Goal: Task Accomplishment & Management: Use online tool/utility

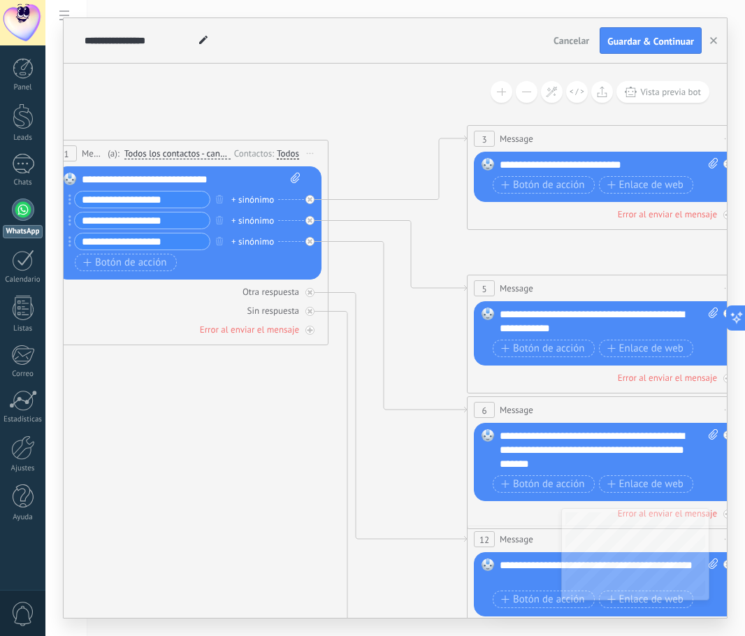
drag, startPoint x: 314, startPoint y: 532, endPoint x: 192, endPoint y: 461, distance: 141.2
click at [192, 461] on icon at bounding box center [638, 451] width 2178 height 1412
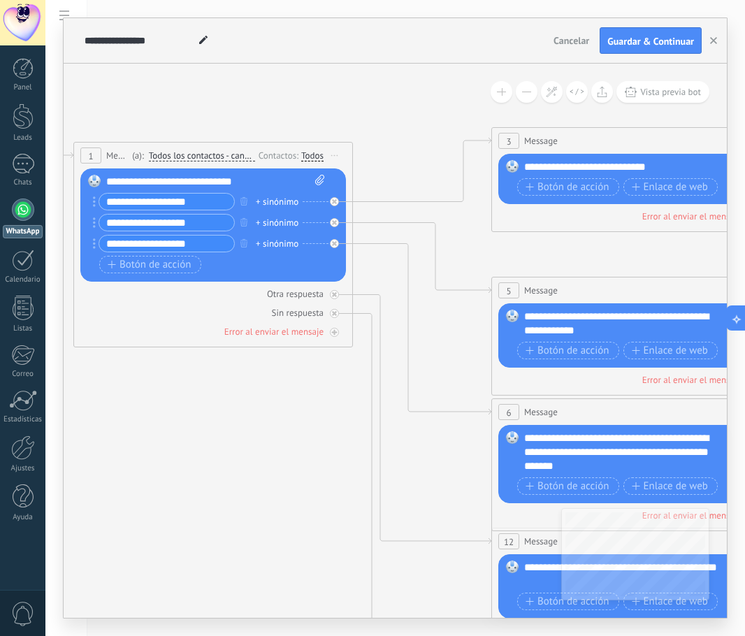
drag, startPoint x: 454, startPoint y: 95, endPoint x: 478, endPoint y: 97, distance: 24.5
click at [478, 97] on icon at bounding box center [663, 453] width 2178 height 1412
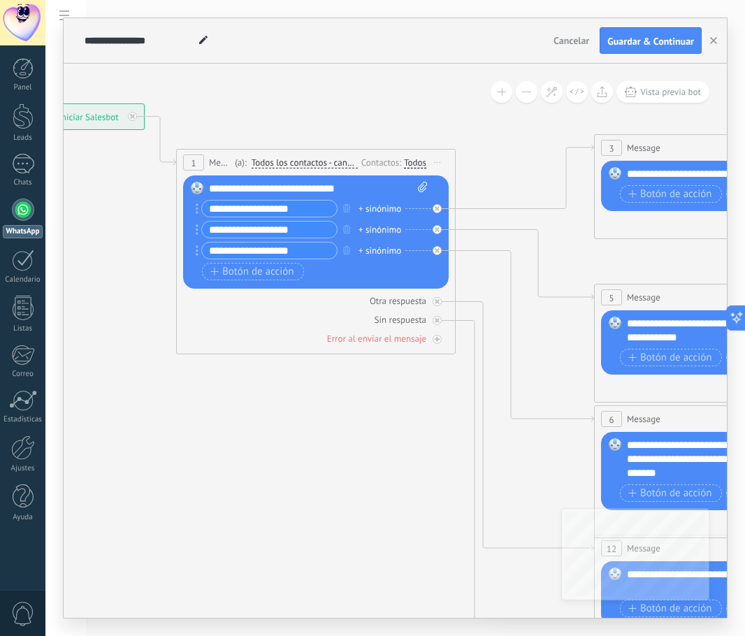
drag, startPoint x: 122, startPoint y: 426, endPoint x: 219, endPoint y: 440, distance: 97.6
drag, startPoint x: 262, startPoint y: 208, endPoint x: 202, endPoint y: 203, distance: 60.3
click at [202, 203] on div "**********" at bounding box center [267, 208] width 142 height 17
click at [305, 210] on input "**********" at bounding box center [269, 209] width 135 height 16
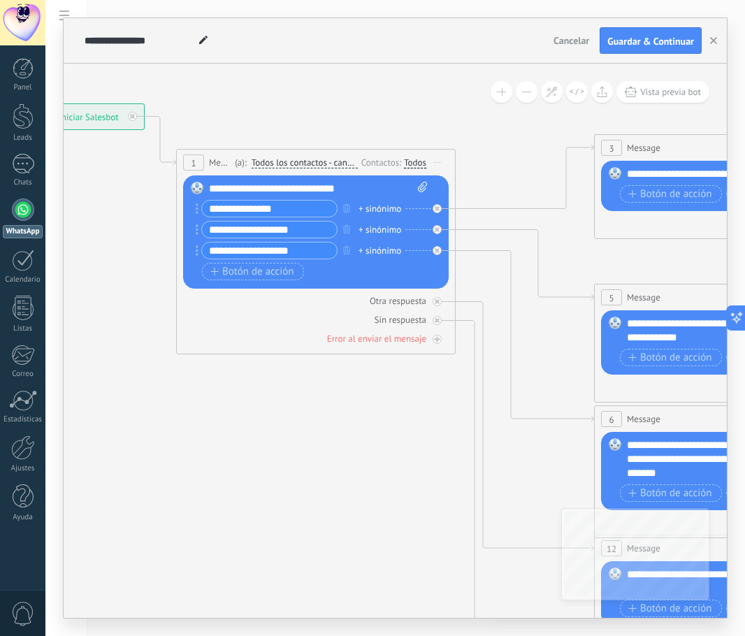
type input "**********"
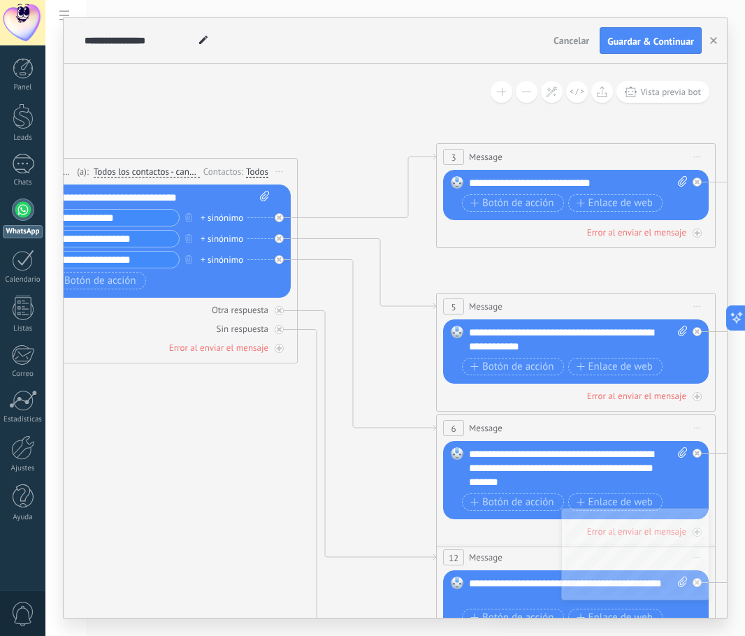
drag, startPoint x: 356, startPoint y: 497, endPoint x: 317, endPoint y: 384, distance: 120.0
click at [198, 500] on icon at bounding box center [607, 469] width 2178 height 1412
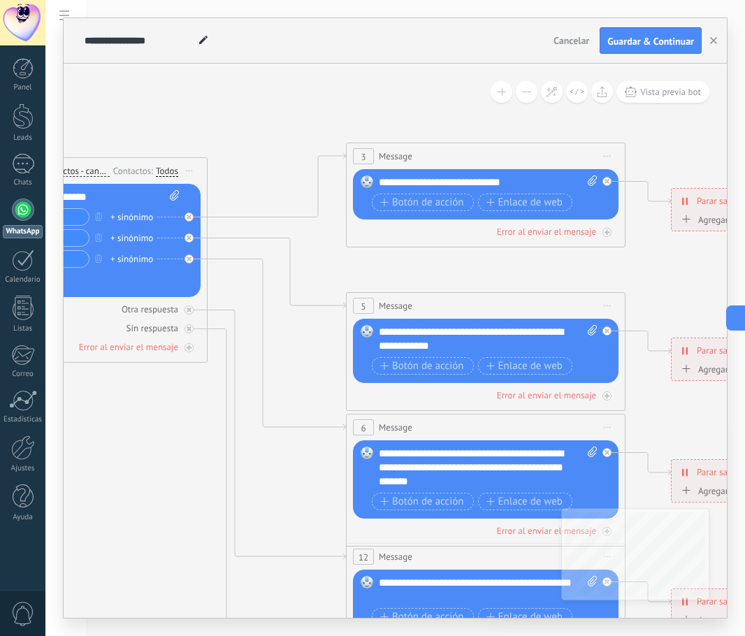
drag, startPoint x: 504, startPoint y: 126, endPoint x: 414, endPoint y: 131, distance: 90.3
click at [414, 131] on icon at bounding box center [517, 468] width 2178 height 1412
click at [428, 201] on span "Botón de acción" at bounding box center [422, 202] width 84 height 11
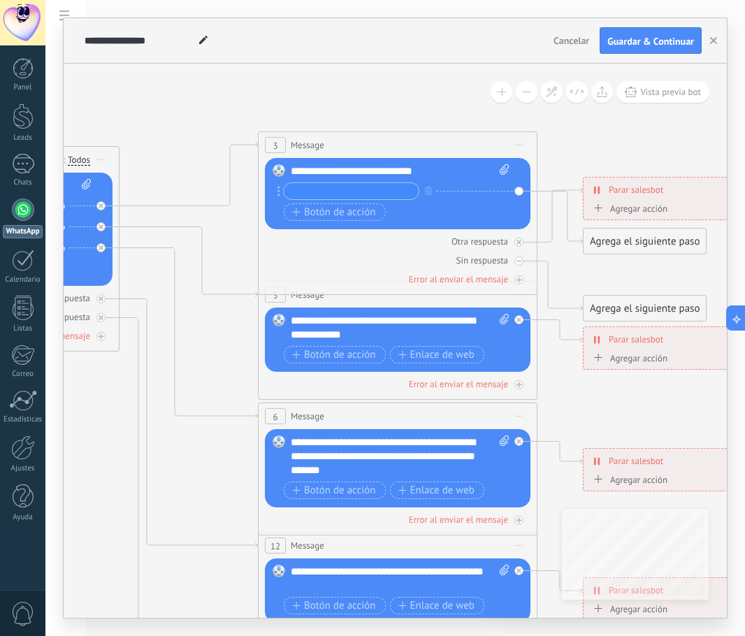
drag, startPoint x: 473, startPoint y: 121, endPoint x: 379, endPoint y: 145, distance: 97.3
click at [384, 110] on icon at bounding box center [429, 457] width 2178 height 1412
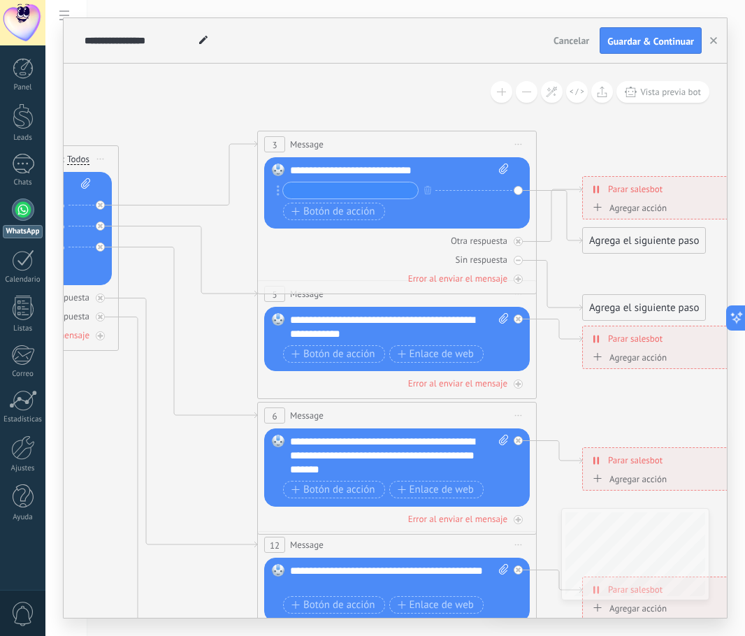
click at [384, 111] on icon at bounding box center [429, 457] width 2178 height 1412
click at [458, 120] on icon at bounding box center [429, 457] width 2178 height 1412
click at [334, 187] on input "text" at bounding box center [350, 190] width 135 height 16
click at [252, 226] on icon at bounding box center [429, 457] width 2178 height 1412
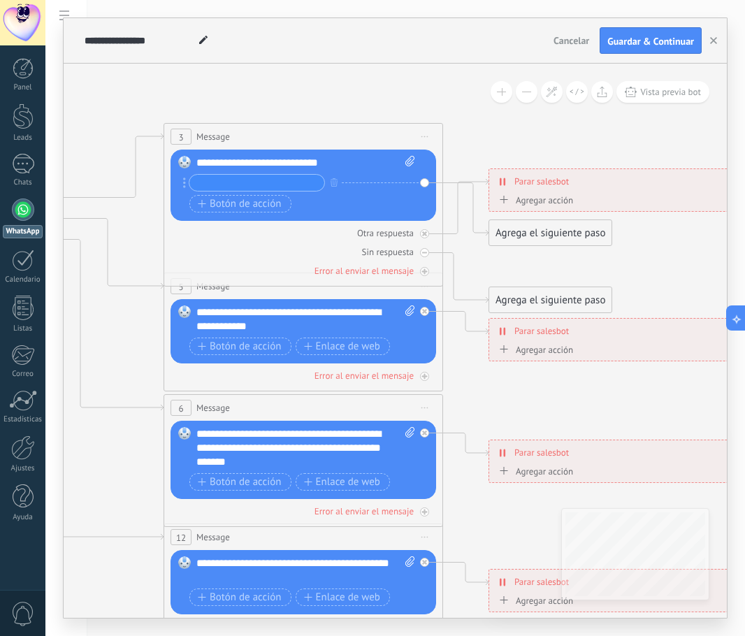
drag, startPoint x: 557, startPoint y: 116, endPoint x: 463, endPoint y: 108, distance: 94.7
click at [463, 108] on icon at bounding box center [335, 449] width 2178 height 1412
click at [262, 203] on span "Botón de acción" at bounding box center [239, 203] width 84 height 11
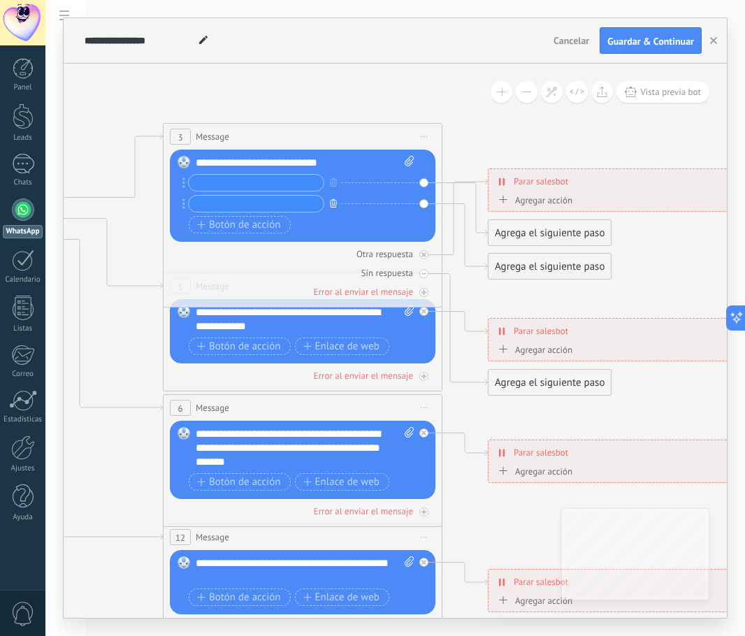
click at [331, 205] on icon "button" at bounding box center [333, 203] width 7 height 8
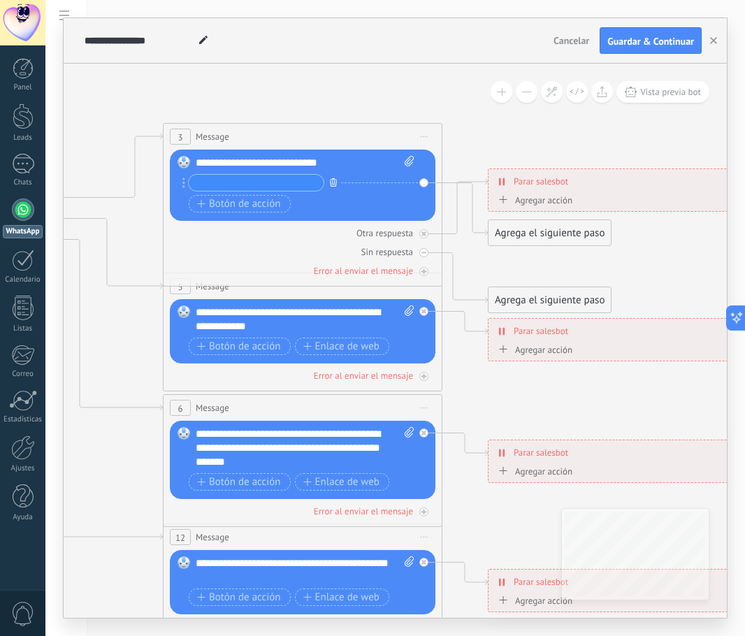
click at [331, 184] on icon "button" at bounding box center [333, 182] width 7 height 8
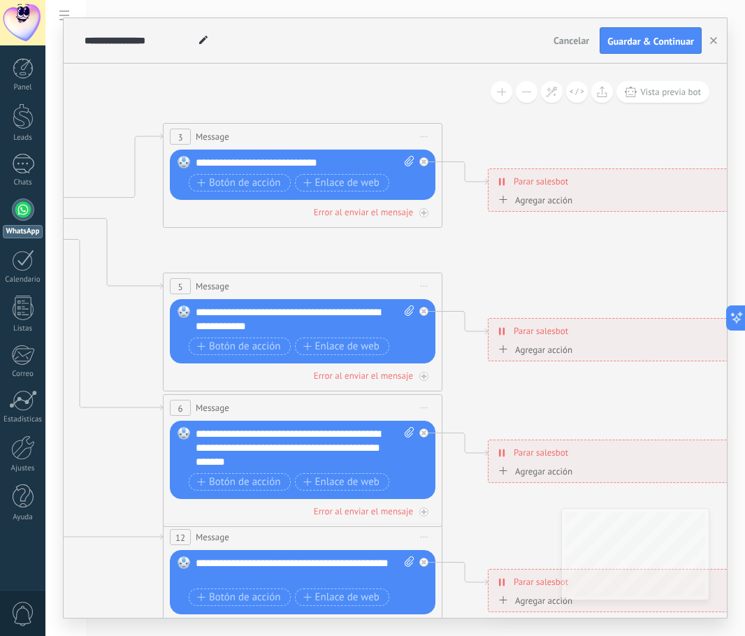
click at [317, 161] on div "**********" at bounding box center [305, 163] width 219 height 14
click at [339, 161] on div "**********" at bounding box center [305, 163] width 219 height 14
click at [339, 180] on span "Enlace de web" at bounding box center [341, 183] width 76 height 11
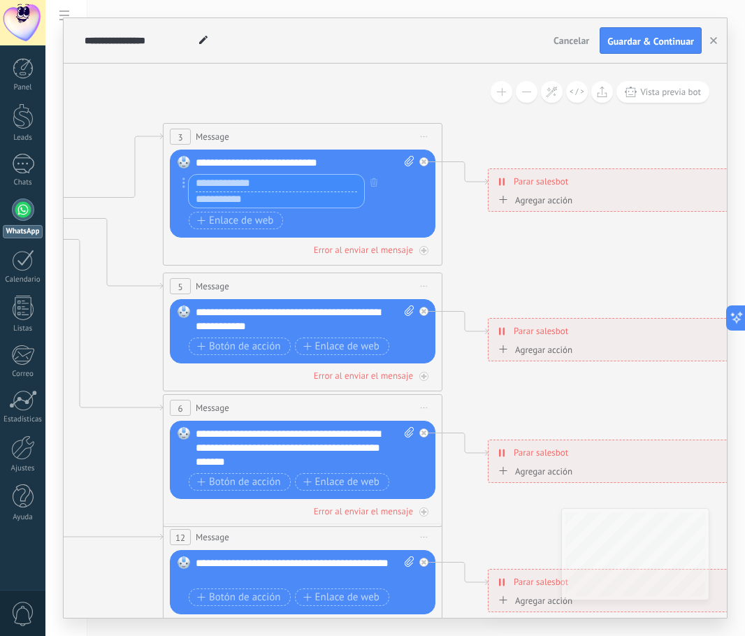
click at [240, 181] on input "text" at bounding box center [276, 183] width 175 height 17
click at [236, 197] on input "text" at bounding box center [276, 199] width 175 height 17
paste input "**********"
type input "**********"
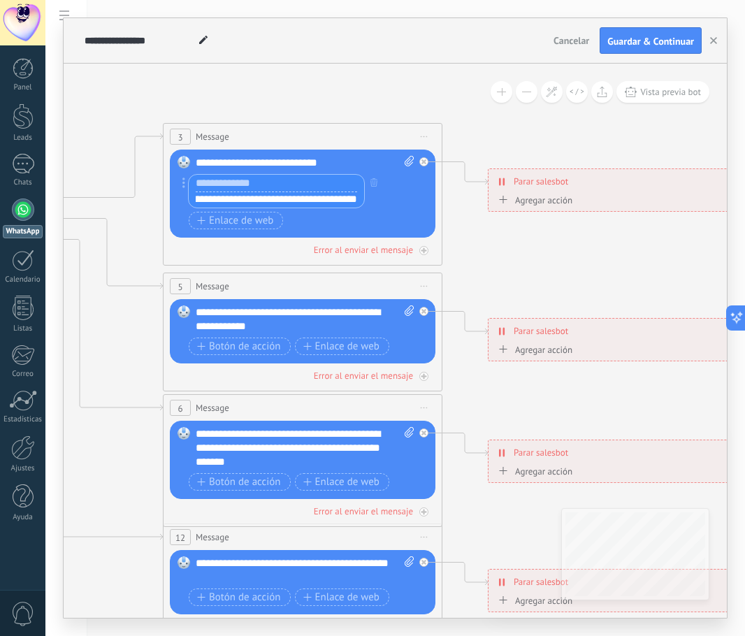
click at [231, 184] on input "text" at bounding box center [276, 183] width 175 height 17
type input "*"
type input "**********"
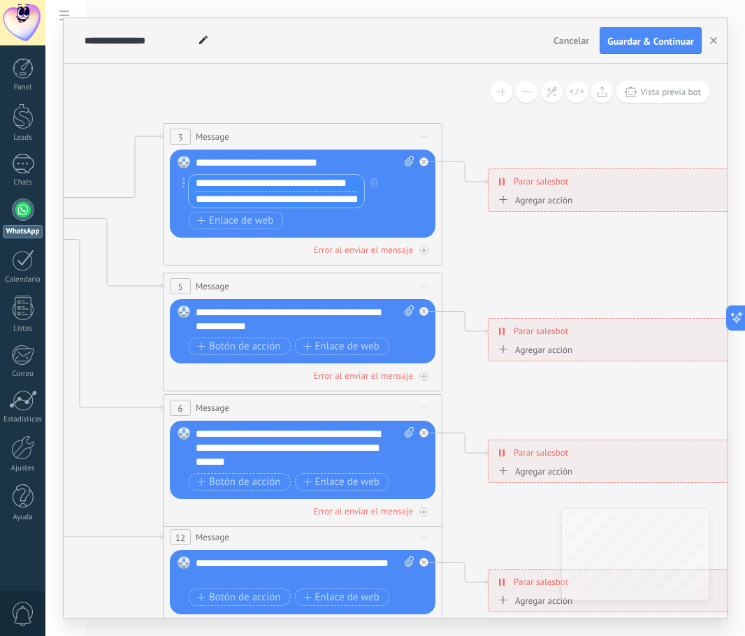
click at [398, 208] on div "**********" at bounding box center [301, 193] width 225 height 38
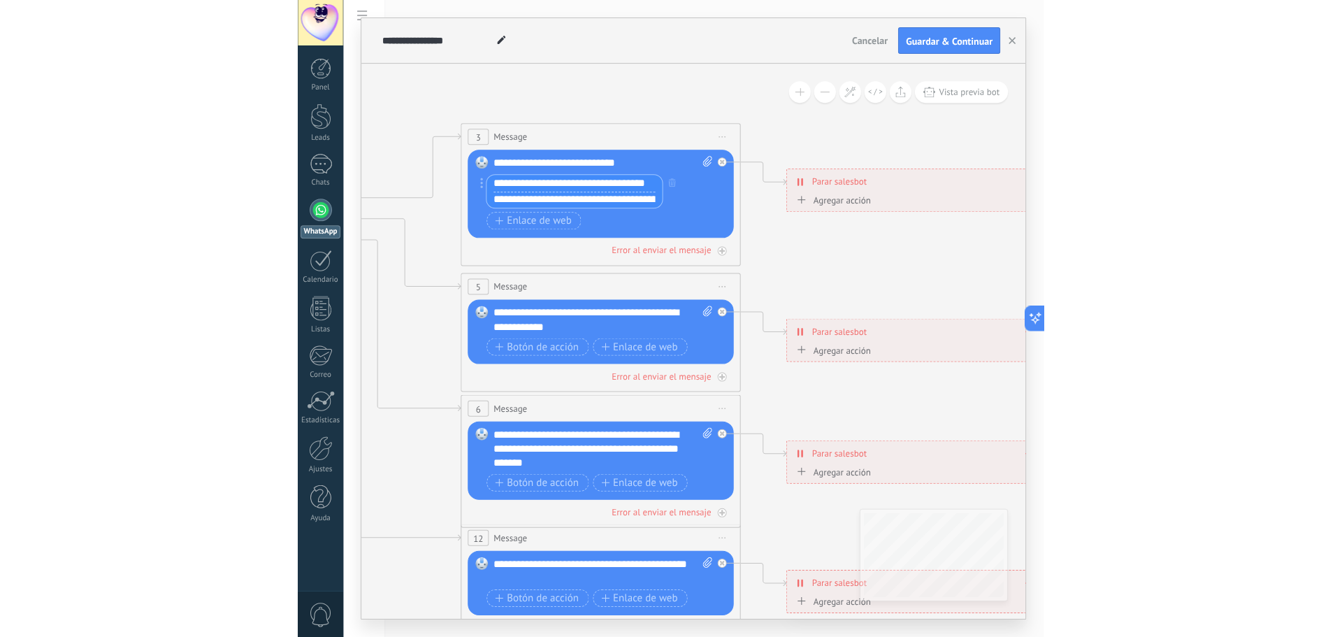
scroll to position [0, 0]
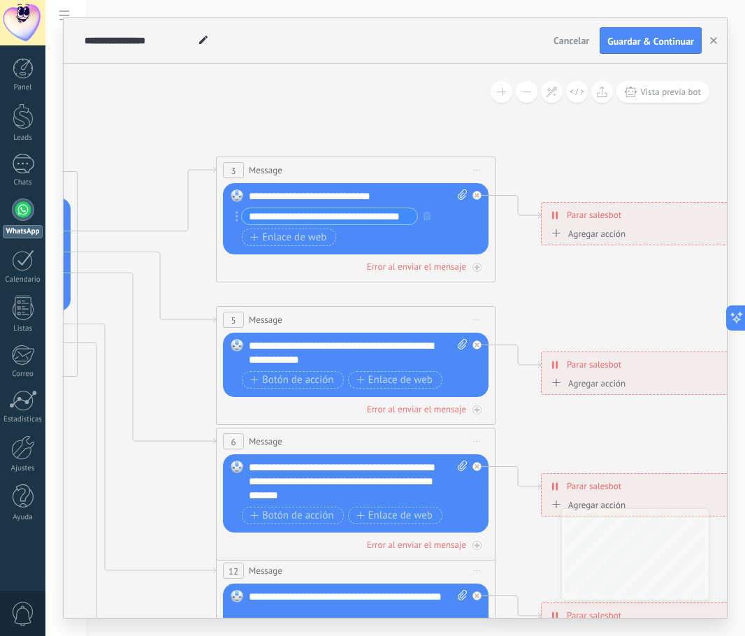
drag, startPoint x: 122, startPoint y: 122, endPoint x: 176, endPoint y: 148, distance: 60.3
click at [174, 150] on icon at bounding box center [387, 482] width 2178 height 1412
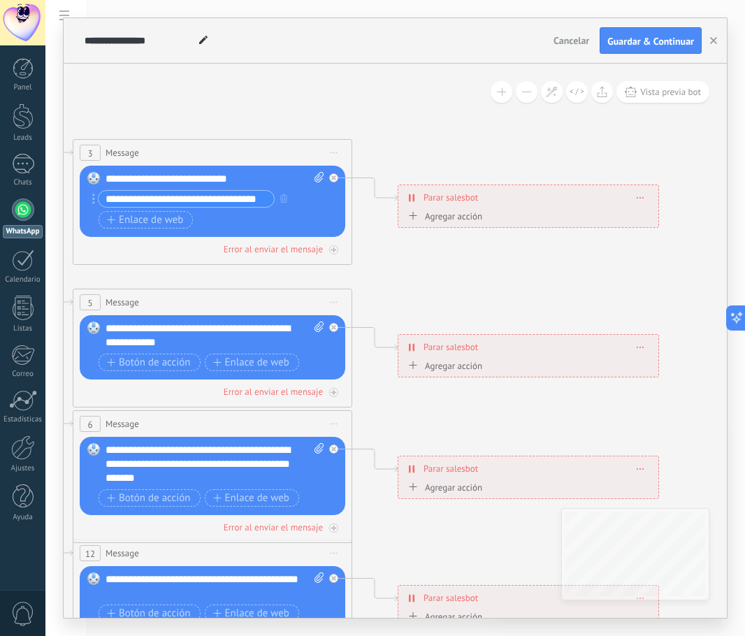
drag, startPoint x: 618, startPoint y: 173, endPoint x: 462, endPoint y: 180, distance: 156.0
click at [475, 162] on icon at bounding box center [244, 465] width 2178 height 1412
click at [438, 219] on div "Agregar acción" at bounding box center [443, 216] width 78 height 10
click at [438, 219] on button "Conversación marcada como cerrada" at bounding box center [484, 216] width 175 height 25
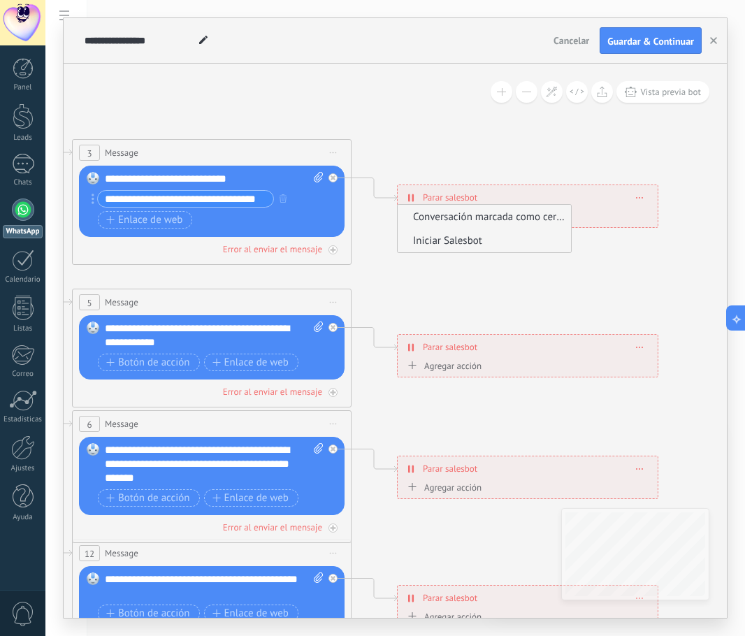
click at [493, 239] on span "Iniciar Salesbot" at bounding box center [482, 240] width 169 height 13
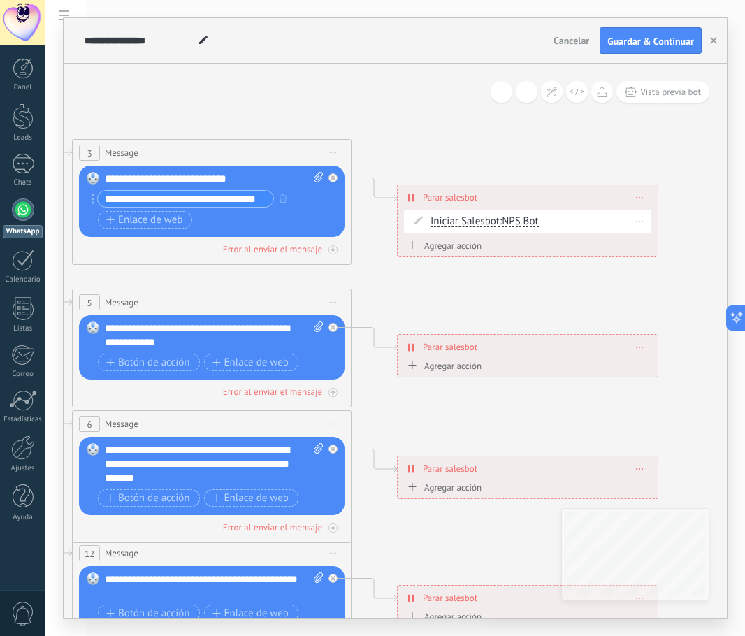
click at [482, 219] on span "Iniciar Salesbot" at bounding box center [464, 221] width 69 height 11
click at [482, 219] on button "Iniciar Salesbot" at bounding box center [511, 221] width 175 height 25
click at [490, 245] on span "Iniciar Salesbot" at bounding box center [499, 247] width 169 height 14
click at [461, 219] on span "Iniciar Salesbot" at bounding box center [464, 221] width 69 height 11
click at [461, 219] on button "Iniciar Salesbot" at bounding box center [511, 221] width 175 height 25
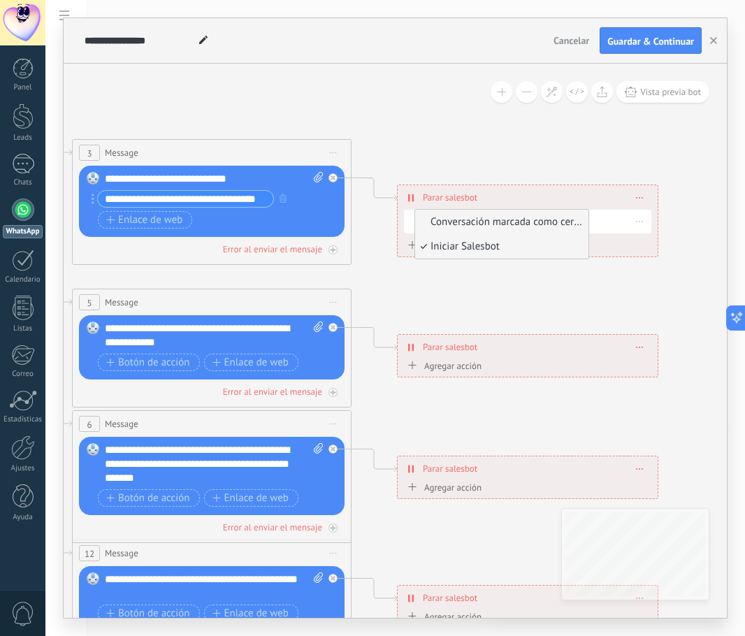
click at [452, 212] on li "Conversación marcada como cerrada" at bounding box center [501, 222] width 173 height 24
click at [468, 133] on icon at bounding box center [243, 465] width 2178 height 1412
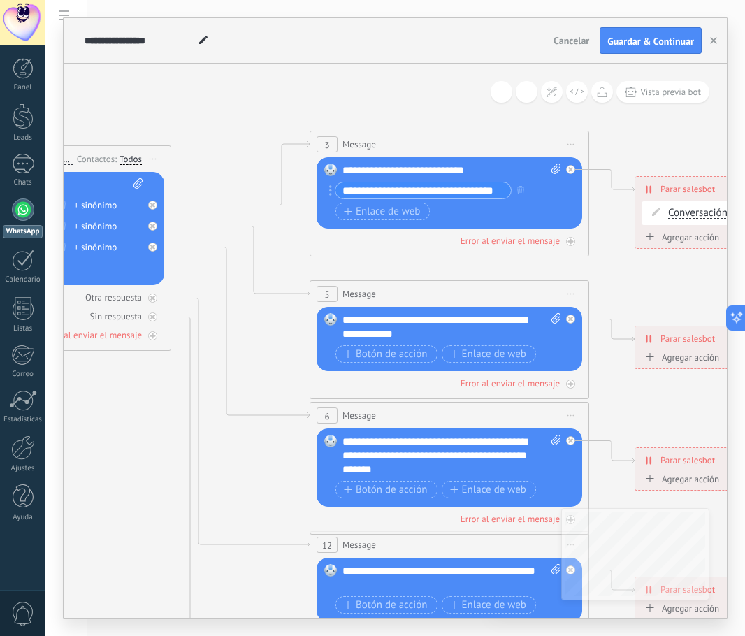
drag, startPoint x: 250, startPoint y: 71, endPoint x: 469, endPoint y: 62, distance: 218.9
click at [469, 62] on div "**********" at bounding box center [395, 318] width 663 height 600
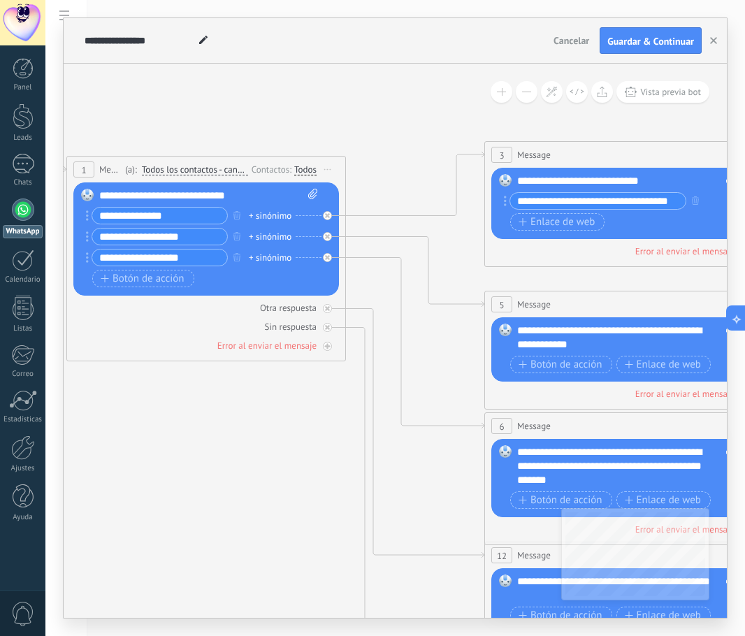
drag, startPoint x: 186, startPoint y: 99, endPoint x: 361, endPoint y: 110, distance: 175.0
click at [361, 110] on icon at bounding box center [656, 467] width 2178 height 1412
click at [213, 237] on input "**********" at bounding box center [159, 237] width 135 height 16
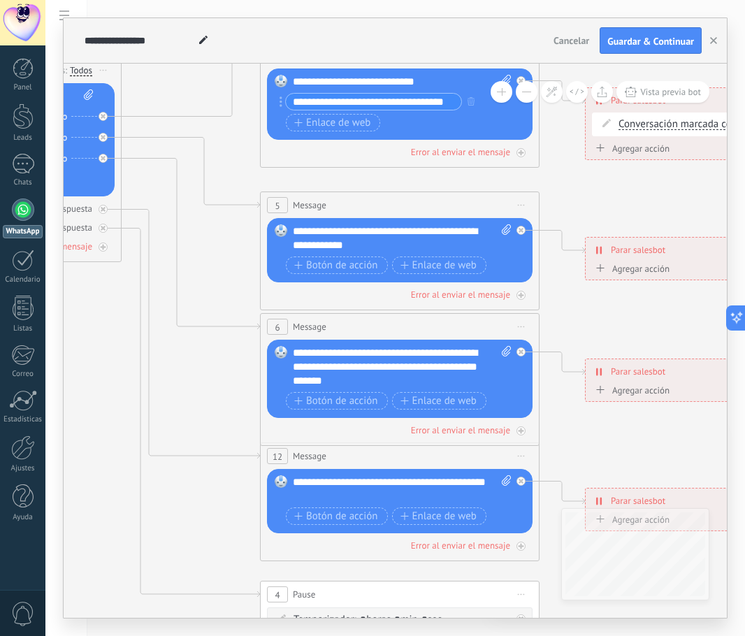
drag, startPoint x: 297, startPoint y: 425, endPoint x: 73, endPoint y: 326, distance: 245.3
click at [73, 326] on icon at bounding box center [431, 368] width 2178 height 1412
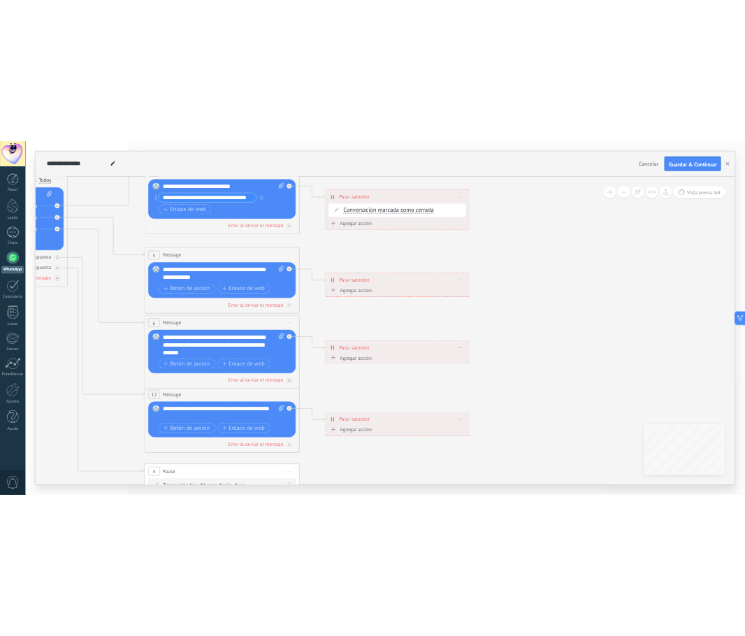
scroll to position [208, 0]
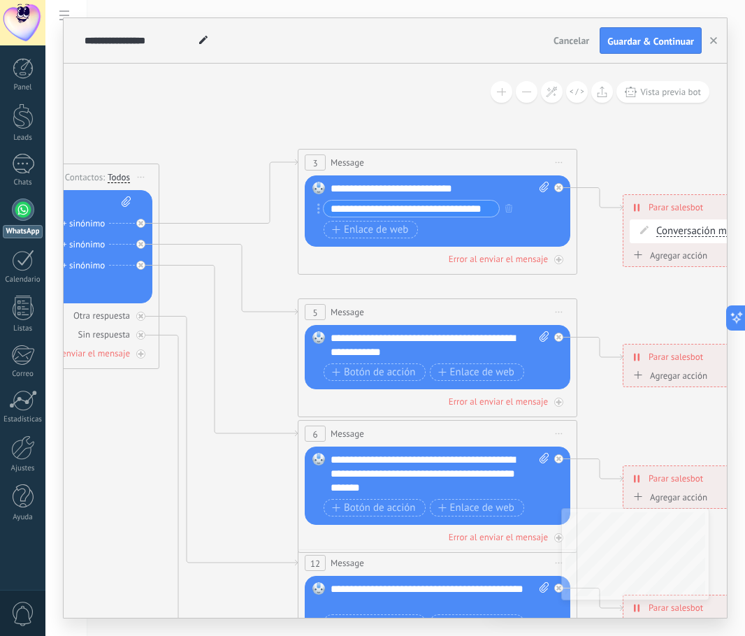
drag, startPoint x: 355, startPoint y: 101, endPoint x: 375, endPoint y: 86, distance: 25.4
click at [375, 86] on icon at bounding box center [469, 475] width 2178 height 1412
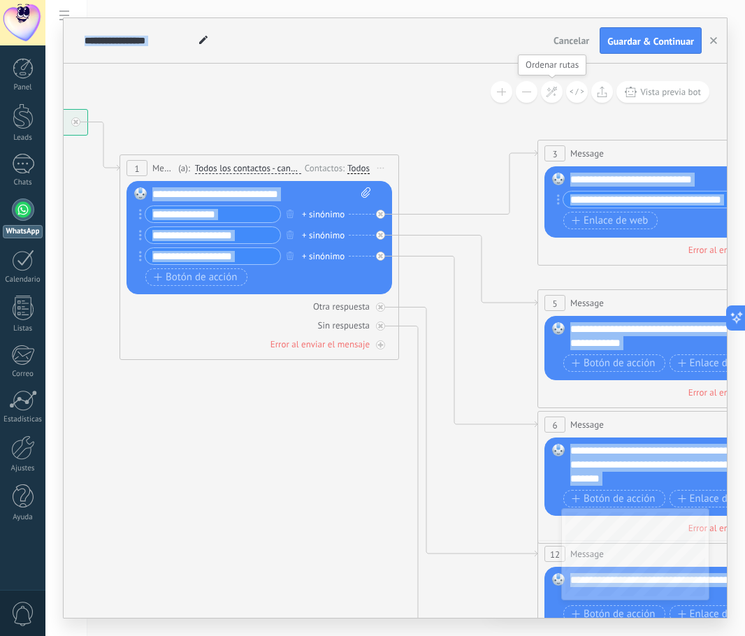
drag, startPoint x: 314, startPoint y: 105, endPoint x: 519, endPoint y: 106, distance: 204.1
click at [546, 98] on div "**********" at bounding box center [395, 341] width 663 height 554
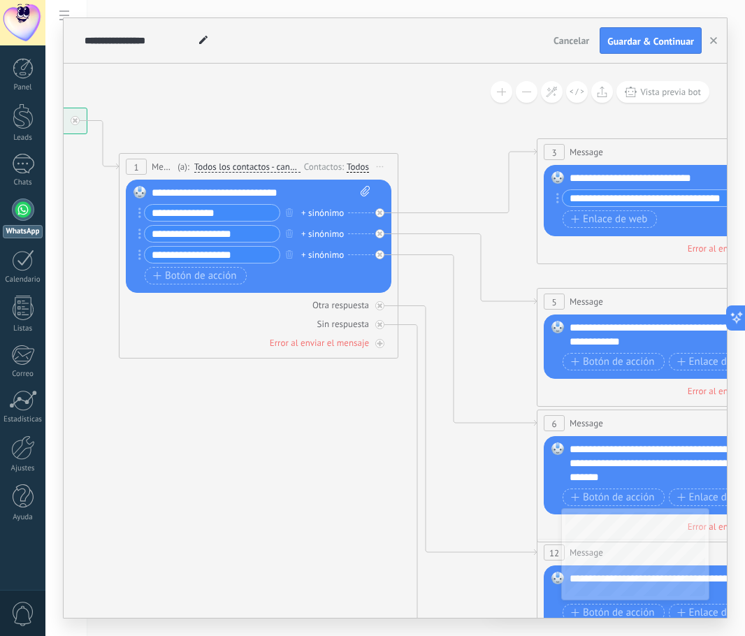
click at [248, 406] on icon at bounding box center [708, 464] width 2178 height 1412
click at [231, 233] on input "**********" at bounding box center [212, 234] width 135 height 16
click at [356, 458] on icon at bounding box center [708, 464] width 2178 height 1412
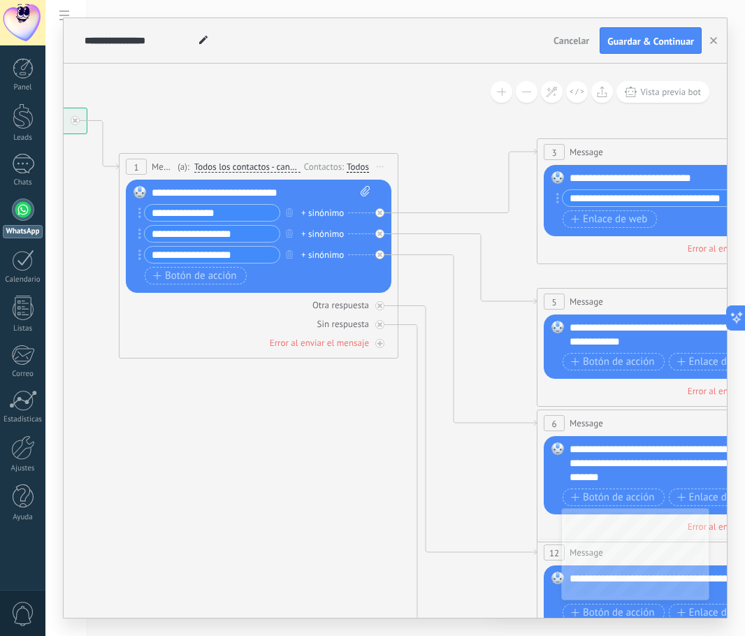
click at [253, 230] on input "**********" at bounding box center [212, 234] width 135 height 16
type input "*"
click at [236, 238] on input "**********" at bounding box center [212, 234] width 135 height 16
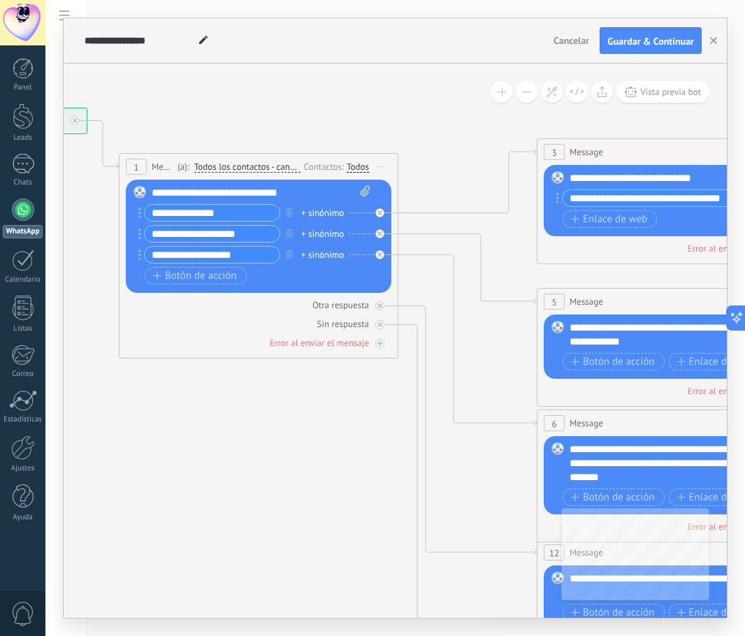
type input "**********"
click at [458, 482] on icon at bounding box center [708, 464] width 2178 height 1412
click at [238, 227] on input "**********" at bounding box center [212, 234] width 135 height 16
drag, startPoint x: 199, startPoint y: 211, endPoint x: 265, endPoint y: 213, distance: 65.7
click at [265, 213] on input "**********" at bounding box center [212, 213] width 135 height 16
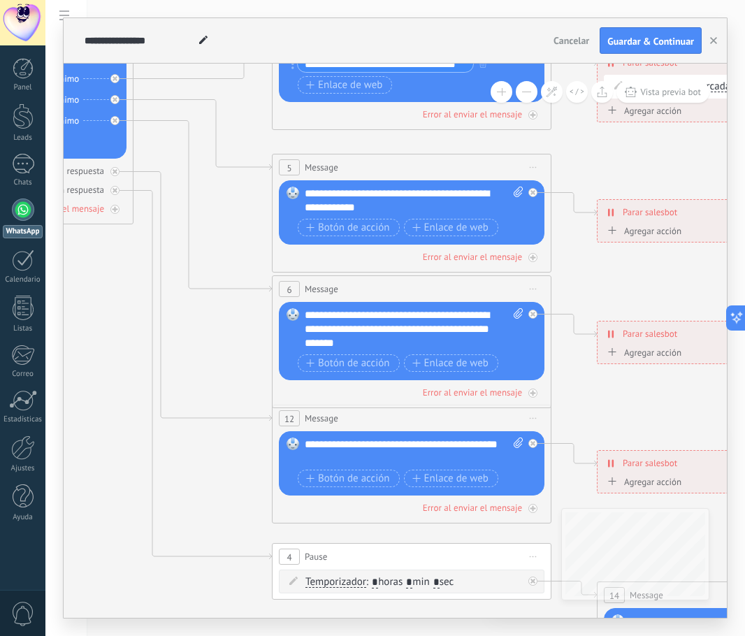
drag, startPoint x: 496, startPoint y: 354, endPoint x: 231, endPoint y: 220, distance: 296.9
click at [231, 220] on icon at bounding box center [443, 330] width 2178 height 1412
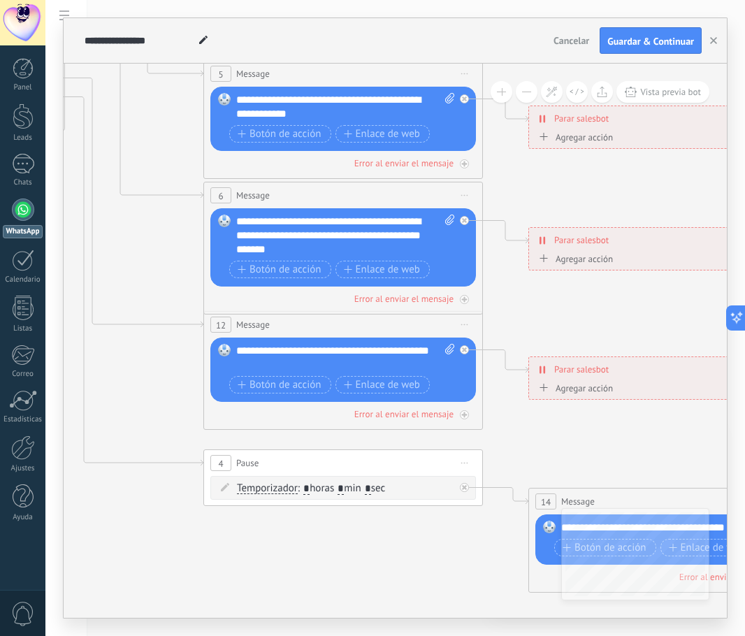
drag, startPoint x: 575, startPoint y: 391, endPoint x: 502, endPoint y: 301, distance: 115.8
click at [506, 301] on icon at bounding box center [375, 236] width 2178 height 1412
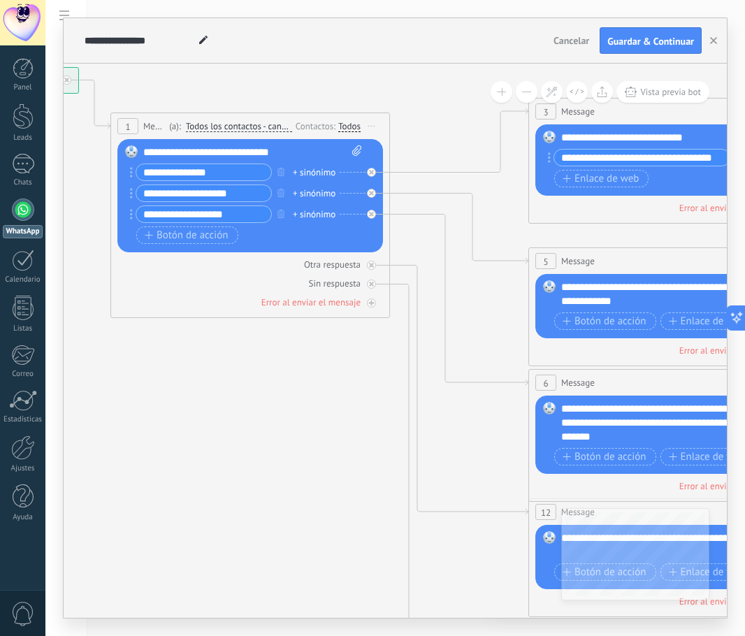
drag, startPoint x: 147, startPoint y: 164, endPoint x: 419, endPoint y: 331, distance: 318.5
click at [467, 343] on icon at bounding box center [700, 424] width 2178 height 1412
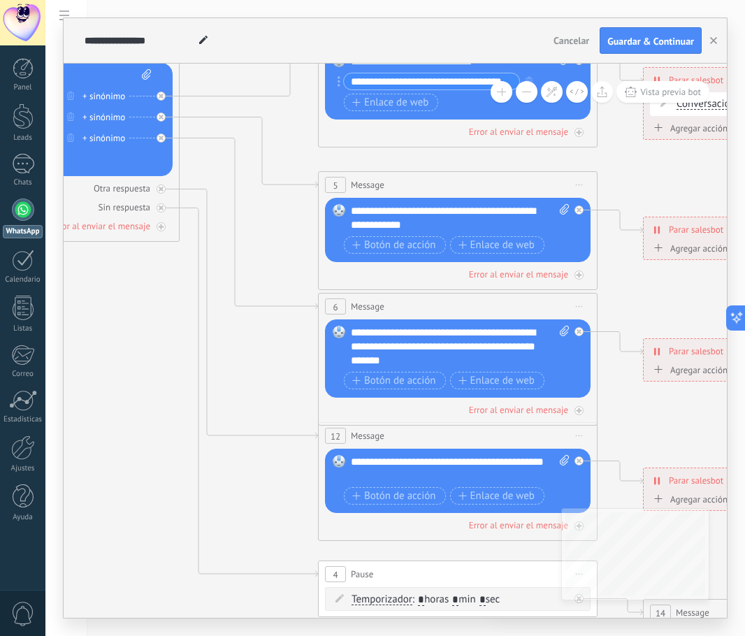
drag, startPoint x: 329, startPoint y: 405, endPoint x: 195, endPoint y: 392, distance: 134.8
click at [152, 419] on icon at bounding box center [489, 347] width 2178 height 1412
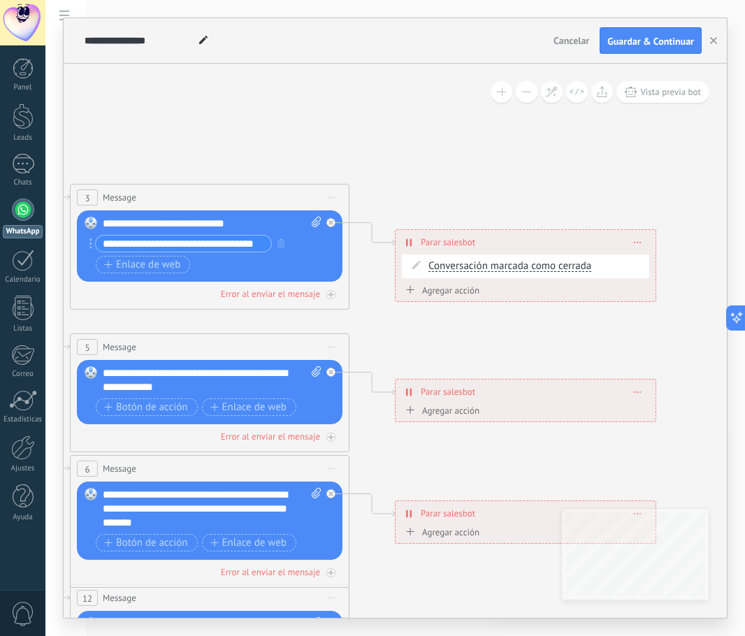
drag, startPoint x: 588, startPoint y: 206, endPoint x: 351, endPoint y: 328, distance: 267.2
click at [351, 328] on icon at bounding box center [241, 510] width 2178 height 1412
click at [557, 92] on icon at bounding box center [552, 92] width 12 height 12
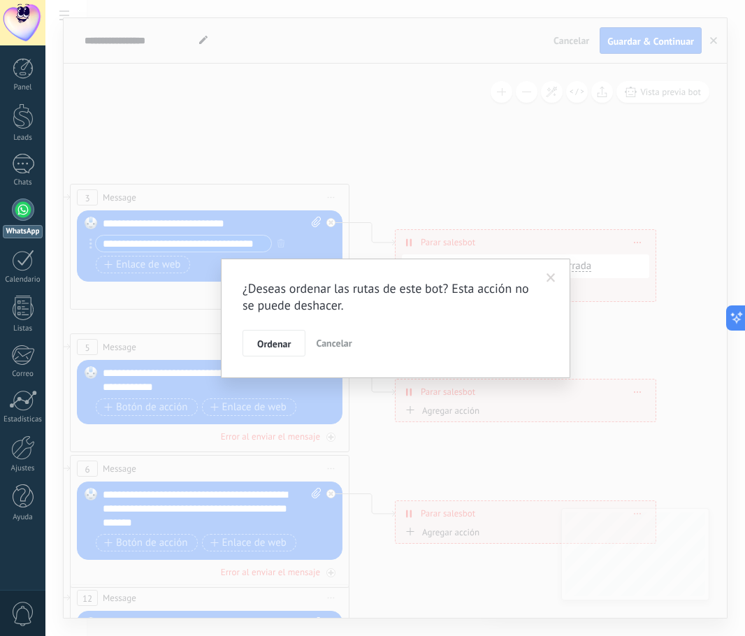
click at [342, 345] on span "Cancelar" at bounding box center [334, 343] width 36 height 13
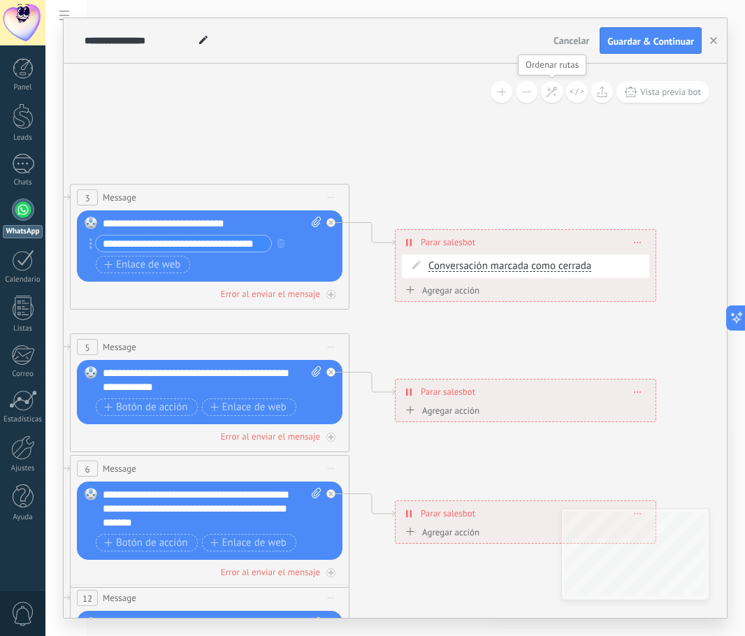
click at [553, 87] on icon at bounding box center [552, 92] width 12 height 12
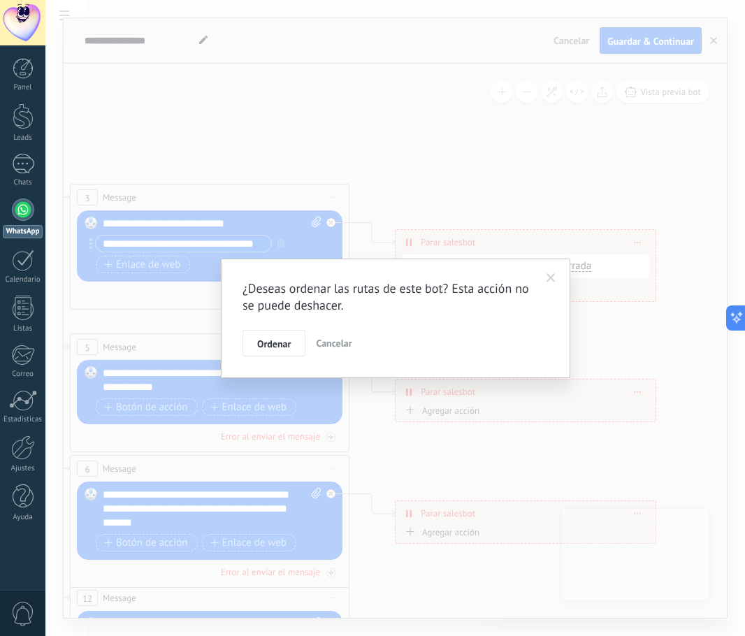
click at [334, 345] on span "Cancelar" at bounding box center [334, 343] width 36 height 13
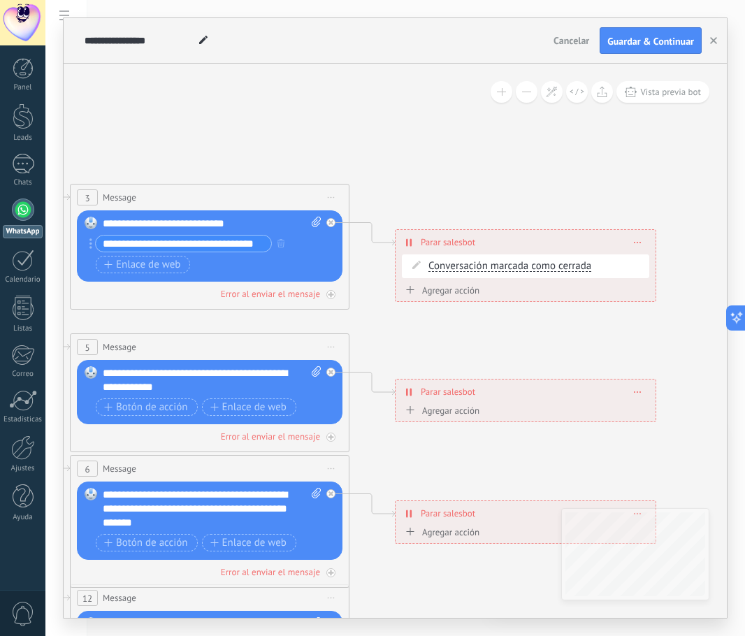
click at [665, 43] on span "Guardar & Continuar" at bounding box center [650, 41] width 87 height 10
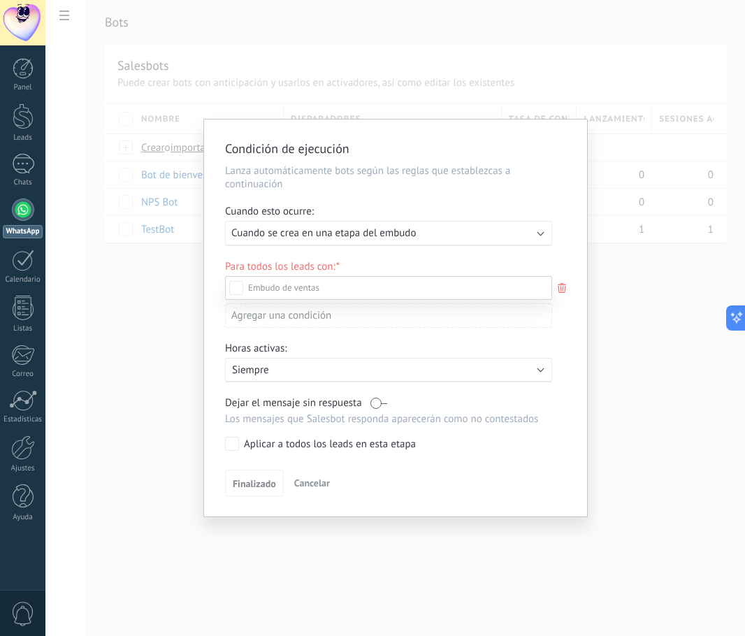
click at [435, 238] on div at bounding box center [395, 318] width 700 height 636
click at [435, 238] on div "Ejecutar: Cuando se crea en una etapa del embudo" at bounding box center [382, 232] width 303 height 13
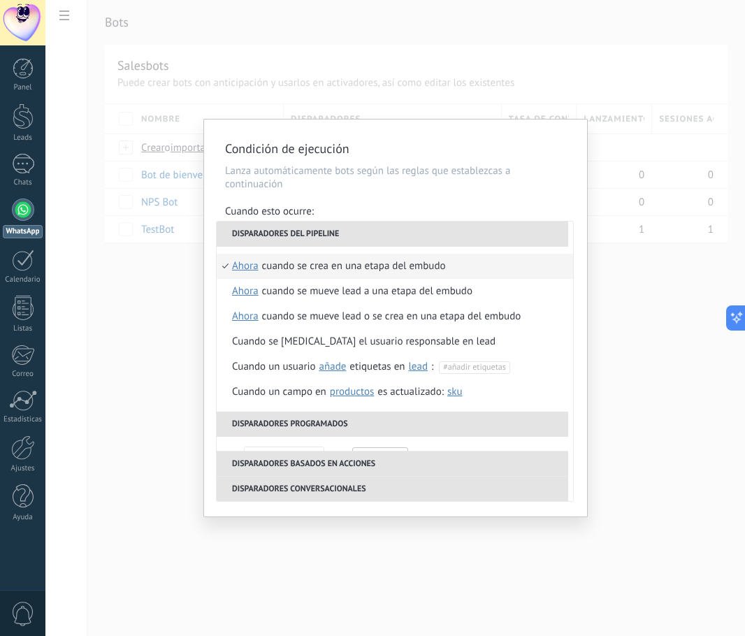
click at [435, 238] on li "Disparadores del pipeline" at bounding box center [393, 234] width 352 height 25
click at [433, 234] on li "Disparadores del pipeline" at bounding box center [393, 234] width 352 height 25
click at [307, 425] on li "Disparadores programados" at bounding box center [393, 424] width 352 height 25
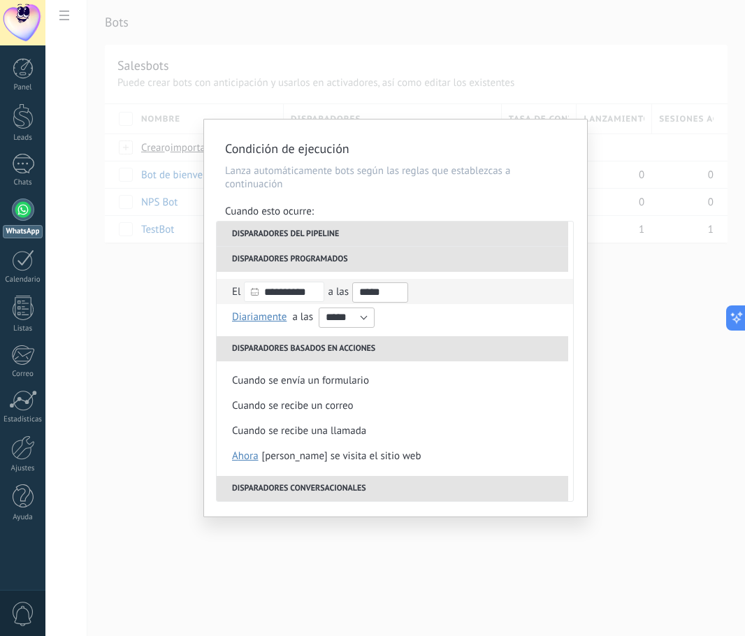
drag, startPoint x: 370, startPoint y: 288, endPoint x: 382, endPoint y: 298, distance: 15.4
click at [370, 291] on input "*****" at bounding box center [380, 292] width 56 height 20
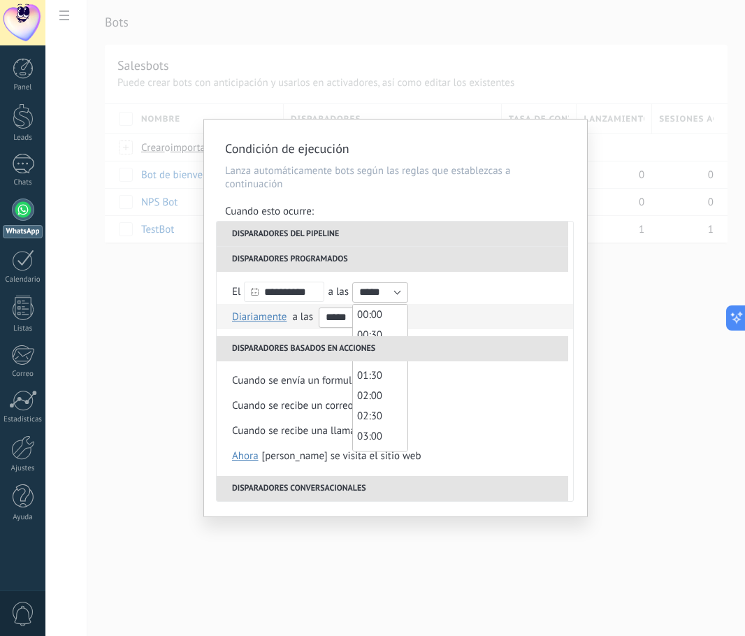
click at [329, 319] on input "*****" at bounding box center [347, 317] width 56 height 20
drag, startPoint x: 337, startPoint y: 315, endPoint x: 318, endPoint y: 317, distance: 19.0
click at [319, 317] on input "*****" at bounding box center [347, 317] width 56 height 20
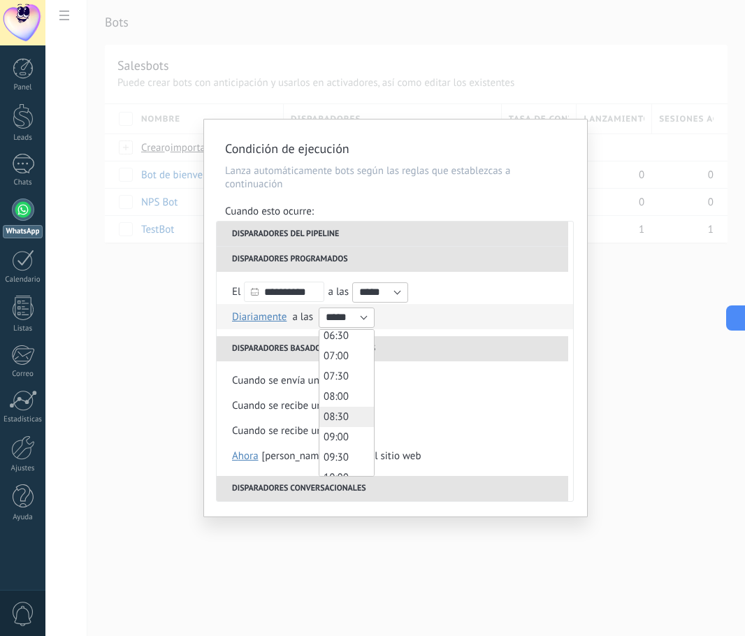
click at [350, 414] on li "08:30" at bounding box center [346, 417] width 55 height 20
type input "*****"
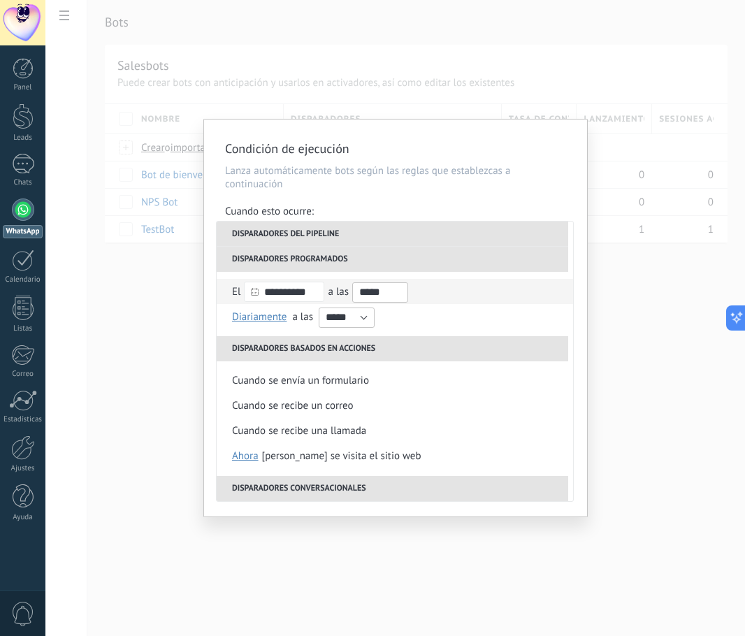
click at [375, 291] on input "*****" at bounding box center [380, 292] width 56 height 20
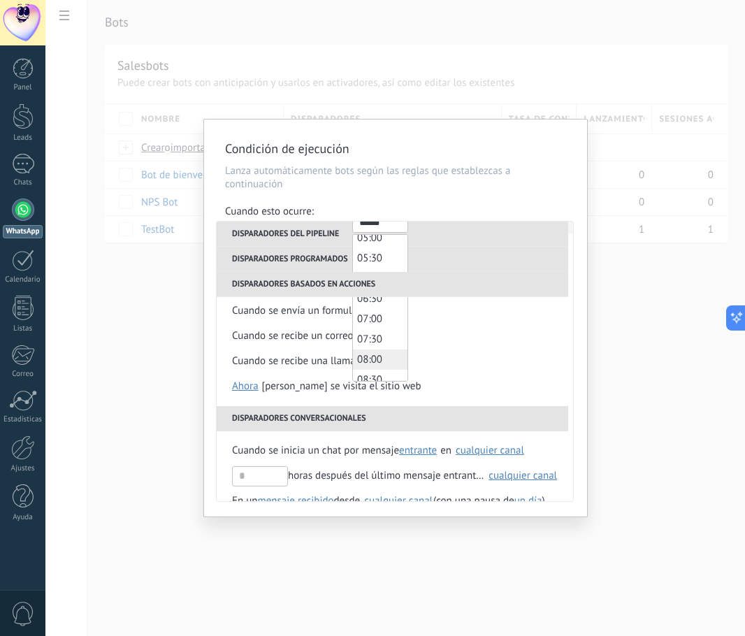
scroll to position [280, 0]
click at [382, 311] on span "08:30" at bounding box center [369, 309] width 25 height 13
type input "*****"
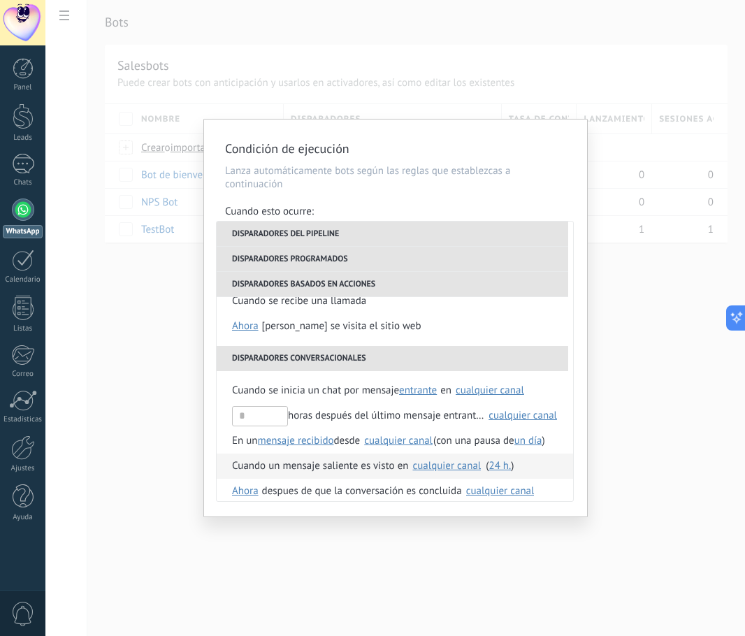
scroll to position [330, 0]
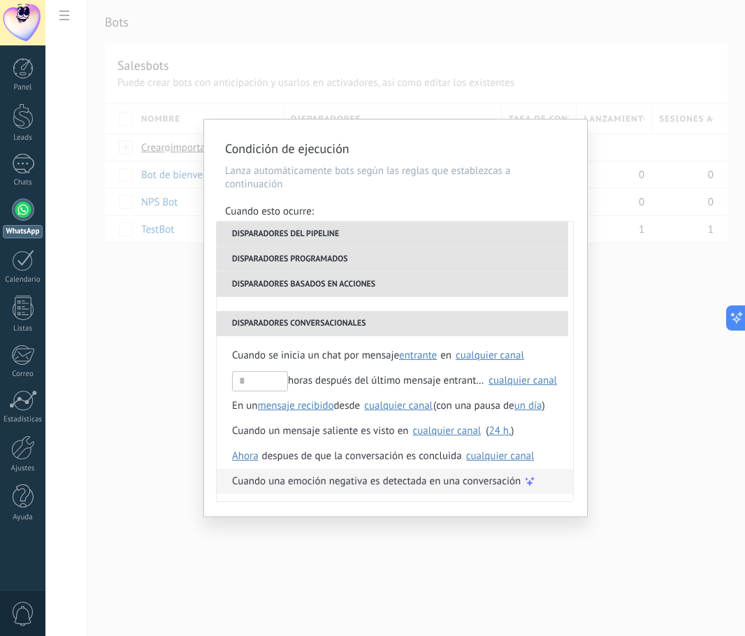
click at [396, 477] on span "Cuando una emoción negativa es detectada en una conversación" at bounding box center [376, 481] width 289 height 25
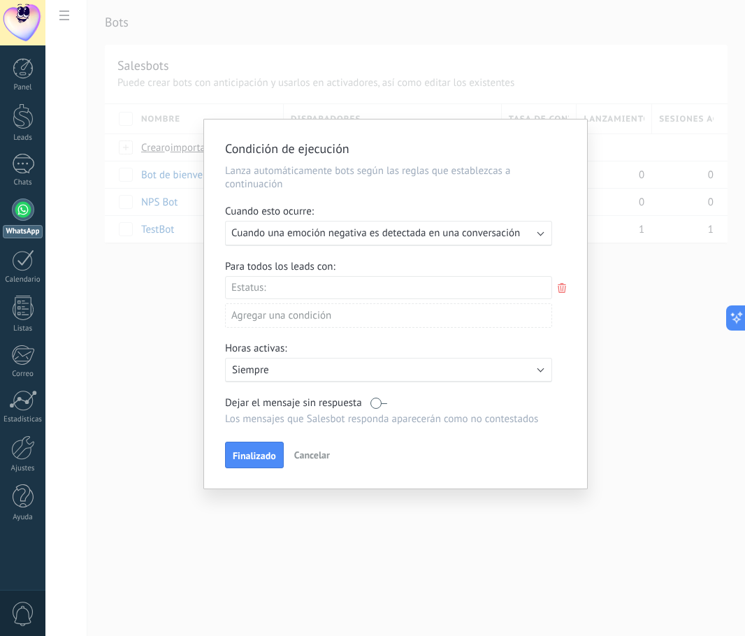
click at [0, 0] on div "Leads Entrantes Contacto inicial Negociación Debate contractual Discusión de co…" at bounding box center [0, 0] width 0 height 0
click at [335, 285] on label at bounding box center [388, 288] width 327 height 24
click at [391, 468] on div "Leads Entrantes Contacto inicial Negociación Debate contractual Discusión de co…" at bounding box center [388, 455] width 327 height 358
click at [252, 457] on span "Finalizado" at bounding box center [254, 456] width 43 height 10
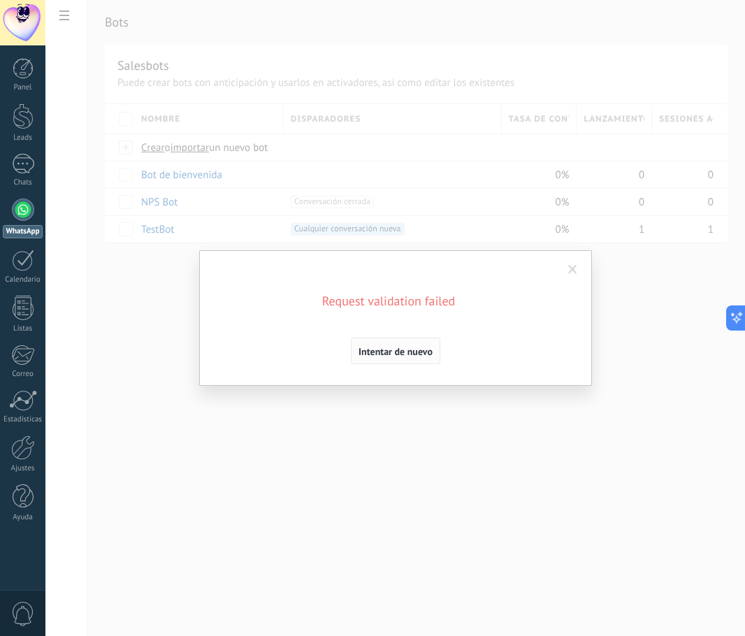
click at [399, 348] on span "Intentar de nuevo" at bounding box center [396, 352] width 74 height 10
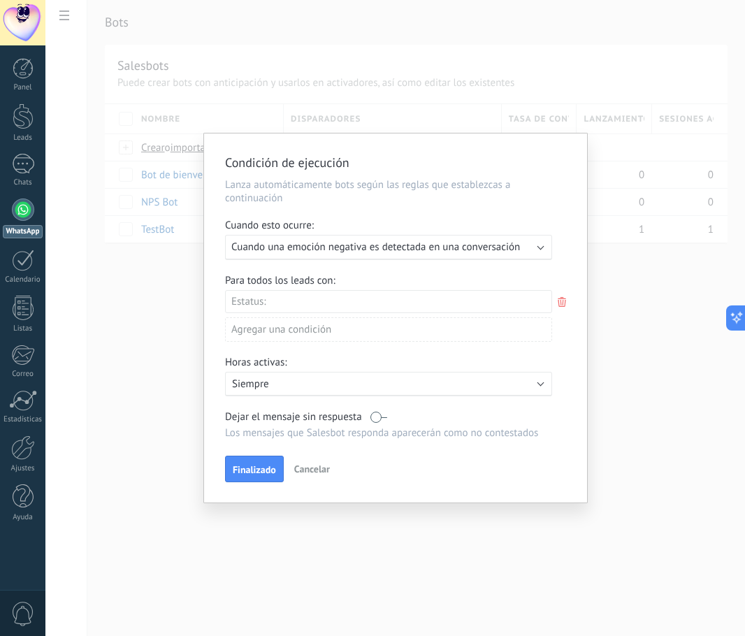
click at [330, 327] on div "Agregar una condición" at bounding box center [388, 329] width 327 height 24
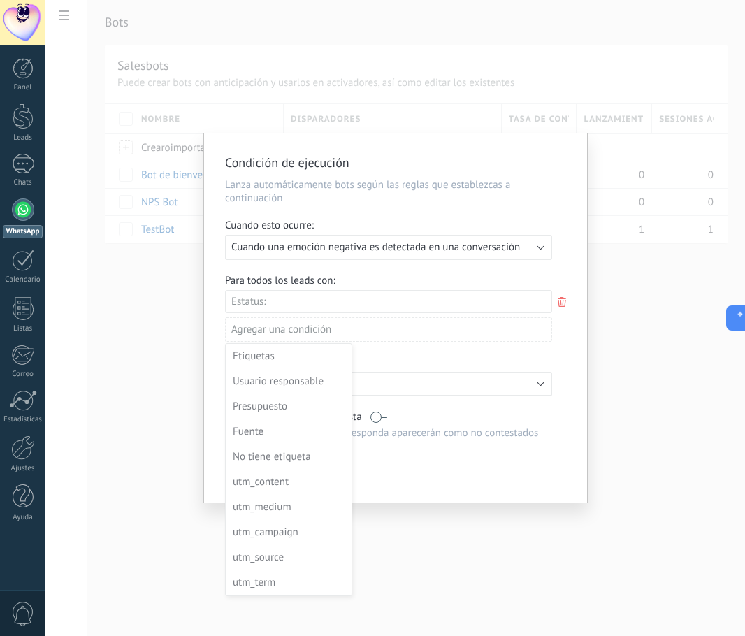
click at [328, 326] on div at bounding box center [395, 317] width 383 height 369
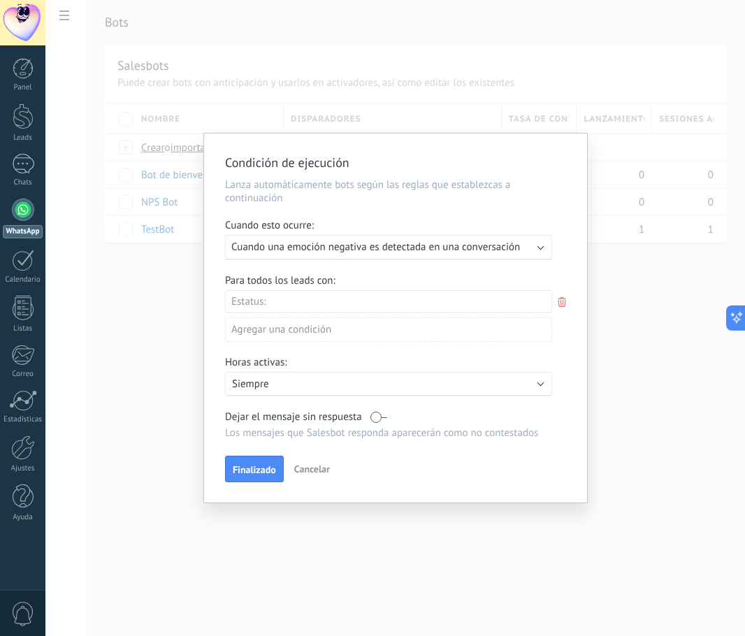
click at [404, 378] on p "Siempre" at bounding box center [354, 383] width 245 height 13
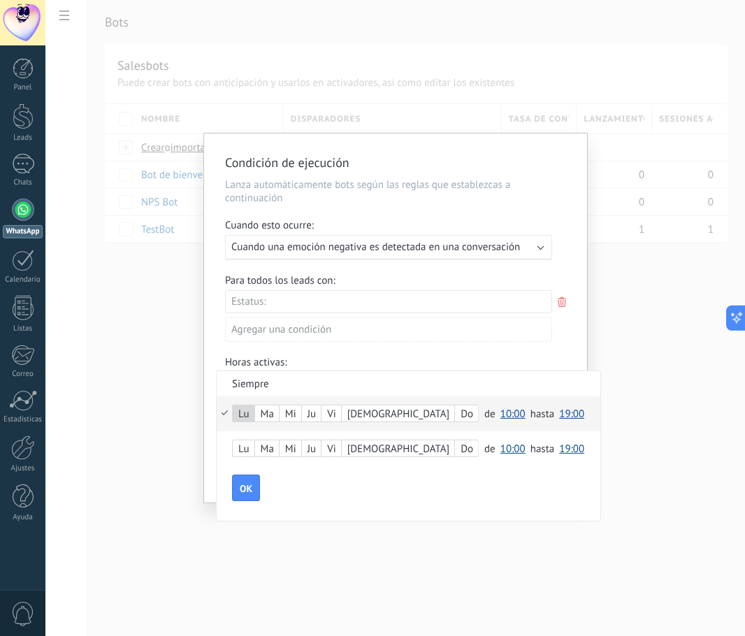
scroll to position [0, 0]
click at [269, 413] on div "Ma" at bounding box center [267, 415] width 24 height 20
click at [500, 414] on span "10:00" at bounding box center [512, 413] width 25 height 13
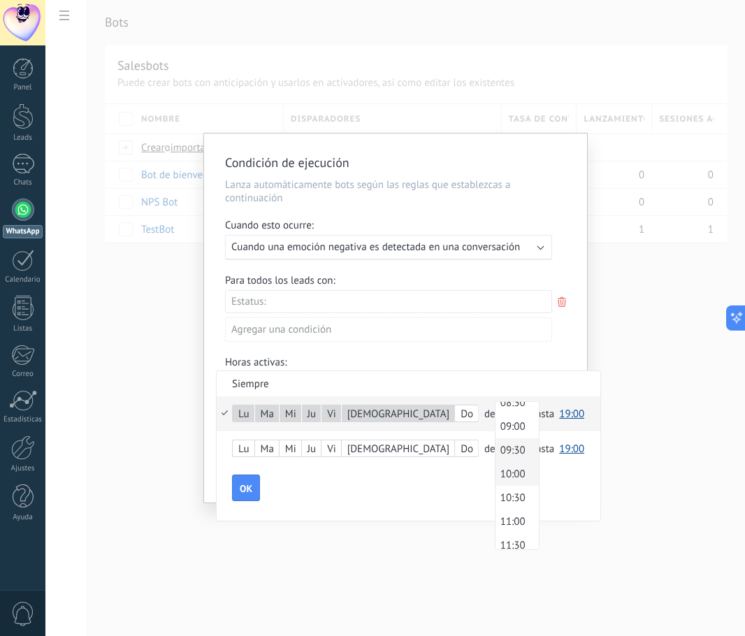
scroll to position [345, 0]
click at [495, 472] on span "08:30" at bounding box center [514, 472] width 39 height 13
click at [559, 417] on span "19:00" at bounding box center [571, 413] width 25 height 13
click at [554, 446] on span "21:30" at bounding box center [573, 442] width 39 height 13
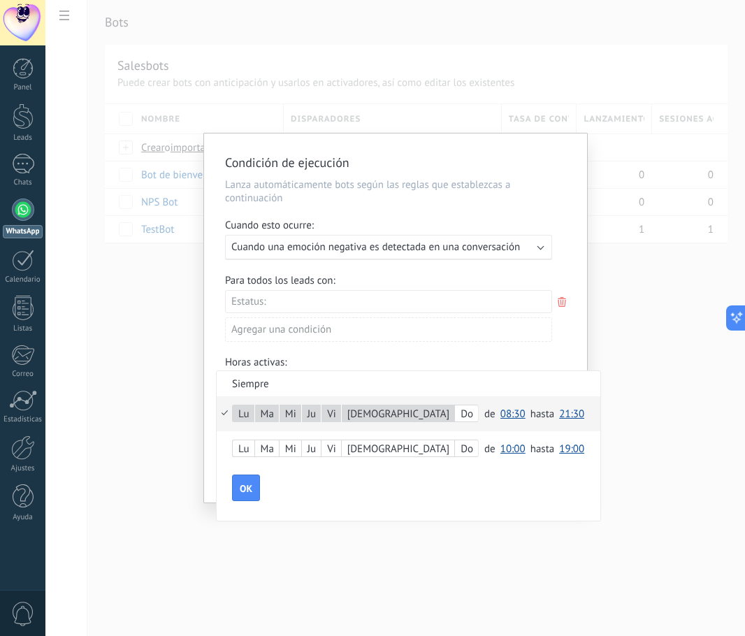
click at [559, 414] on span "21:30" at bounding box center [571, 413] width 25 height 13
click at [554, 456] on span "21:00" at bounding box center [573, 450] width 39 height 13
click at [559, 414] on span "21:00" at bounding box center [571, 413] width 25 height 13
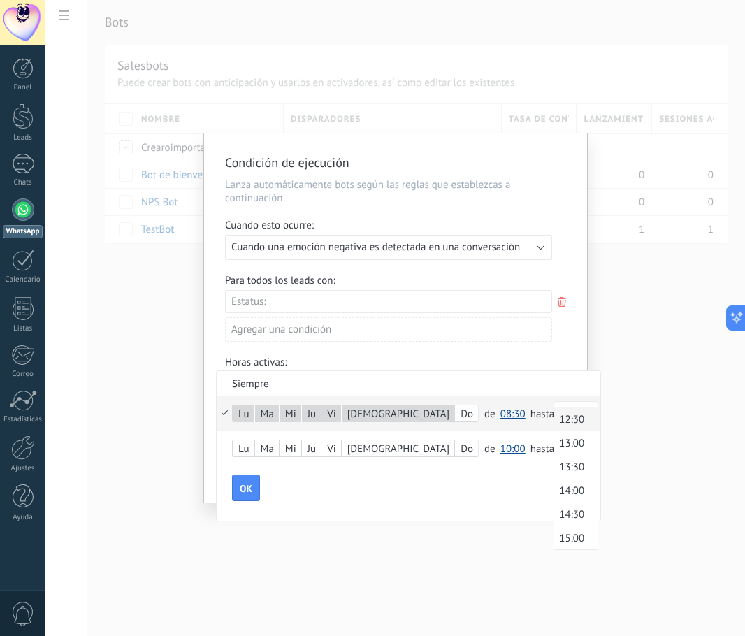
click at [554, 422] on span "12:30" at bounding box center [573, 419] width 39 height 13
click at [249, 443] on div "Lu" at bounding box center [244, 450] width 22 height 20
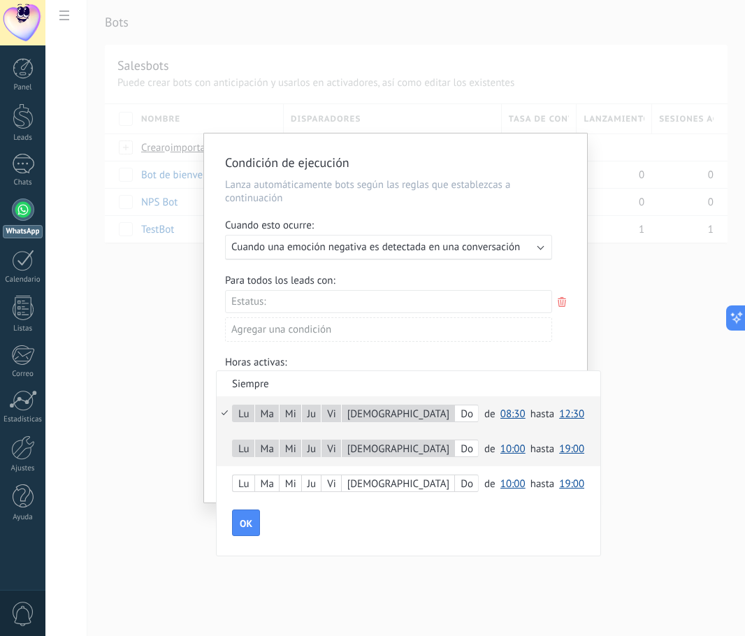
click at [500, 451] on span "10:00" at bounding box center [512, 448] width 25 height 13
click at [495, 496] on span "17:00" at bounding box center [514, 492] width 39 height 13
click at [559, 451] on span "19:00" at bounding box center [571, 448] width 25 height 13
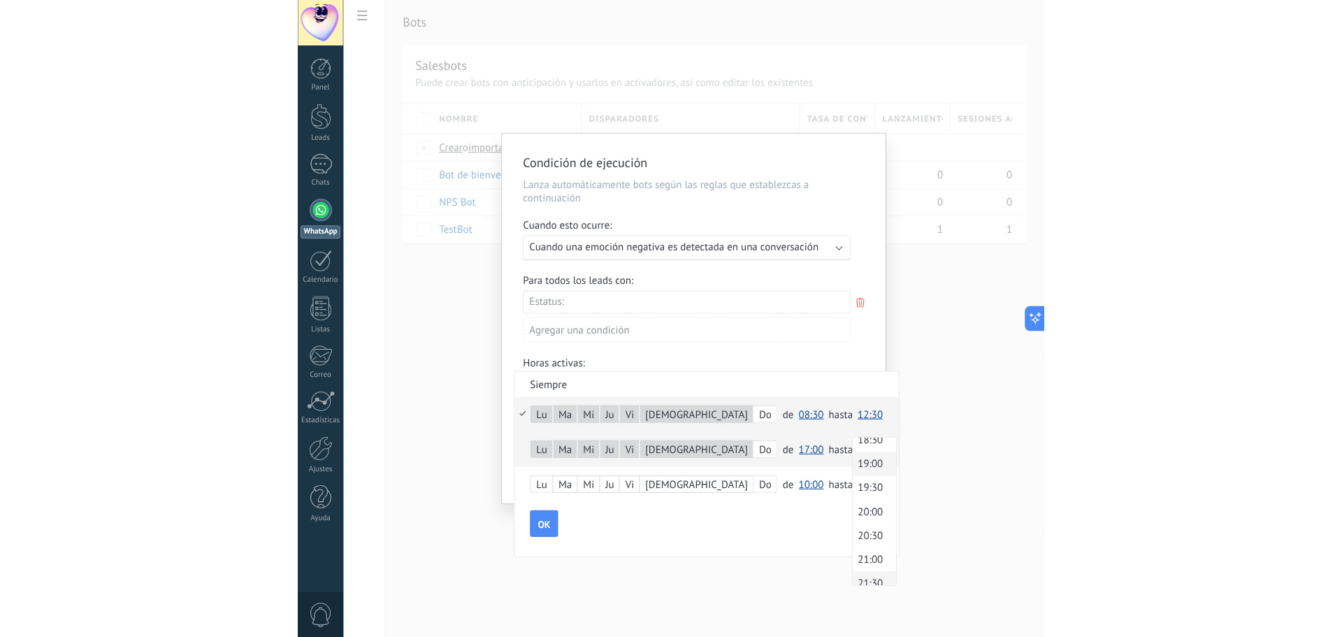
scroll to position [913, 0]
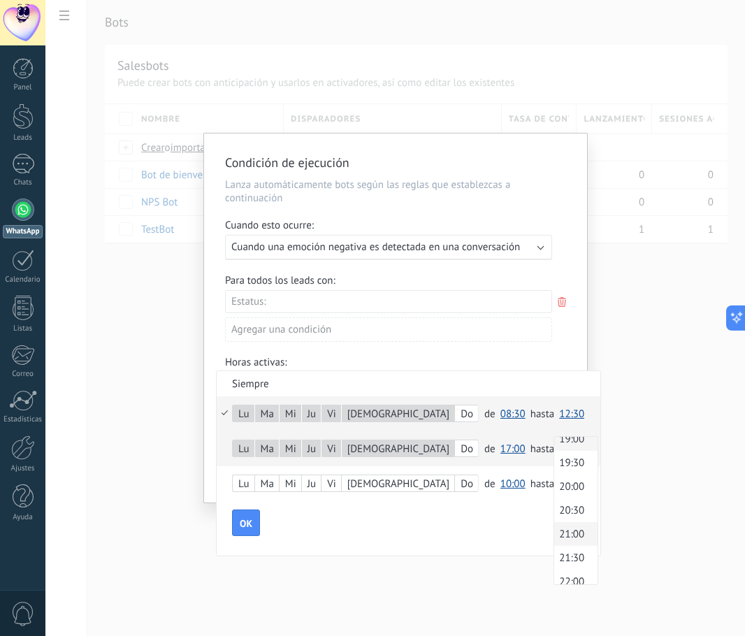
click at [554, 535] on span "21:00" at bounding box center [573, 534] width 39 height 13
click at [249, 528] on span "OK" at bounding box center [246, 524] width 13 height 10
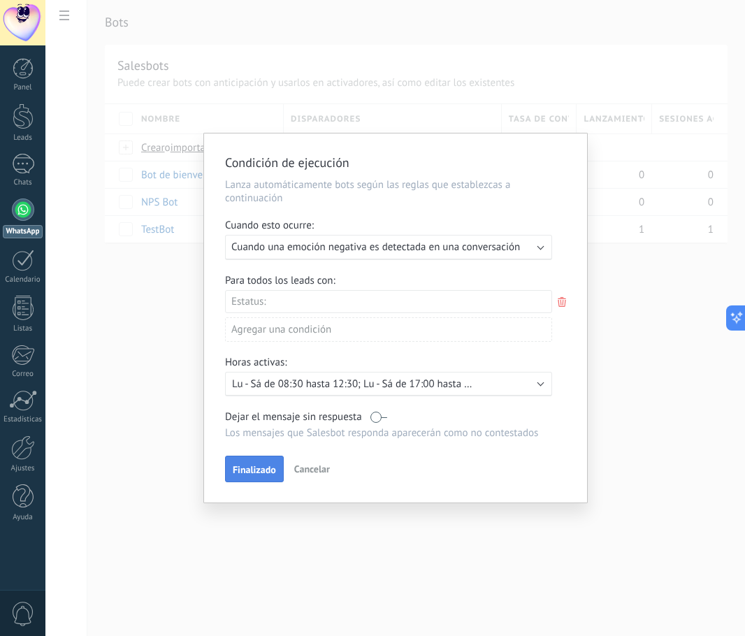
click at [249, 475] on span "Finalizado" at bounding box center [254, 470] width 43 height 10
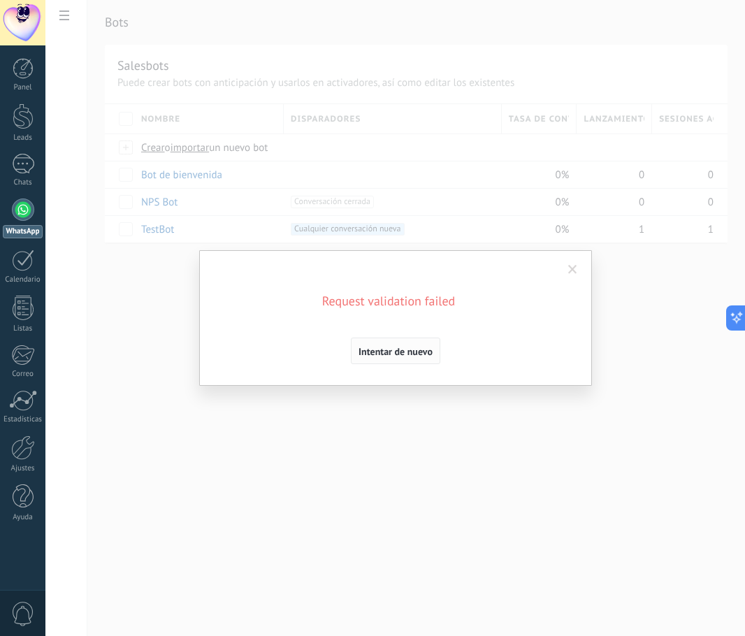
click at [402, 351] on span "Intentar de nuevo" at bounding box center [396, 352] width 74 height 10
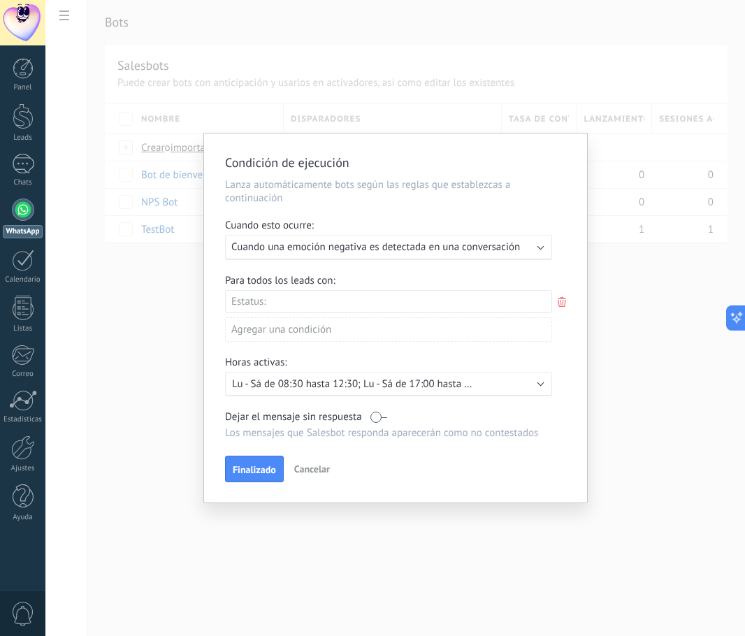
click at [317, 468] on span "Cancelar" at bounding box center [312, 469] width 36 height 13
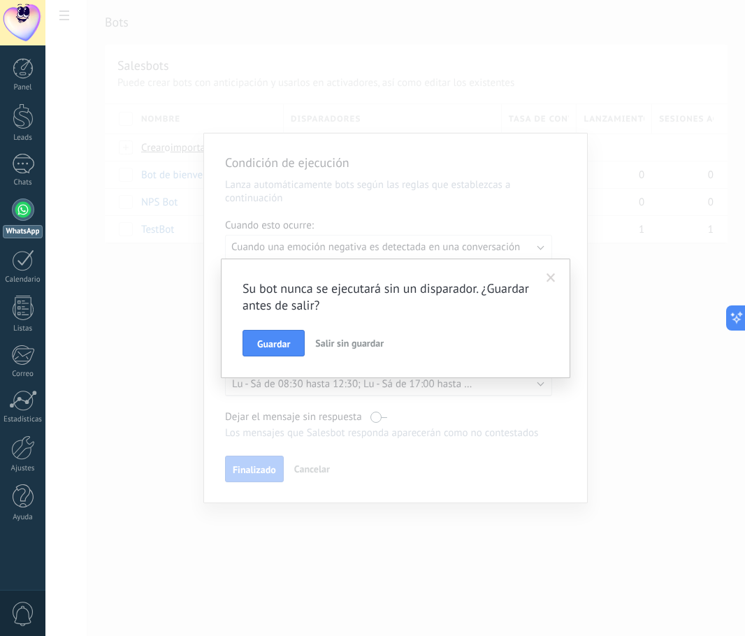
click at [332, 342] on span "Salir sin guardar" at bounding box center [349, 343] width 68 height 13
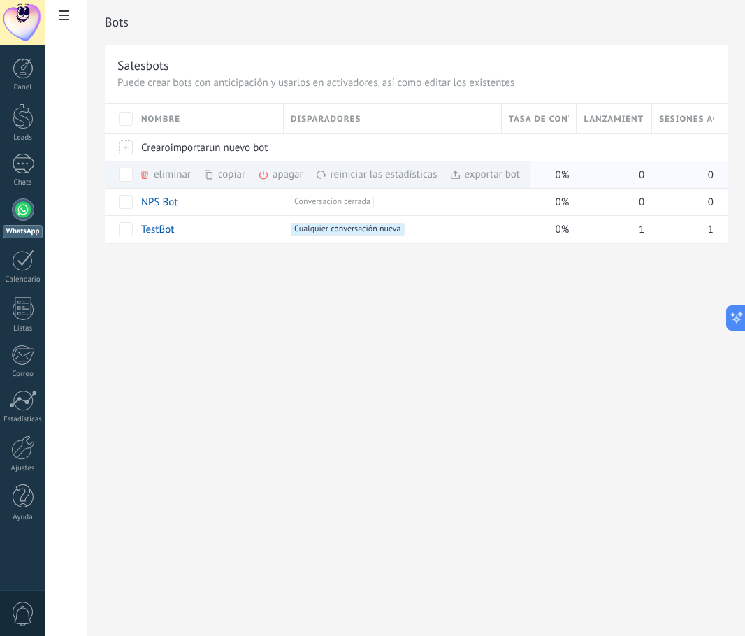
click at [178, 173] on div "eliminar màs" at bounding box center [188, 174] width 99 height 27
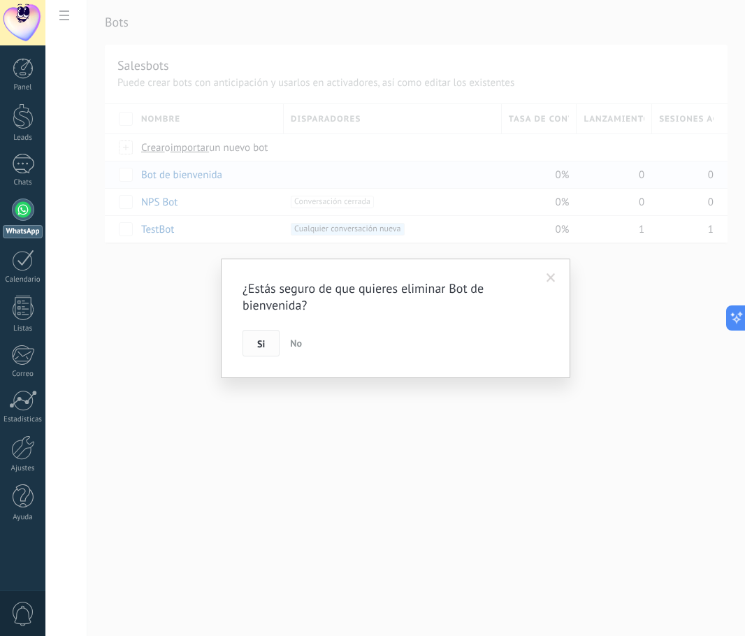
click at [273, 347] on button "Si" at bounding box center [261, 343] width 37 height 27
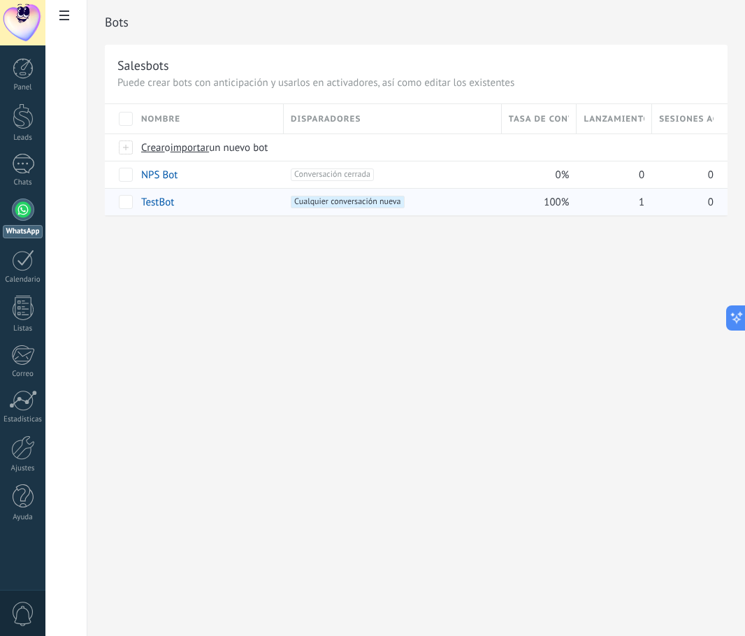
click at [353, 201] on span "Cualquier conversación nueva +0" at bounding box center [347, 202] width 113 height 13
click at [169, 202] on link "TestBot" at bounding box center [157, 202] width 33 height 13
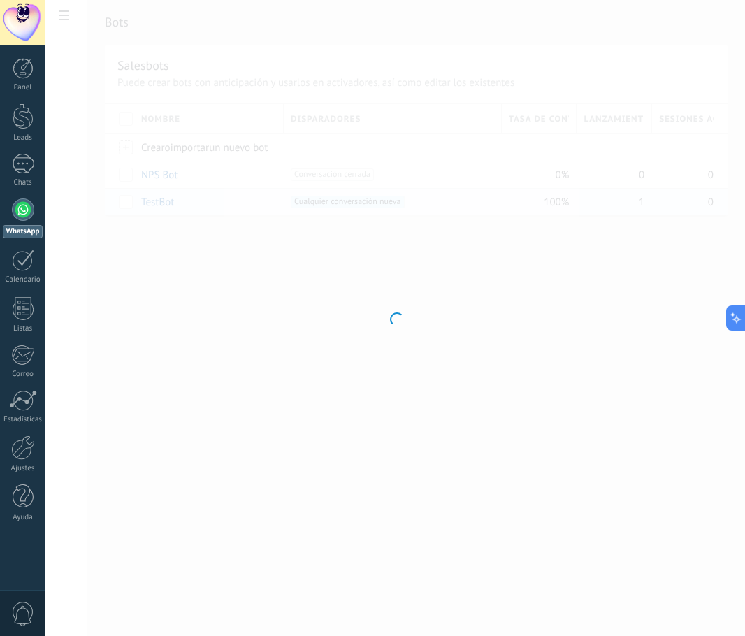
type input "*******"
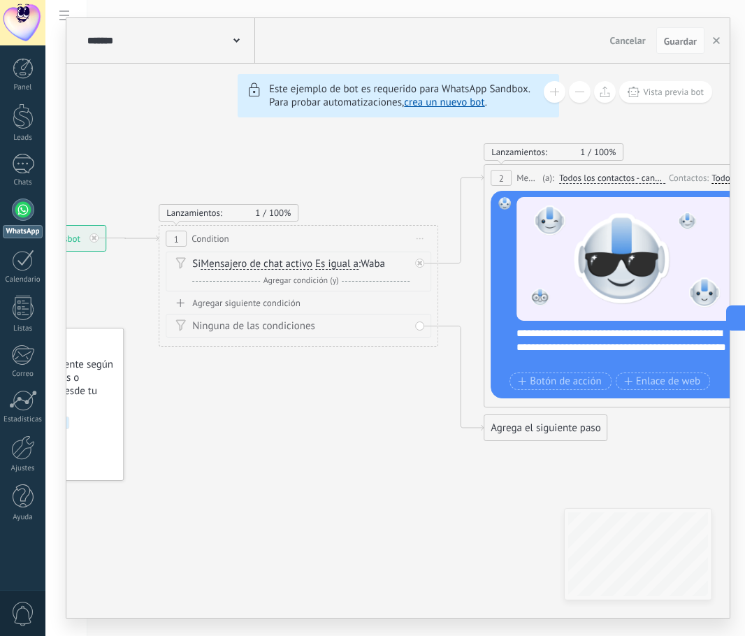
drag, startPoint x: 190, startPoint y: 493, endPoint x: 595, endPoint y: 458, distance: 406.8
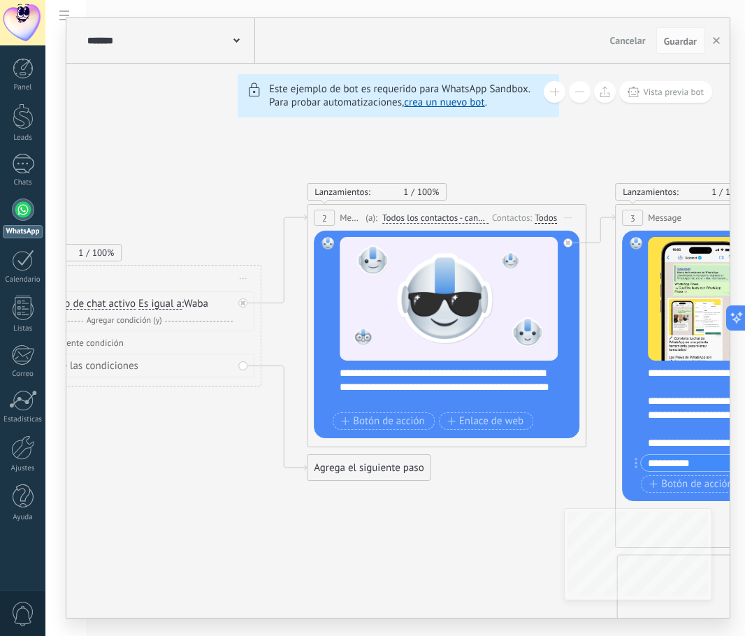
drag, startPoint x: 281, startPoint y: 442, endPoint x: 89, endPoint y: 491, distance: 198.1
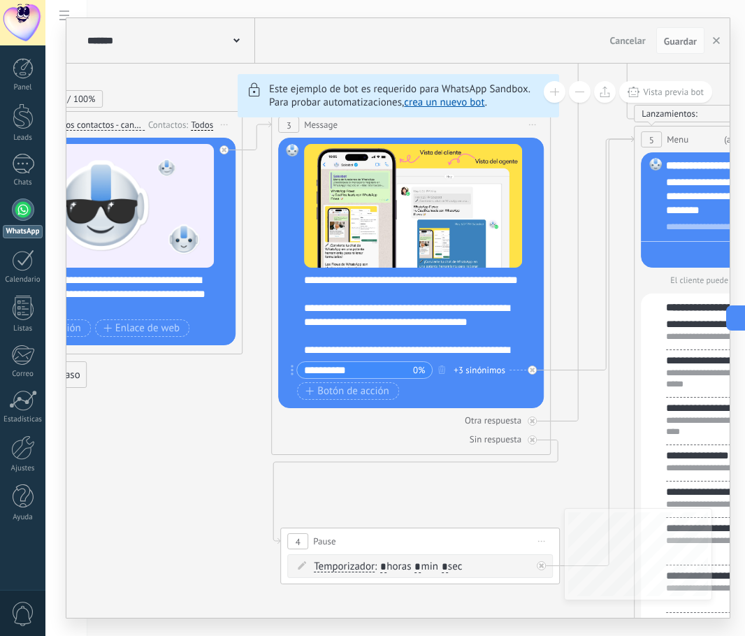
drag, startPoint x: 478, startPoint y: 551, endPoint x: 133, endPoint y: 457, distance: 357.7
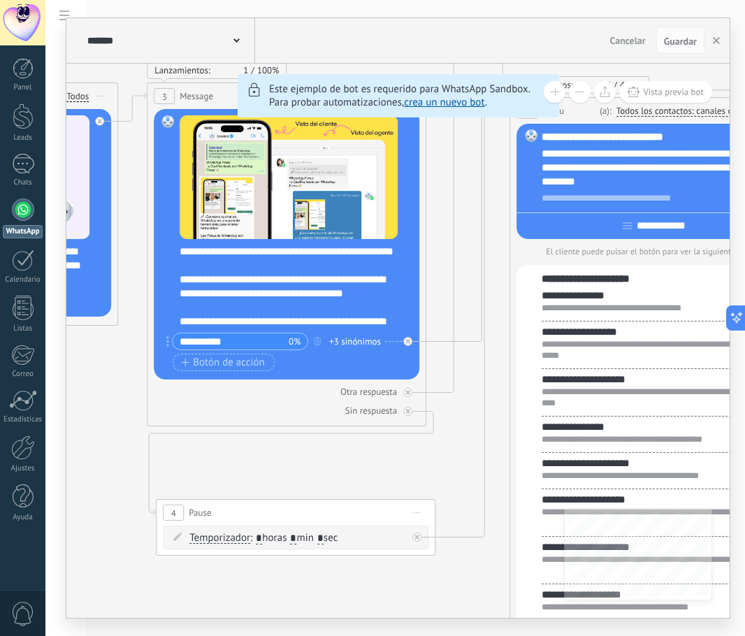
drag, startPoint x: 212, startPoint y: 467, endPoint x: 433, endPoint y: 483, distance: 221.4
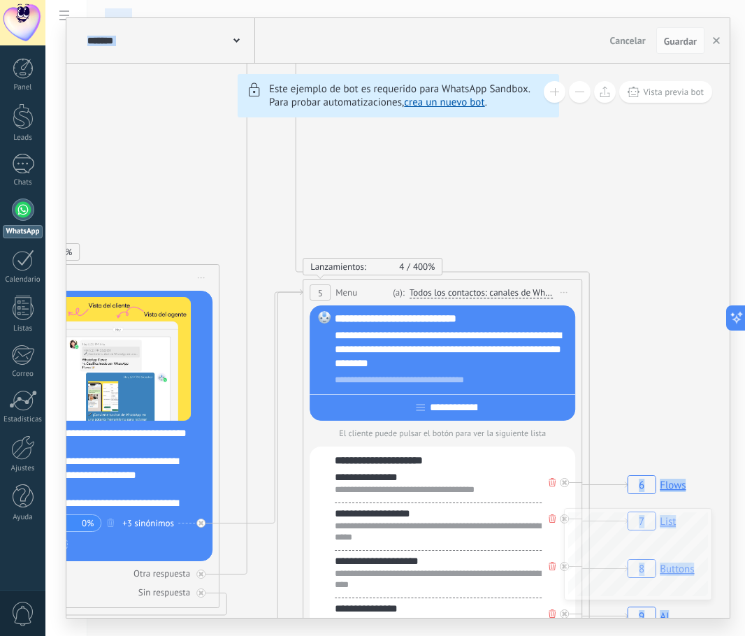
drag, startPoint x: 507, startPoint y: 449, endPoint x: 296, endPoint y: 593, distance: 254.5
click at [292, 630] on div "******* TestBot Cancelar Actualización Cancelar Guardar 6 Flows 7 List 8 Button…" at bounding box center [395, 318] width 700 height 636
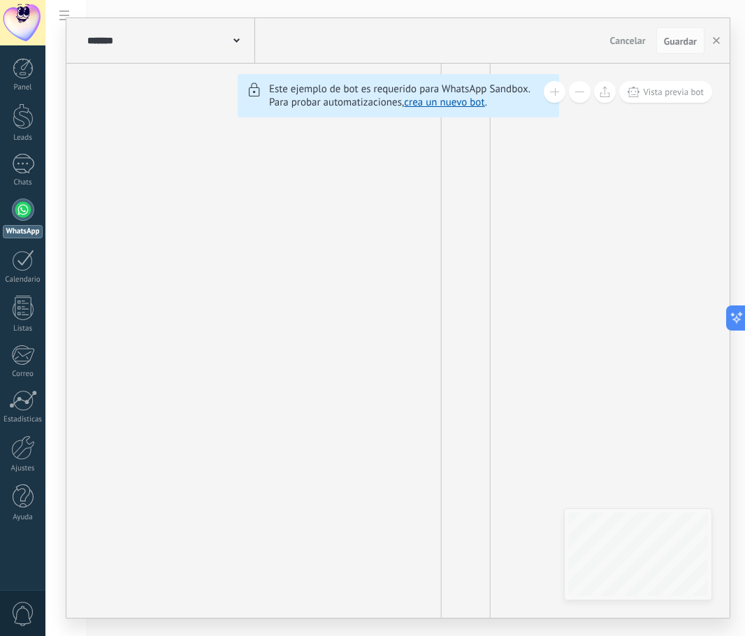
drag, startPoint x: 361, startPoint y: 198, endPoint x: 537, endPoint y: 575, distance: 416.2
drag, startPoint x: 514, startPoint y: 267, endPoint x: 521, endPoint y: 470, distance: 202.8
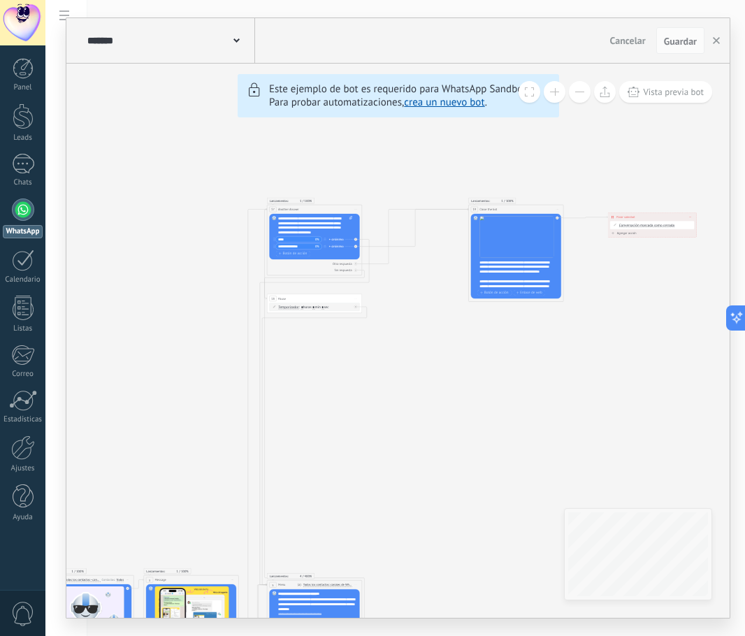
drag, startPoint x: 581, startPoint y: 365, endPoint x: 324, endPoint y: 342, distance: 258.2
click at [328, 445] on icon "6 Flows 7 List 8 Buttons 9 AI 10 Broadcast 11 Ads 12 Carousel 13 Verification 1…" at bounding box center [565, 599] width 1628 height 1397
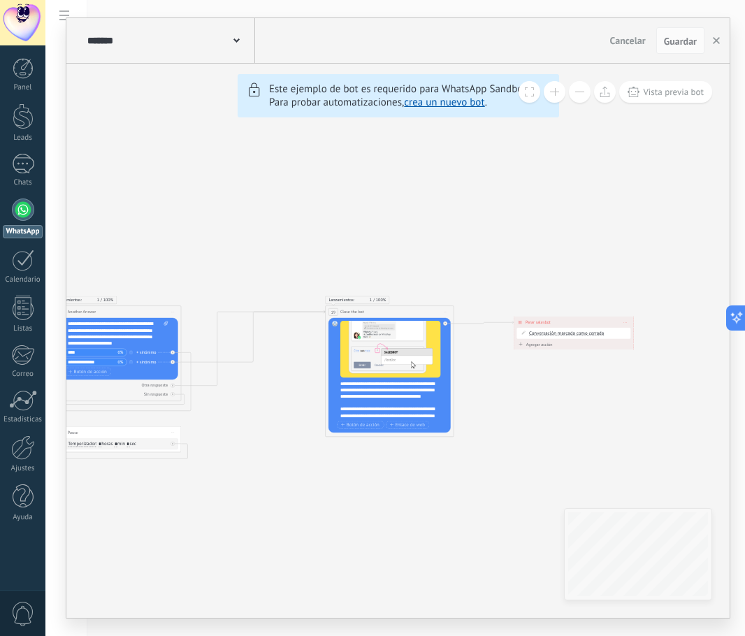
drag, startPoint x: 674, startPoint y: 444, endPoint x: 383, endPoint y: 444, distance: 291.4
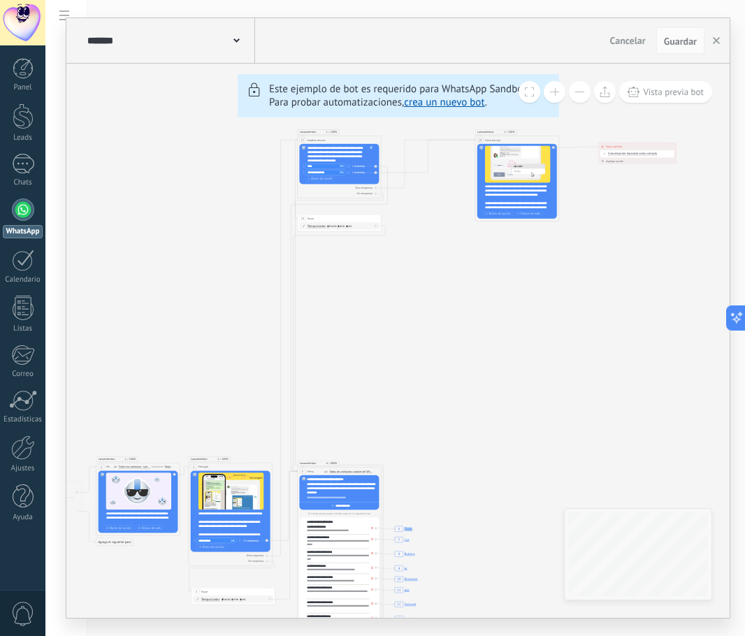
drag, startPoint x: 279, startPoint y: 492, endPoint x: 455, endPoint y: 308, distance: 254.6
click at [455, 308] on icon "6 Flows 7 List 8 Buttons 9 AI 10 Broadcast 11 Ads 12 Carousel 13 Verification 1…" at bounding box center [560, 484] width 1436 height 1233
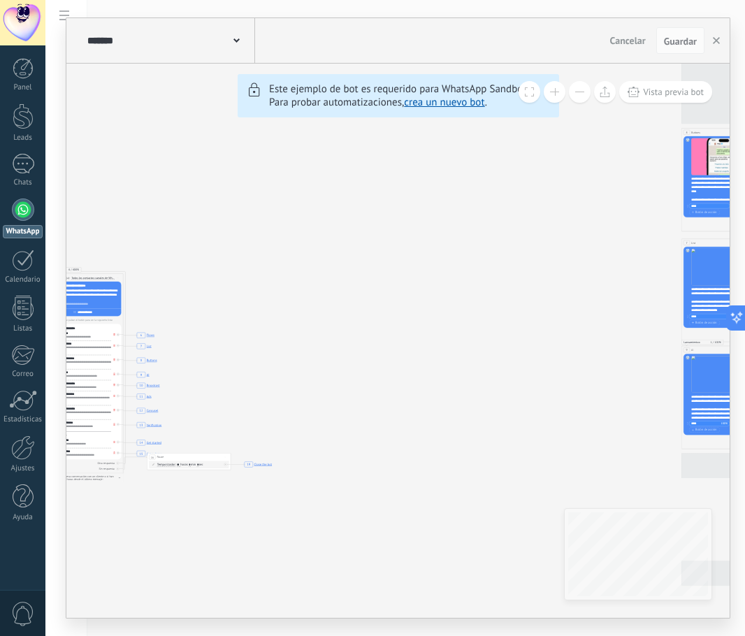
drag, startPoint x: 542, startPoint y: 361, endPoint x: 295, endPoint y: 137, distance: 333.4
click at [299, 129] on icon "6 Flows 7 List 8 Buttons 9 AI 10 Broadcast 11 Ads 12 Carousel 13 Verification 1…" at bounding box center [302, 290] width 1436 height 1233
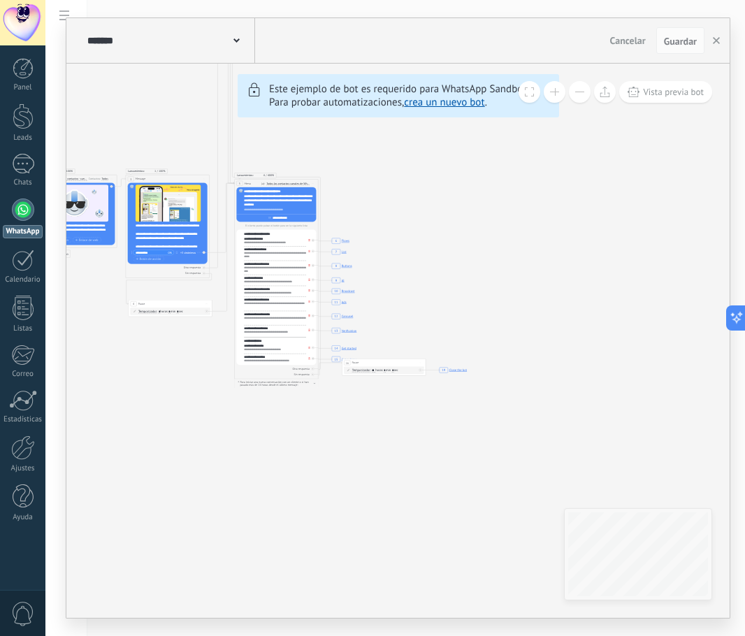
drag, startPoint x: 252, startPoint y: 222, endPoint x: 336, endPoint y: 207, distance: 85.9
click at [432, 191] on icon "6 Flows 7 List 8 Buttons 9 AI 10 Broadcast 11 Ads 12 Carousel 13 Verification 1…" at bounding box center [497, 196] width 1436 height 1233
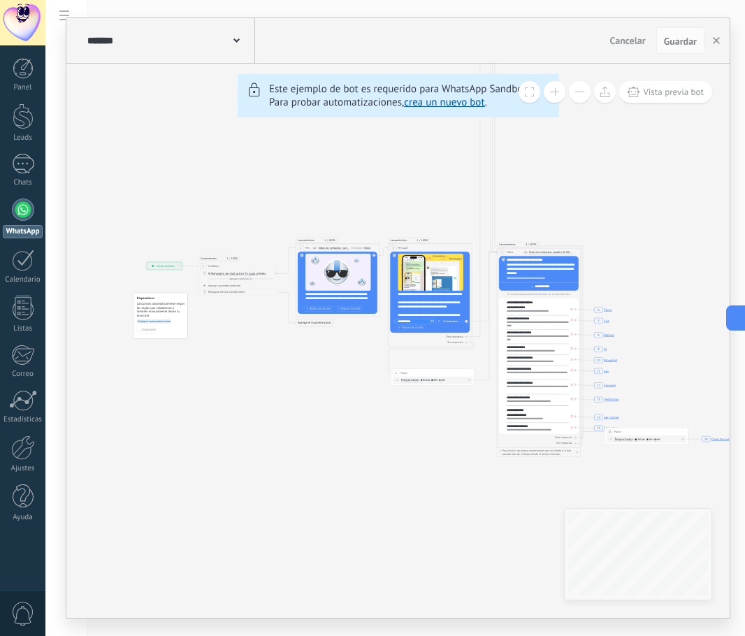
drag, startPoint x: 195, startPoint y: 326, endPoint x: 305, endPoint y: 427, distance: 149.4
click at [24, 171] on div "1" at bounding box center [23, 164] width 22 height 20
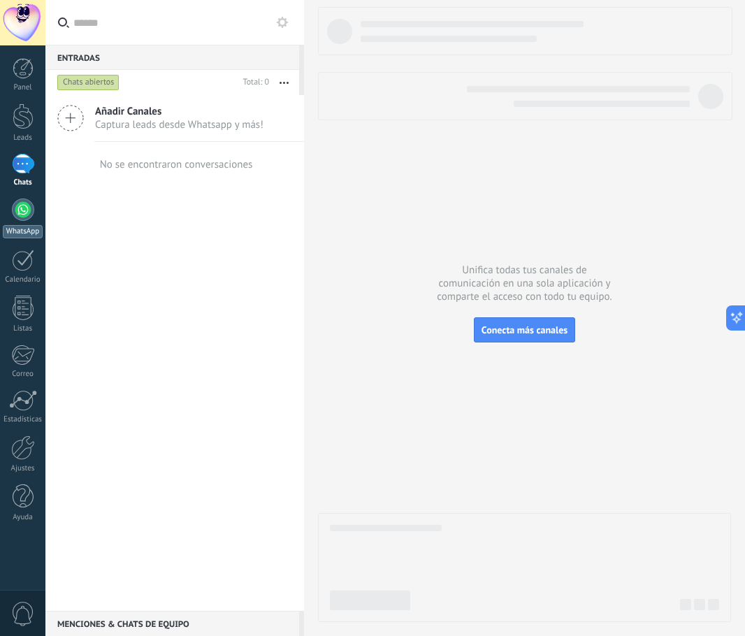
click at [31, 208] on div at bounding box center [23, 209] width 22 height 22
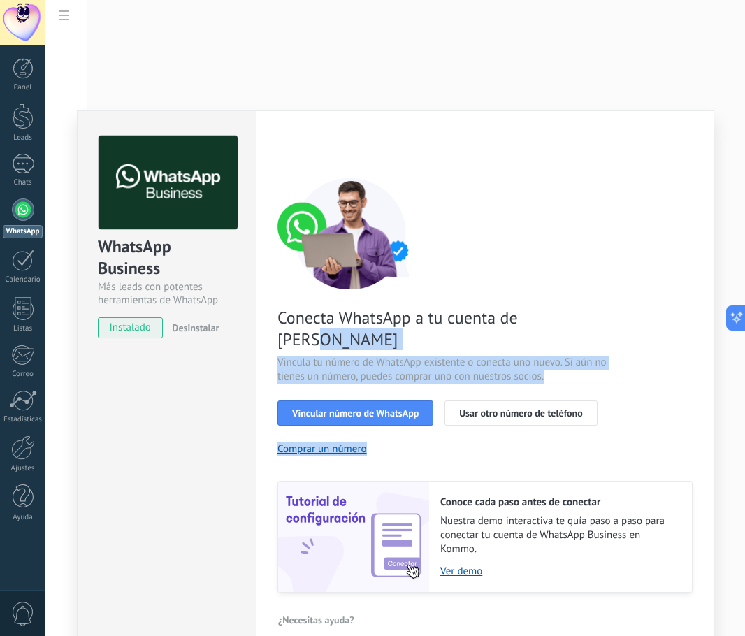
drag, startPoint x: 650, startPoint y: 427, endPoint x: 667, endPoint y: 297, distance: 131.1
click at [667, 297] on div "Conecta WhatsApp a tu cuenta de Kommo Vincula tu número de WhatsApp existente o…" at bounding box center [484, 385] width 415 height 415
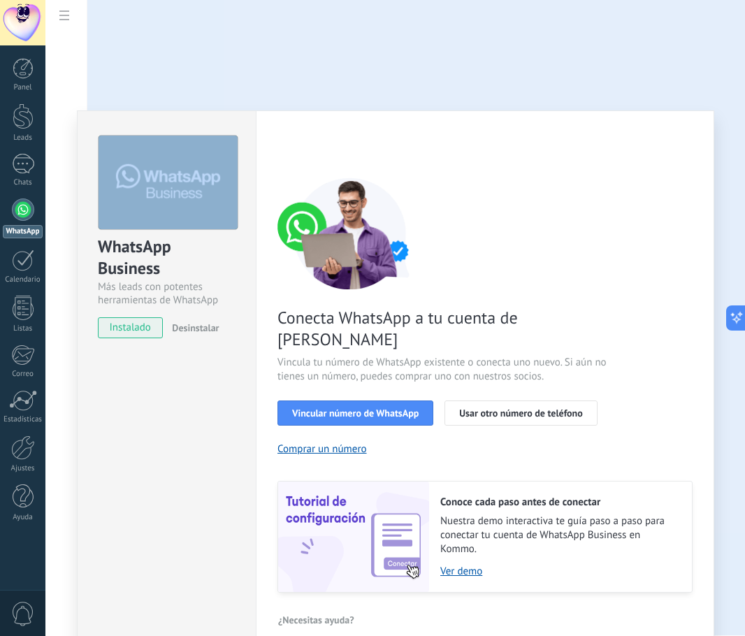
drag, startPoint x: 737, startPoint y: 405, endPoint x: 621, endPoint y: 492, distance: 145.8
click at [739, 512] on div "WhatsApp Business Más leads con potentes herramientas de WhatsApp instalado Des…" at bounding box center [395, 318] width 700 height 636
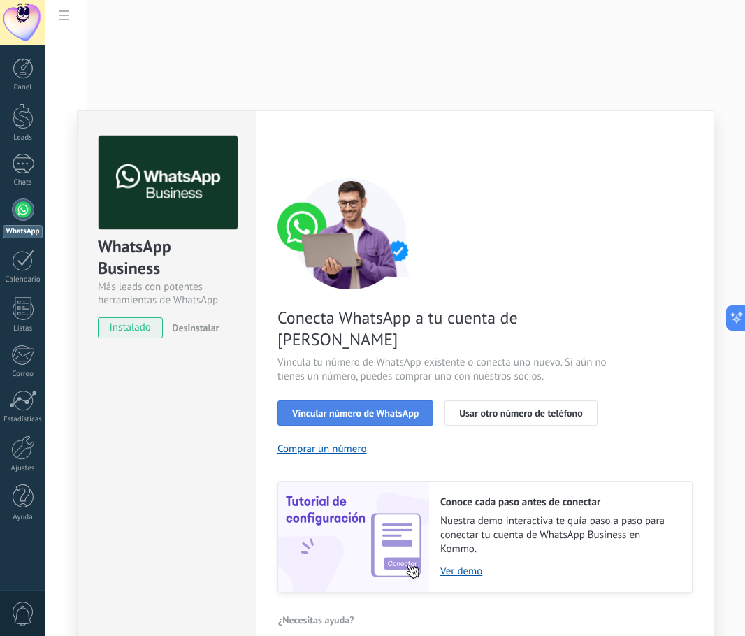
click at [366, 408] on span "Vincular número de WhatsApp" at bounding box center [355, 413] width 126 height 10
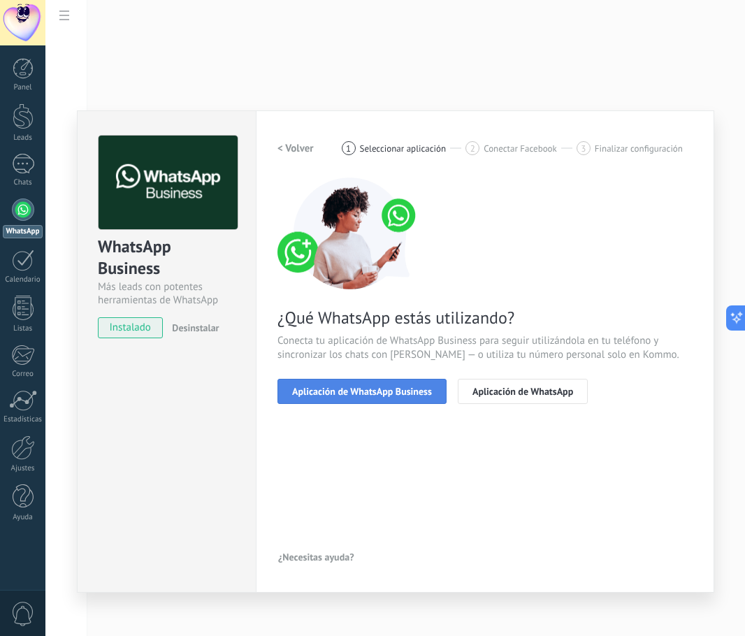
click at [384, 393] on span "Aplicación de WhatsApp Business" at bounding box center [362, 391] width 140 height 10
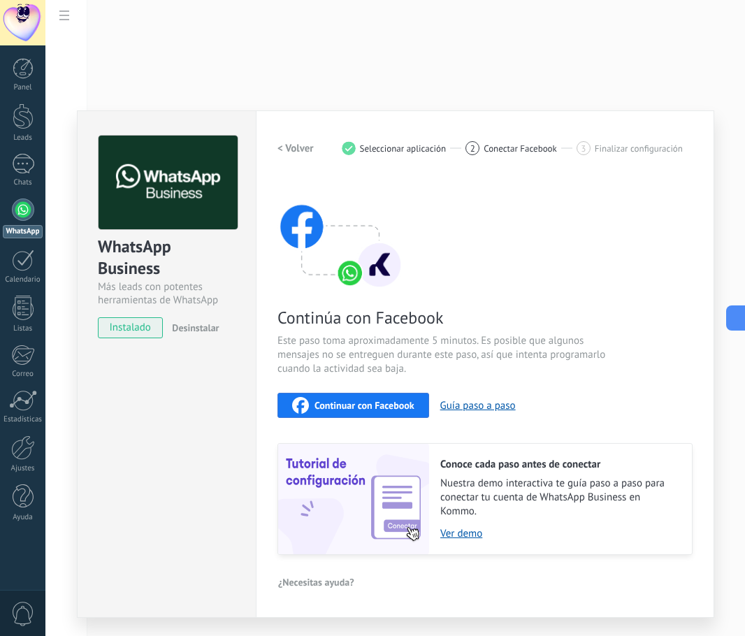
click at [294, 148] on h2 "< Volver" at bounding box center [295, 148] width 36 height 13
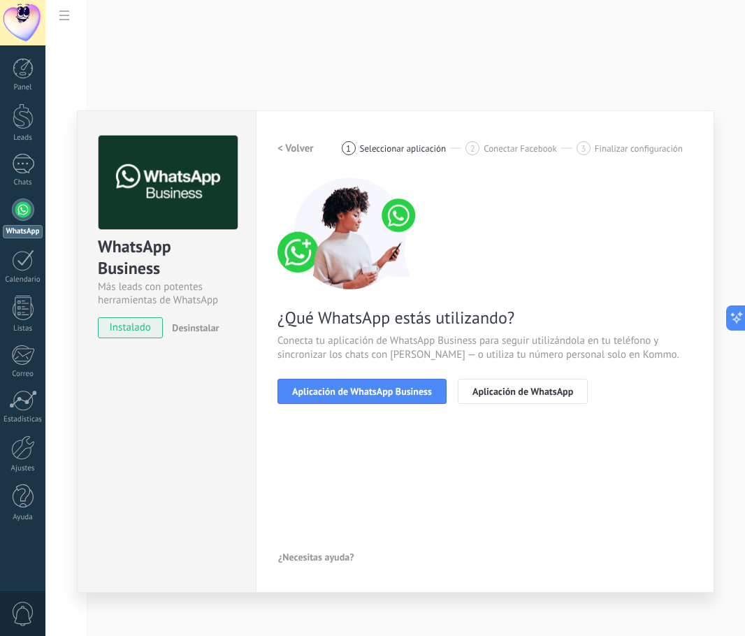
click at [294, 148] on h2 "< Volver" at bounding box center [295, 148] width 36 height 13
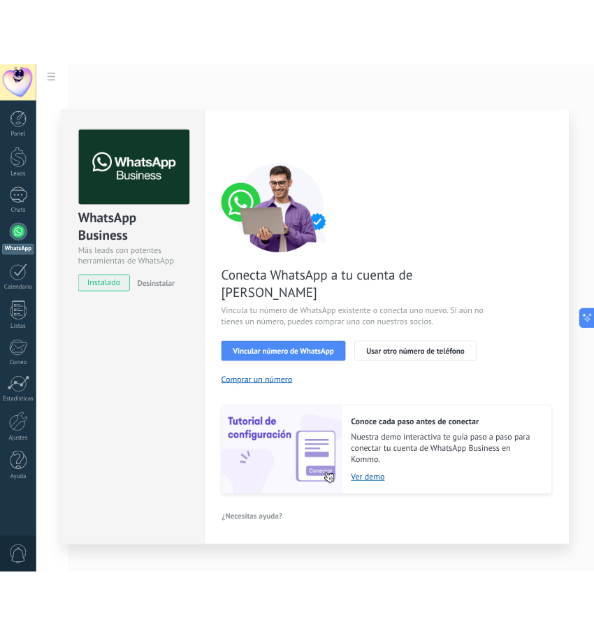
scroll to position [207, 0]
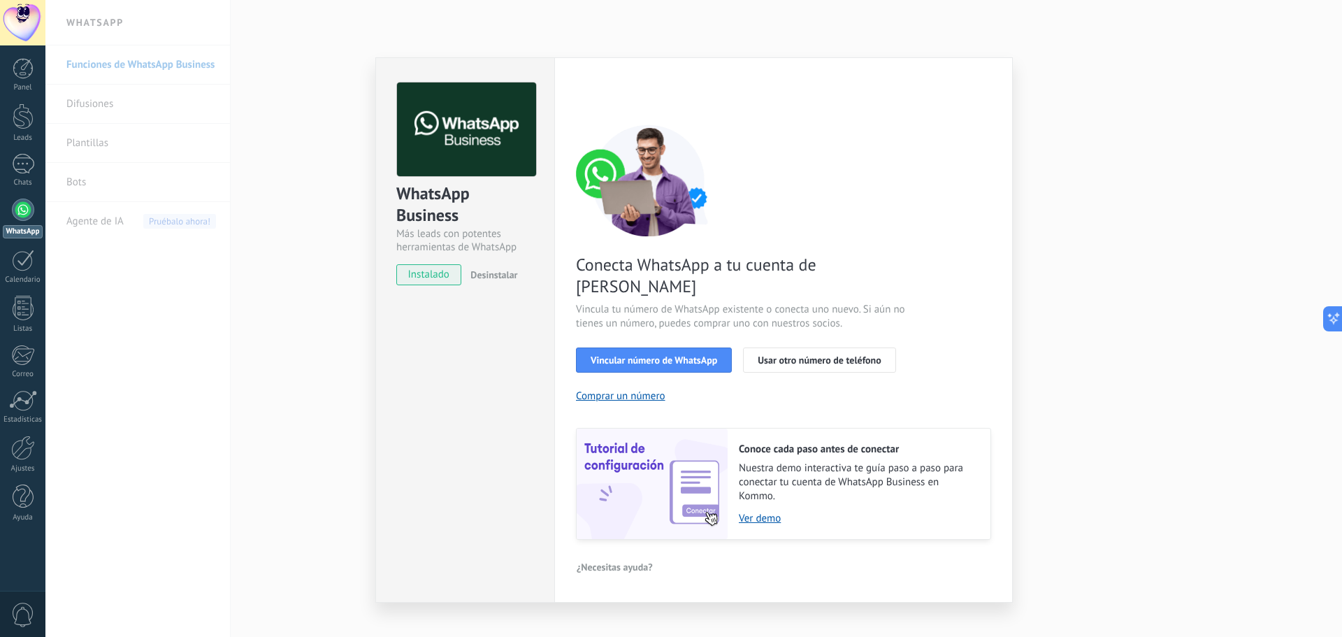
click at [744, 189] on div "WhatsApp Business Más leads con potentes herramientas de WhatsApp instalado Des…" at bounding box center [693, 318] width 1296 height 637
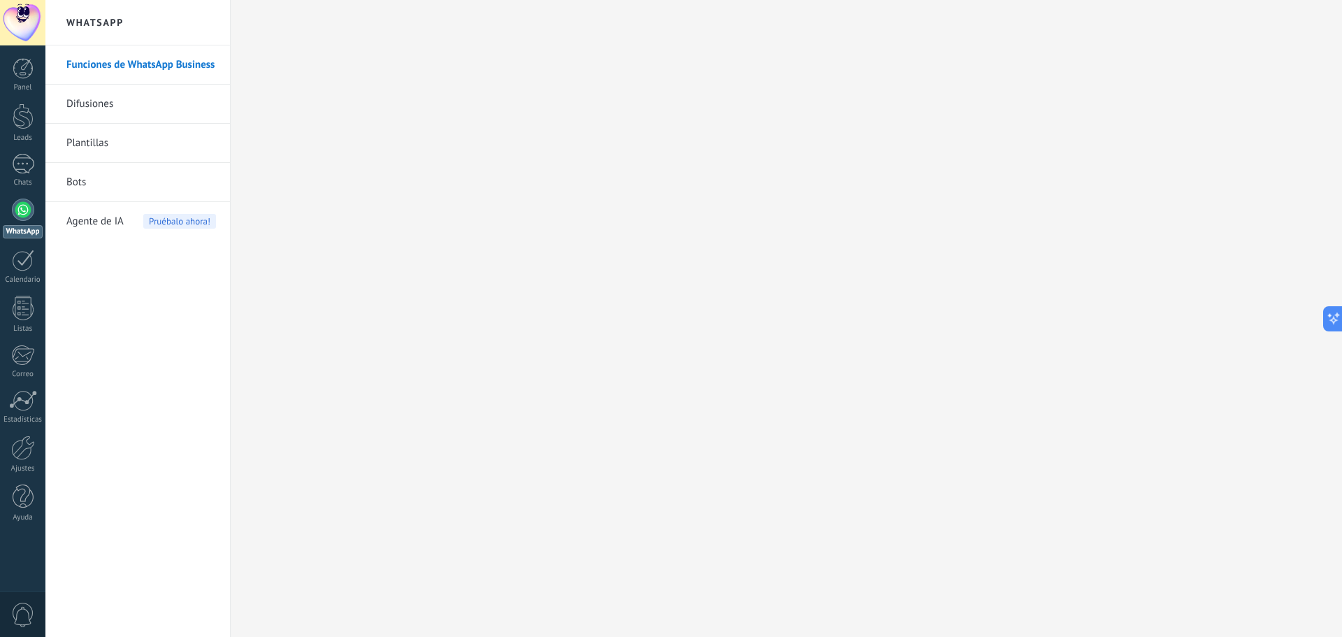
click at [161, 67] on link "Funciones de WhatsApp Business" at bounding box center [141, 64] width 150 height 39
click at [96, 189] on link "Bots" at bounding box center [141, 182] width 150 height 39
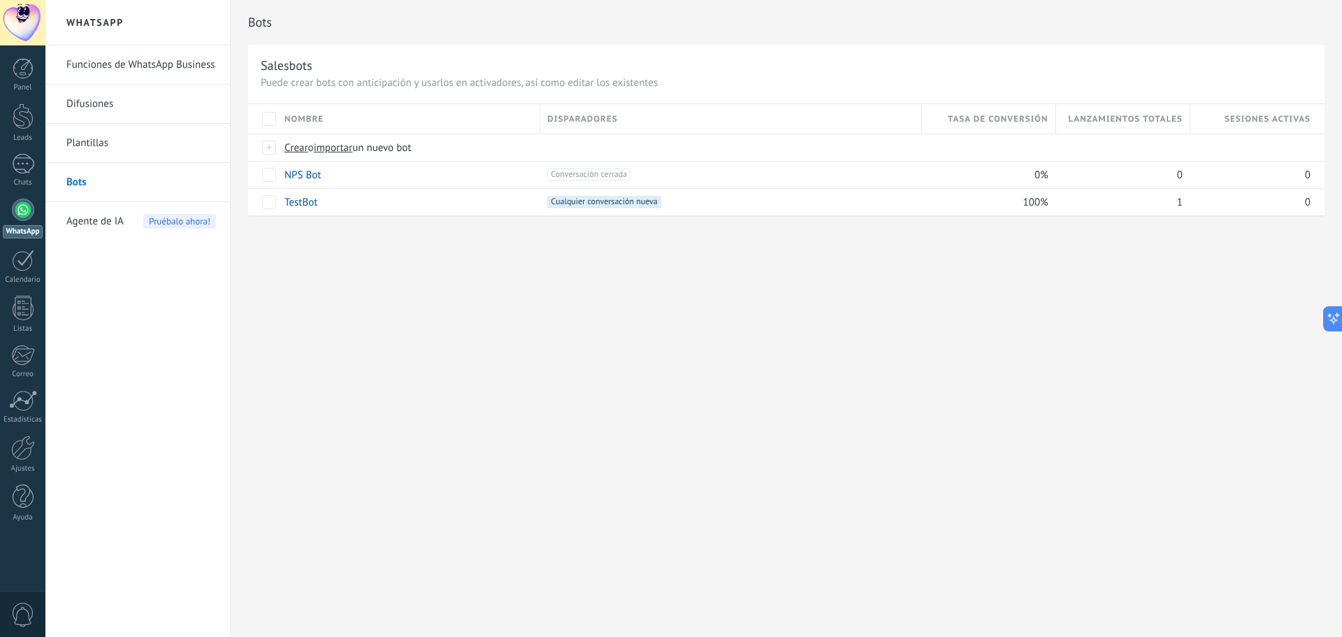
click at [92, 136] on link "Plantillas" at bounding box center [141, 143] width 150 height 39
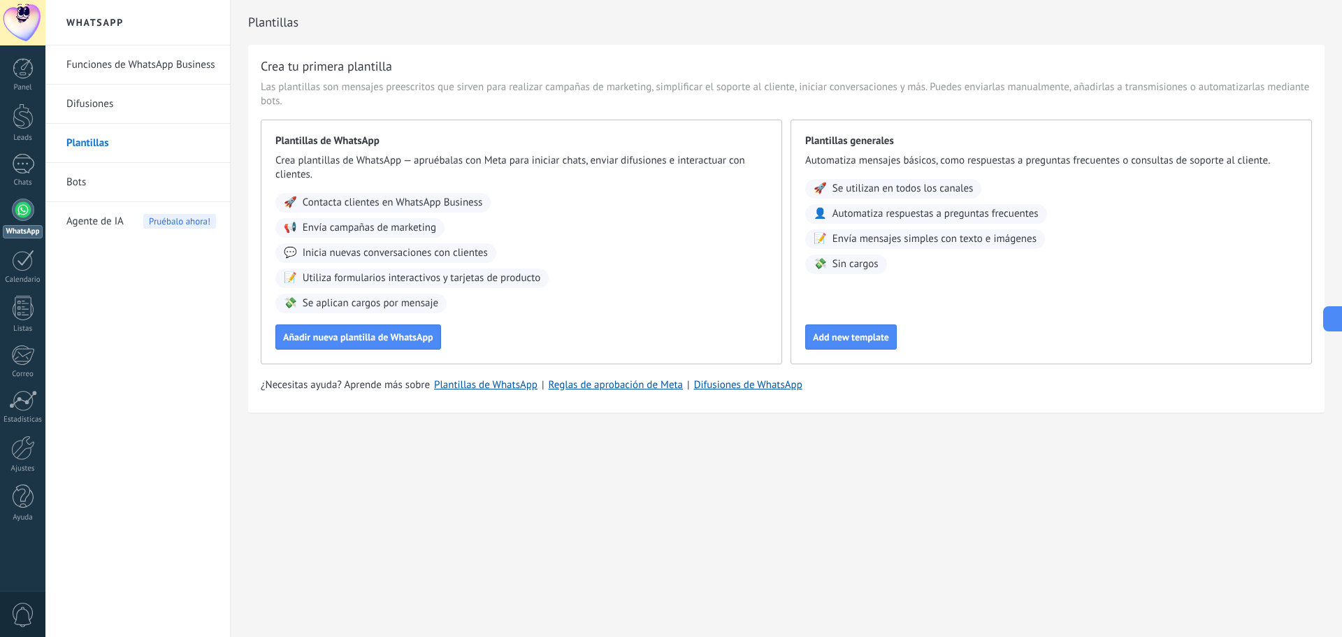
click at [115, 108] on link "Difusiones" at bounding box center [141, 104] width 150 height 39
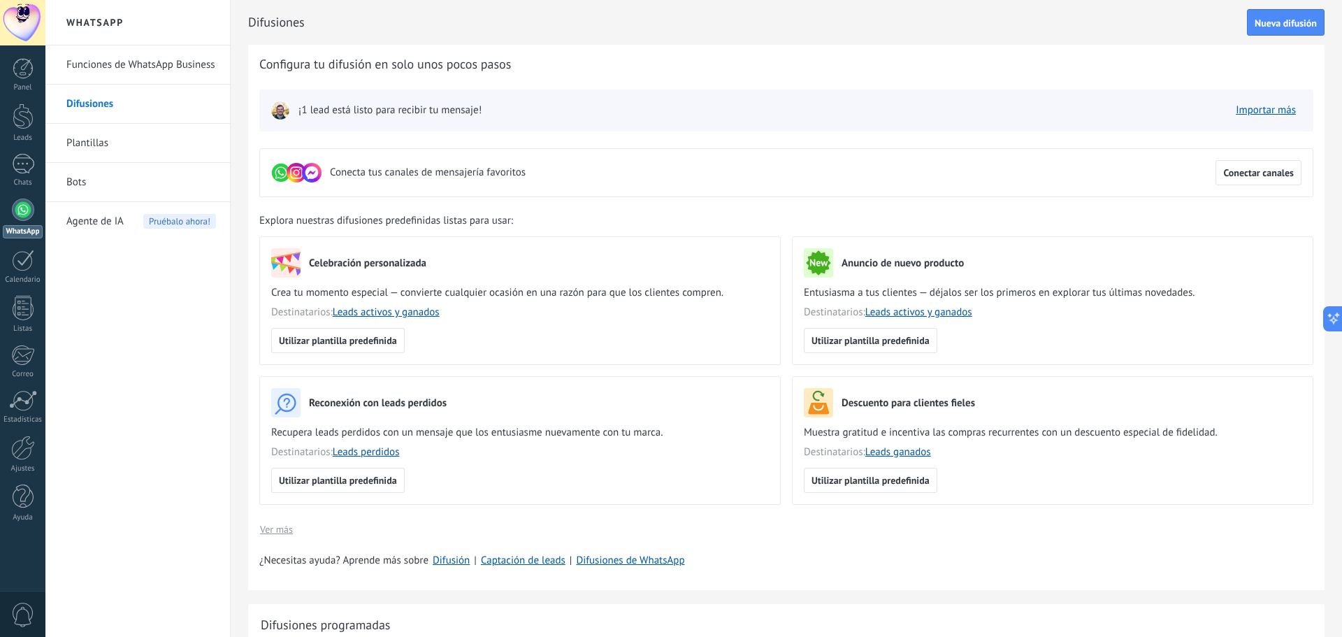
click at [92, 179] on link "Bots" at bounding box center [141, 182] width 150 height 39
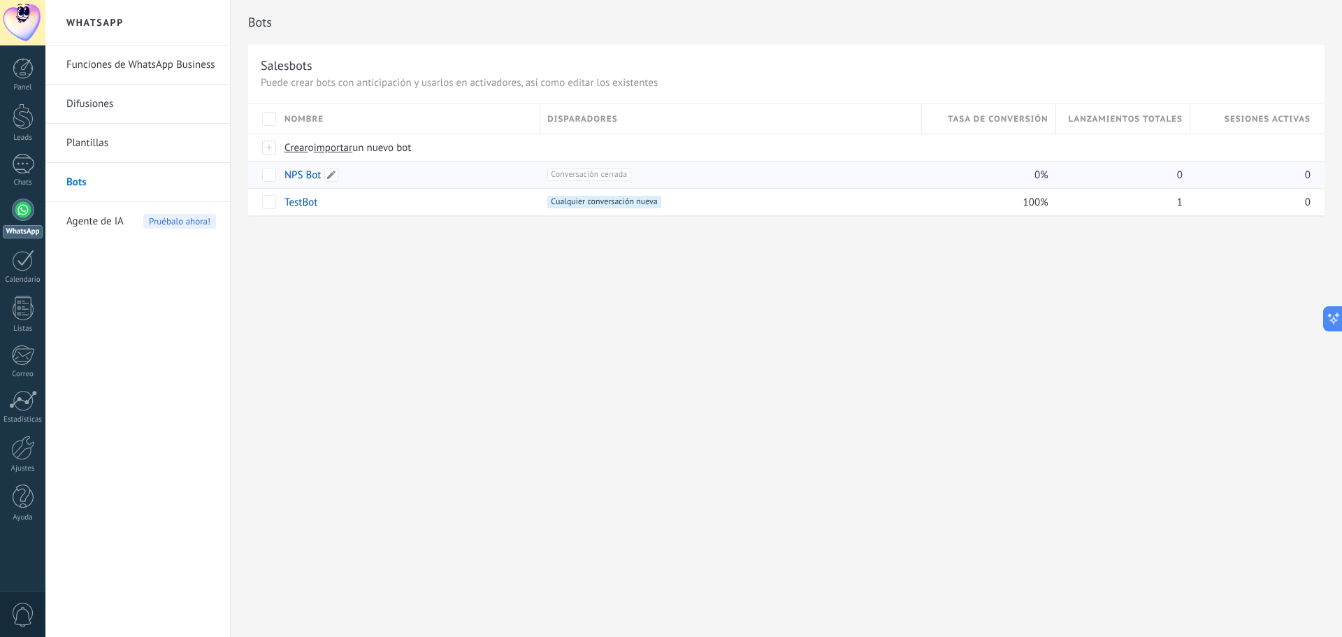
click at [354, 173] on div "NPS Bot" at bounding box center [405, 174] width 256 height 27
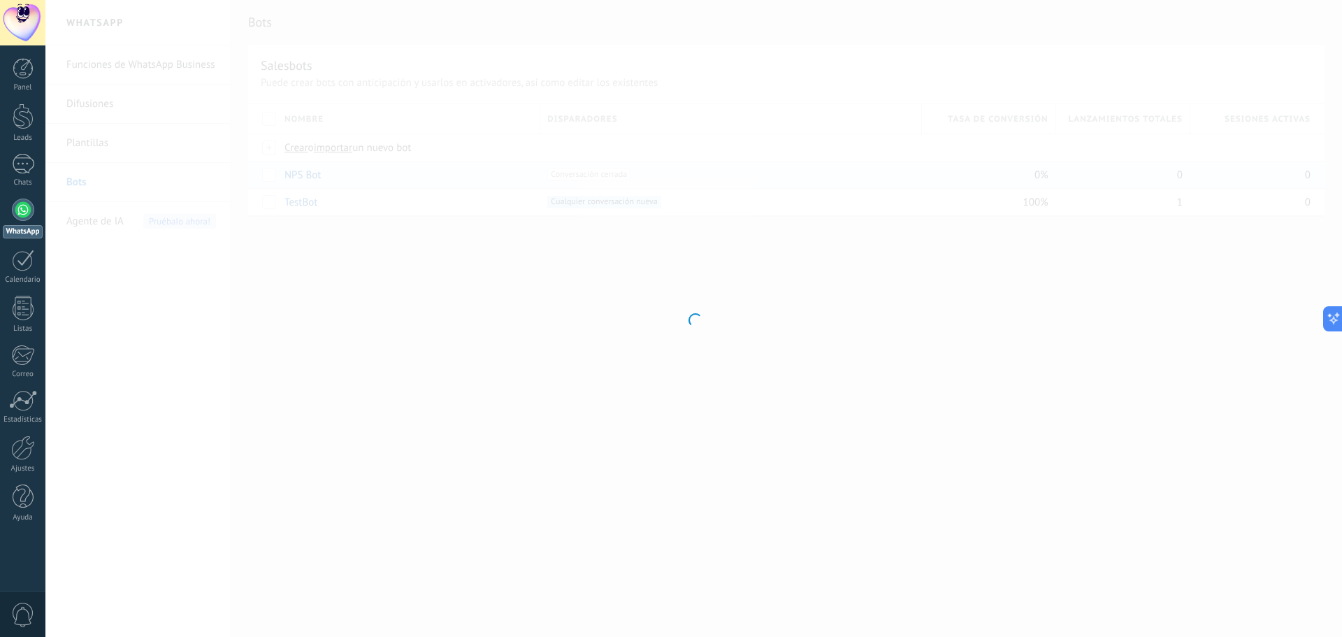
type input "*******"
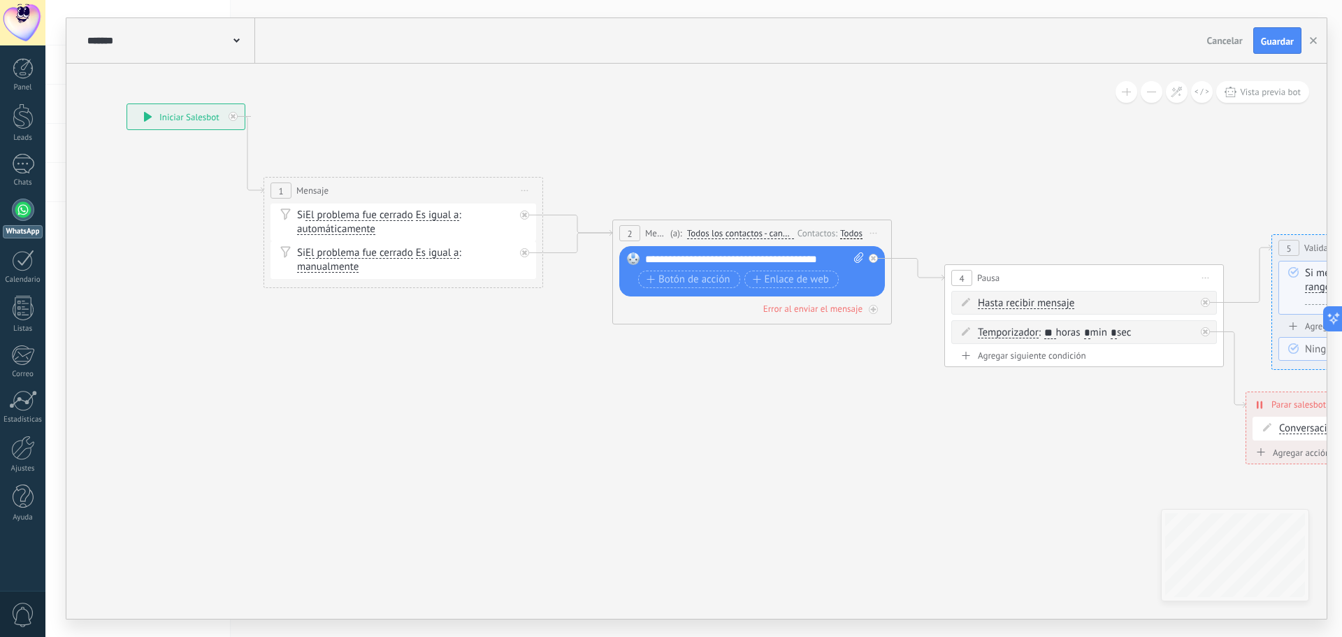
drag, startPoint x: 823, startPoint y: 483, endPoint x: 586, endPoint y: 418, distance: 245.7
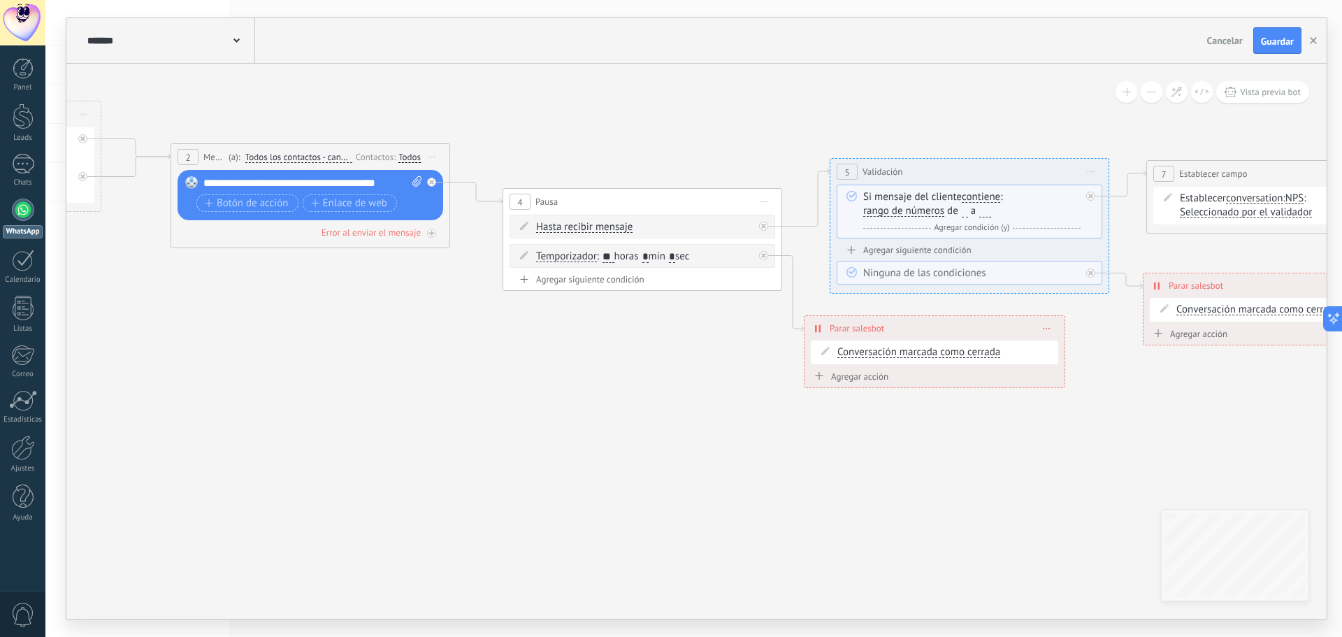
drag, startPoint x: 1005, startPoint y: 506, endPoint x: 628, endPoint y: 425, distance: 386.0
click at [558, 424] on icon at bounding box center [1185, 214] width 3701 height 1073
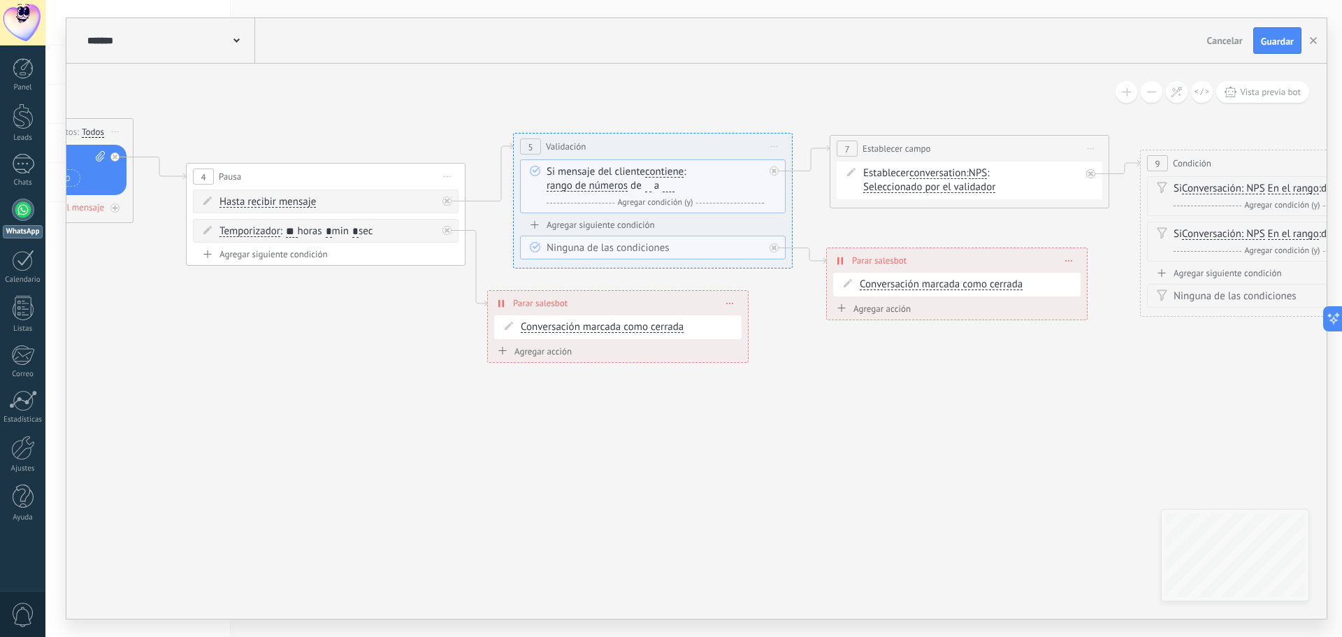
drag, startPoint x: 963, startPoint y: 476, endPoint x: 679, endPoint y: 447, distance: 285.9
click at [639, 447] on icon at bounding box center [869, 189] width 3701 height 1073
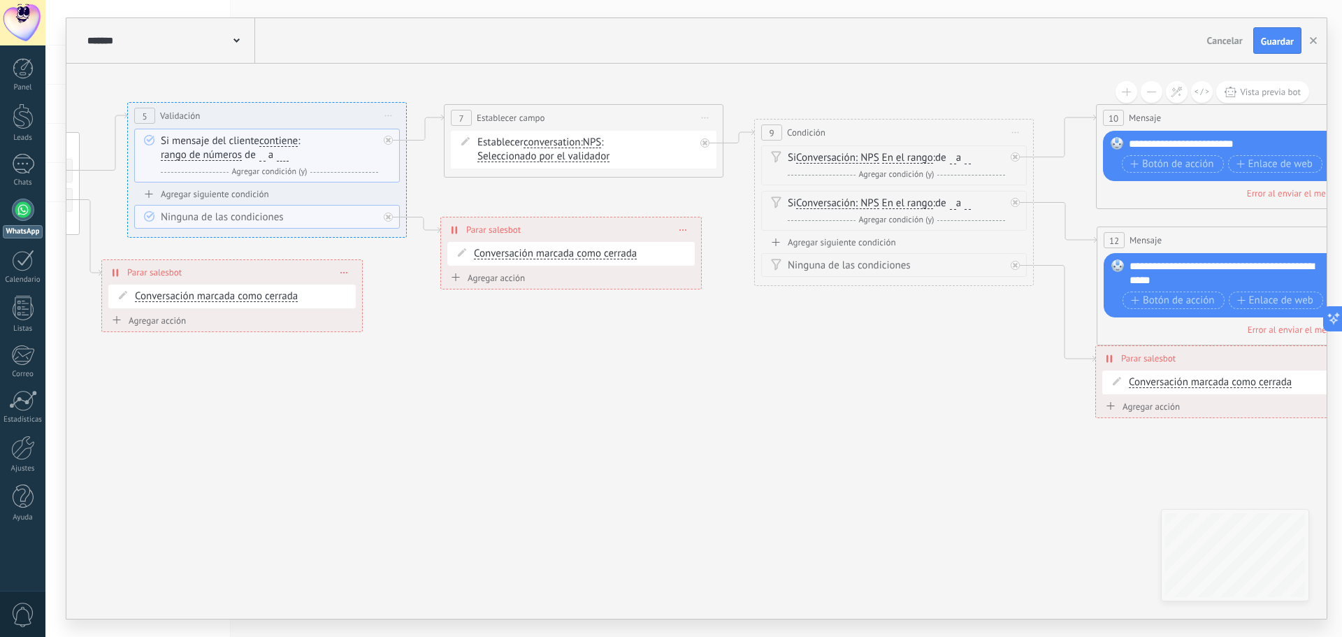
drag, startPoint x: 1027, startPoint y: 477, endPoint x: 658, endPoint y: 449, distance: 370.1
click at [653, 455] on icon at bounding box center [483, 195] width 3701 height 1146
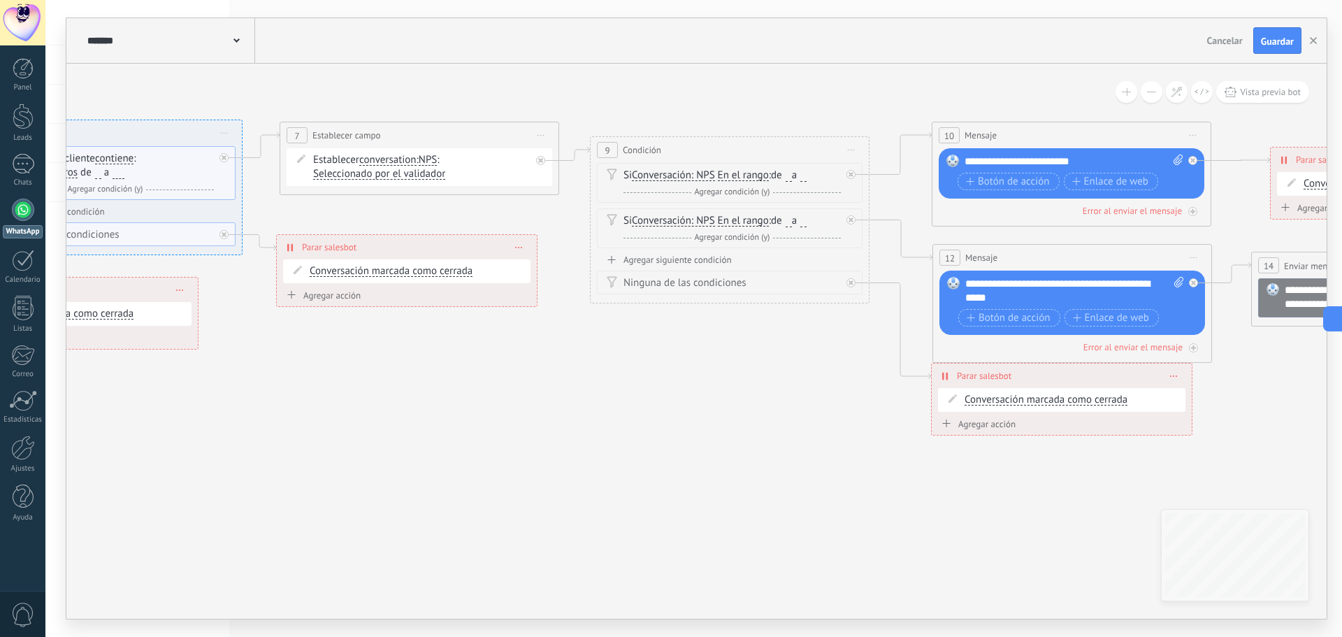
drag, startPoint x: 899, startPoint y: 459, endPoint x: 776, endPoint y: 462, distance: 123.0
click at [709, 468] on icon at bounding box center [319, 212] width 3701 height 1146
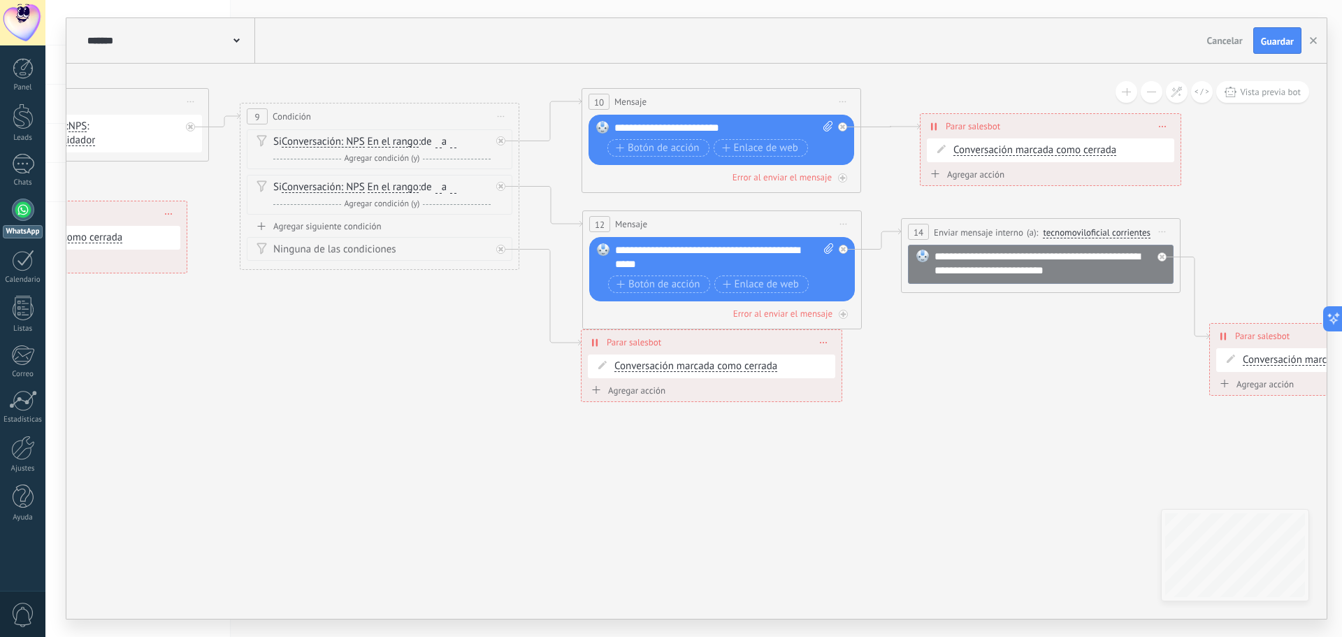
drag, startPoint x: 855, startPoint y: 508, endPoint x: 626, endPoint y: 470, distance: 231.7
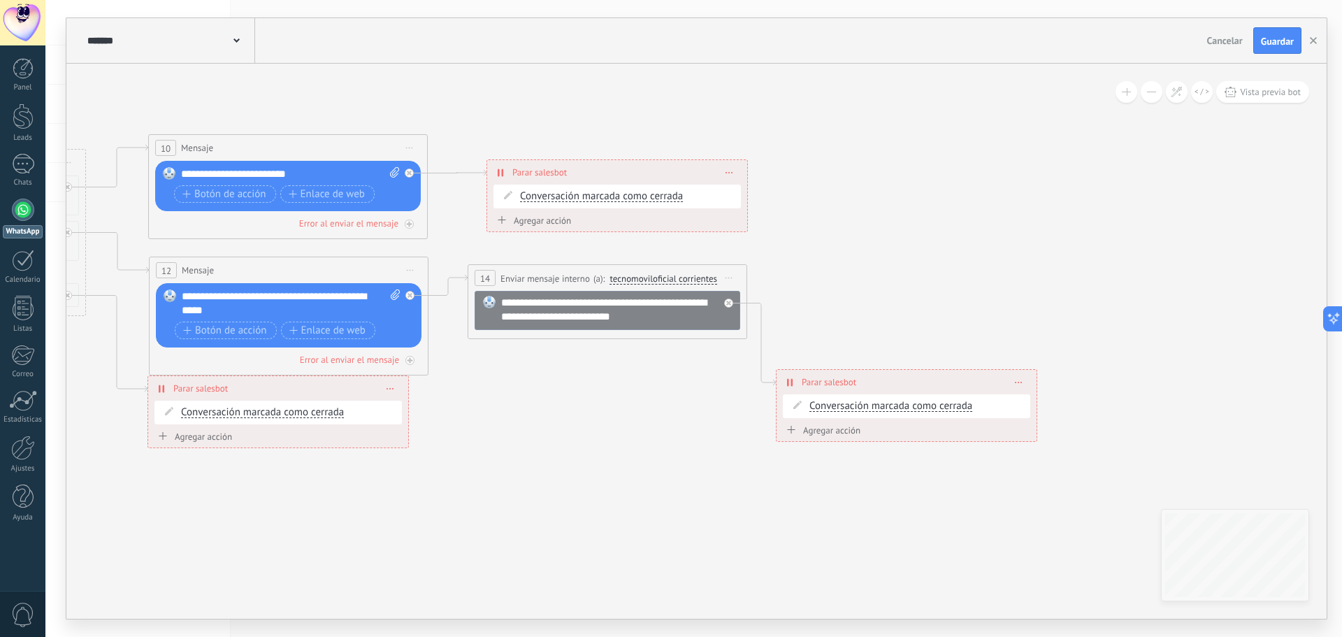
drag, startPoint x: 1108, startPoint y: 456, endPoint x: 1236, endPoint y: 493, distance: 133.0
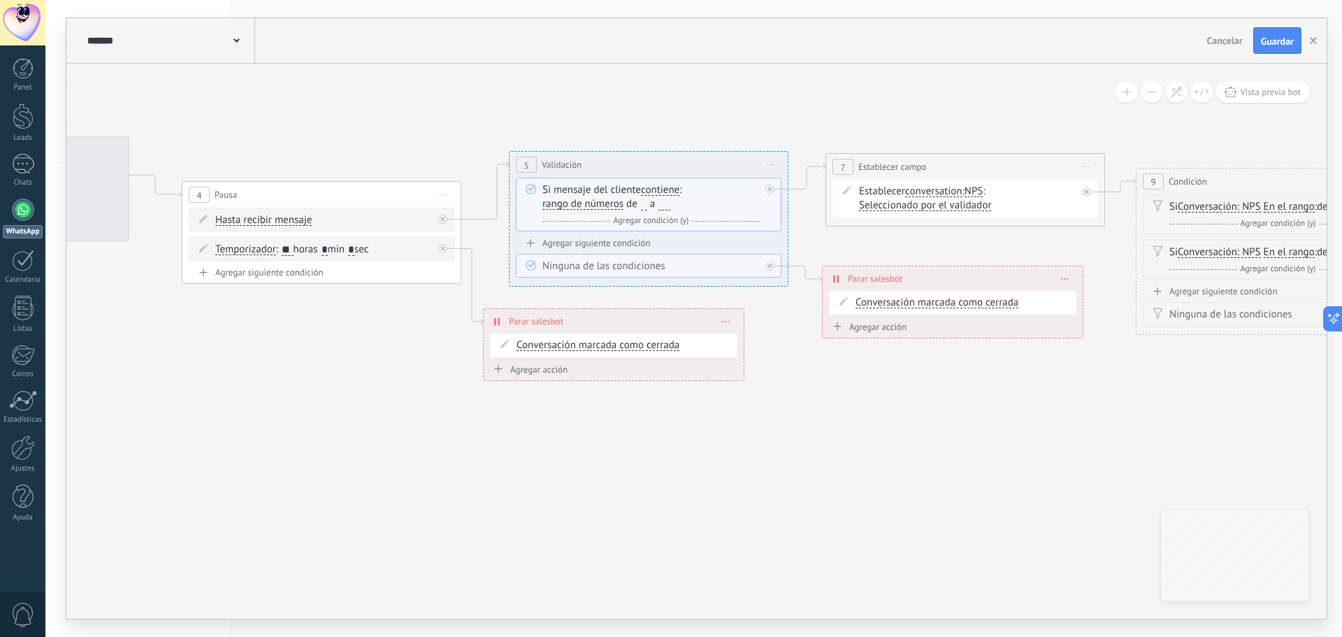
drag, startPoint x: 314, startPoint y: 439, endPoint x: 761, endPoint y: 410, distance: 447.5
click at [744, 491] on icon at bounding box center [865, 244] width 3701 height 1146
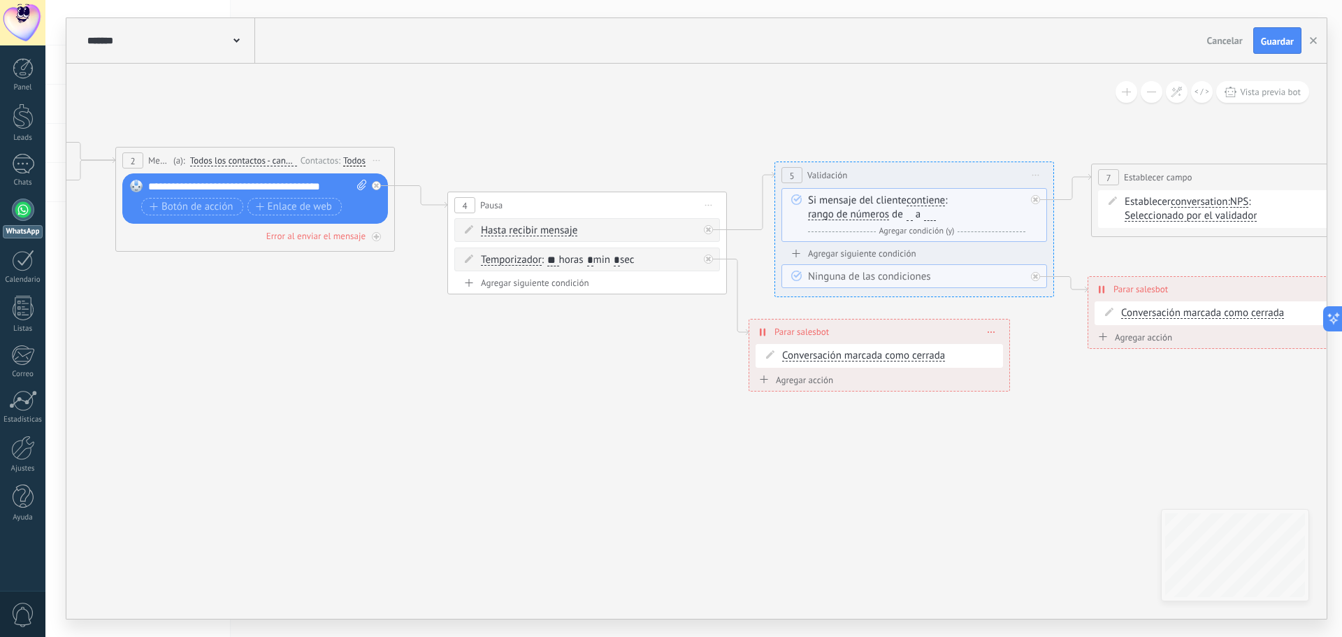
drag, startPoint x: 274, startPoint y: 435, endPoint x: 883, endPoint y: 472, distance: 610.5
click at [744, 528] on div "**********" at bounding box center [696, 341] width 1260 height 555
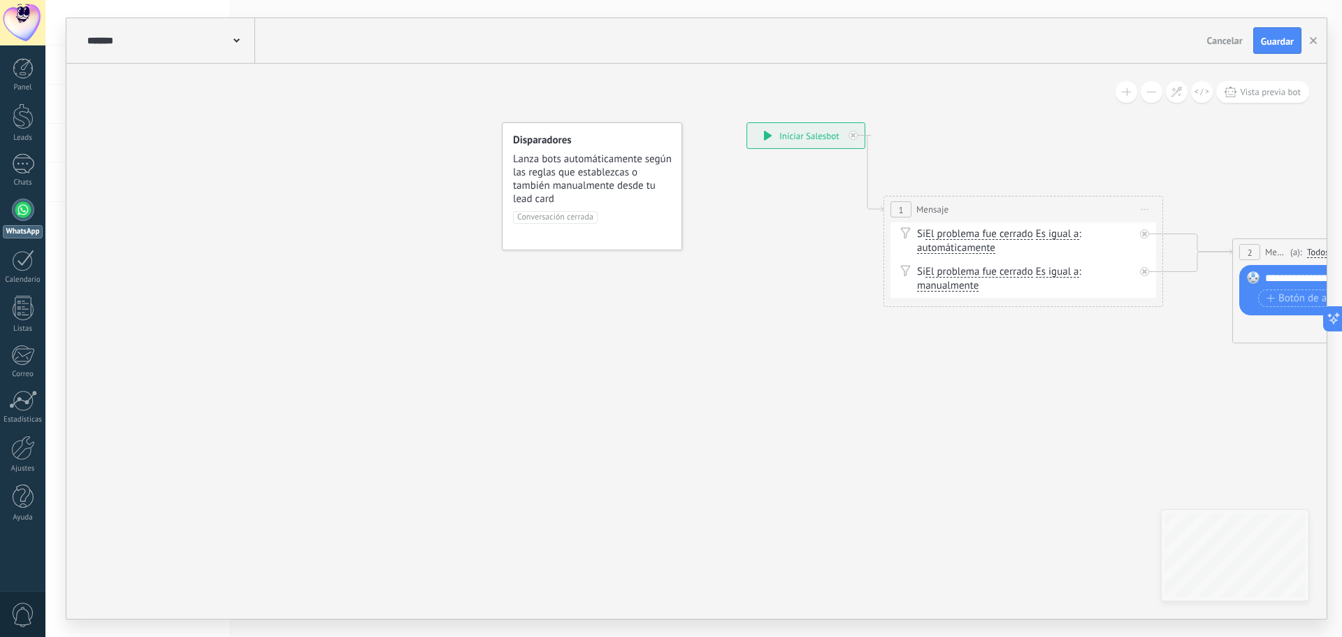
drag, startPoint x: 414, startPoint y: 408, endPoint x: 757, endPoint y: 407, distance: 342.4
click at [178, 32] on div "******* NPS Bot" at bounding box center [169, 40] width 171 height 45
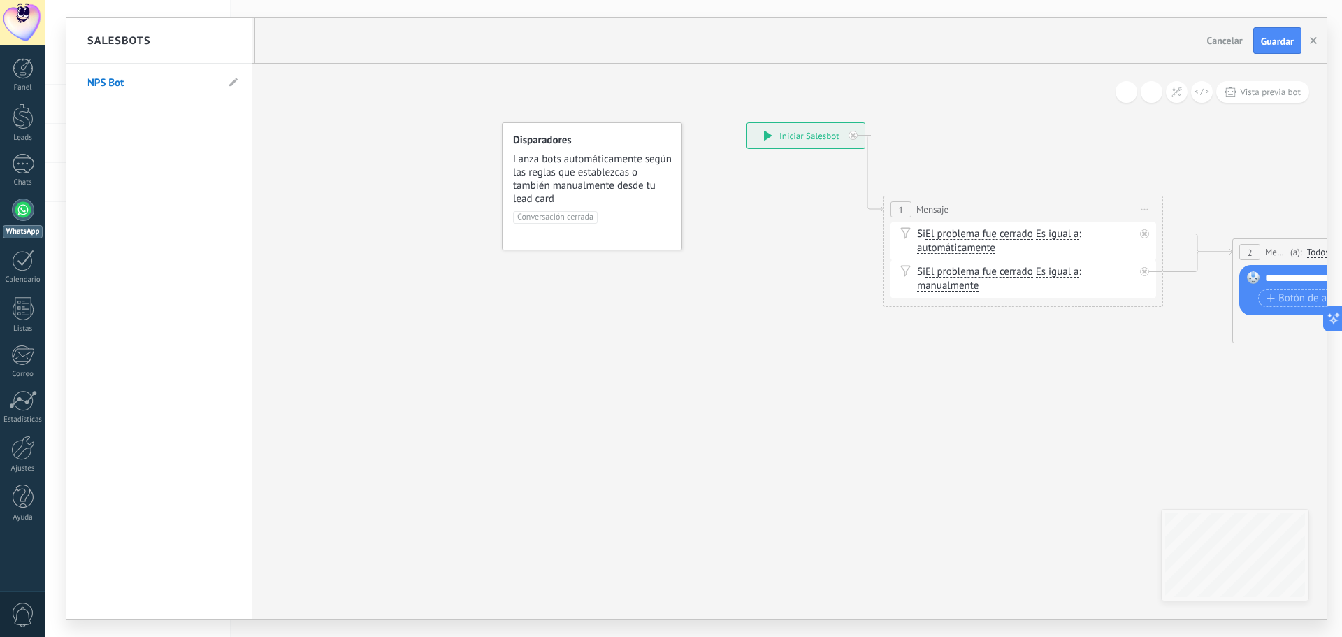
click at [157, 41] on div "Salesbots" at bounding box center [158, 40] width 185 height 45
click at [744, 39] on div at bounding box center [696, 318] width 1260 height 600
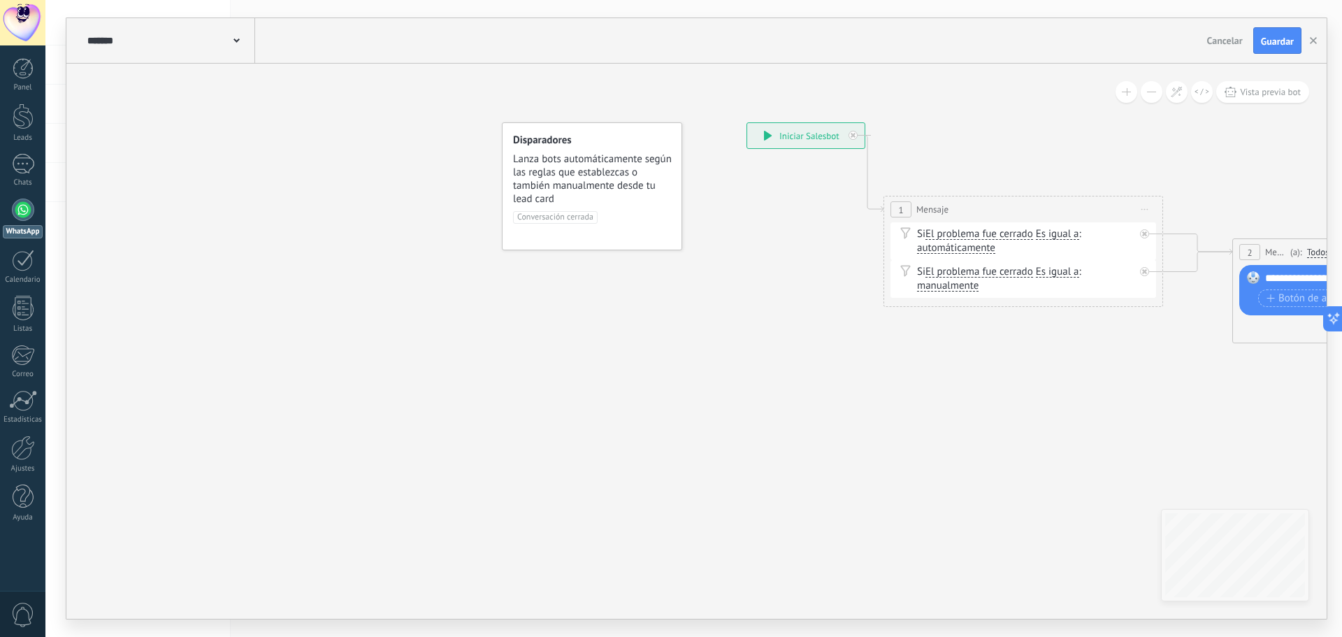
click at [744, 39] on span "Cancelar" at bounding box center [1225, 40] width 36 height 13
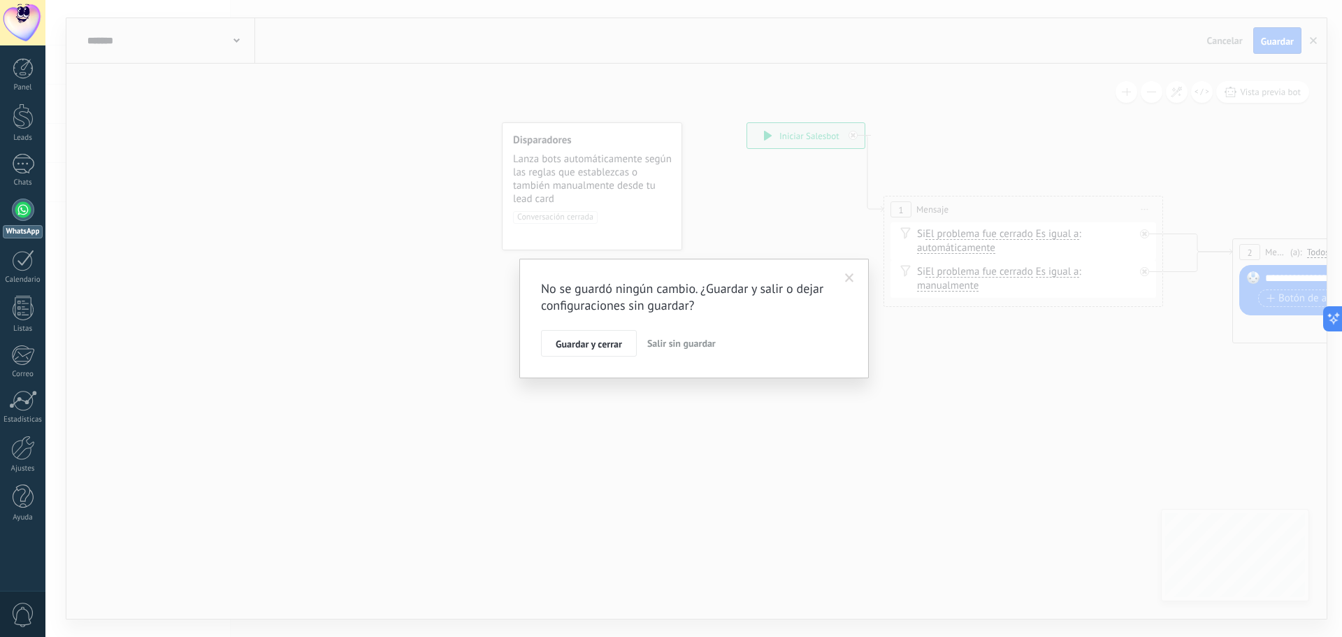
click at [676, 342] on span "Salir sin guardar" at bounding box center [681, 343] width 68 height 13
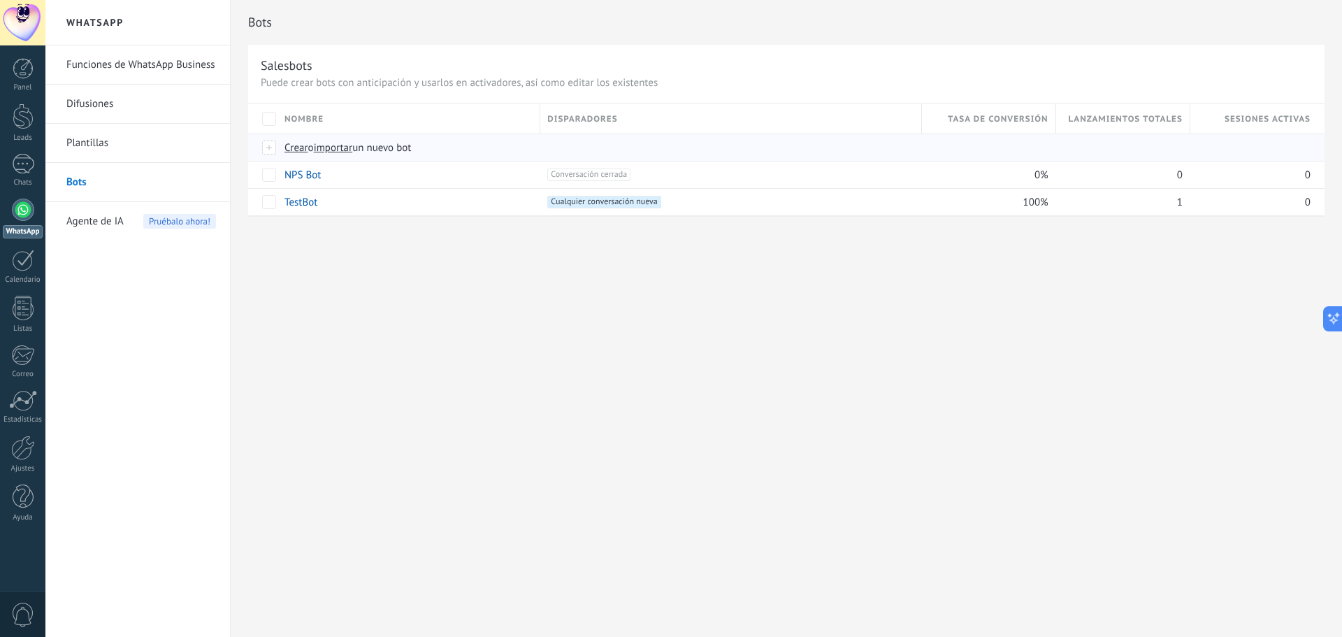
click at [297, 146] on span "Crear" at bounding box center [296, 147] width 24 height 13
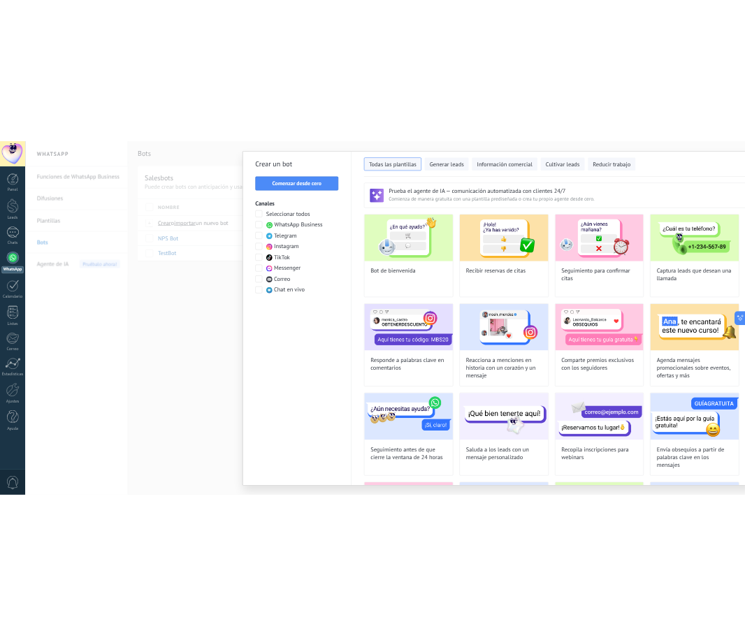
scroll to position [208, 0]
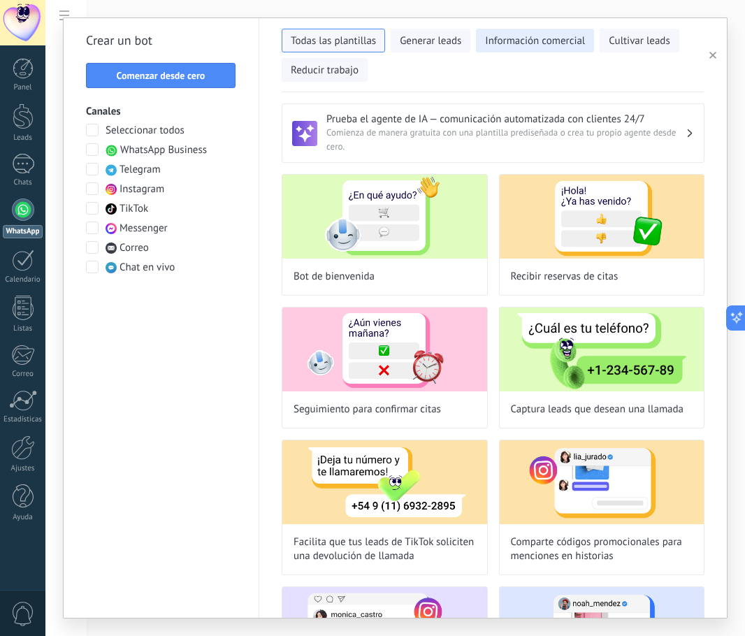
click at [521, 35] on span "Información comercial" at bounding box center [535, 41] width 100 height 14
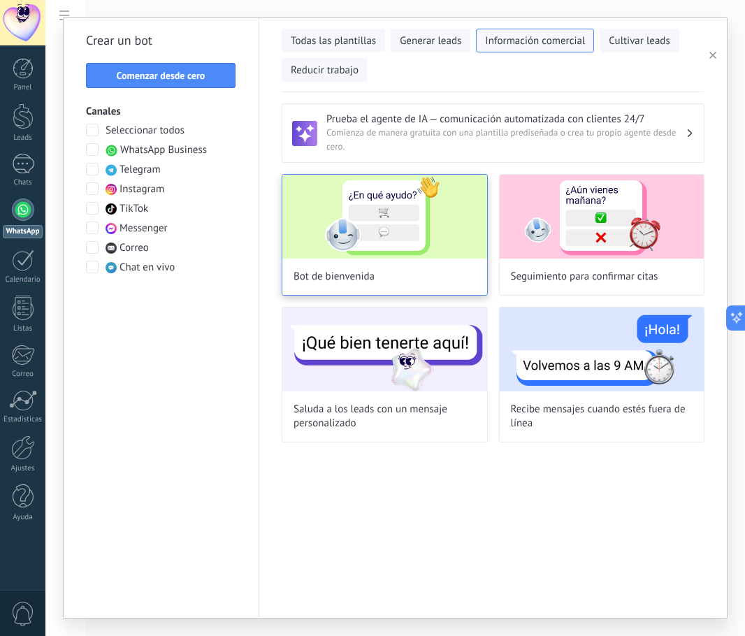
click at [421, 216] on img at bounding box center [384, 217] width 205 height 84
type input "**********"
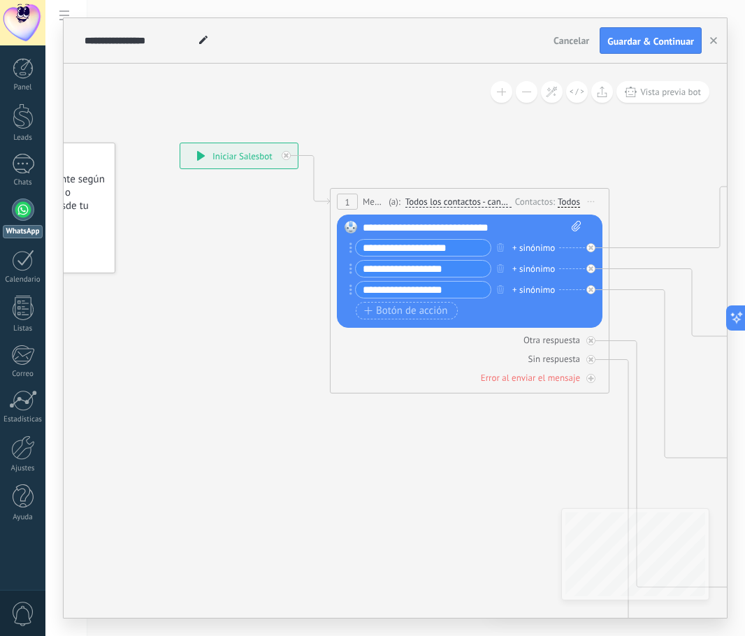
drag, startPoint x: 409, startPoint y: 485, endPoint x: 217, endPoint y: 398, distance: 210.5
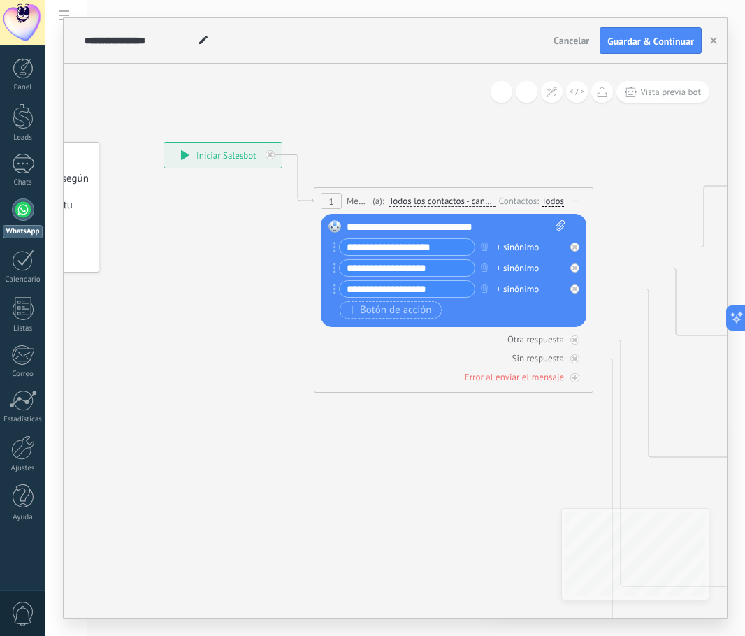
click at [215, 151] on div "**********" at bounding box center [222, 155] width 117 height 25
click at [183, 154] on icon at bounding box center [185, 155] width 8 height 10
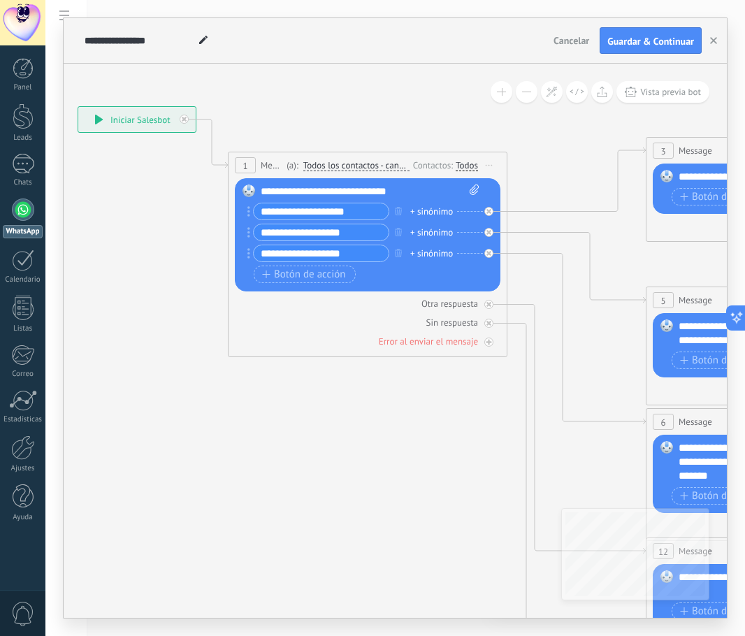
drag, startPoint x: 250, startPoint y: 340, endPoint x: 164, endPoint y: 305, distance: 93.1
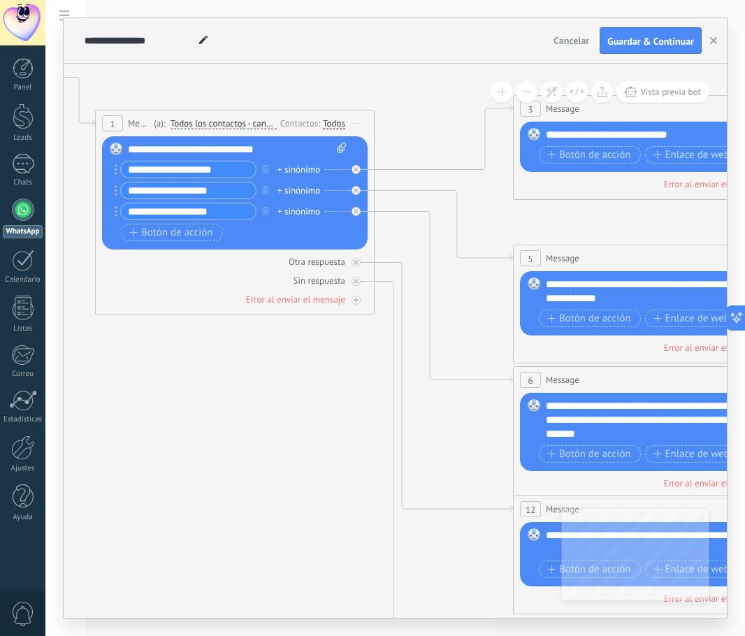
drag, startPoint x: 414, startPoint y: 461, endPoint x: 282, endPoint y: 419, distance: 139.2
click at [282, 419] on icon at bounding box center [684, 421] width 2178 height 1412
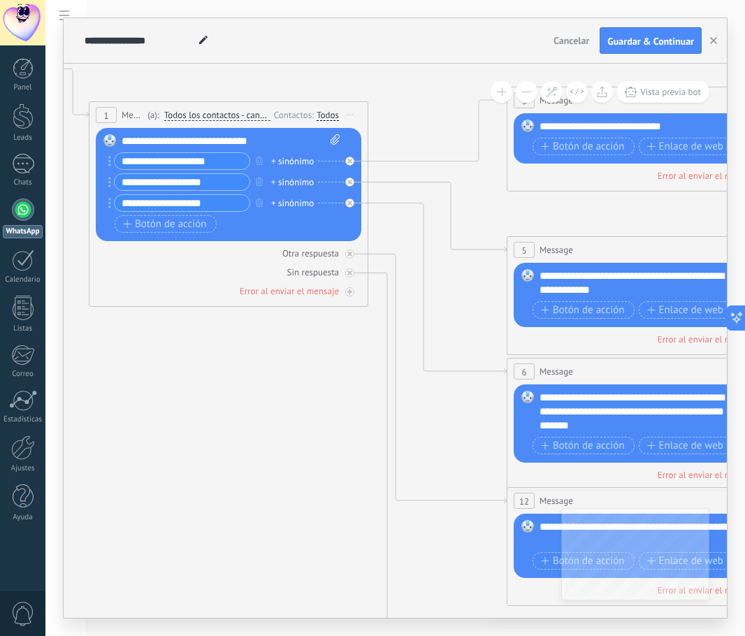
drag, startPoint x: 324, startPoint y: 438, endPoint x: 318, endPoint y: 430, distance: 10.5
click at [318, 430] on icon at bounding box center [678, 412] width 2178 height 1412
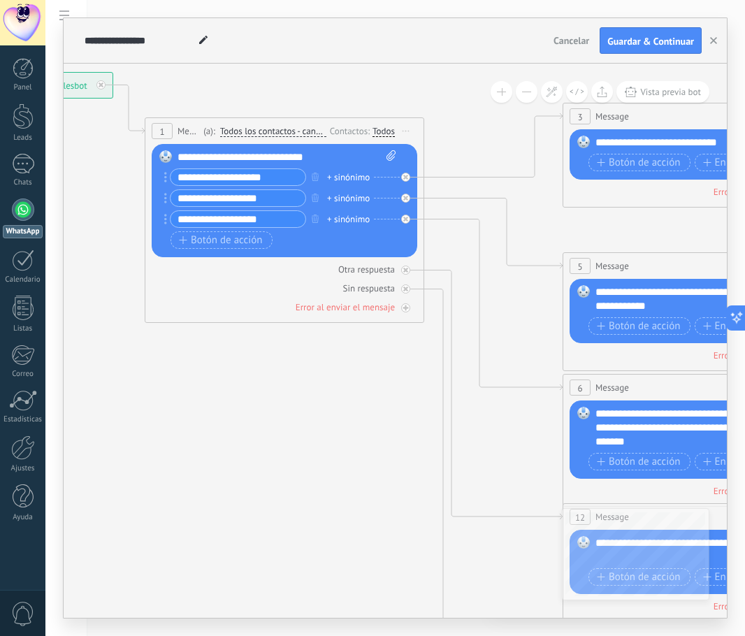
drag, startPoint x: 168, startPoint y: 385, endPoint x: 224, endPoint y: 401, distance: 58.2
click at [224, 401] on icon at bounding box center [734, 429] width 2178 height 1412
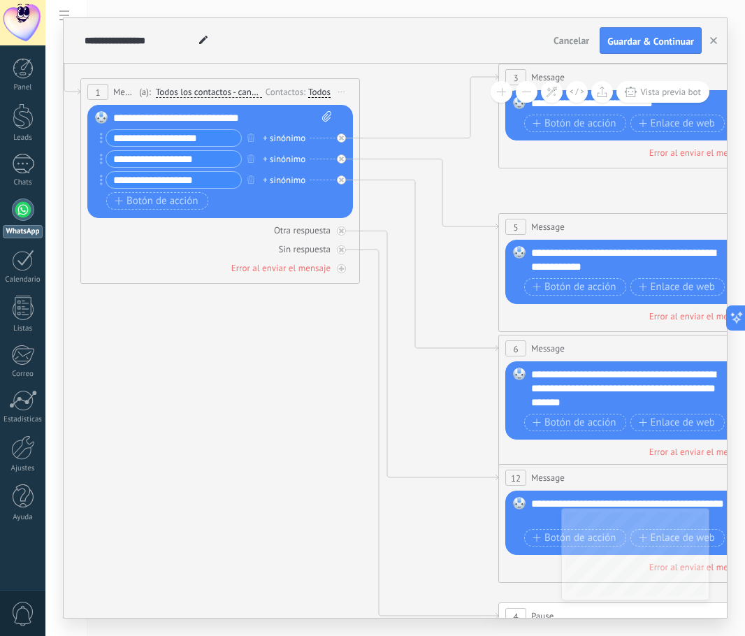
drag, startPoint x: 340, startPoint y: 484, endPoint x: 272, endPoint y: 445, distance: 78.3
click at [273, 445] on icon at bounding box center [670, 389] width 2178 height 1412
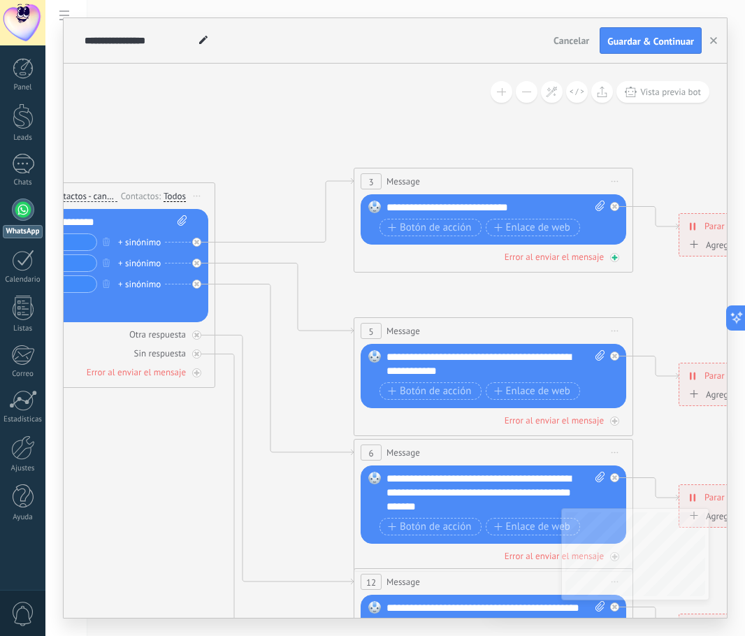
drag, startPoint x: 340, startPoint y: 528, endPoint x: 558, endPoint y: 253, distance: 351.1
click at [206, 526] on icon at bounding box center [525, 494] width 2178 height 1412
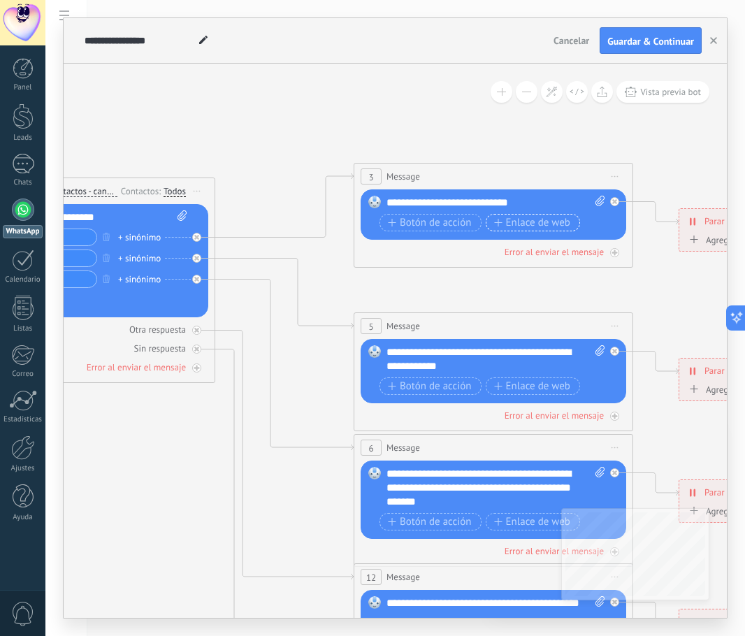
click at [540, 220] on span "Enlace de web" at bounding box center [532, 222] width 76 height 11
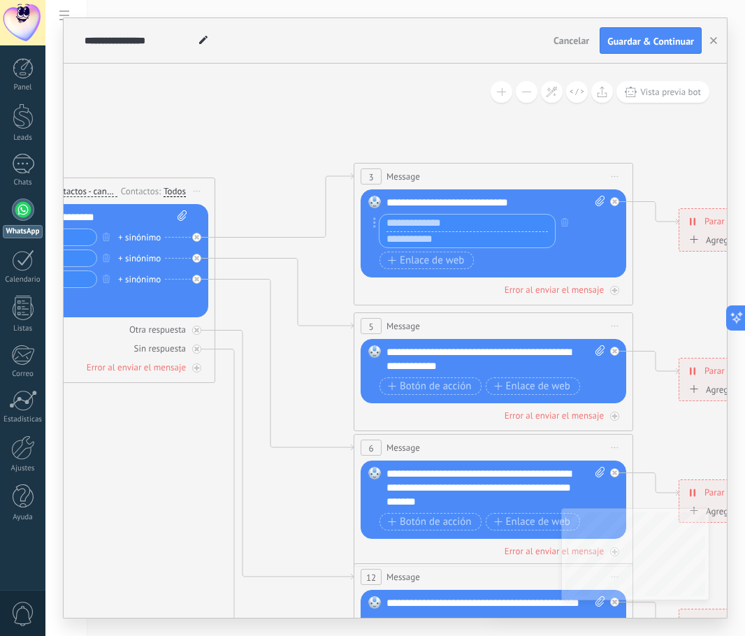
click at [267, 94] on icon at bounding box center [525, 489] width 2178 height 1412
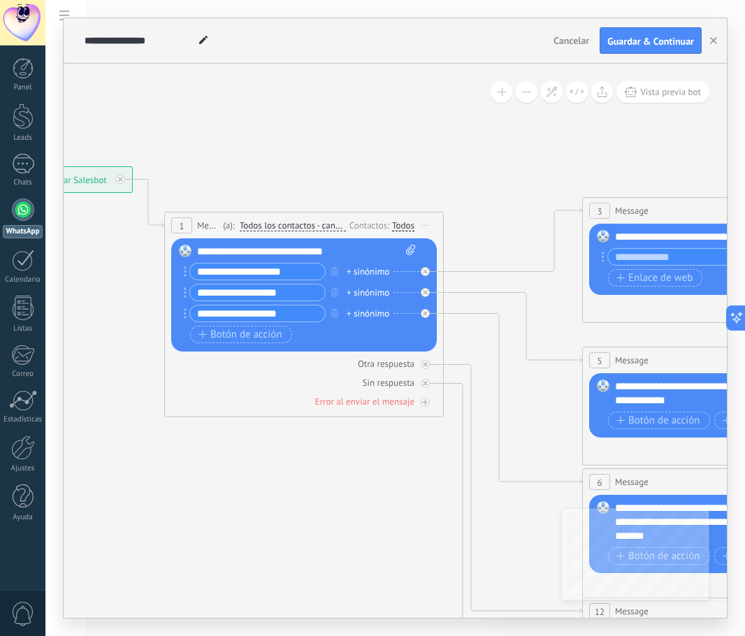
drag, startPoint x: 149, startPoint y: 561, endPoint x: 375, endPoint y: 528, distance: 228.1
click at [375, 528] on icon at bounding box center [754, 523] width 2178 height 1412
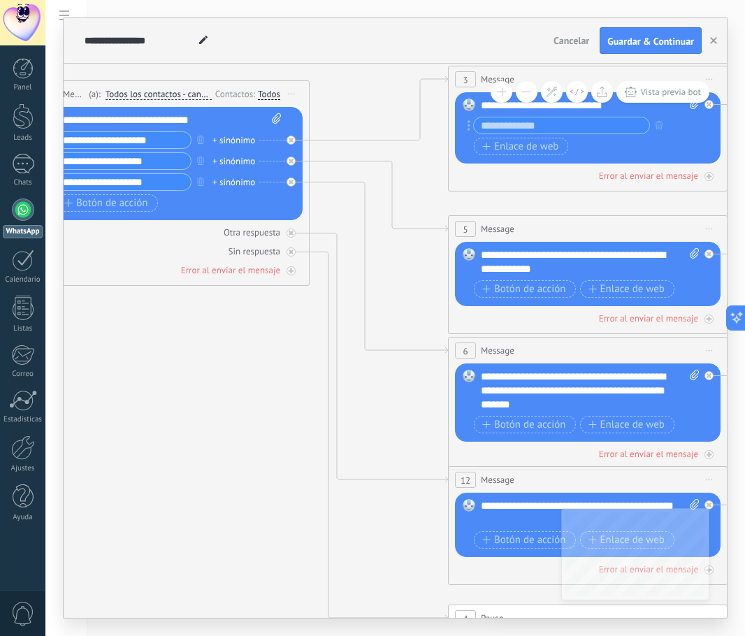
drag, startPoint x: 403, startPoint y: 477, endPoint x: 243, endPoint y: 406, distance: 175.2
click at [219, 421] on icon at bounding box center [619, 392] width 2178 height 1412
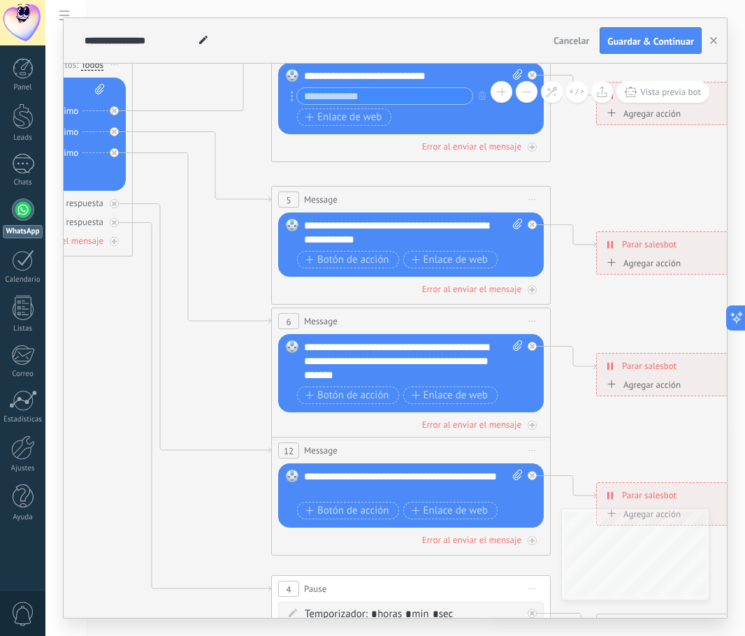
drag, startPoint x: 364, startPoint y: 348, endPoint x: 236, endPoint y: 344, distance: 128.0
click at [236, 344] on icon at bounding box center [443, 362] width 2178 height 1412
click at [678, 89] on span "Vista previa bot" at bounding box center [670, 92] width 61 height 12
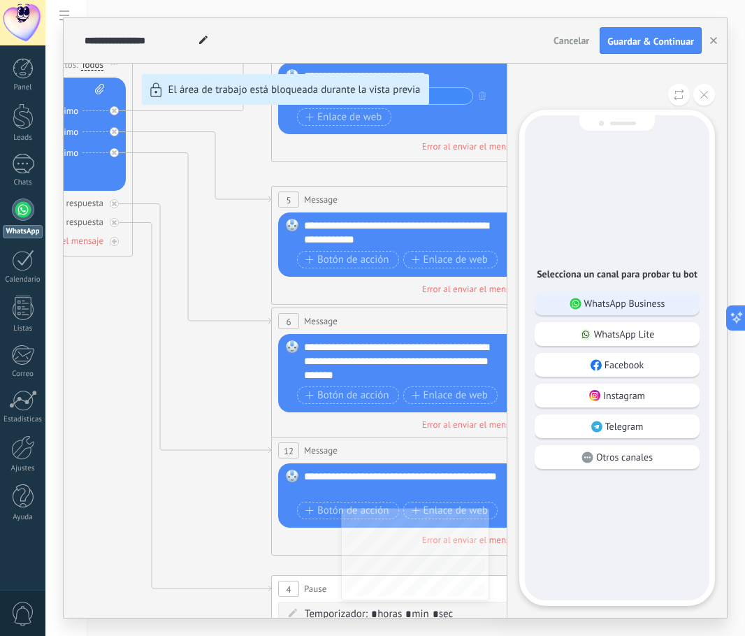
click at [667, 305] on div "WhatsApp Business" at bounding box center [617, 303] width 165 height 24
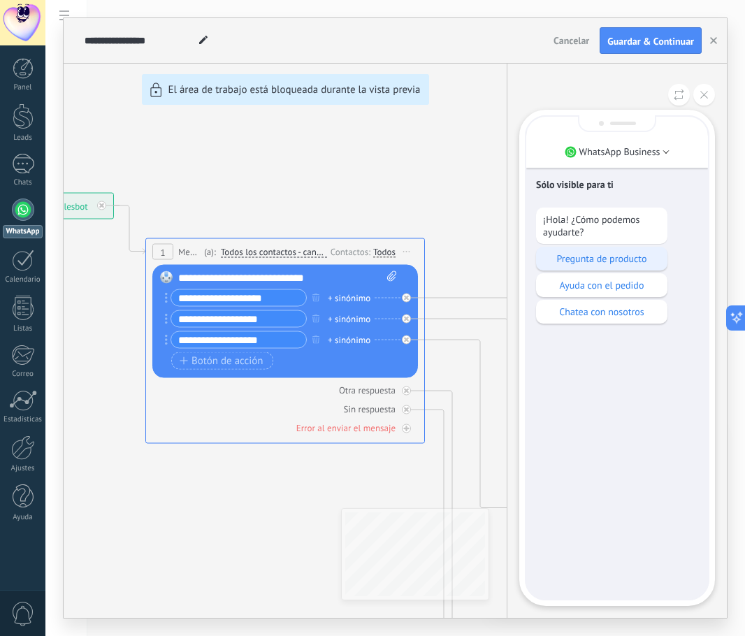
click at [619, 260] on p "Pregunta de producto" at bounding box center [601, 258] width 117 height 13
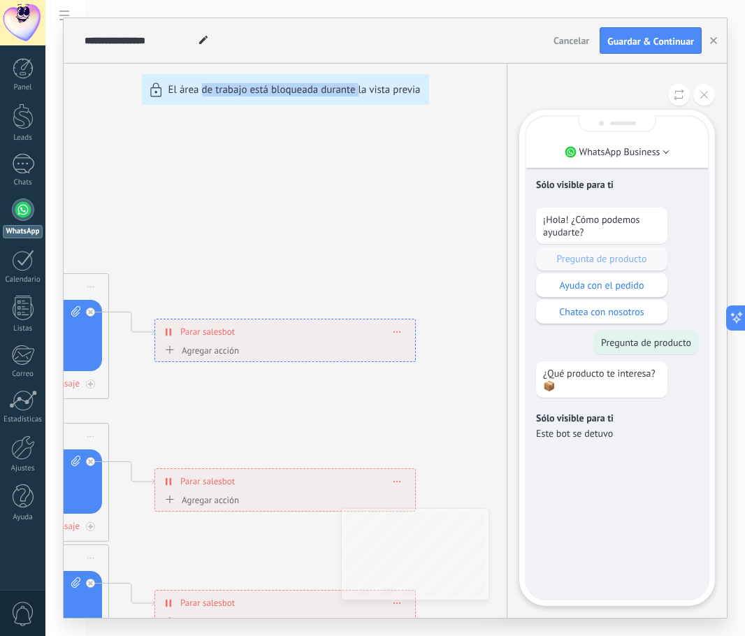
drag, startPoint x: 203, startPoint y: 273, endPoint x: 359, endPoint y: 212, distance: 167.3
click at [359, 212] on div "**********" at bounding box center [395, 318] width 663 height 600
click at [347, 221] on div "**********" at bounding box center [395, 318] width 663 height 600
drag, startPoint x: 173, startPoint y: 418, endPoint x: 245, endPoint y: 357, distance: 94.2
click at [252, 357] on div "**********" at bounding box center [395, 318] width 663 height 600
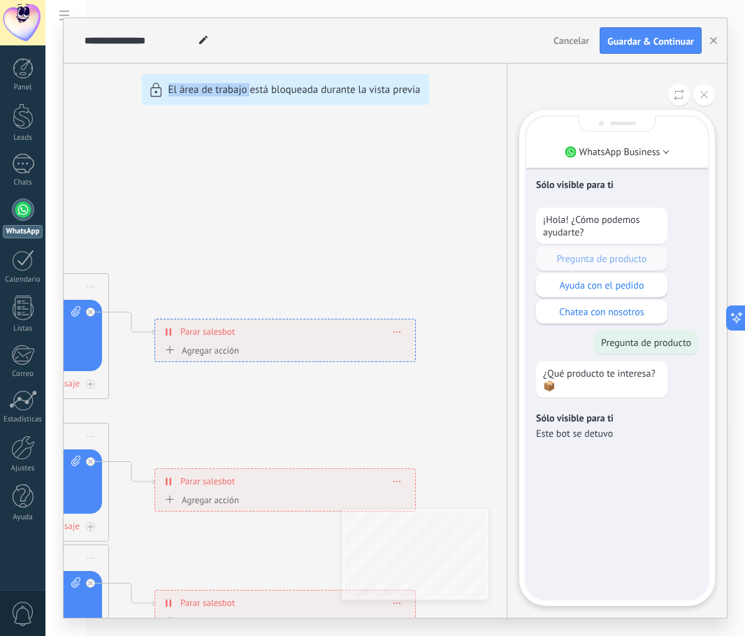
click at [250, 203] on div "**********" at bounding box center [395, 318] width 663 height 600
click at [709, 92] on button at bounding box center [704, 95] width 22 height 22
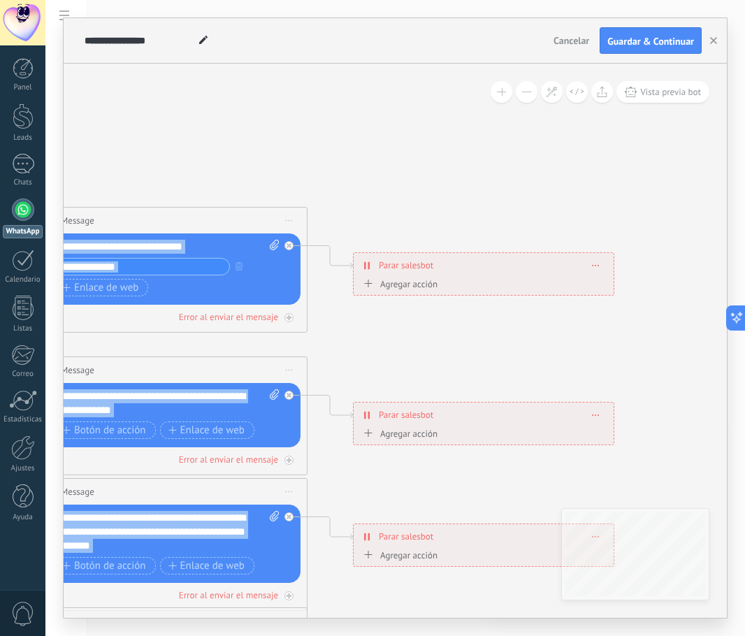
drag, startPoint x: 326, startPoint y: 159, endPoint x: 513, endPoint y: 93, distance: 198.1
click at [513, 93] on div "**********" at bounding box center [395, 341] width 663 height 554
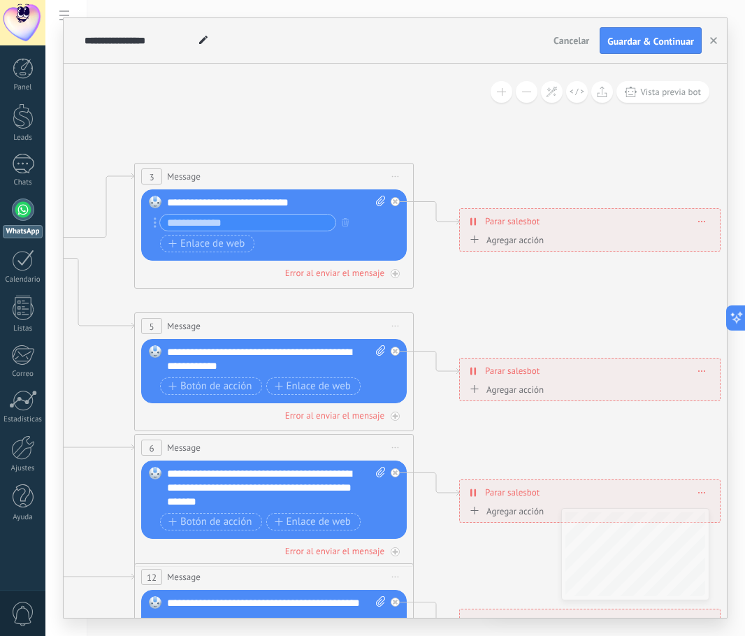
drag, startPoint x: 276, startPoint y: 150, endPoint x: 382, endPoint y: 106, distance: 115.0
click at [382, 106] on icon at bounding box center [306, 489] width 2178 height 1412
click at [395, 275] on icon at bounding box center [395, 273] width 7 height 7
click at [394, 276] on div at bounding box center [395, 273] width 9 height 9
click at [394, 275] on icon at bounding box center [395, 273] width 7 height 7
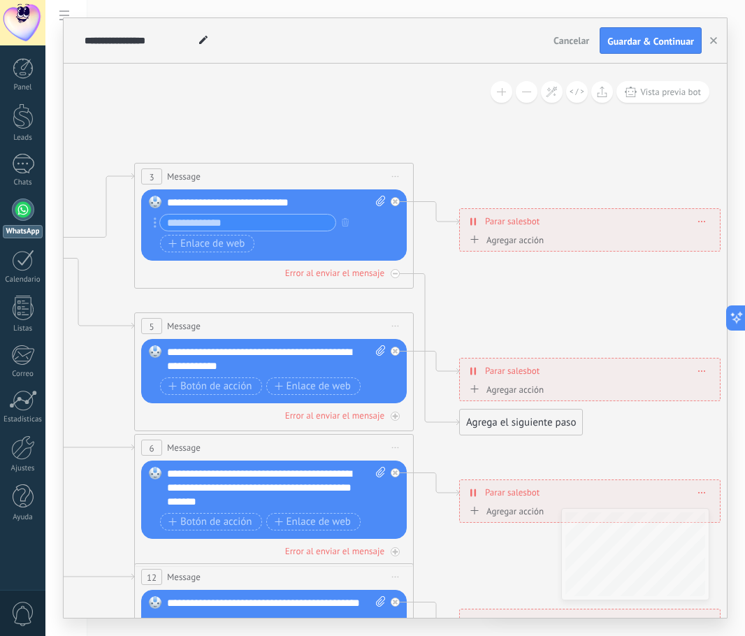
click at [0, 0] on icon at bounding box center [0, 0] width 0 height 0
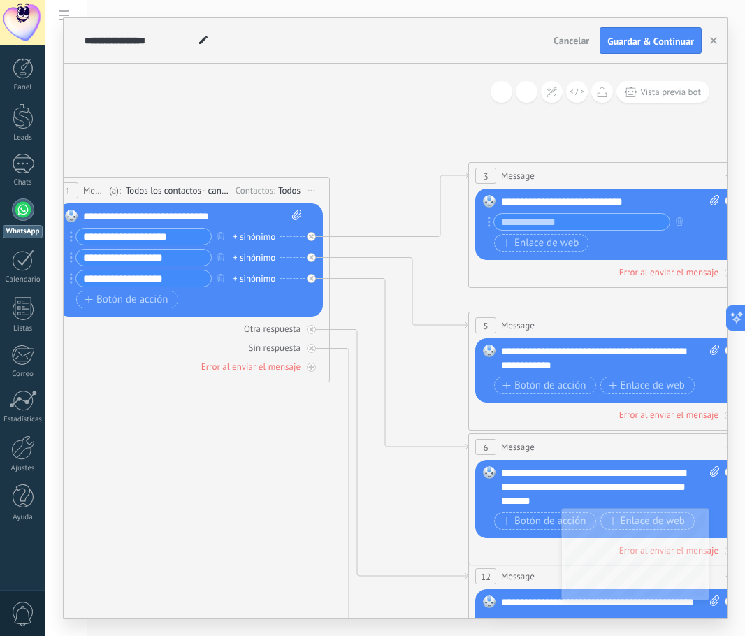
drag, startPoint x: 156, startPoint y: 83, endPoint x: 490, endPoint y: 116, distance: 335.7
click at [490, 116] on icon at bounding box center [640, 488] width 2178 height 1412
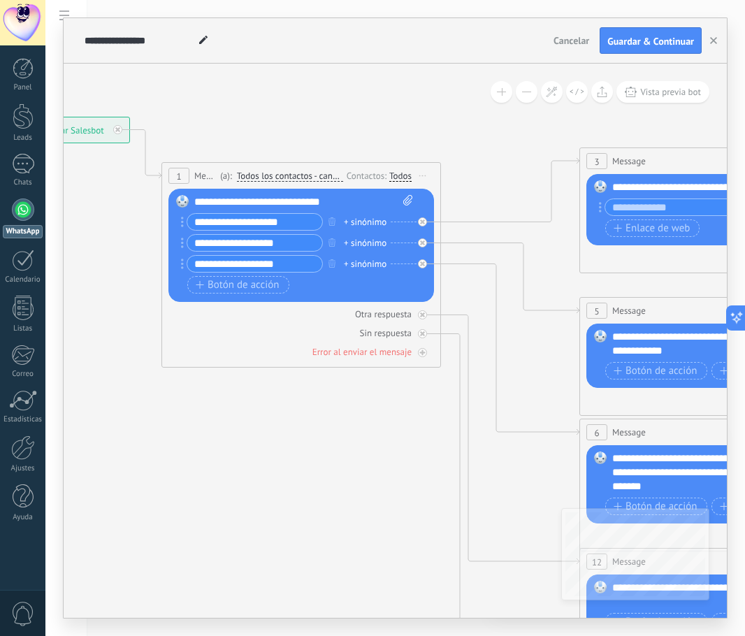
drag, startPoint x: 127, startPoint y: 111, endPoint x: 238, endPoint y: 96, distance: 112.1
click at [238, 96] on icon at bounding box center [751, 473] width 2178 height 1412
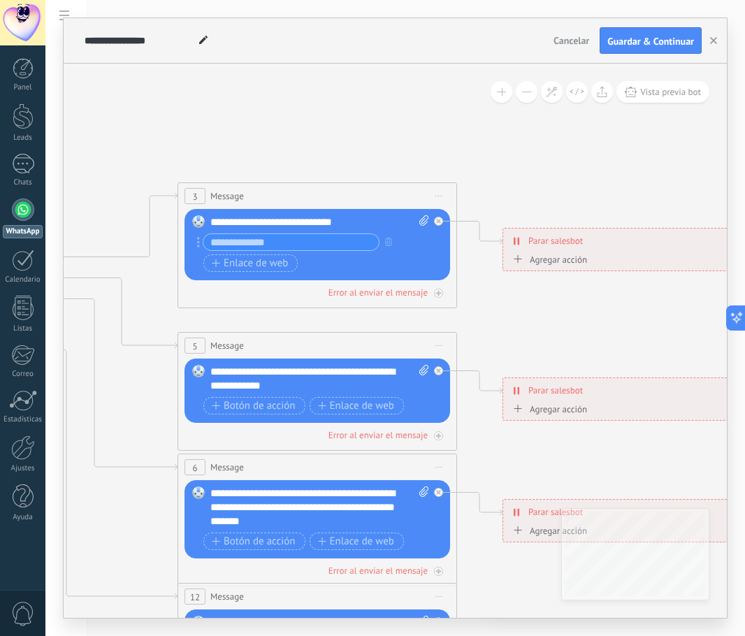
drag, startPoint x: 551, startPoint y: 133, endPoint x: 332, endPoint y: 196, distance: 228.5
click at [149, 168] on icon at bounding box center [349, 508] width 2178 height 1412
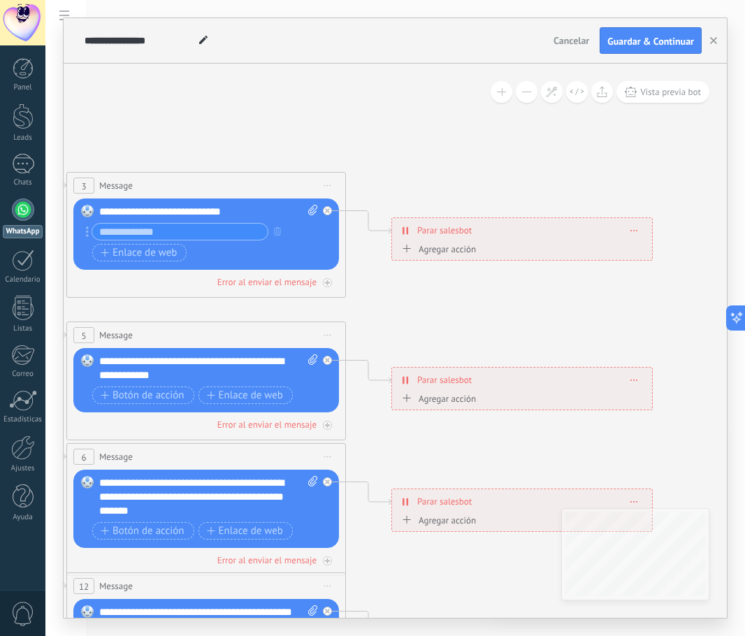
drag, startPoint x: 593, startPoint y: 301, endPoint x: 476, endPoint y: 275, distance: 120.2
click at [482, 289] on icon at bounding box center [238, 498] width 2178 height 1412
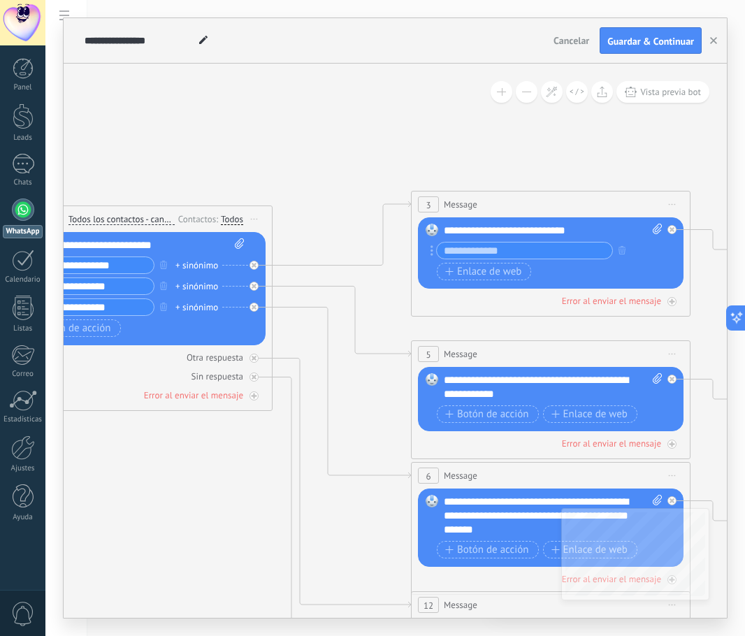
drag, startPoint x: 164, startPoint y: 126, endPoint x: 486, endPoint y: 147, distance: 322.2
click at [509, 147] on icon at bounding box center [582, 517] width 2178 height 1412
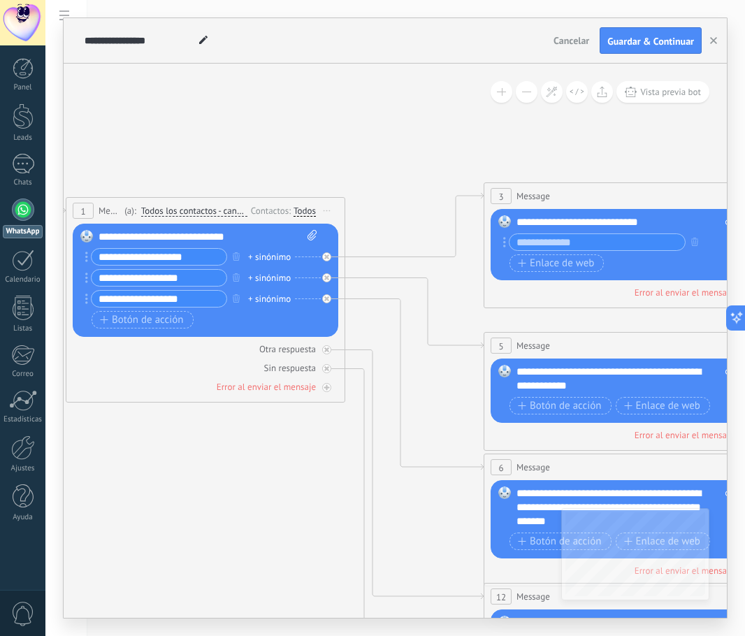
drag, startPoint x: 230, startPoint y: 143, endPoint x: 303, endPoint y: 135, distance: 73.9
click at [303, 135] on icon at bounding box center [655, 508] width 2178 height 1412
click at [201, 259] on input "**********" at bounding box center [159, 257] width 135 height 16
drag, startPoint x: 143, startPoint y: 252, endPoint x: 115, endPoint y: 257, distance: 28.5
click at [77, 249] on div "Reemplazar Quitar Convertir a mensaje de voz Arrastre la imagen aquí para adjun…" at bounding box center [206, 280] width 266 height 113
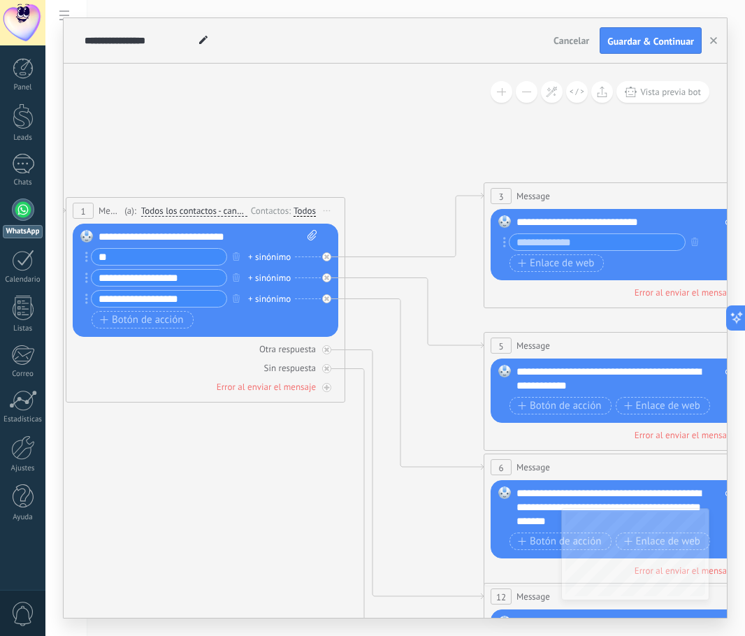
type input "*"
click at [198, 255] on input "**********" at bounding box center [159, 257] width 135 height 16
type input "**********"
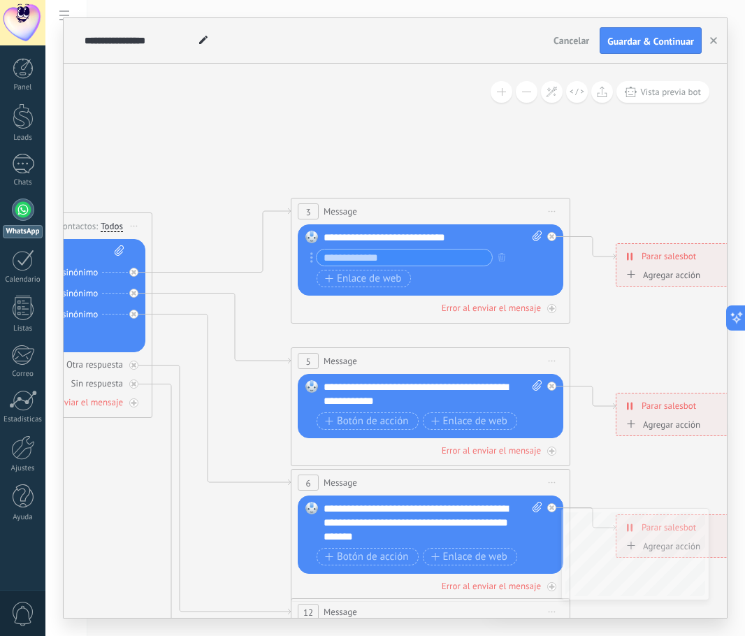
drag, startPoint x: 490, startPoint y: 146, endPoint x: 303, endPoint y: 164, distance: 187.4
click at [303, 164] on icon at bounding box center [462, 524] width 2178 height 1412
click at [381, 284] on span "Enlace de web" at bounding box center [363, 278] width 76 height 11
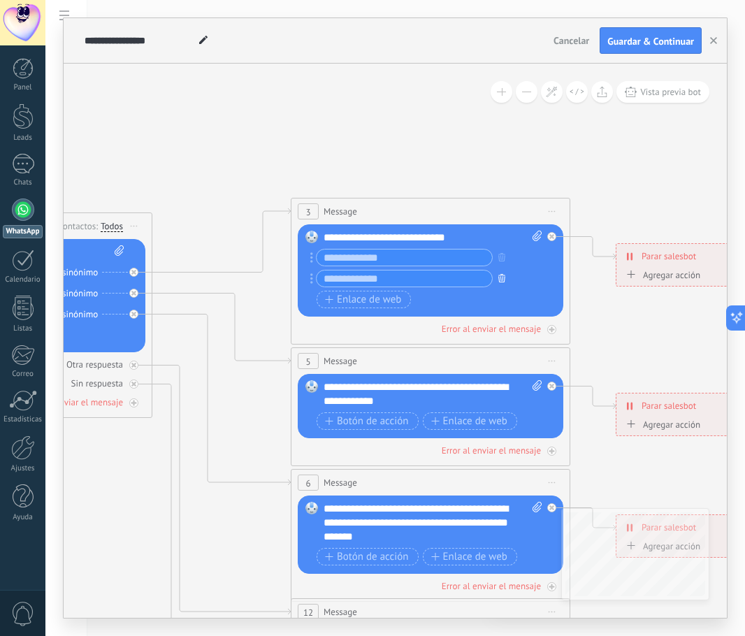
drag, startPoint x: 498, startPoint y: 275, endPoint x: 470, endPoint y: 273, distance: 28.0
click at [499, 275] on icon "button" at bounding box center [501, 278] width 7 height 8
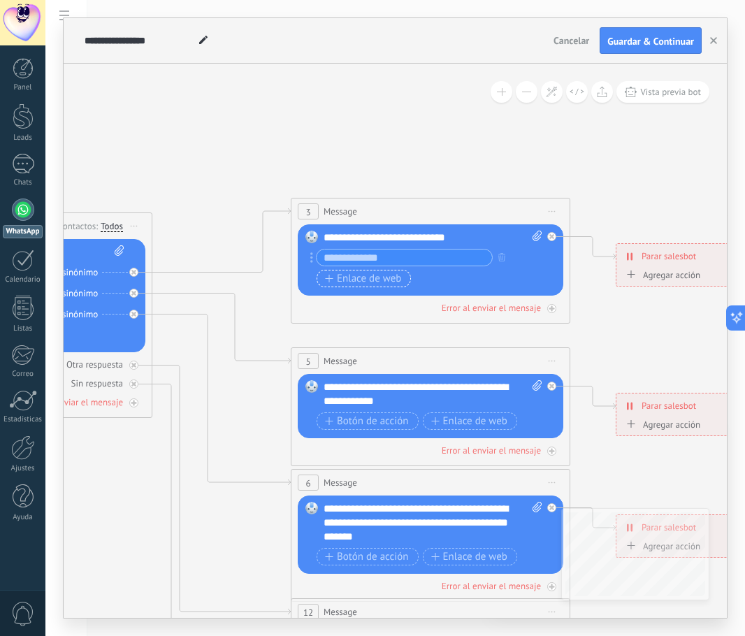
click at [392, 281] on span "Enlace de web" at bounding box center [363, 278] width 76 height 11
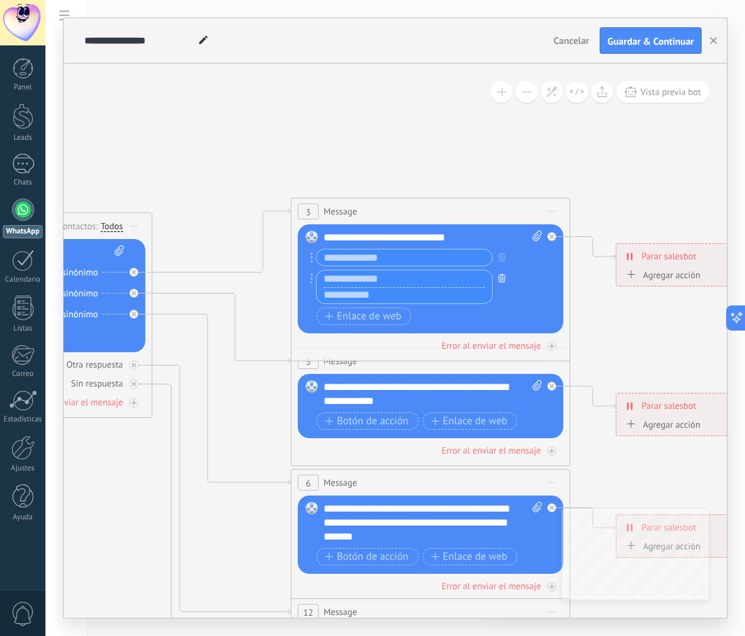
click at [504, 278] on icon "button" at bounding box center [501, 278] width 7 height 8
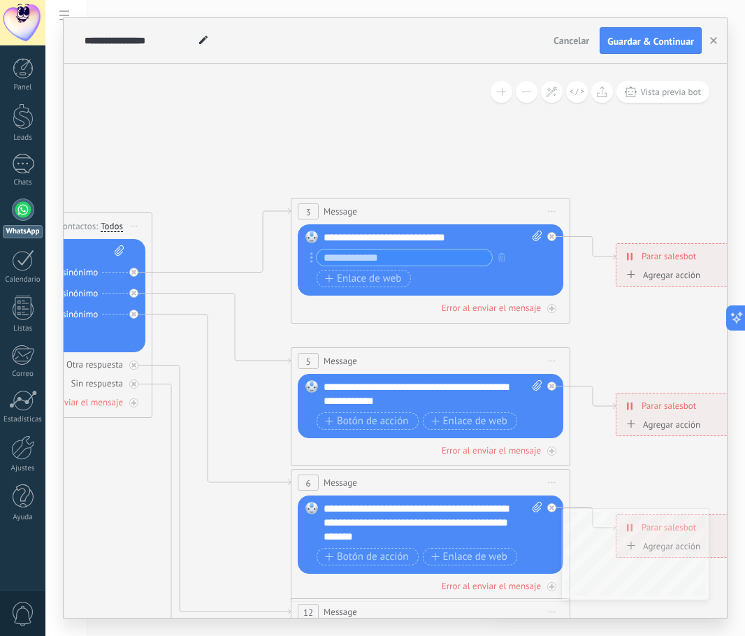
click at [436, 249] on div at bounding box center [404, 257] width 177 height 17
click at [429, 256] on input "text" at bounding box center [404, 257] width 175 height 16
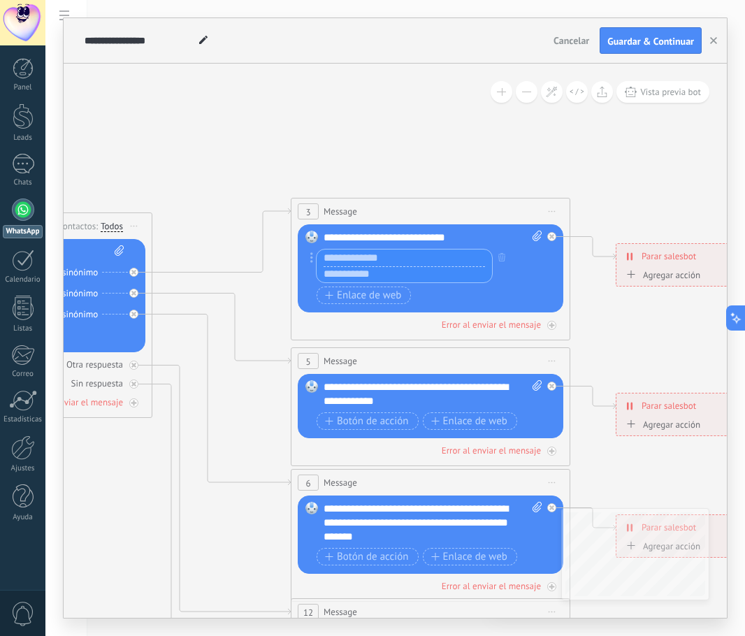
paste input "**********"
type input "**********"
click at [474, 257] on input "**********" at bounding box center [404, 257] width 175 height 17
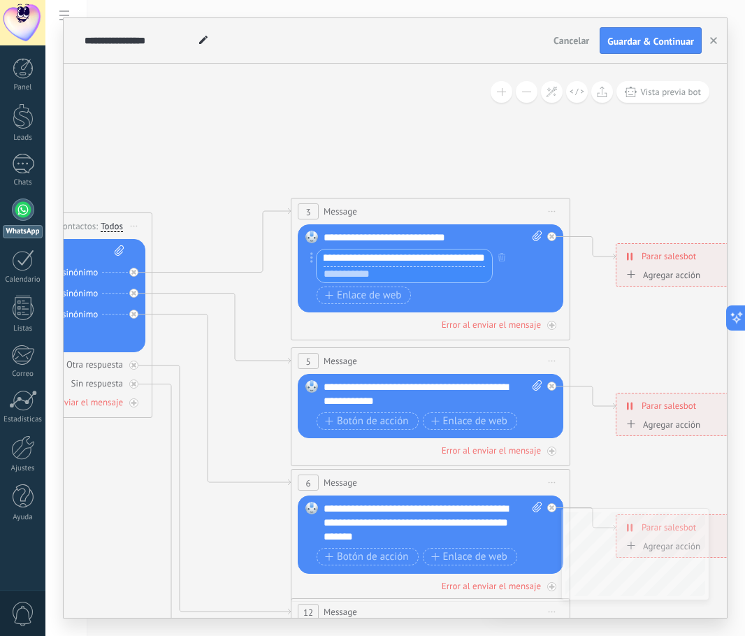
click at [474, 257] on input "**********" at bounding box center [404, 257] width 175 height 17
click at [366, 275] on input "text" at bounding box center [404, 274] width 175 height 17
paste input "**********"
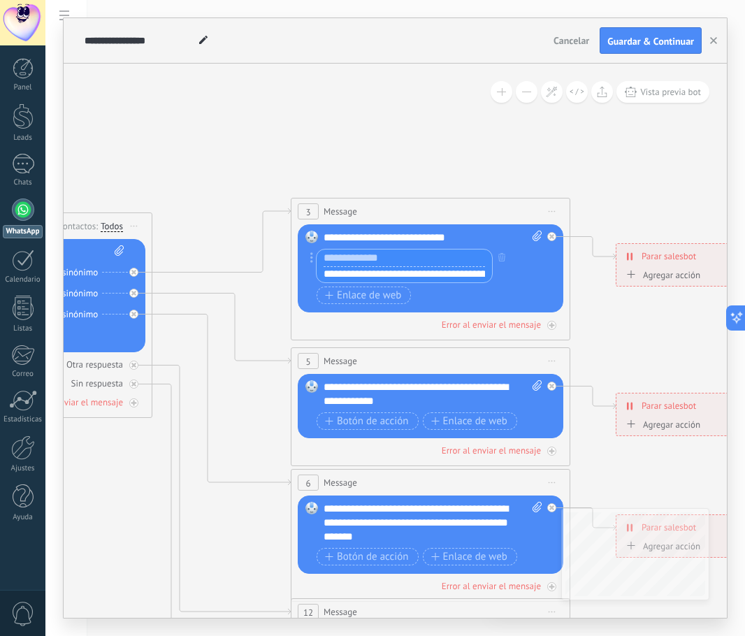
scroll to position [0, 346]
type input "**********"
click at [505, 290] on div "Botón de acción Enlace de web" at bounding box center [429, 295] width 225 height 17
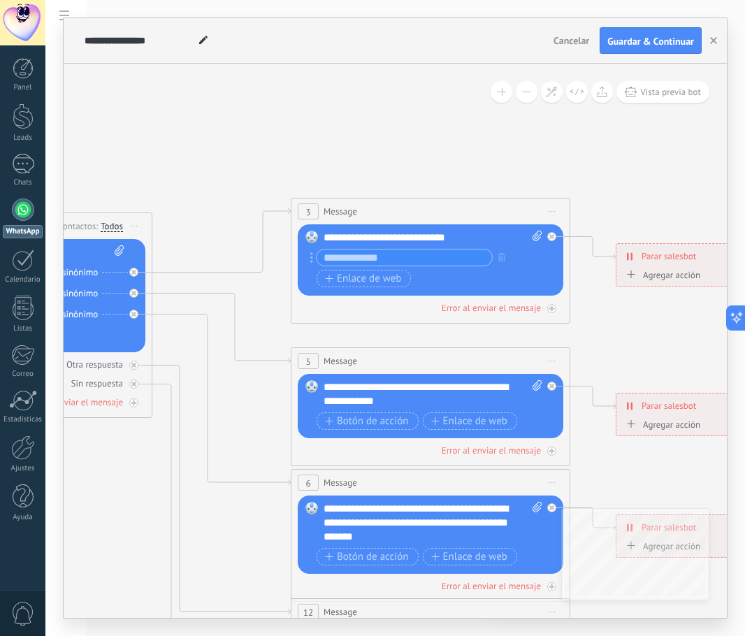
click at [368, 257] on input "text" at bounding box center [404, 257] width 175 height 16
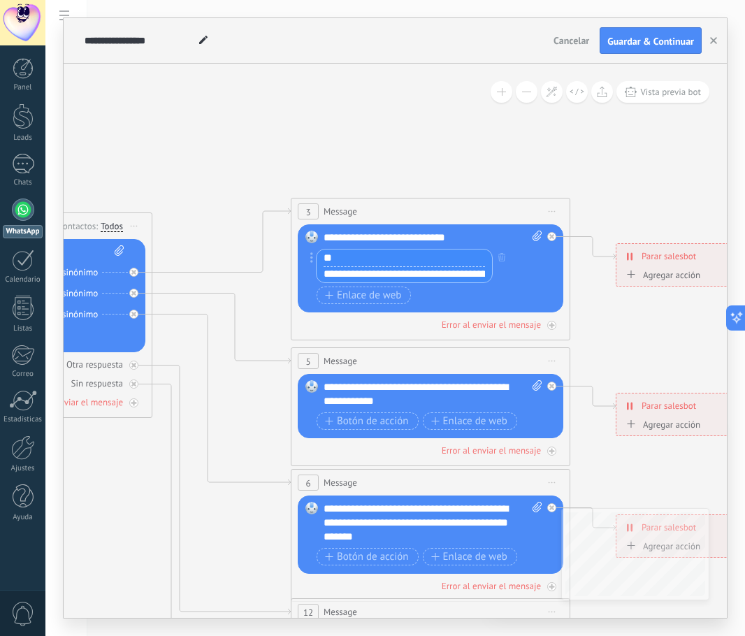
type input "*"
type input "**********"
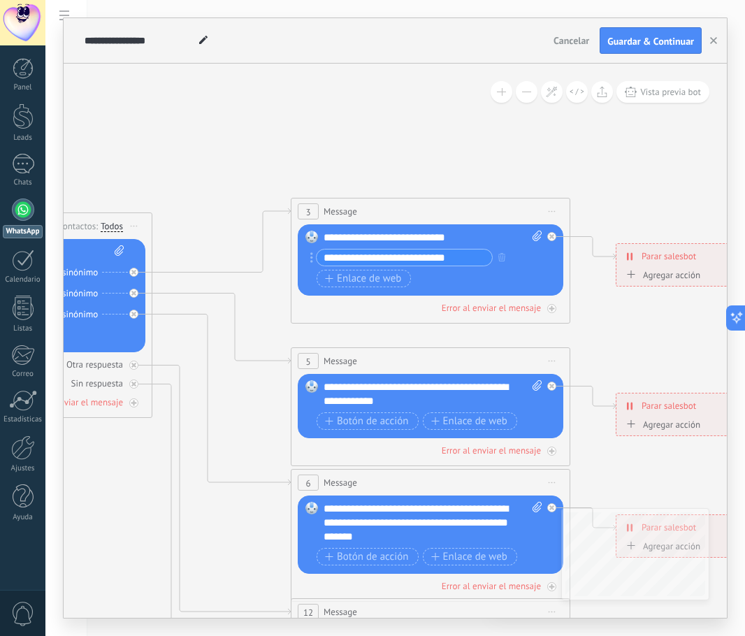
click at [475, 147] on icon at bounding box center [462, 524] width 2178 height 1412
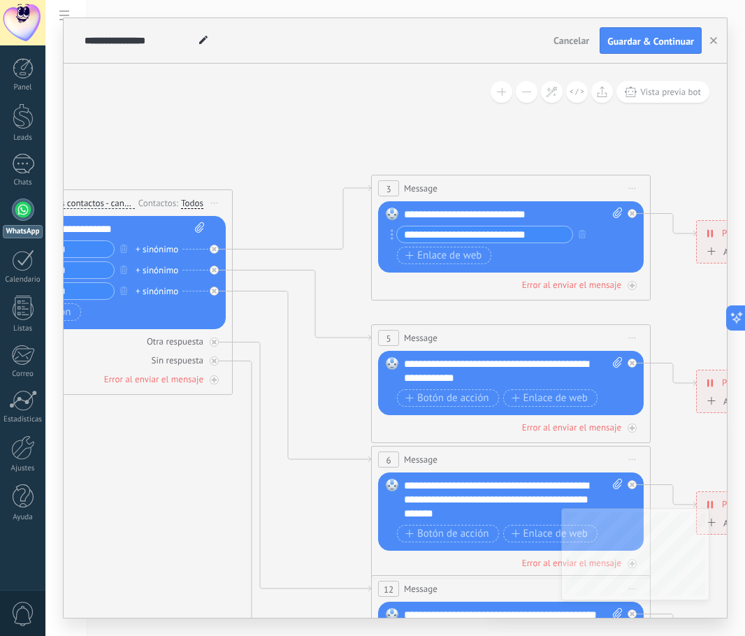
drag, startPoint x: 189, startPoint y: 138, endPoint x: 219, endPoint y: 95, distance: 53.1
click at [210, 99] on icon at bounding box center [542, 501] width 2178 height 1412
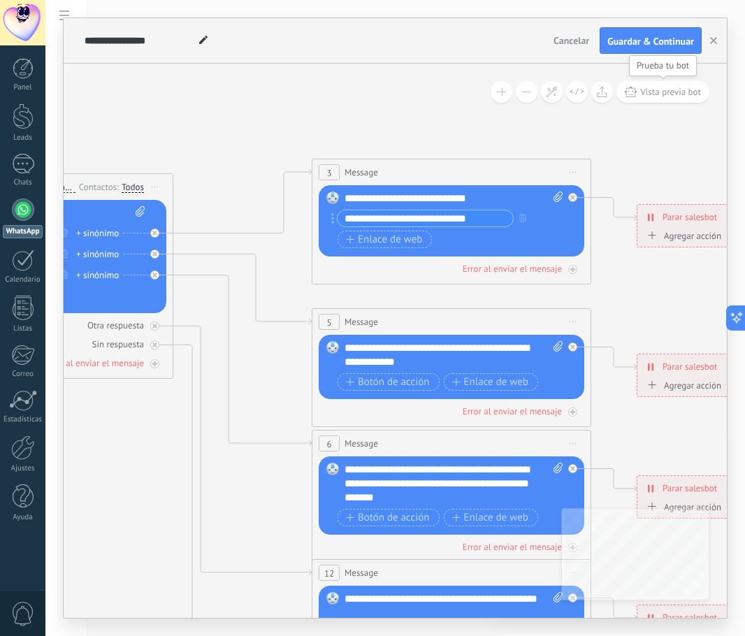
click at [664, 98] on button "Vista previa bot" at bounding box center [662, 92] width 93 height 22
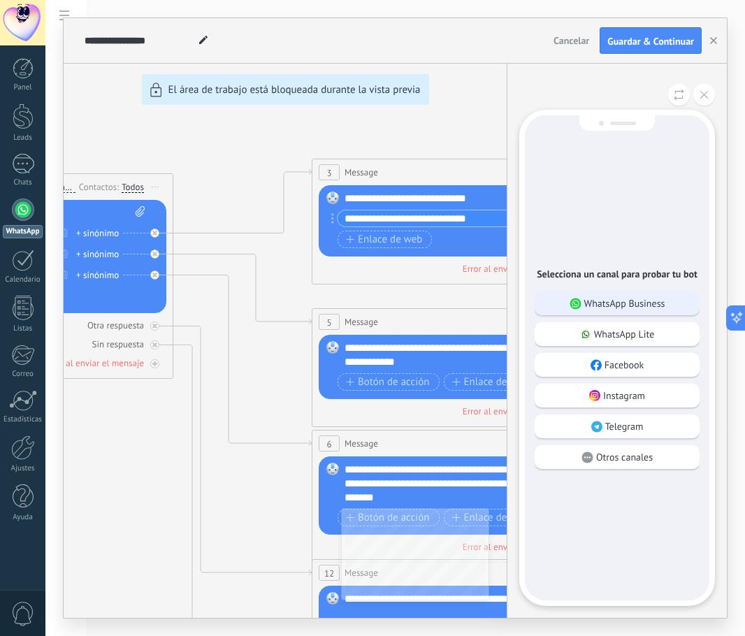
click at [660, 306] on p "WhatsApp Business" at bounding box center [624, 303] width 81 height 13
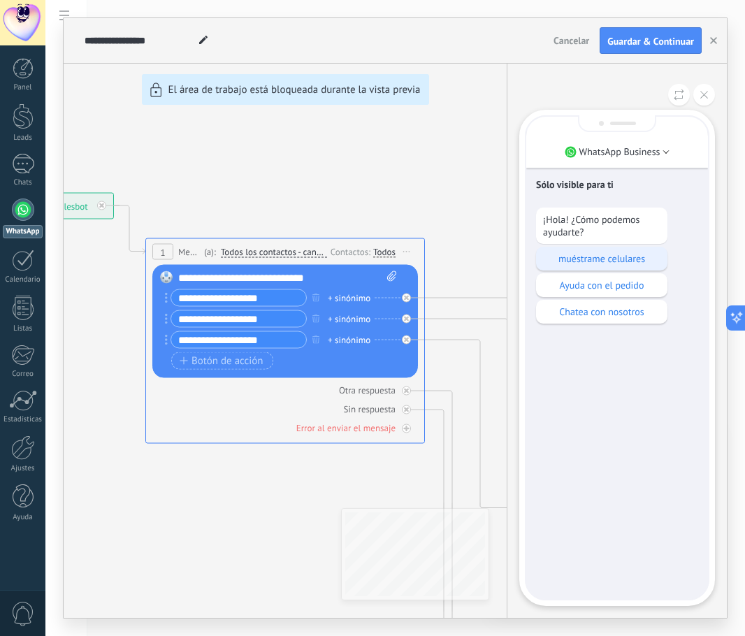
click at [629, 259] on p "muéstrame celulares" at bounding box center [601, 258] width 117 height 13
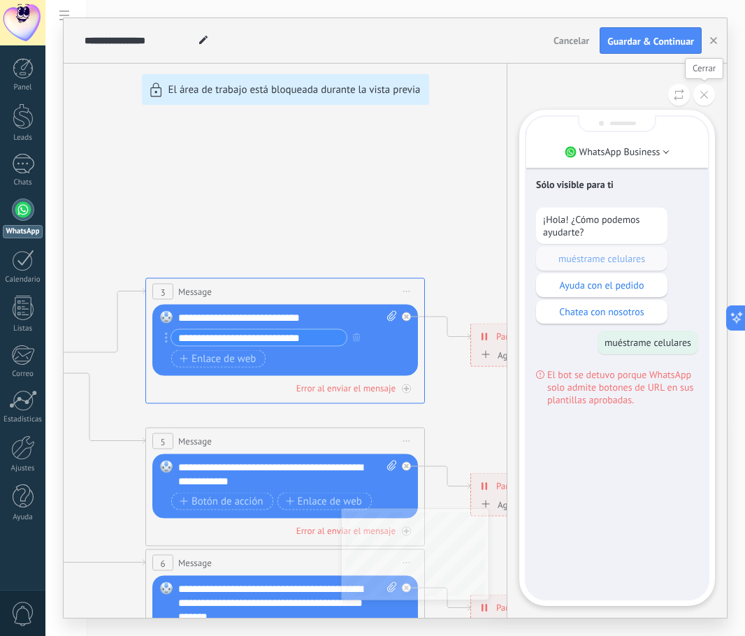
click at [705, 92] on icon at bounding box center [704, 95] width 8 height 8
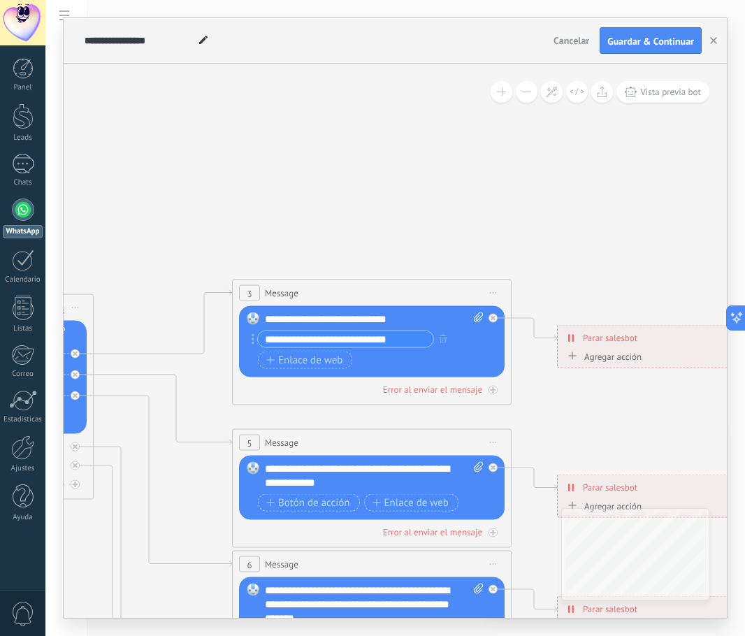
drag, startPoint x: 224, startPoint y: 194, endPoint x: 311, endPoint y: 196, distance: 86.7
click at [311, 196] on icon at bounding box center [403, 605] width 2178 height 1412
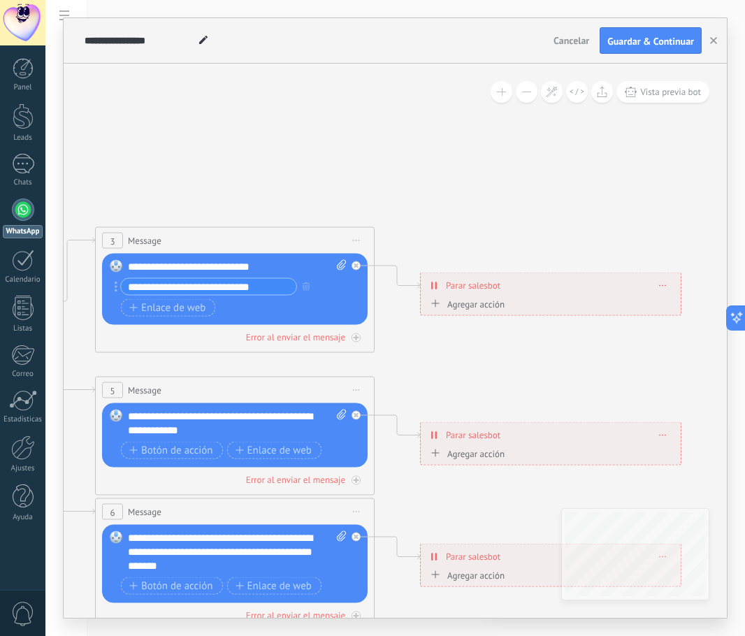
drag, startPoint x: 489, startPoint y: 103, endPoint x: 479, endPoint y: 98, distance: 11.3
click at [484, 102] on icon at bounding box center [266, 553] width 2178 height 1412
click at [642, 44] on span "Guardar & Continuar" at bounding box center [650, 41] width 87 height 10
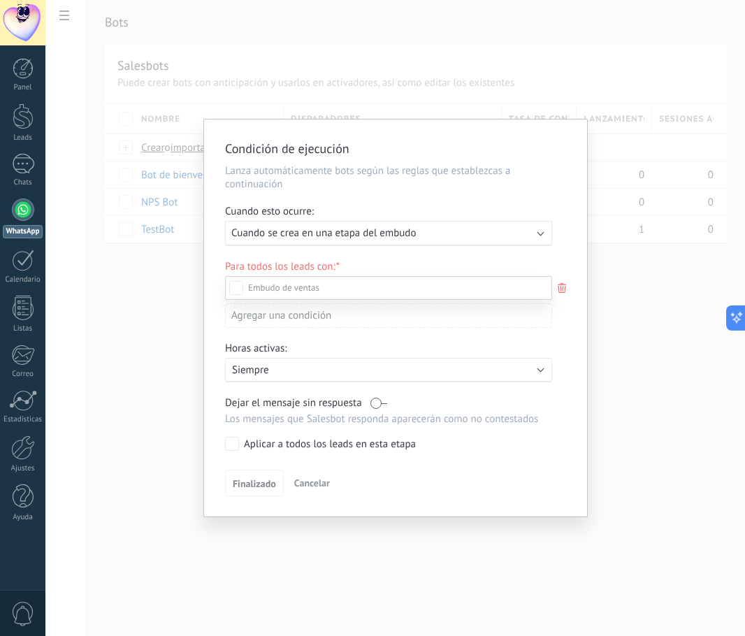
click at [313, 486] on div "Leads Entrantes Contacto inicial Negociación Debate contractual Discusión de co…" at bounding box center [388, 455] width 327 height 358
click at [313, 486] on span "Cancelar" at bounding box center [312, 483] width 36 height 13
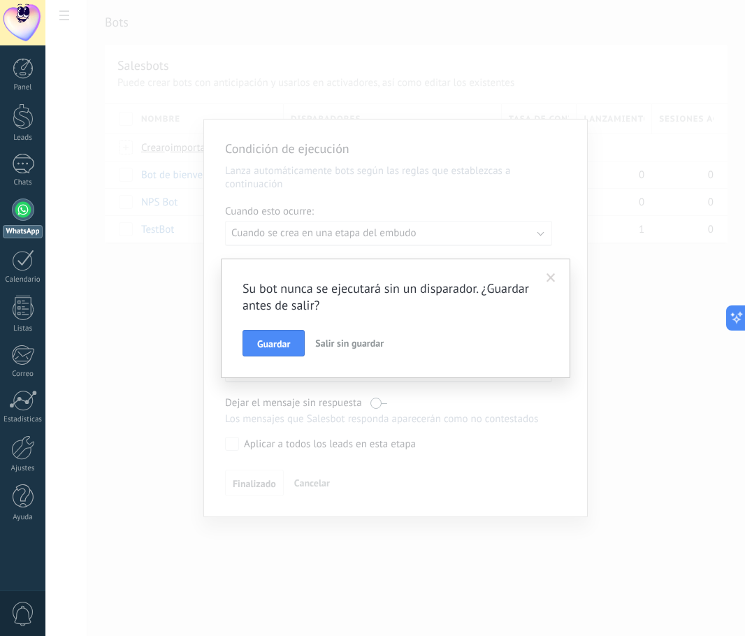
click at [350, 344] on span "Salir sin guardar" at bounding box center [349, 343] width 68 height 13
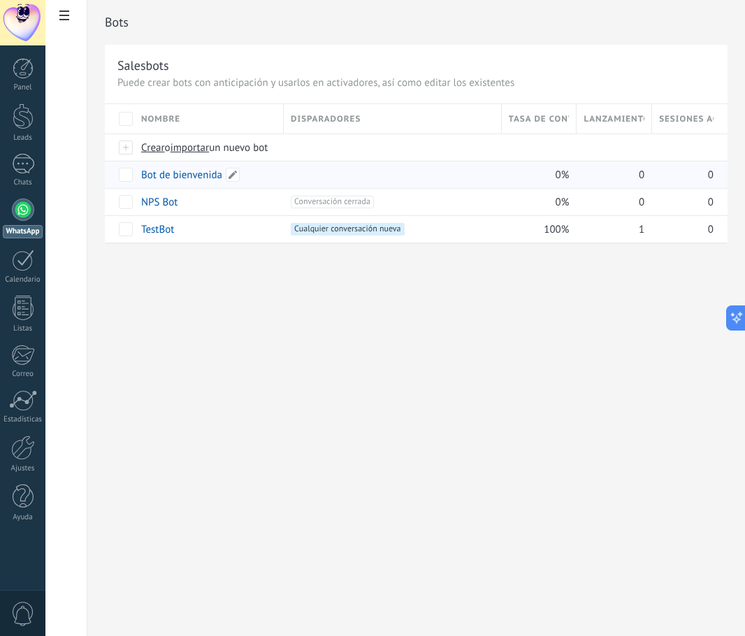
click at [179, 174] on link "Bot de bienvenida" at bounding box center [181, 174] width 81 height 13
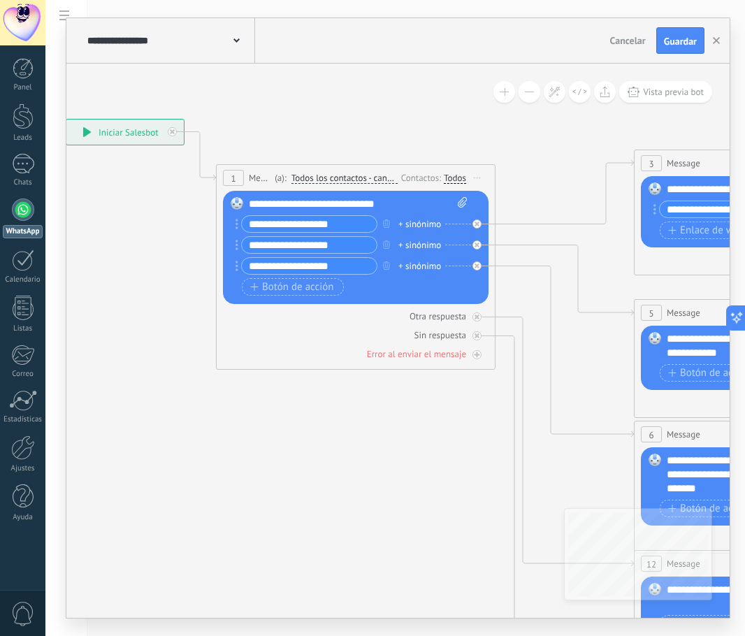
drag, startPoint x: 533, startPoint y: 479, endPoint x: 292, endPoint y: 389, distance: 257.2
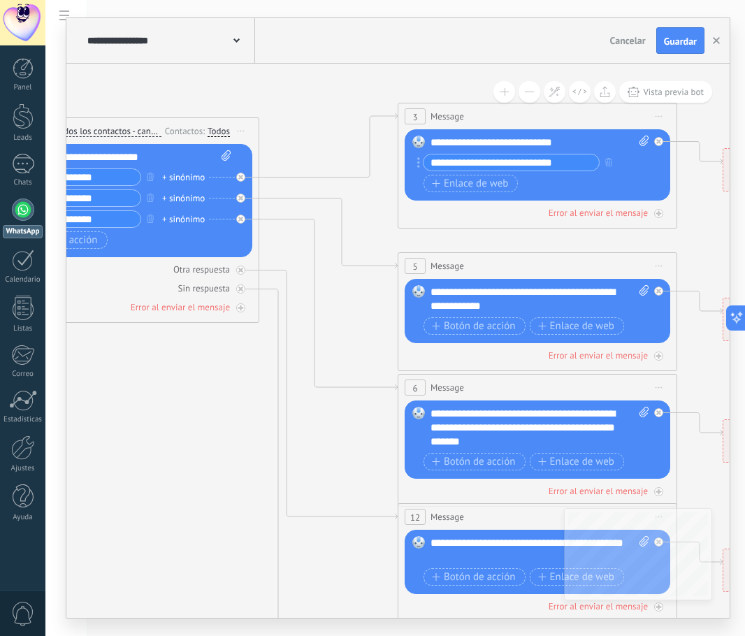
drag, startPoint x: 433, startPoint y: 394, endPoint x: 595, endPoint y: 134, distance: 306.0
click at [241, 349] on icon at bounding box center [569, 429] width 2178 height 1412
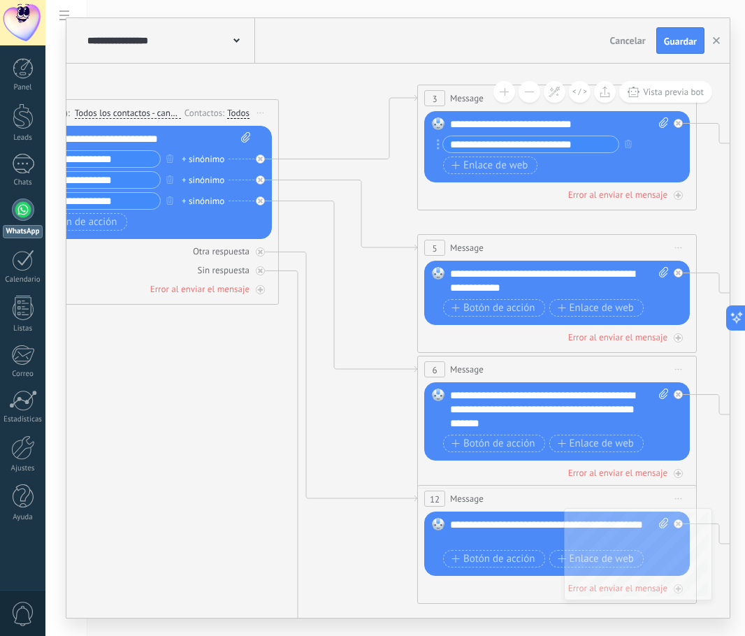
click at [587, 147] on input "**********" at bounding box center [530, 144] width 175 height 16
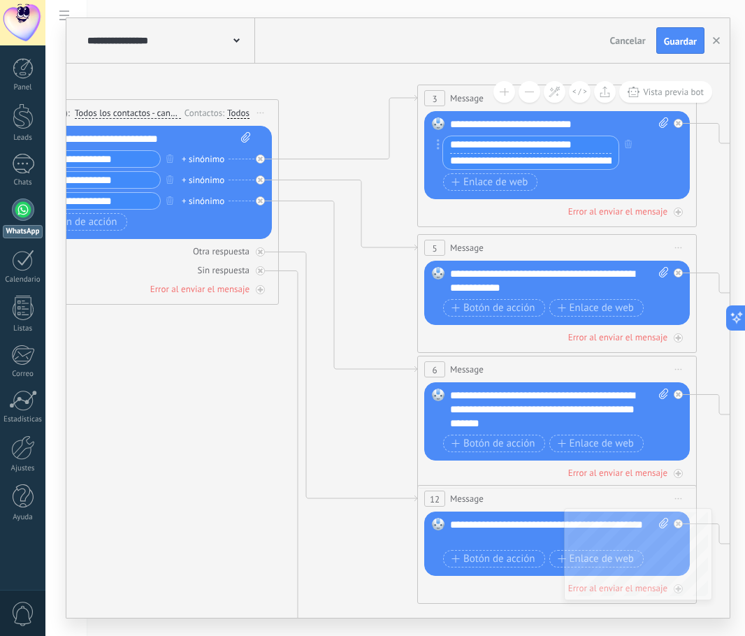
click at [589, 145] on input "**********" at bounding box center [530, 144] width 175 height 17
click at [342, 98] on icon at bounding box center [589, 410] width 2178 height 1412
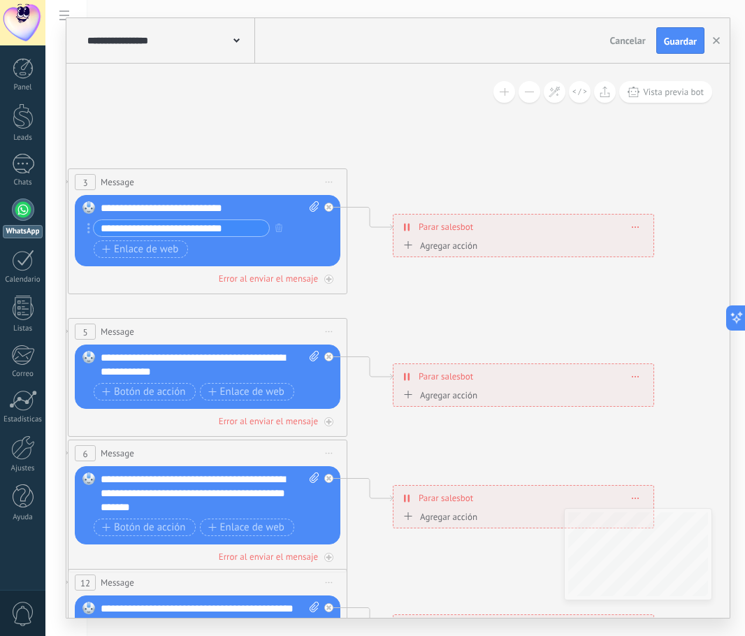
drag, startPoint x: 704, startPoint y: 183, endPoint x: 363, endPoint y: 247, distance: 347.0
click at [355, 263] on icon at bounding box center [239, 494] width 2178 height 1412
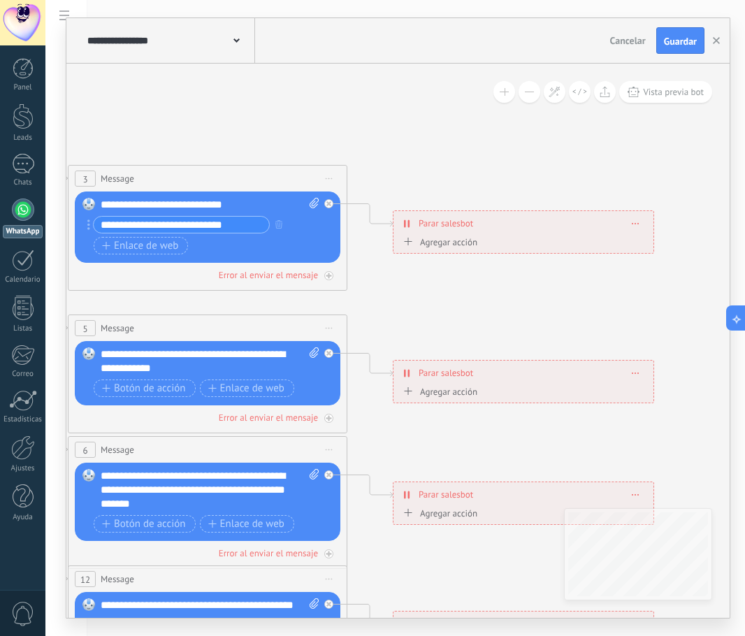
click at [446, 245] on div "Agregar acción" at bounding box center [439, 242] width 78 height 10
click at [446, 245] on button "Conversación marcada como cerrada" at bounding box center [480, 242] width 175 height 25
click at [437, 270] on span "Iniciar Salesbot" at bounding box center [477, 266] width 169 height 13
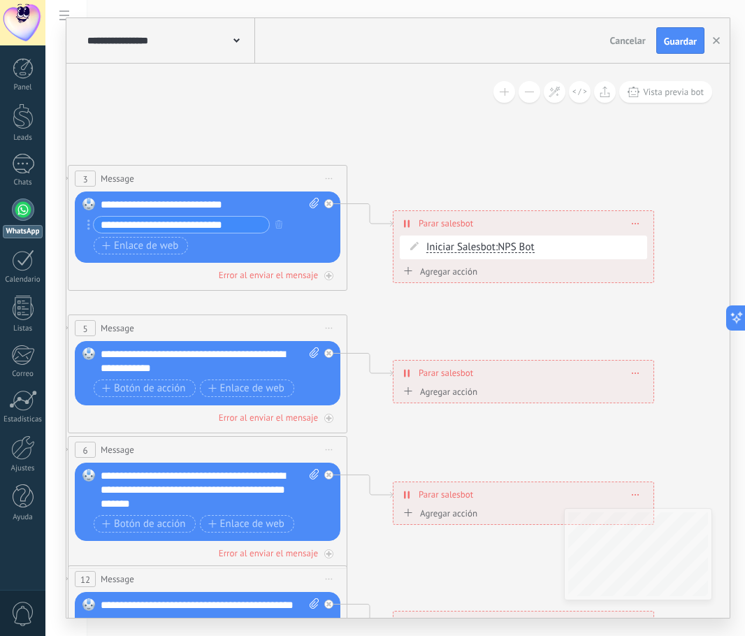
click at [515, 180] on icon at bounding box center [239, 491] width 2178 height 1412
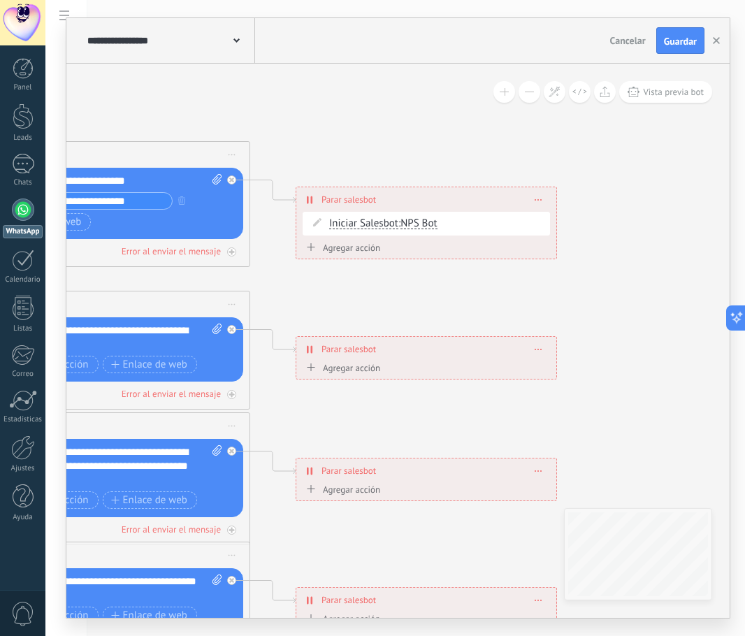
drag, startPoint x: 495, startPoint y: 152, endPoint x: 398, endPoint y: 129, distance: 100.0
click at [398, 129] on icon at bounding box center [142, 467] width 2178 height 1412
click at [356, 248] on div "Agregar acción" at bounding box center [342, 248] width 78 height 10
click at [356, 248] on button "Iniciar Salesbot" at bounding box center [383, 248] width 175 height 25
click at [347, 272] on icon at bounding box center [142, 467] width 2178 height 1412
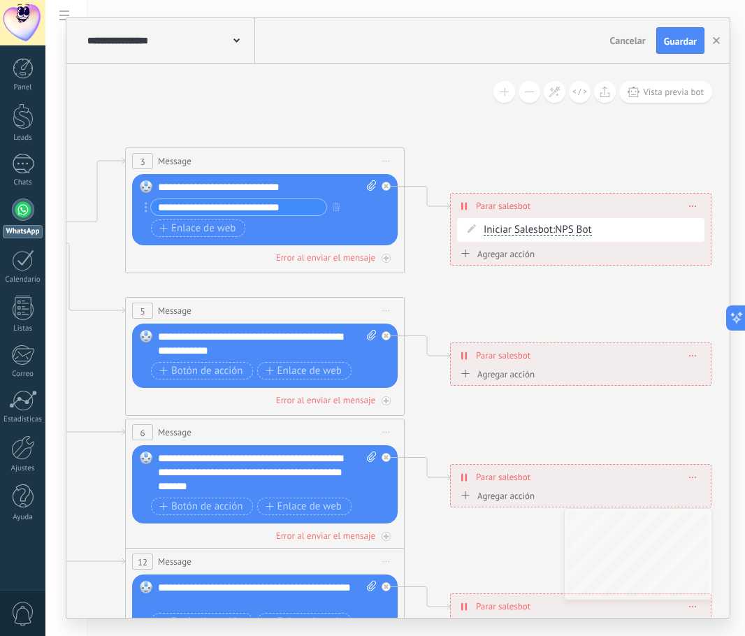
drag, startPoint x: 131, startPoint y: 110, endPoint x: 173, endPoint y: 99, distance: 44.1
click at [174, 100] on icon at bounding box center [296, 473] width 2178 height 1412
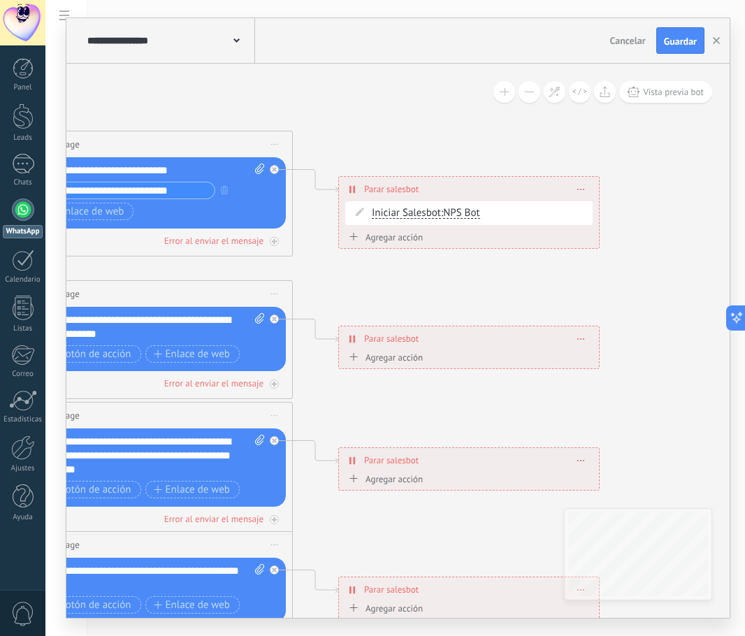
click at [237, 41] on icon at bounding box center [236, 40] width 6 height 4
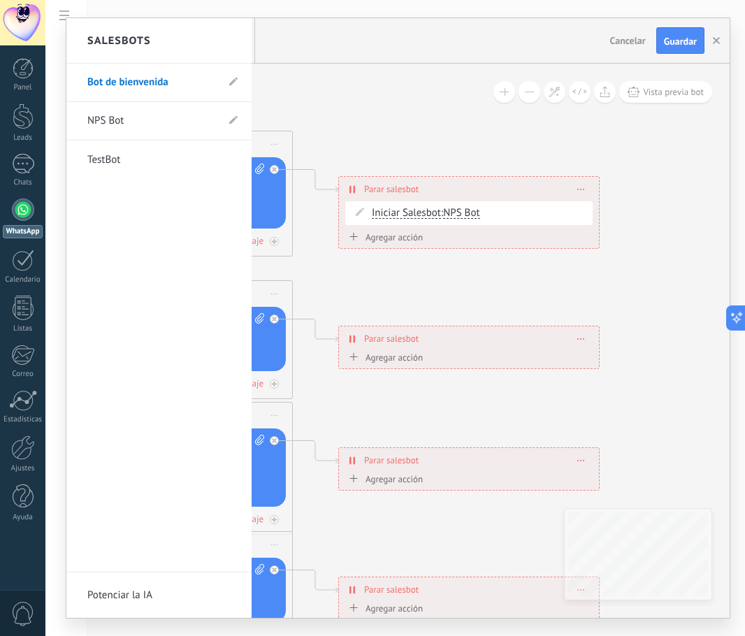
click at [136, 125] on link "NPS Bot" at bounding box center [151, 120] width 129 height 39
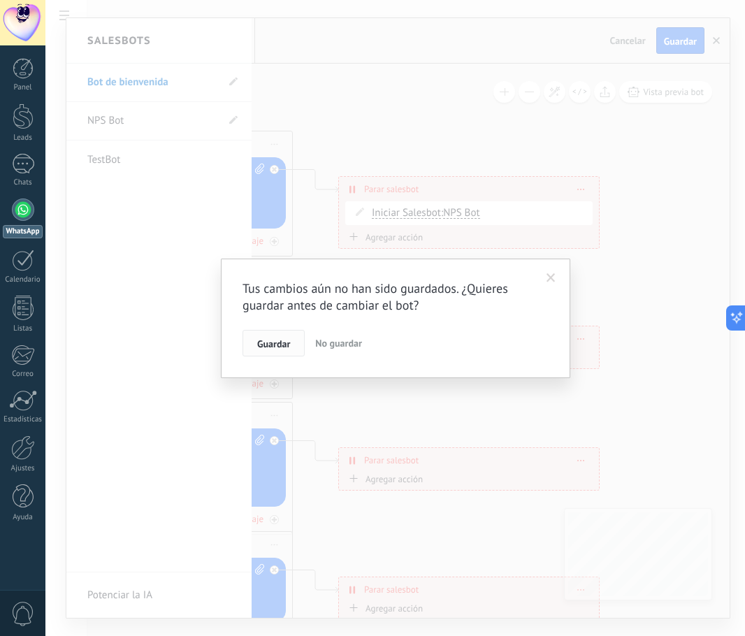
click at [288, 347] on span "Guardar" at bounding box center [273, 344] width 33 height 10
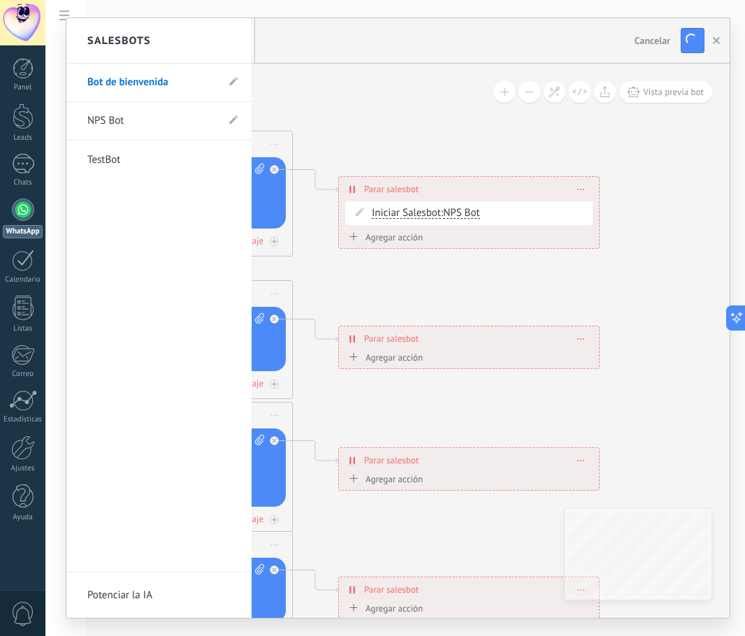
type input "*******"
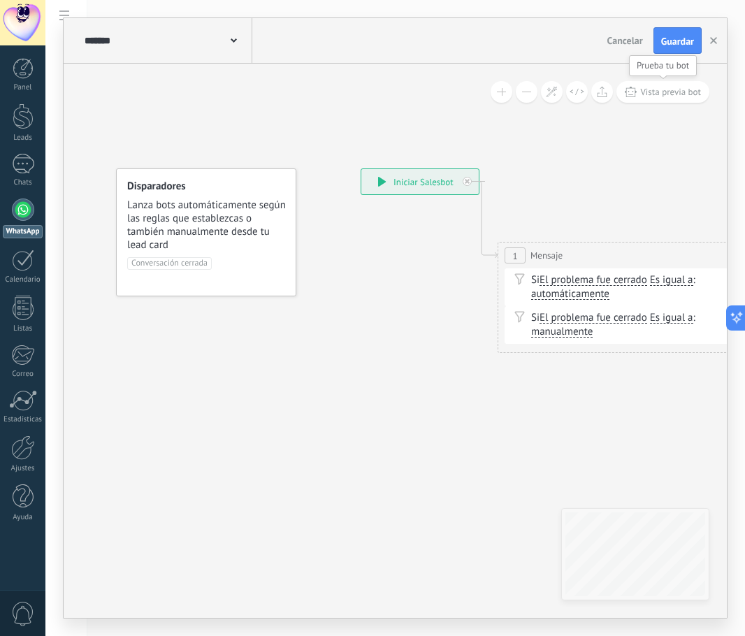
click at [670, 97] on span "Vista previa bot" at bounding box center [670, 92] width 61 height 12
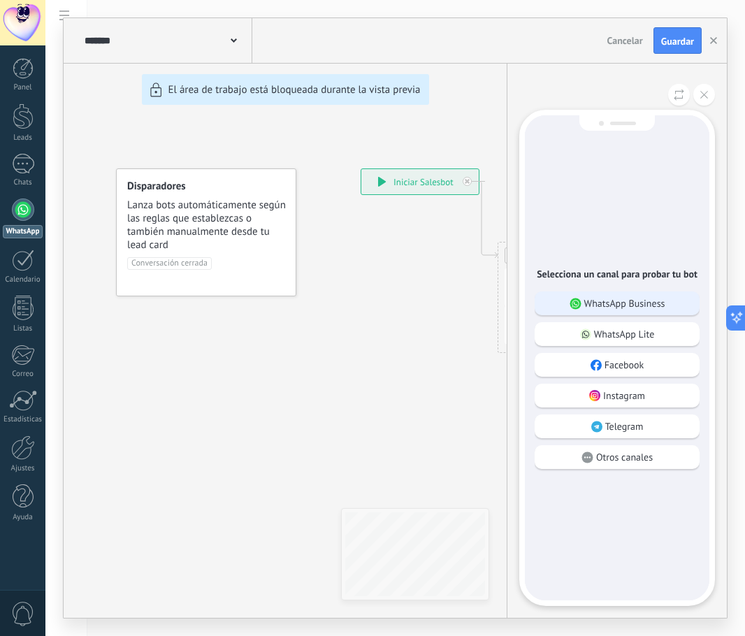
click at [648, 305] on p "WhatsApp Business" at bounding box center [624, 303] width 81 height 13
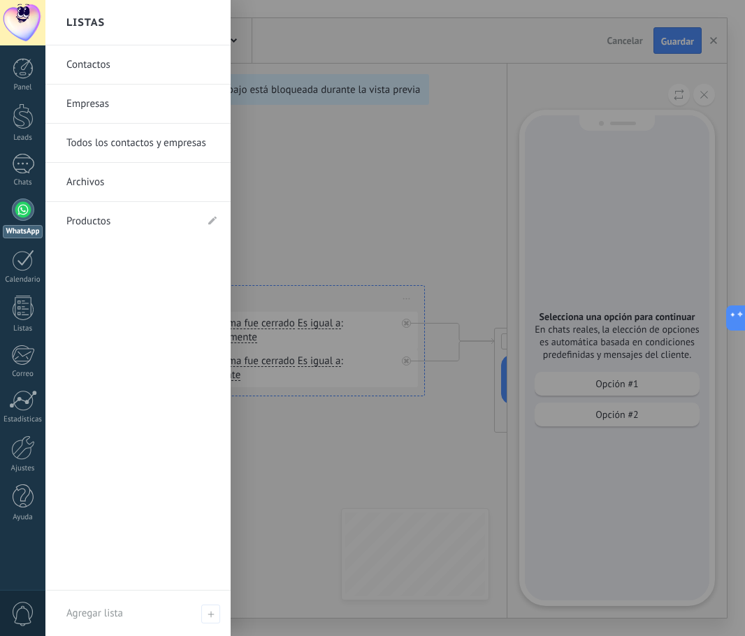
click at [363, 191] on div at bounding box center [417, 318] width 745 height 636
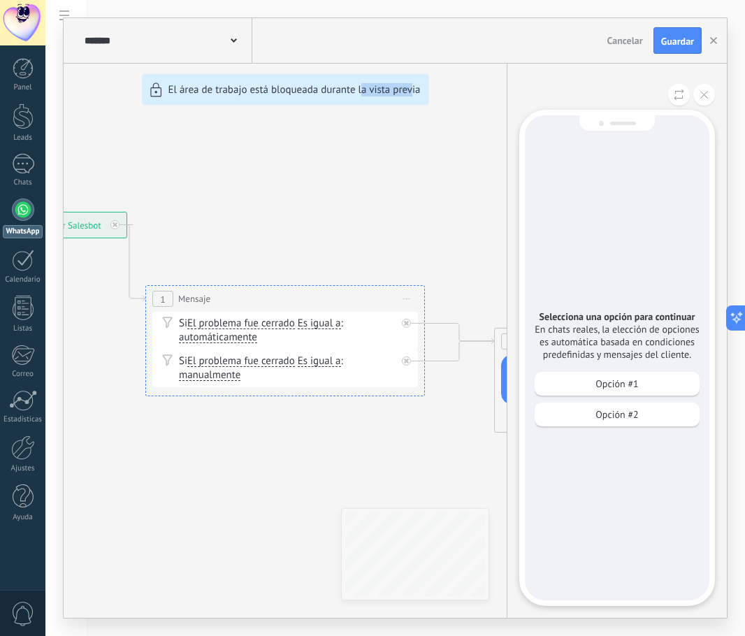
drag, startPoint x: 411, startPoint y: 442, endPoint x: 362, endPoint y: 379, distance: 79.7
click at [362, 379] on div "**********" at bounding box center [395, 318] width 663 height 600
click at [386, 421] on div "**********" at bounding box center [395, 318] width 663 height 600
click at [628, 381] on p "Opción #1" at bounding box center [616, 383] width 43 height 13
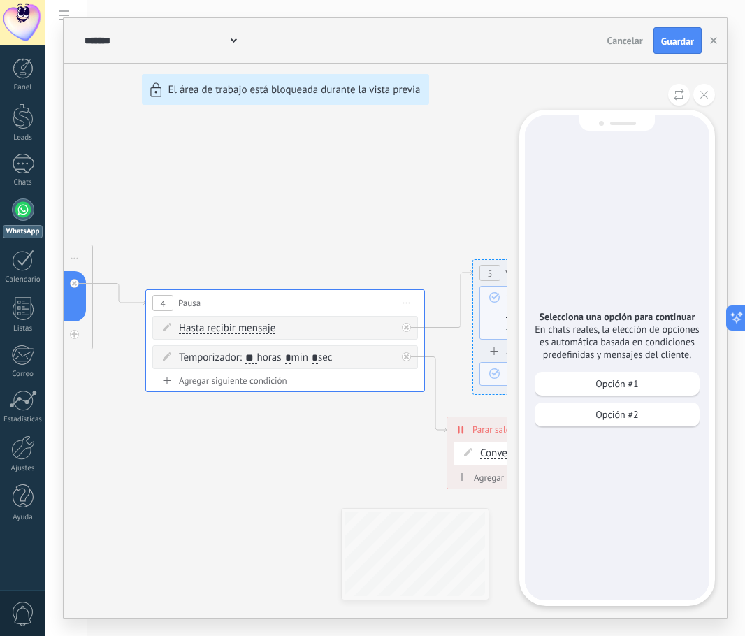
click at [629, 379] on p "Opción #1" at bounding box center [616, 383] width 43 height 13
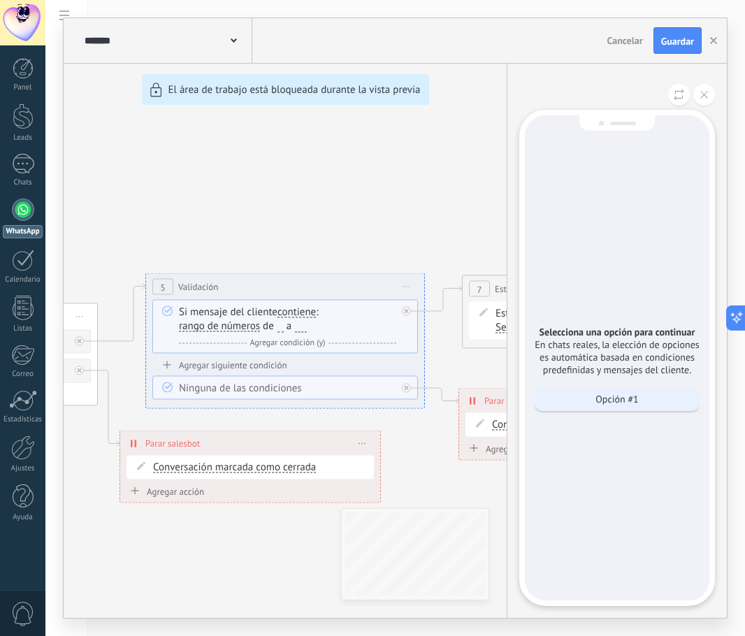
click at [618, 398] on p "Opción #1" at bounding box center [616, 399] width 43 height 13
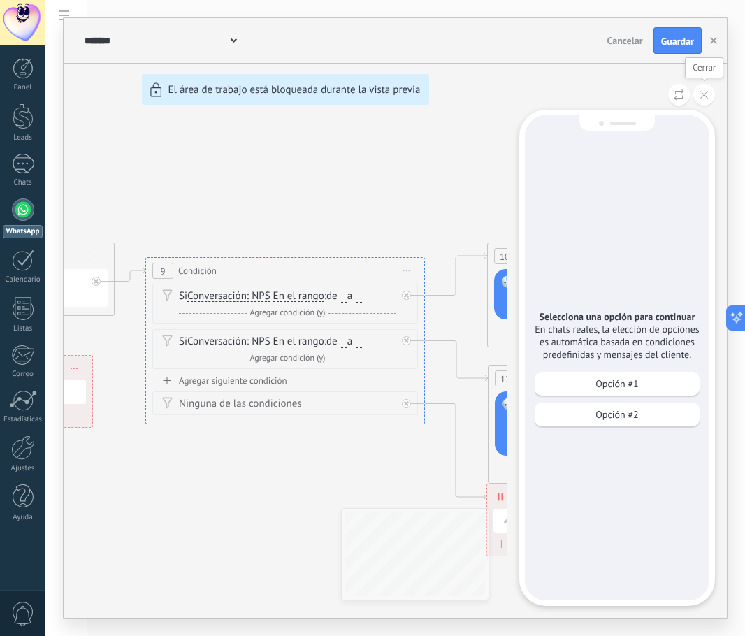
click at [703, 100] on button at bounding box center [704, 95] width 22 height 22
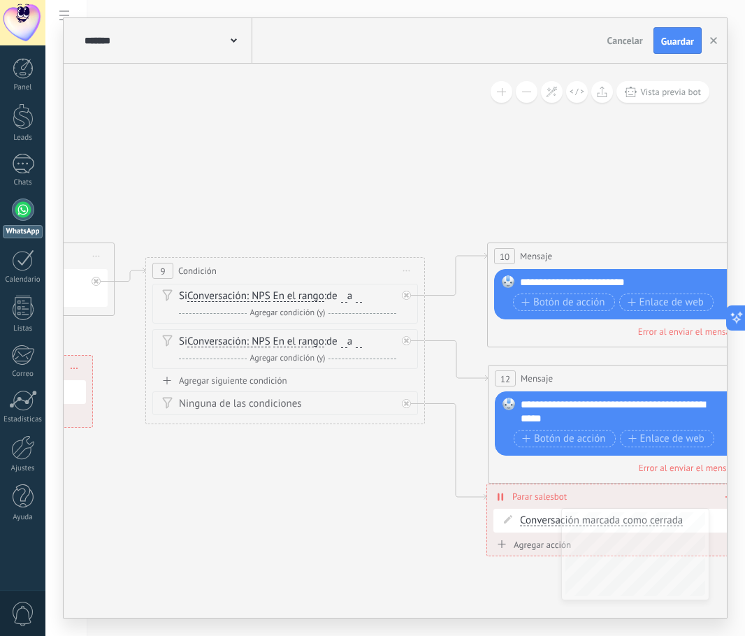
click at [130, 47] on div "******* NPS Bot" at bounding box center [166, 40] width 171 height 45
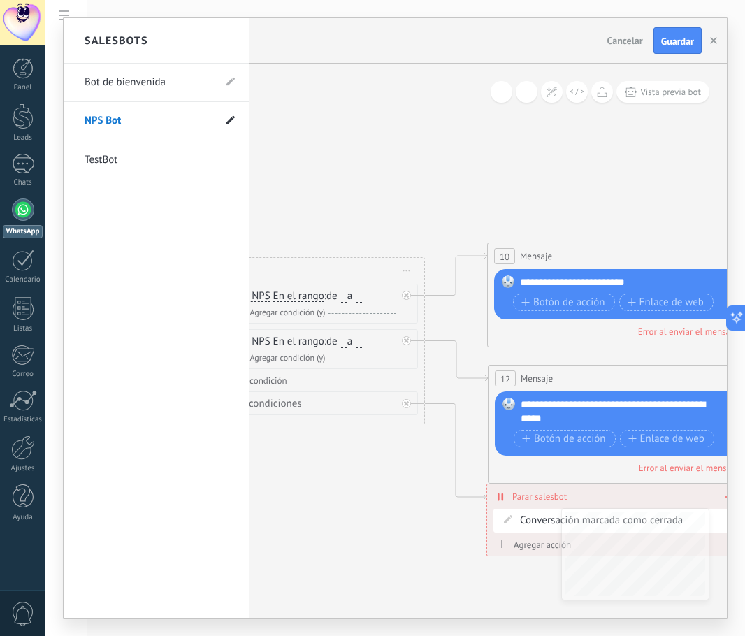
click at [229, 120] on use at bounding box center [230, 120] width 8 height 8
click at [243, 170] on li "TestBot" at bounding box center [156, 159] width 185 height 38
click at [229, 90] on li "Bot de bienvenida" at bounding box center [156, 83] width 185 height 38
click at [179, 201] on div "Bot de bienvenida NPS Bot ******* TestBot" at bounding box center [156, 341] width 185 height 554
click at [230, 124] on use at bounding box center [229, 121] width 10 height 8
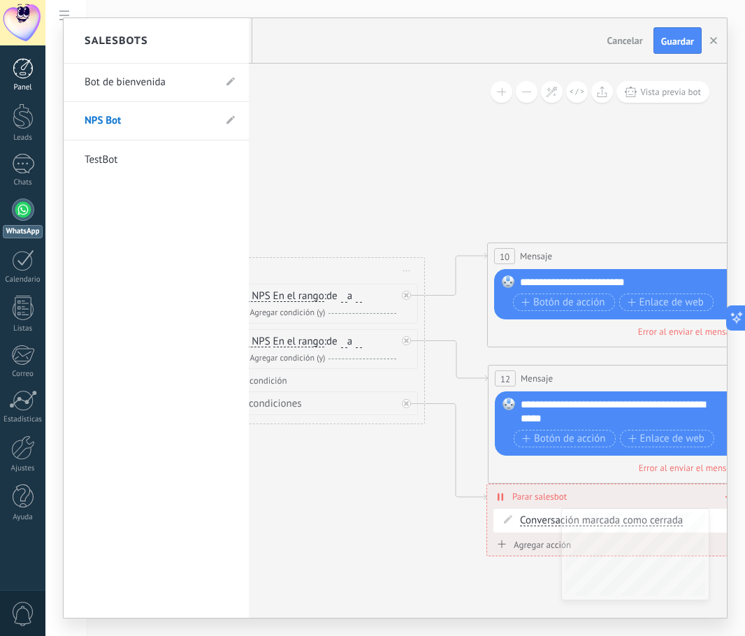
click at [24, 65] on div at bounding box center [23, 68] width 21 height 21
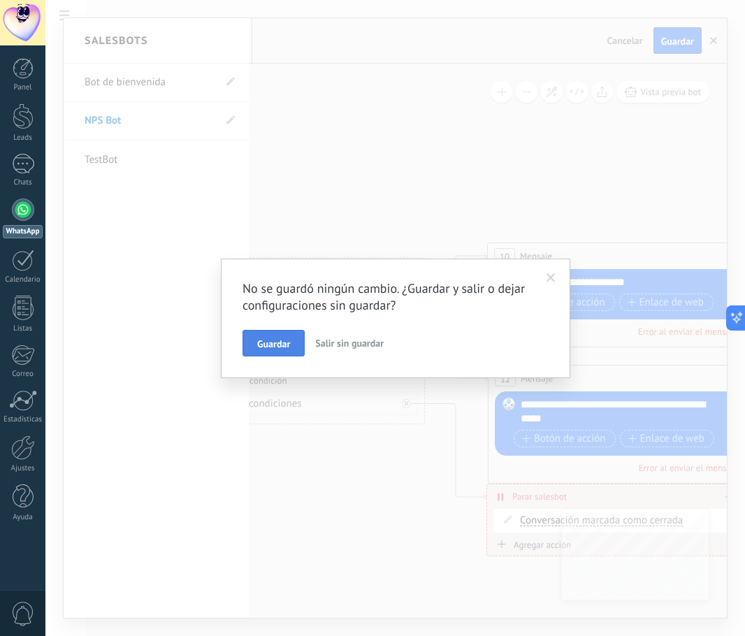
click at [289, 342] on span "Guardar" at bounding box center [273, 344] width 33 height 10
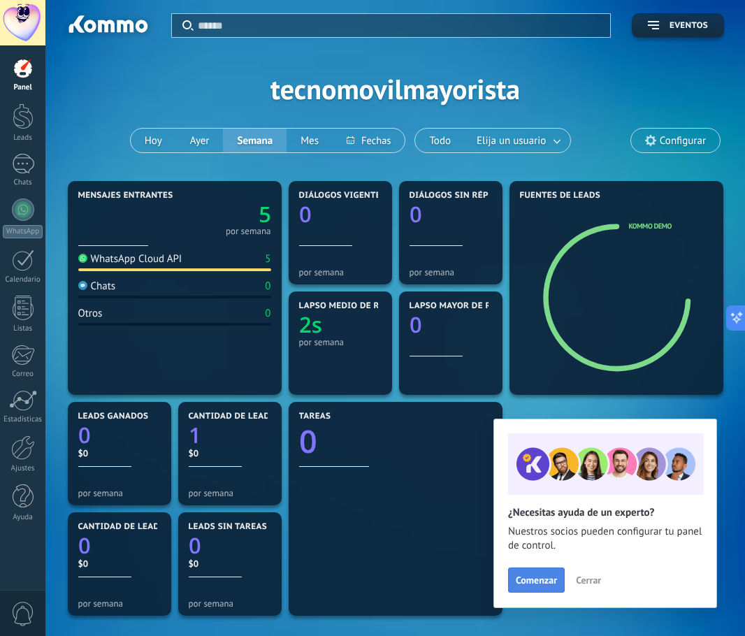
click at [547, 579] on span "Comenzar" at bounding box center [536, 580] width 41 height 10
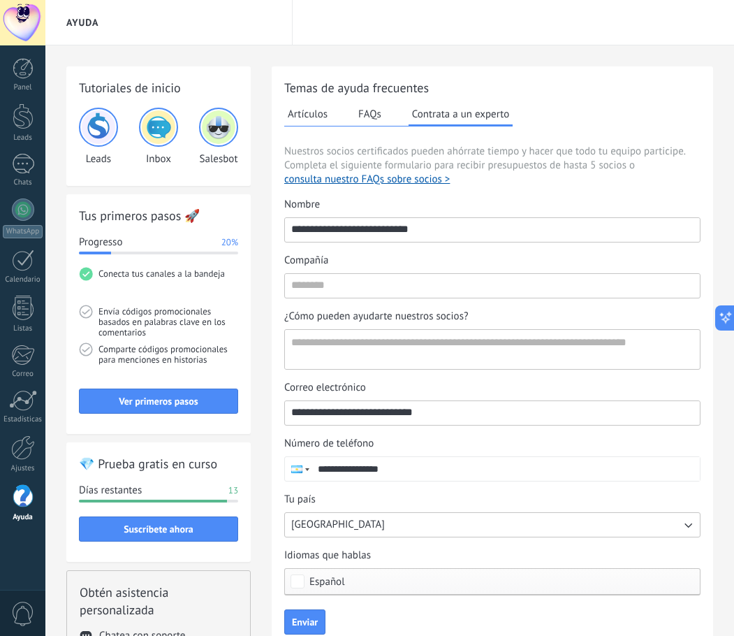
click at [104, 133] on img at bounding box center [99, 127] width 34 height 34
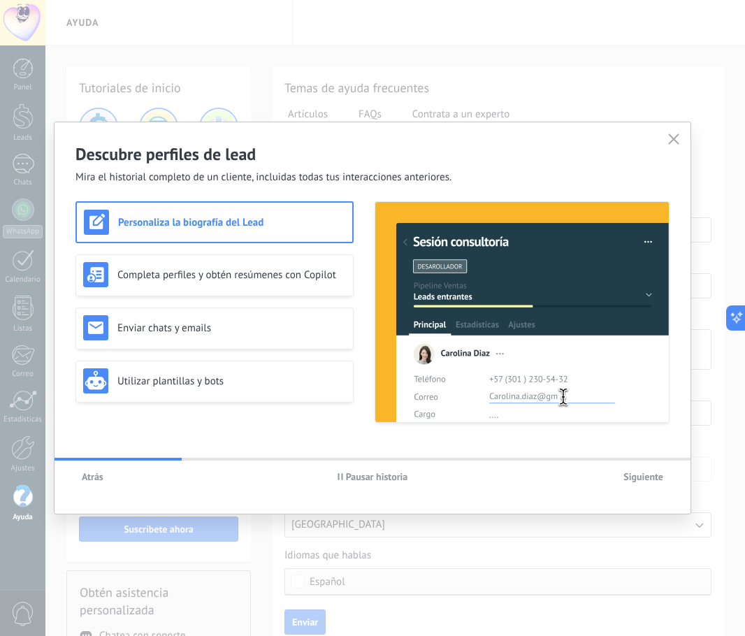
click at [671, 135] on icon "button" at bounding box center [673, 138] width 11 height 11
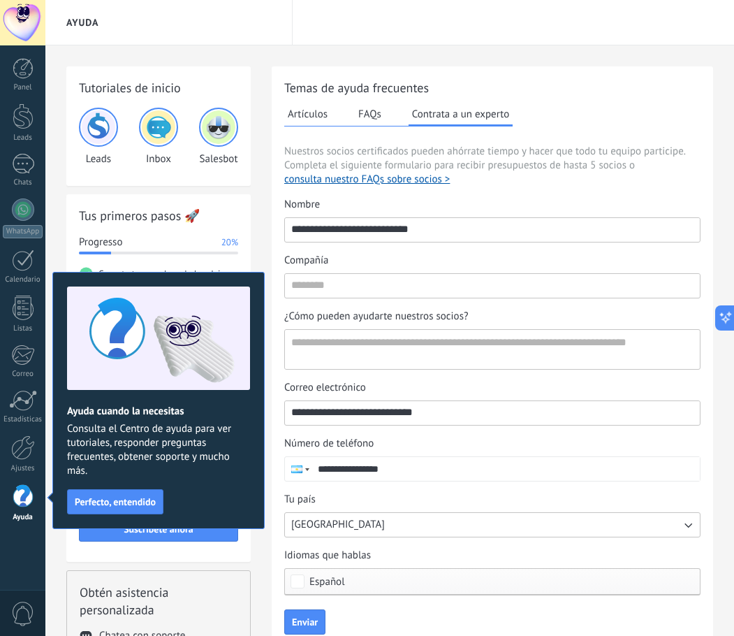
click at [19, 495] on div at bounding box center [23, 496] width 21 height 24
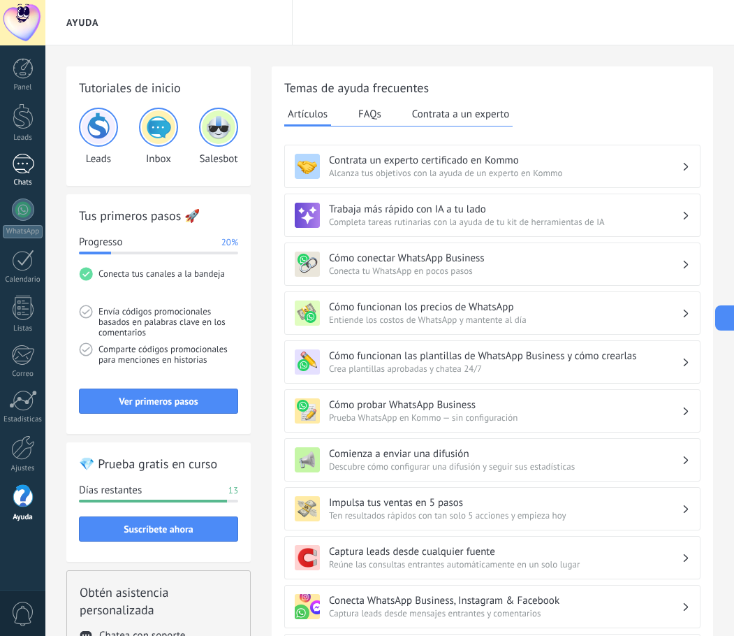
click at [28, 154] on div "1" at bounding box center [23, 164] width 22 height 20
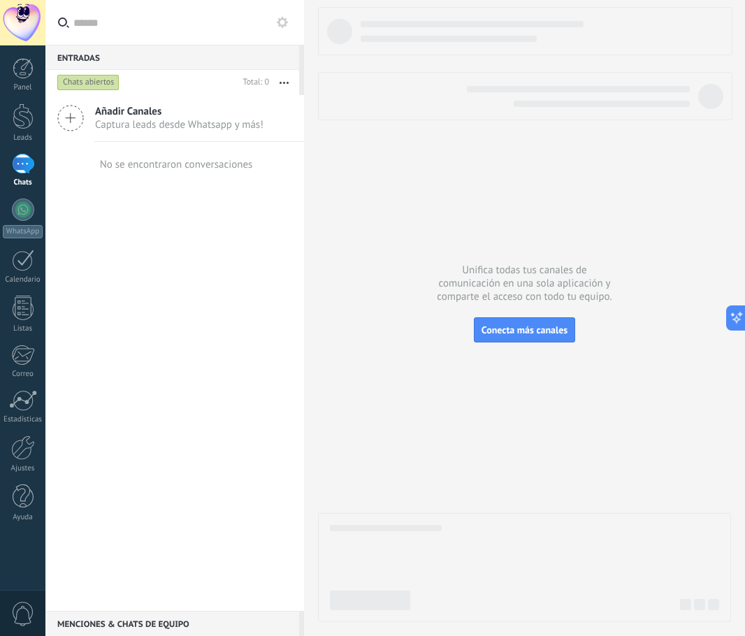
click at [124, 117] on span "Añadir Canales" at bounding box center [179, 111] width 168 height 13
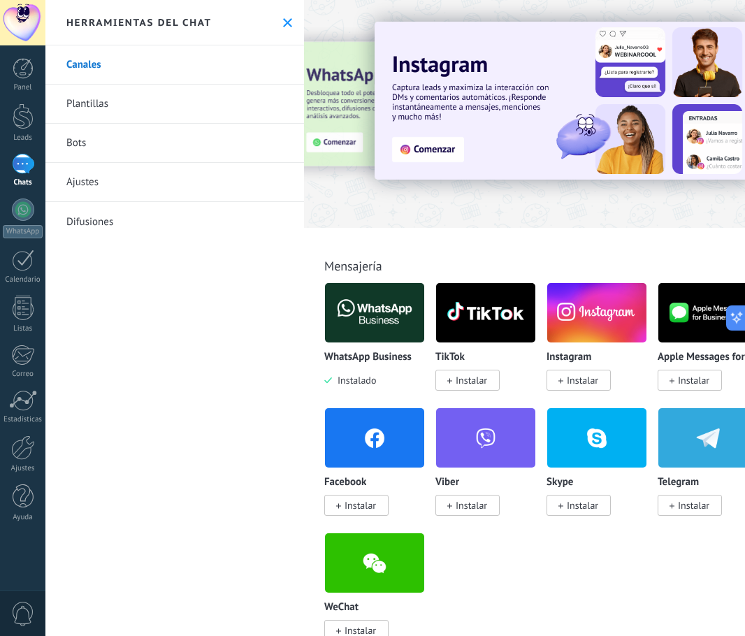
click at [99, 107] on link "Plantillas" at bounding box center [174, 104] width 259 height 39
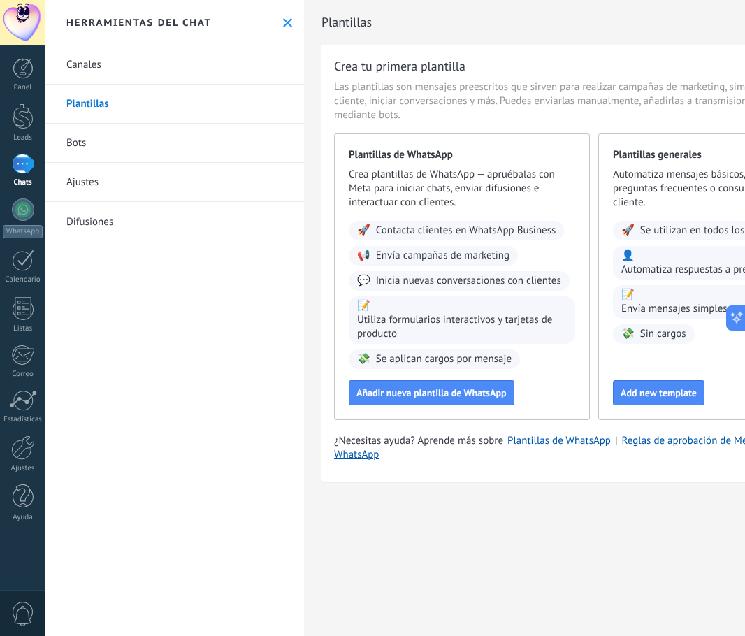
click at [103, 64] on link "Canales" at bounding box center [174, 64] width 259 height 39
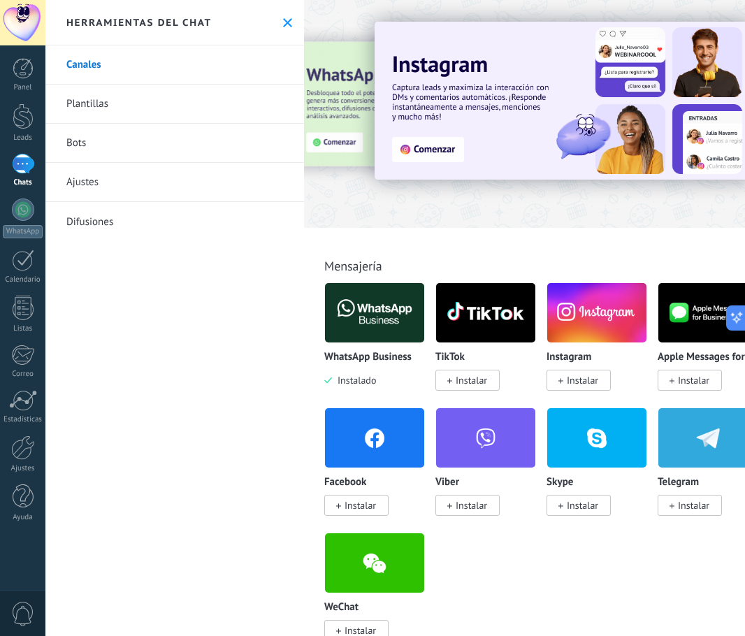
click at [363, 311] on img at bounding box center [374, 313] width 99 height 68
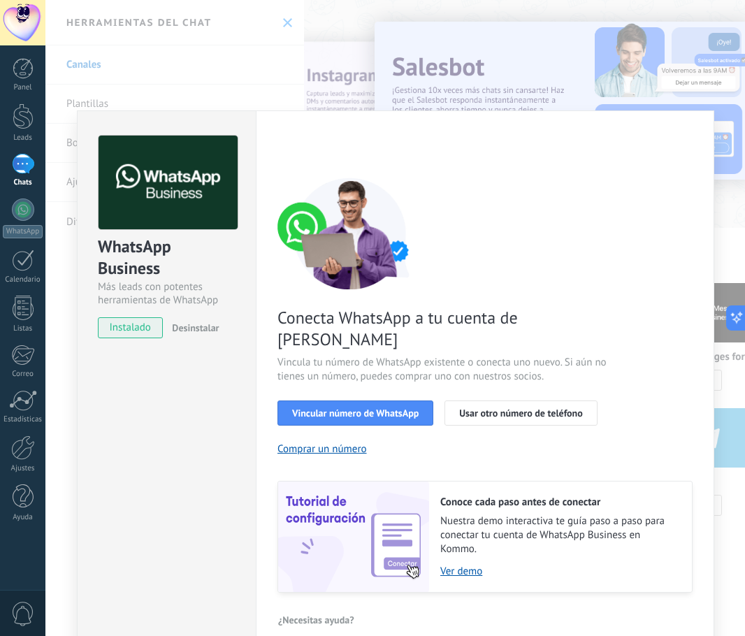
click at [326, 22] on div "WhatsApp Business Más leads con potentes herramientas de WhatsApp instalado Des…" at bounding box center [395, 318] width 700 height 636
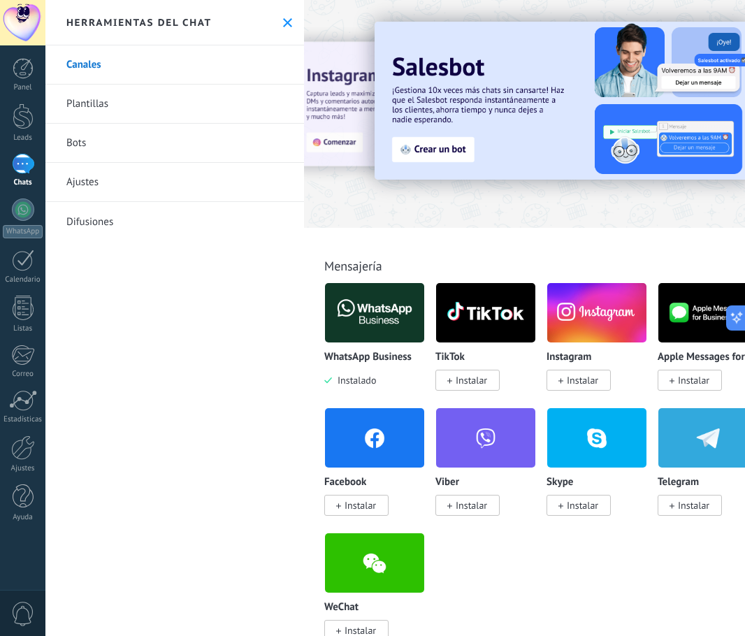
click at [106, 100] on link "Plantillas" at bounding box center [174, 104] width 259 height 39
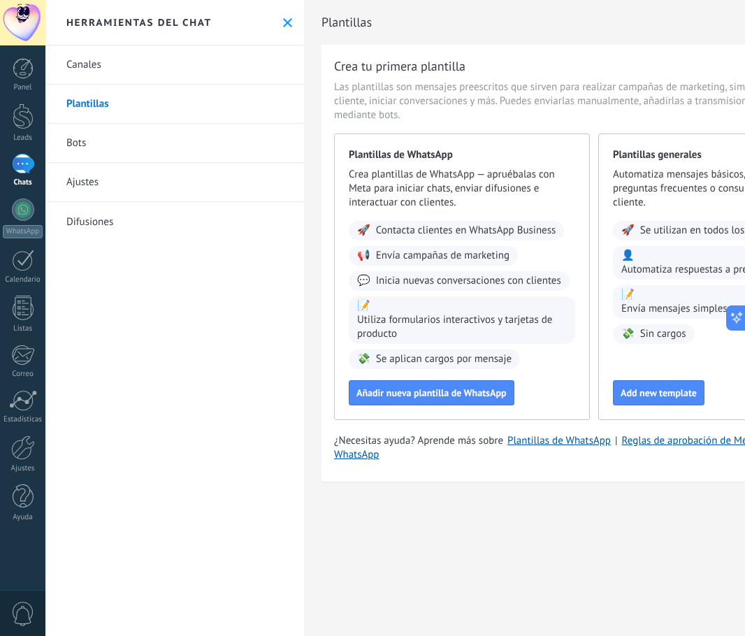
click at [97, 138] on link "Bots" at bounding box center [174, 143] width 259 height 39
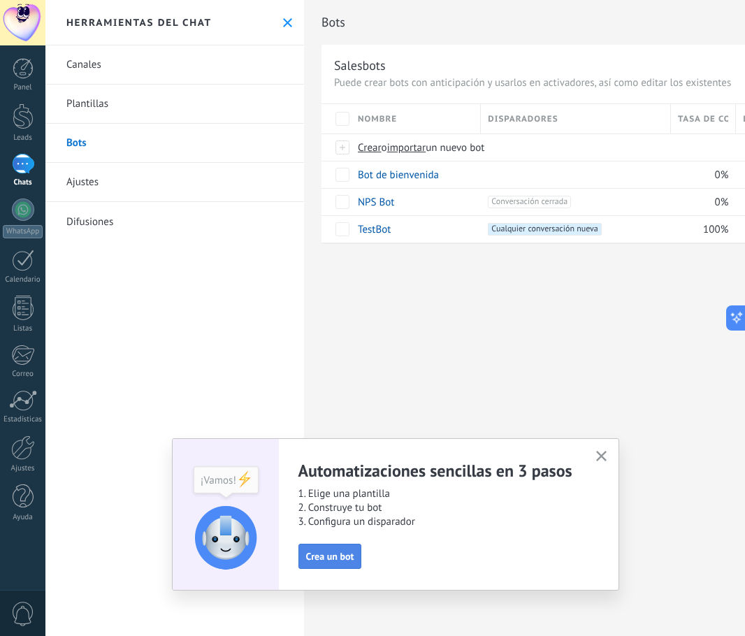
click at [350, 558] on span "Crea un bot" at bounding box center [330, 556] width 48 height 10
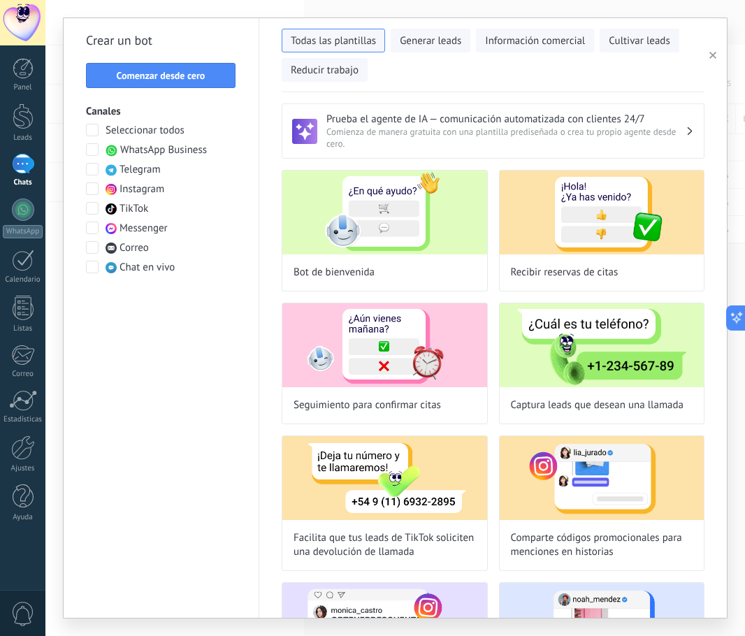
click at [138, 129] on span "Seleccionar todos" at bounding box center [145, 131] width 79 height 14
click at [92, 130] on span at bounding box center [92, 130] width 13 height 13
click at [123, 149] on span "WhatsApp Business" at bounding box center [163, 150] width 87 height 14
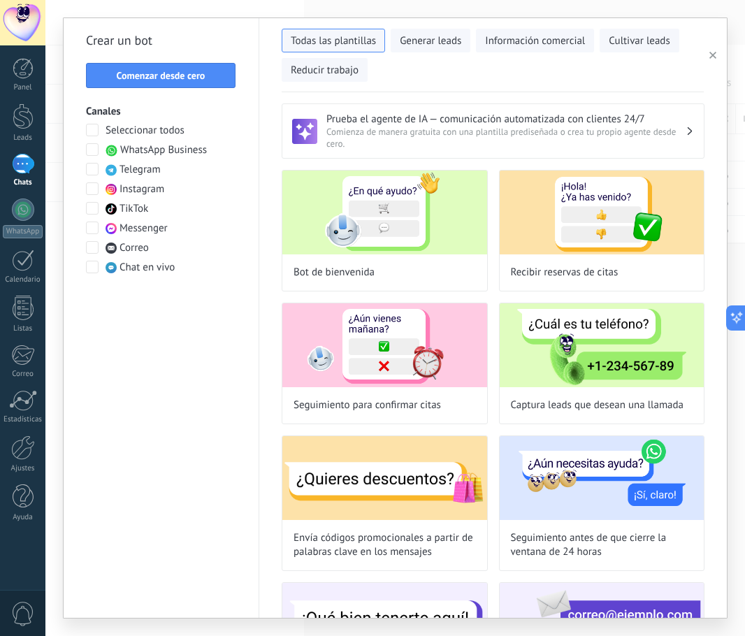
click at [127, 189] on span "Instagram" at bounding box center [142, 189] width 45 height 14
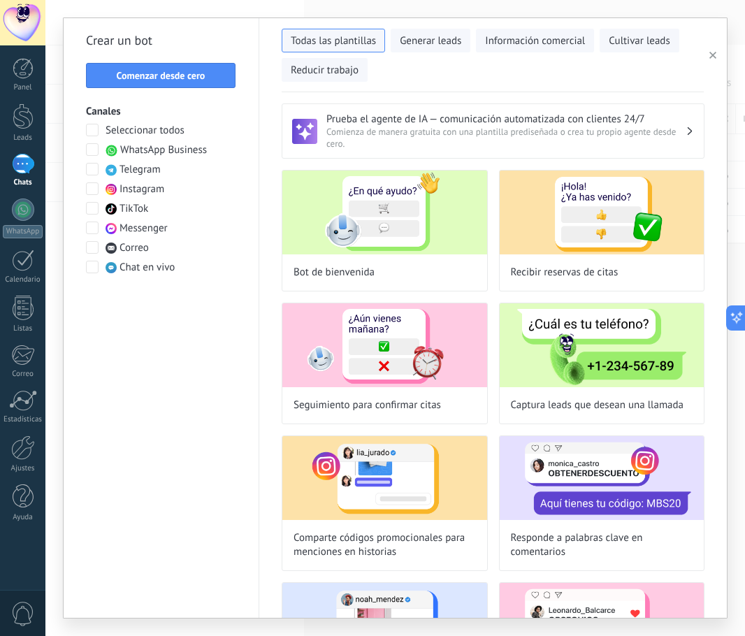
click at [385, 135] on span "Comienza de manera gratuita con una plantilla prediseñada o crea tu propio agen…" at bounding box center [505, 138] width 359 height 24
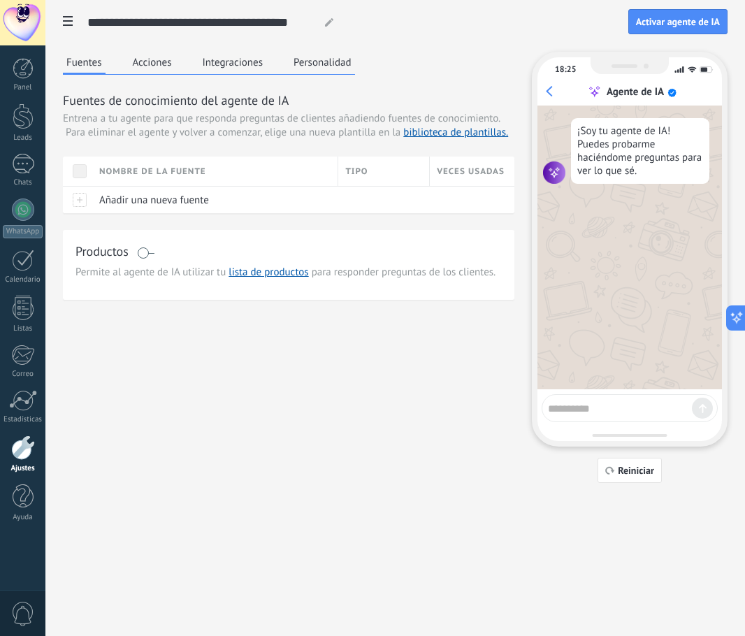
scroll to position [4, 0]
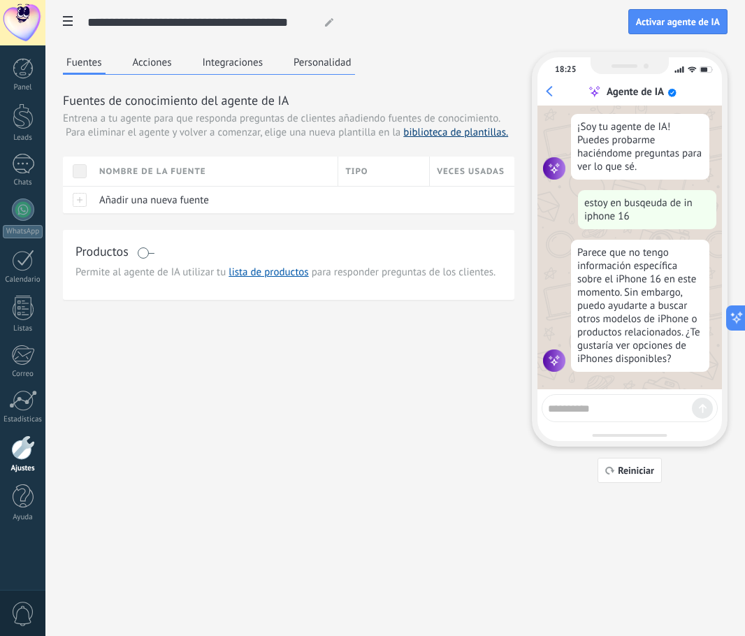
click at [427, 133] on link "biblioteca de plantillas." at bounding box center [455, 132] width 105 height 13
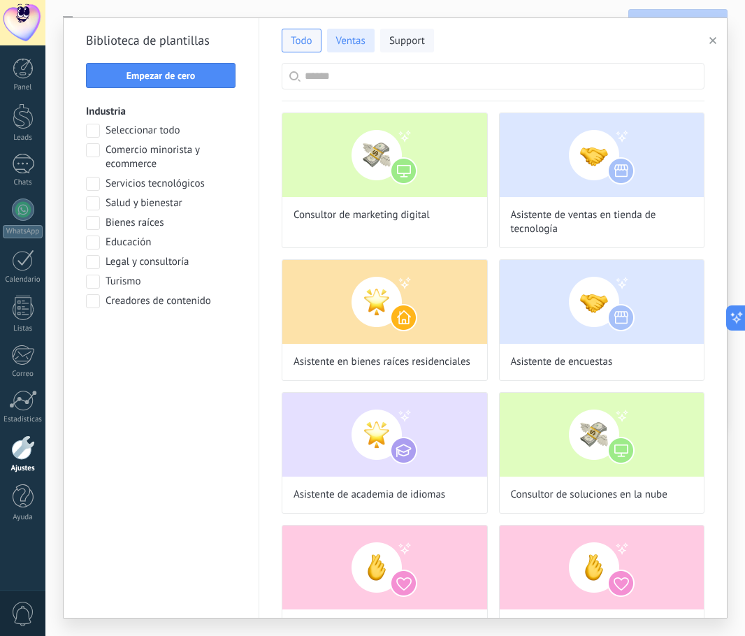
click at [358, 38] on span "Ventas" at bounding box center [350, 41] width 29 height 14
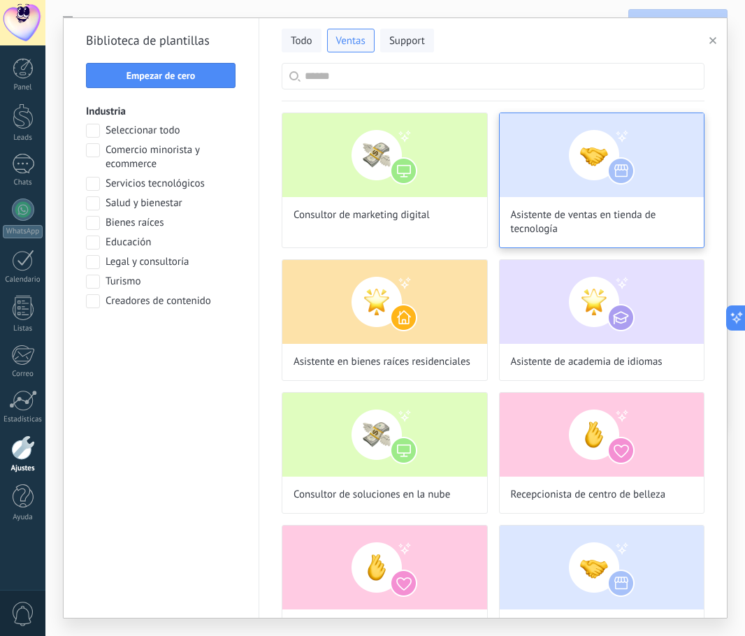
click at [543, 172] on img at bounding box center [602, 155] width 205 height 84
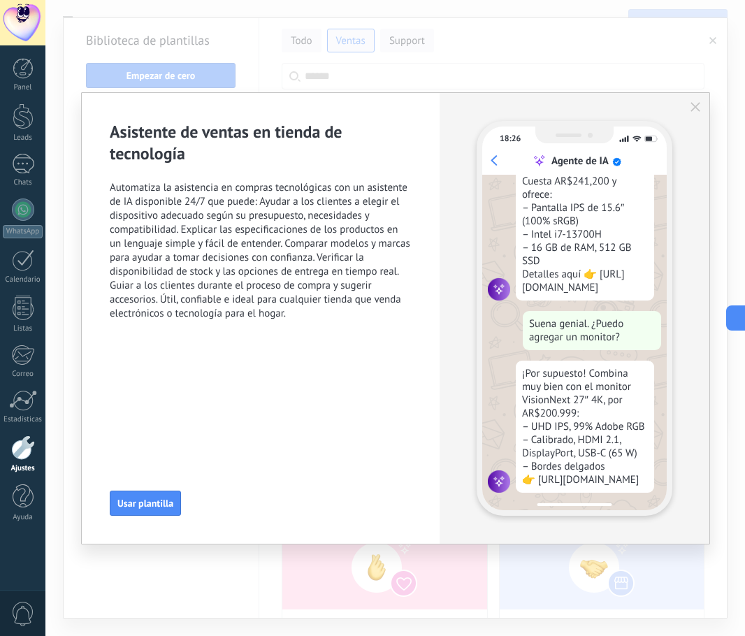
scroll to position [163, 0]
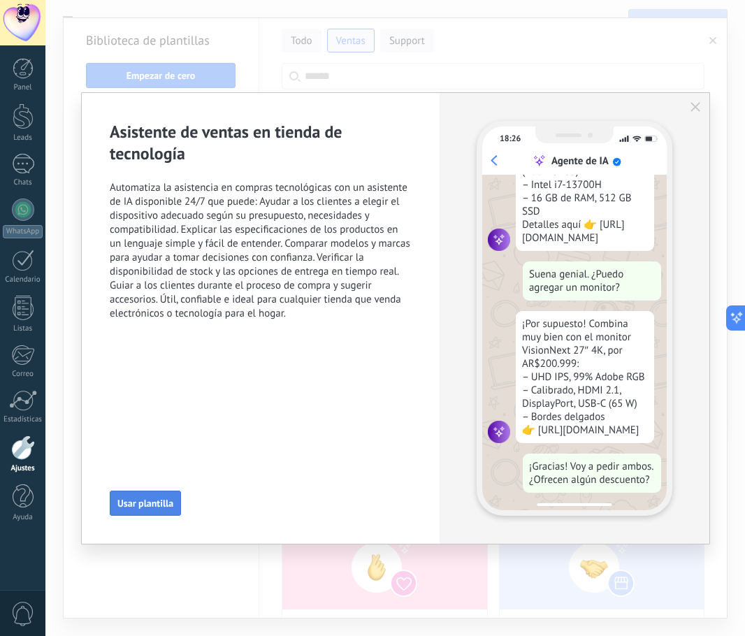
click at [164, 498] on span "Usar plantilla" at bounding box center [145, 503] width 56 height 10
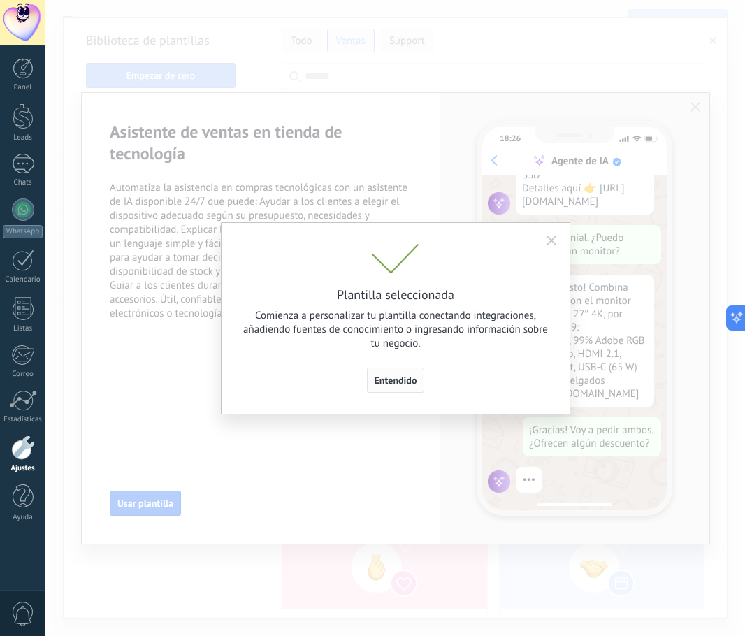
click at [408, 384] on span "Entendido" at bounding box center [396, 380] width 43 height 10
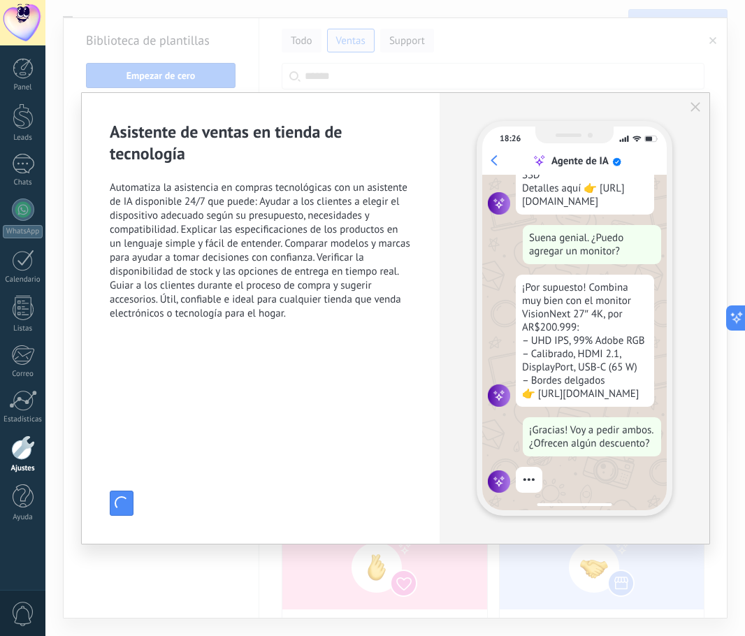
type input "**********"
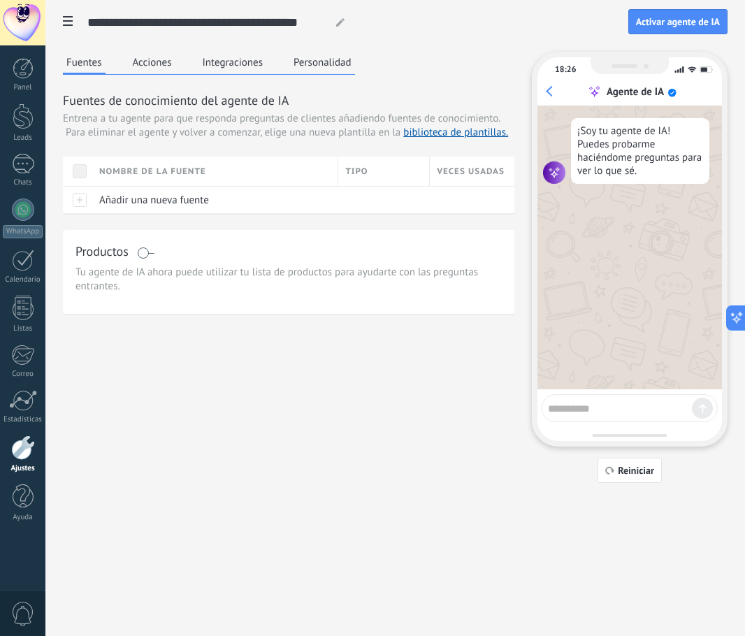
scroll to position [0, 0]
click at [218, 202] on div "Añadir una nueva fuente" at bounding box center [211, 200] width 239 height 27
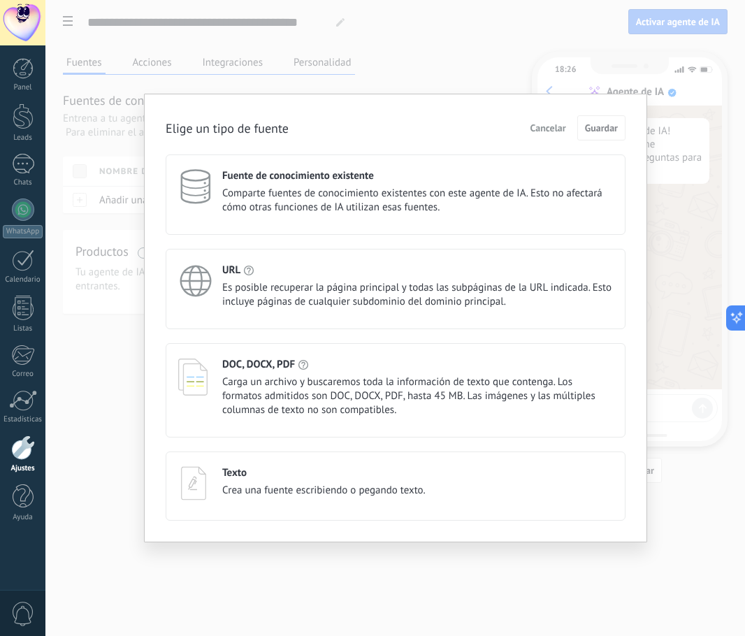
click at [313, 396] on span "Carga un archivo y buscaremos toda la información de texto que contenga. Los fo…" at bounding box center [417, 396] width 391 height 42
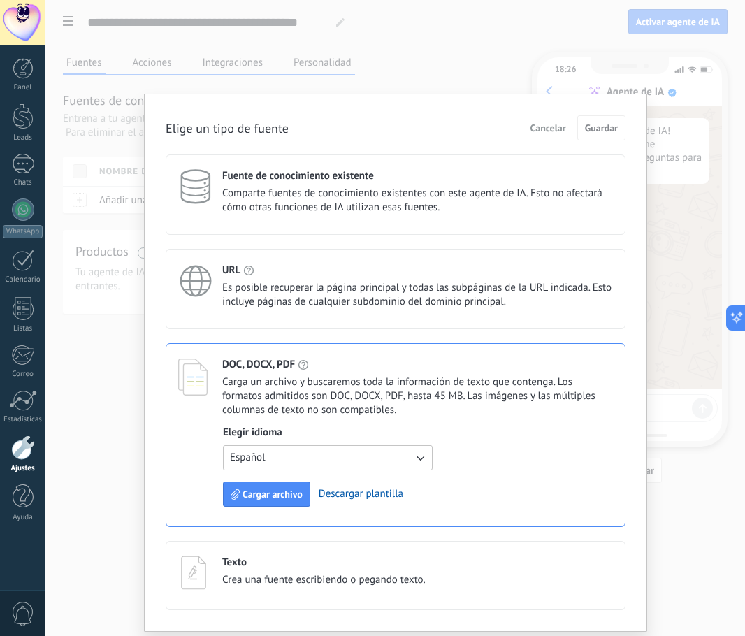
click at [379, 189] on span "Comparte fuentes de conocimiento existentes con este agente de IA. Esto no afec…" at bounding box center [417, 201] width 391 height 28
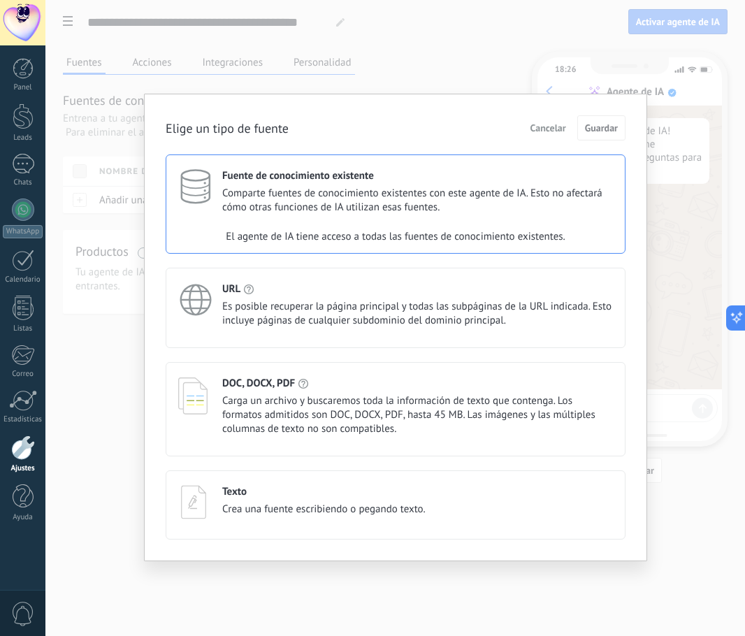
click at [379, 189] on span "Comparte fuentes de conocimiento existentes con este agente de IA. Esto no afec…" at bounding box center [417, 201] width 391 height 28
click at [308, 314] on span "Es posible recuperar la página principal y todas las subpáginas de la URL indic…" at bounding box center [417, 314] width 391 height 28
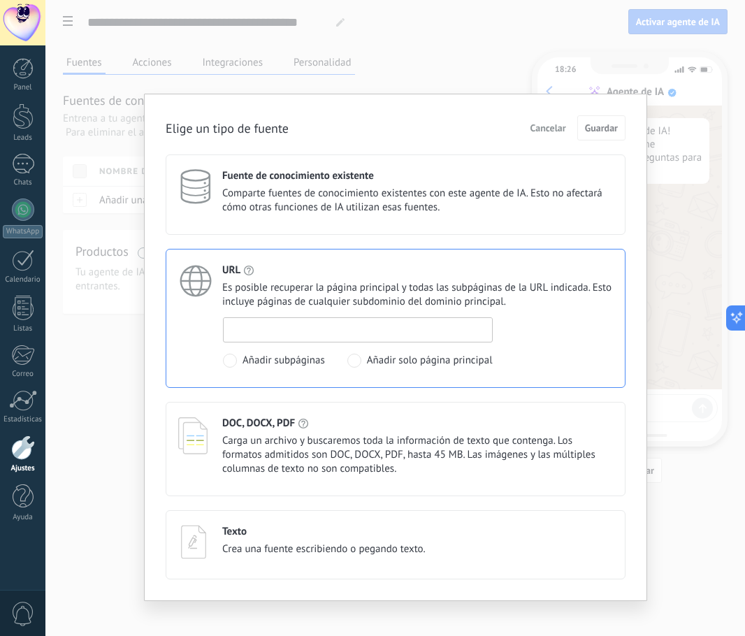
click at [381, 327] on input at bounding box center [358, 329] width 268 height 22
paste input "**********"
type input "**********"
click at [451, 363] on span "Añadir solo página principal" at bounding box center [430, 361] width 126 height 14
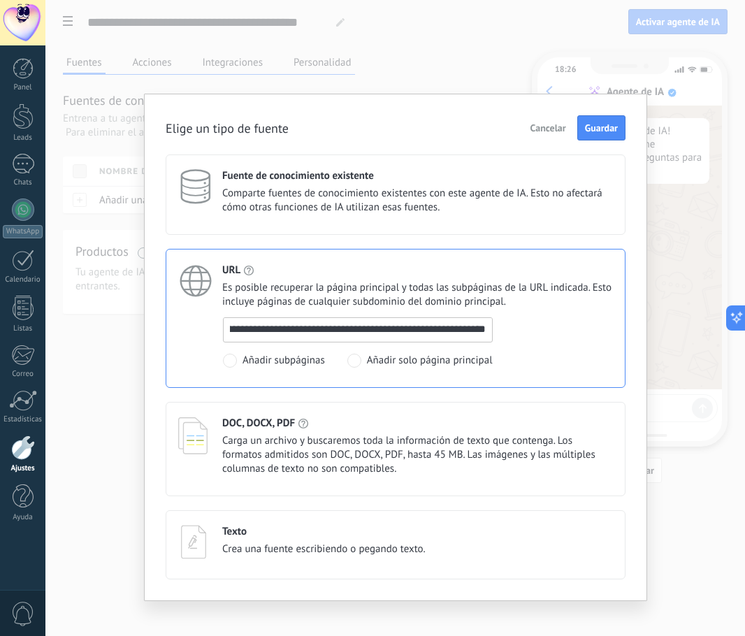
scroll to position [0, 0]
click at [603, 129] on span "Guardar" at bounding box center [601, 128] width 33 height 10
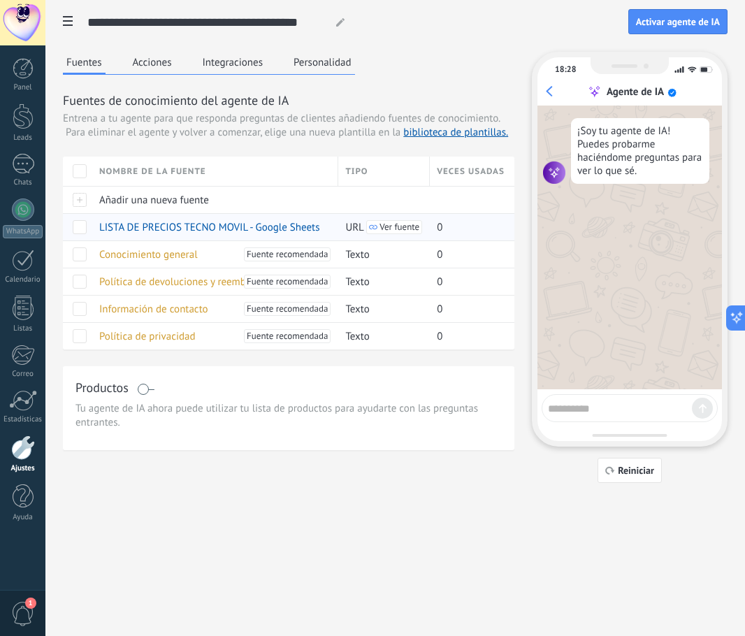
click at [75, 227] on span at bounding box center [80, 227] width 14 height 14
click at [579, 410] on textarea at bounding box center [620, 406] width 144 height 17
type textarea "**********"
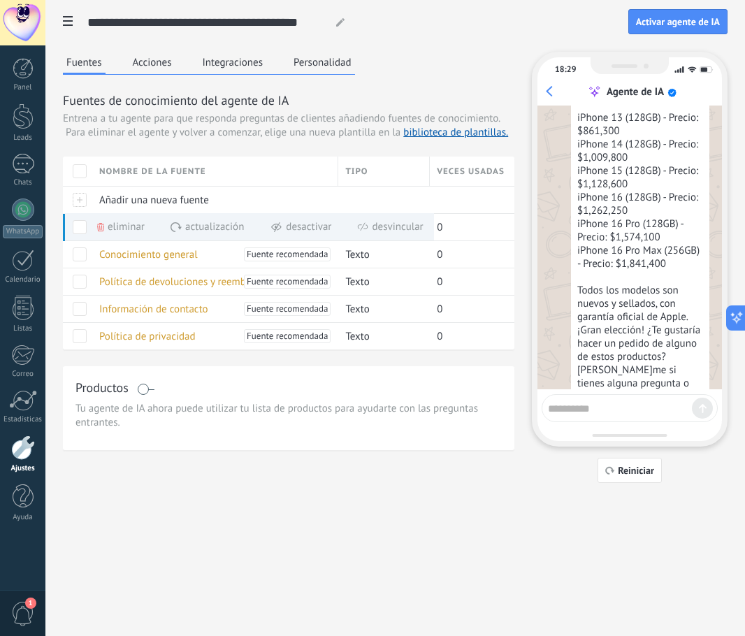
scroll to position [230, 0]
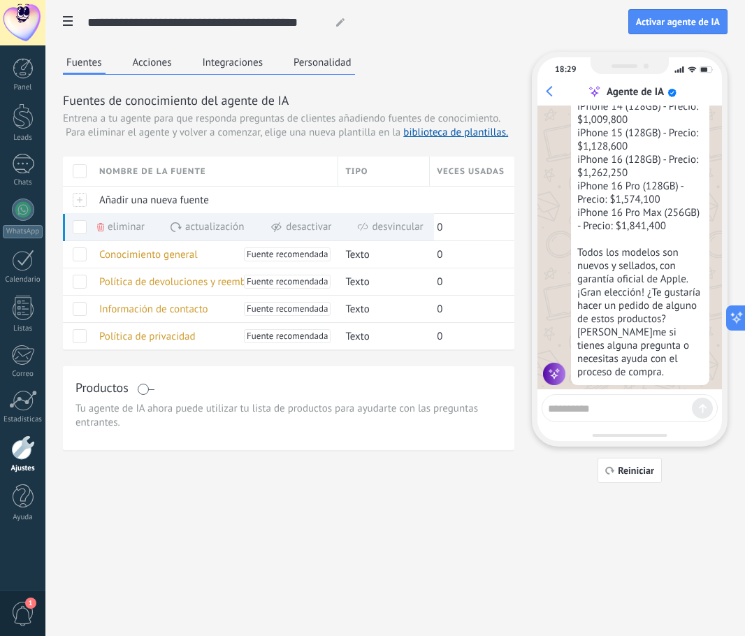
click at [585, 407] on textarea at bounding box center [620, 406] width 144 height 17
click at [617, 411] on textarea at bounding box center [620, 406] width 144 height 17
click at [639, 411] on textarea at bounding box center [620, 406] width 144 height 17
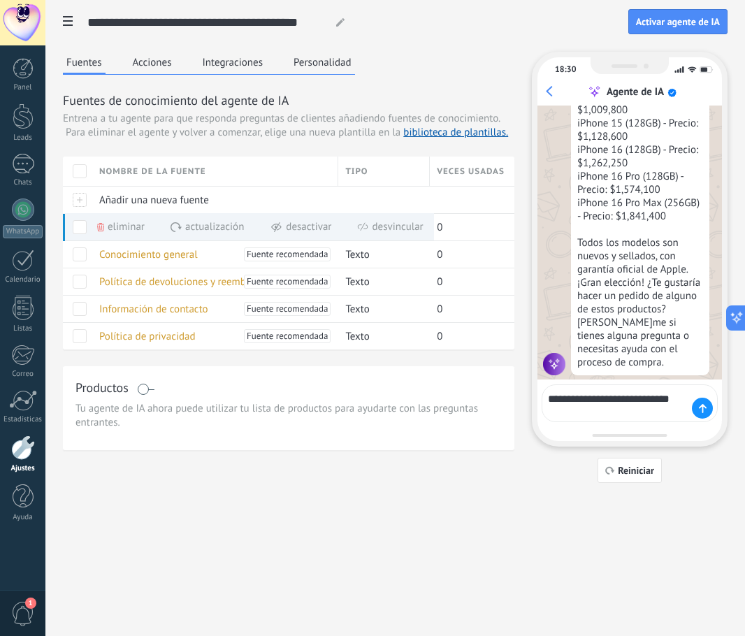
type textarea "**********"
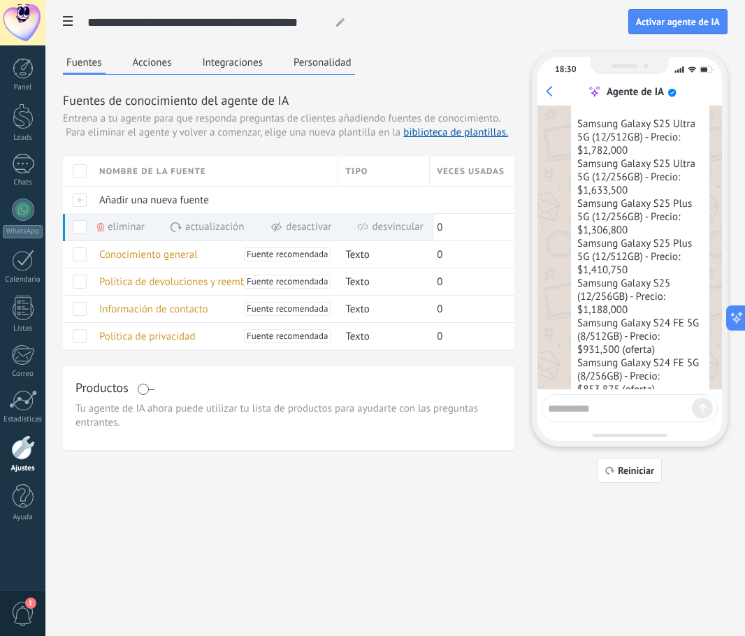
scroll to position [628, 0]
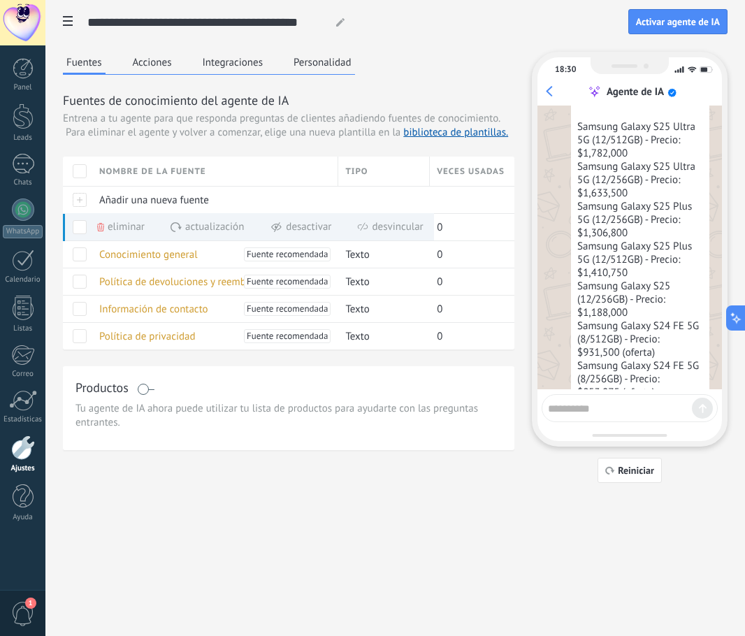
click at [612, 407] on textarea at bounding box center [620, 406] width 144 height 17
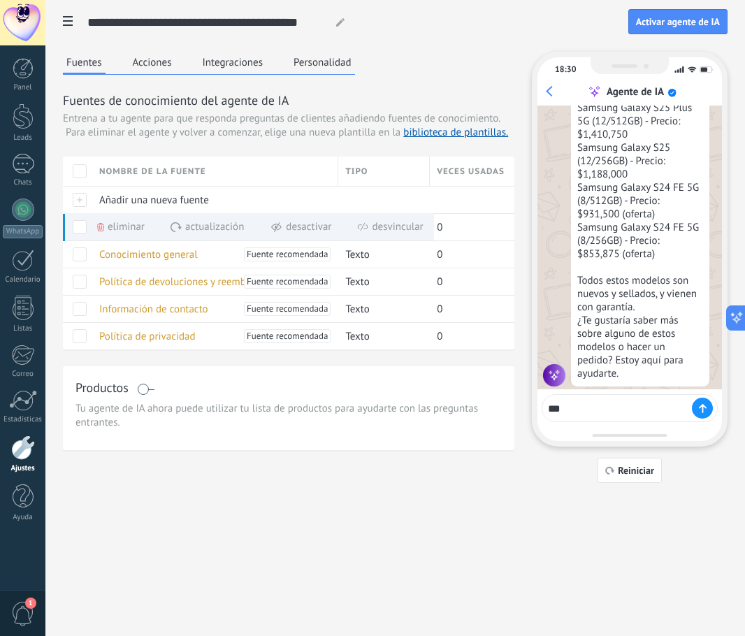
scroll to position [767, 0]
type textarea "*"
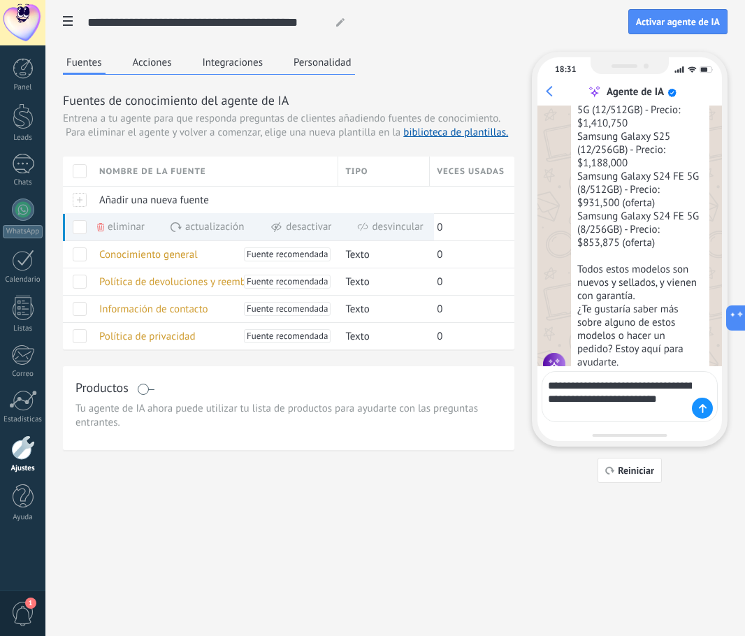
scroll to position [790, 0]
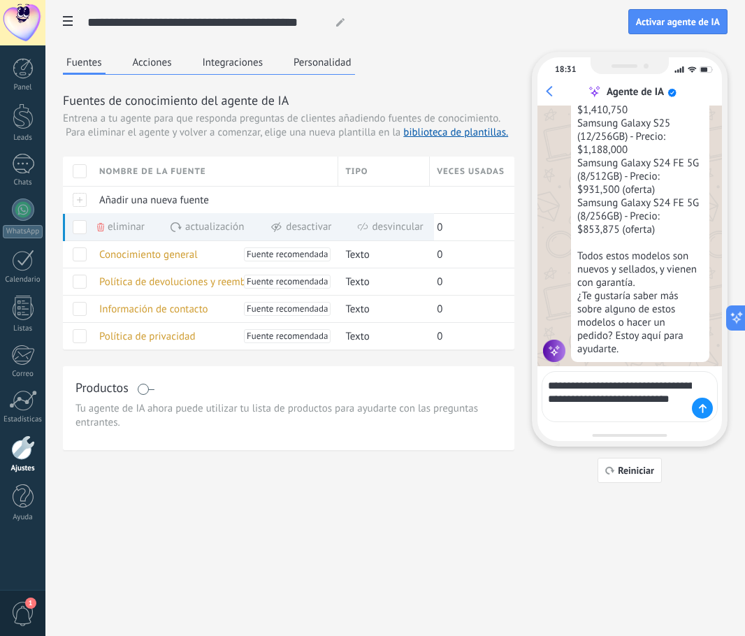
type textarea "**********"
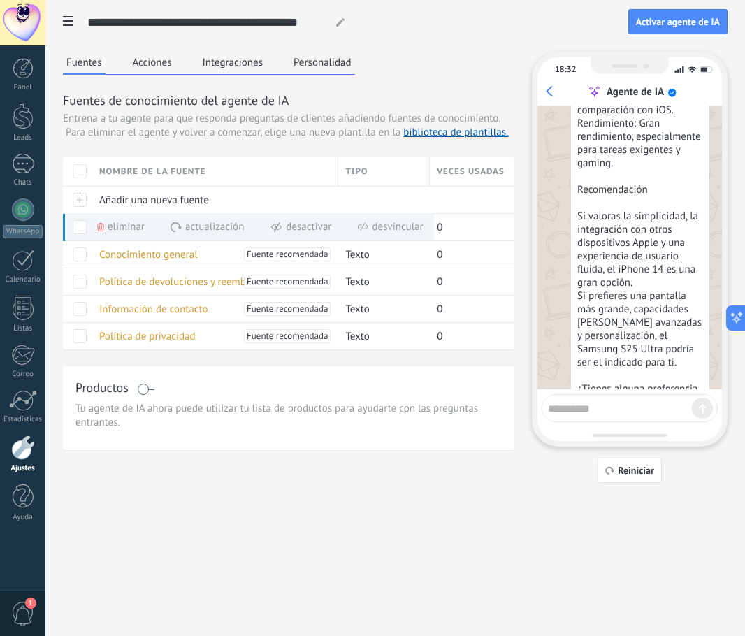
scroll to position [1677, 0]
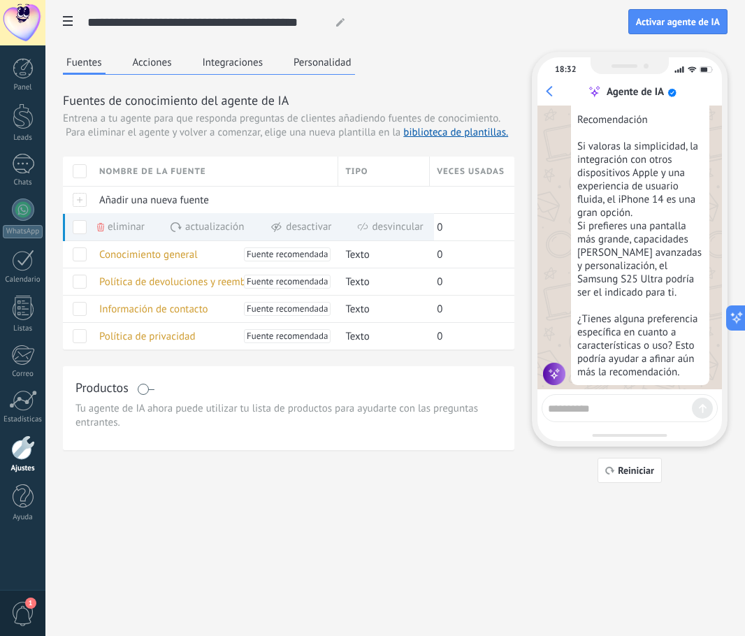
click at [595, 410] on textarea at bounding box center [620, 406] width 144 height 17
type textarea "*"
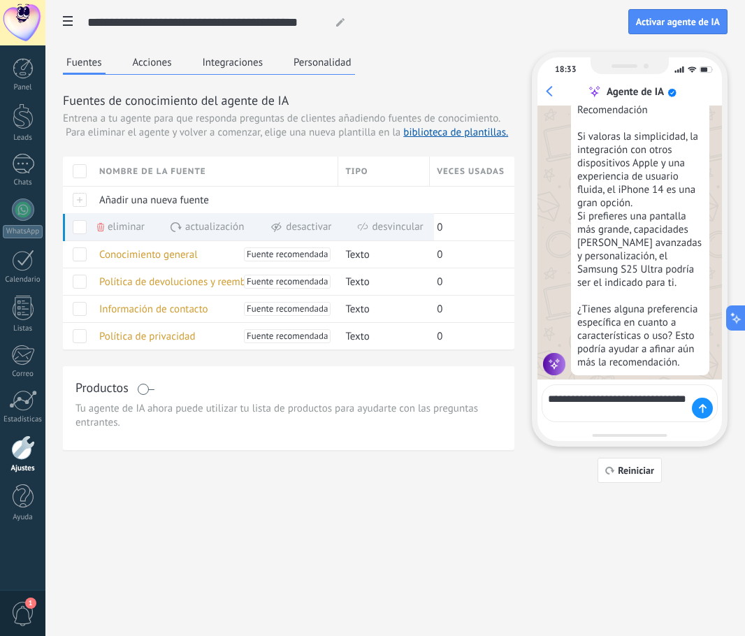
type textarea "**********"
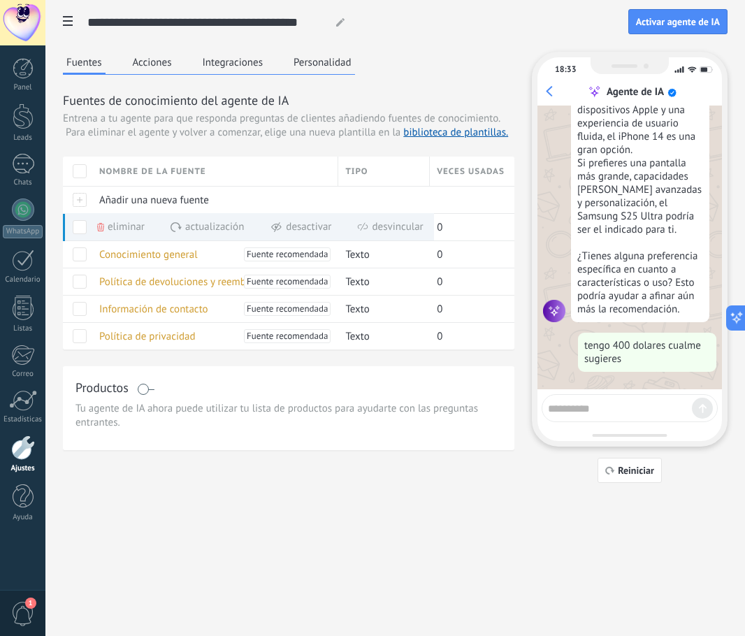
scroll to position [1726, 0]
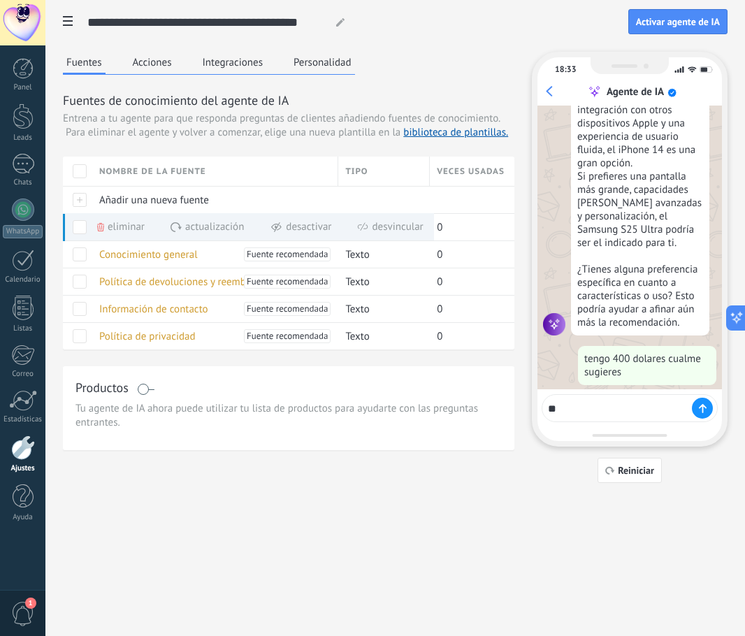
type textarea "*"
click at [696, 23] on span "Activar agente de IA" at bounding box center [678, 22] width 84 height 10
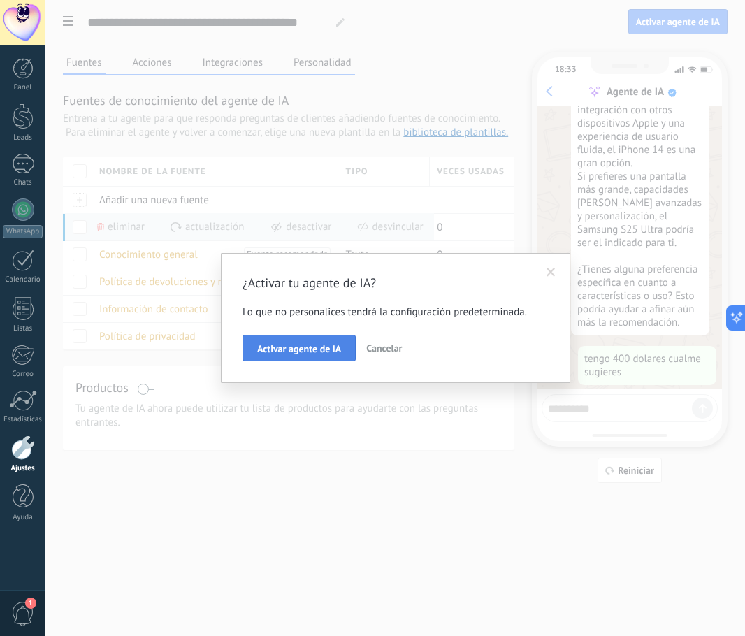
click at [314, 349] on span "Activar agente de IA" at bounding box center [299, 349] width 84 height 10
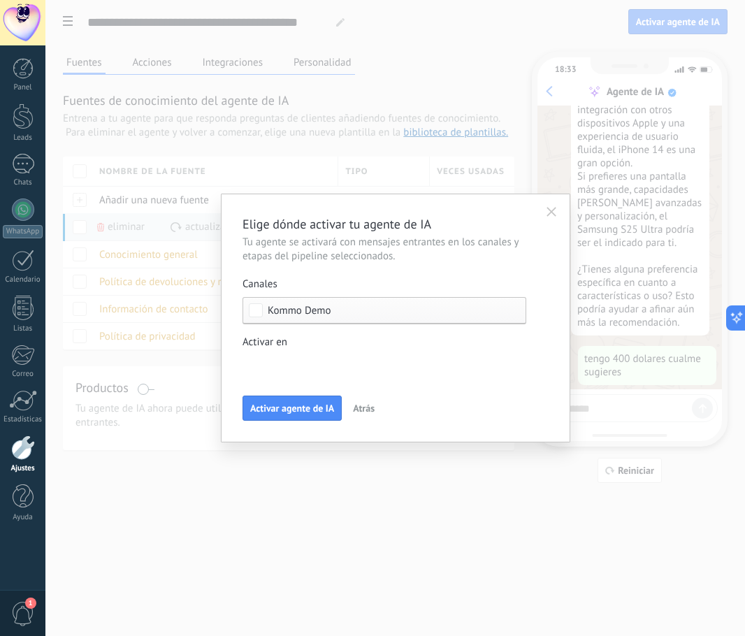
click at [348, 311] on span "Kommo Demo" at bounding box center [388, 310] width 240 height 10
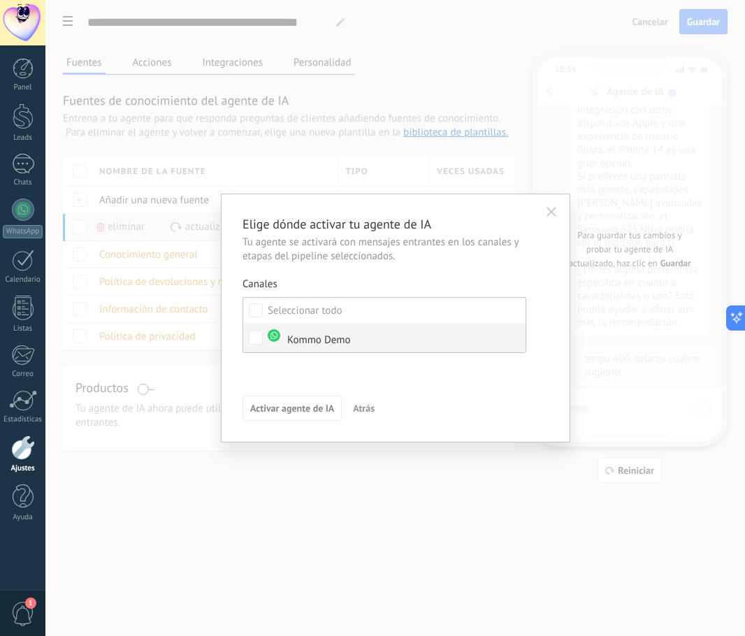
click at [348, 331] on div "Kommo Demo" at bounding box center [309, 338] width 83 height 18
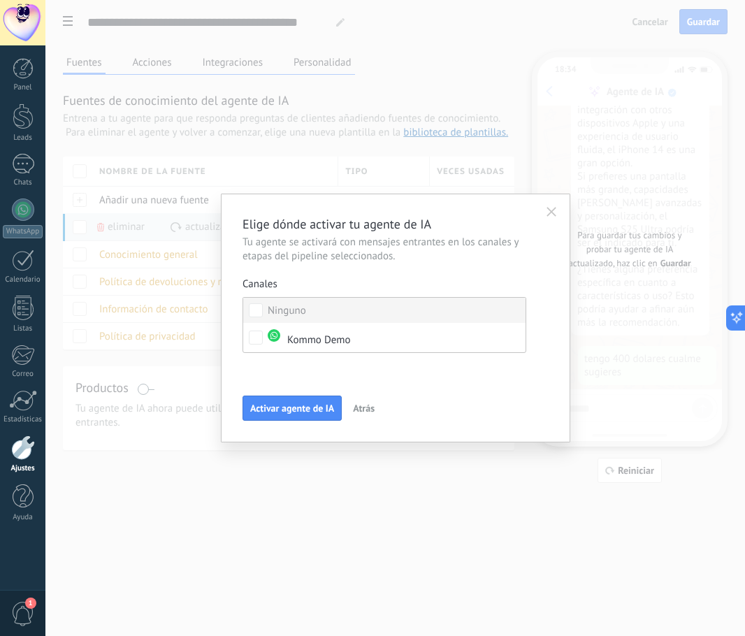
click at [349, 302] on label "Ninguno" at bounding box center [384, 310] width 282 height 25
click at [338, 310] on div "Seleccionar todo" at bounding box center [305, 311] width 75 height 14
click at [345, 312] on label "Ninguno" at bounding box center [384, 310] width 282 height 25
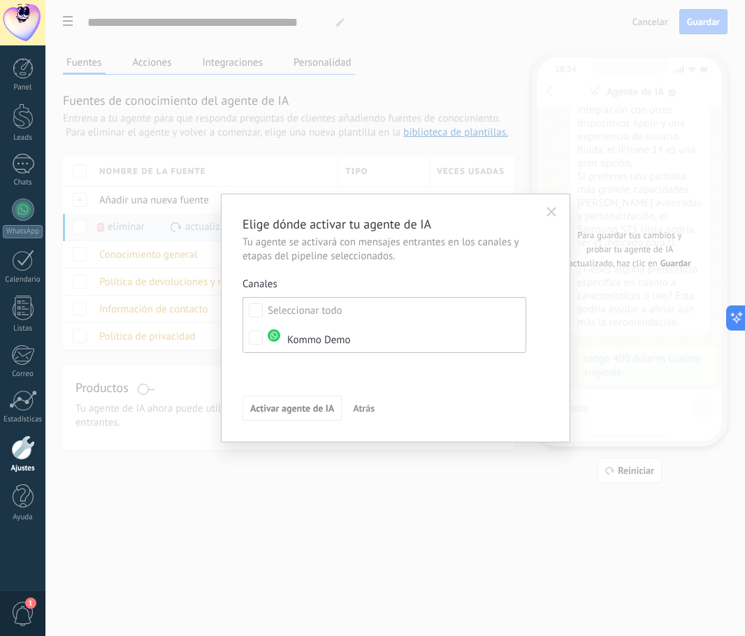
click at [395, 403] on div "Activar agente de IA Atrás" at bounding box center [396, 408] width 306 height 25
click at [0, 0] on div "Leads Entrantes Contacto inicial Negociación Debate contractual Discusión de co…" at bounding box center [0, 0] width 0 height 0
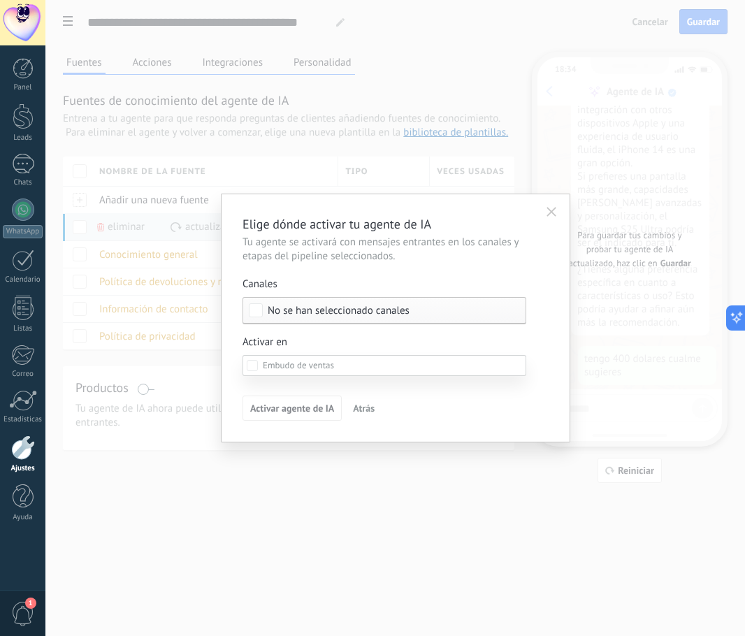
click at [331, 349] on div at bounding box center [395, 318] width 700 height 636
click at [362, 410] on span "Atrás" at bounding box center [364, 408] width 22 height 10
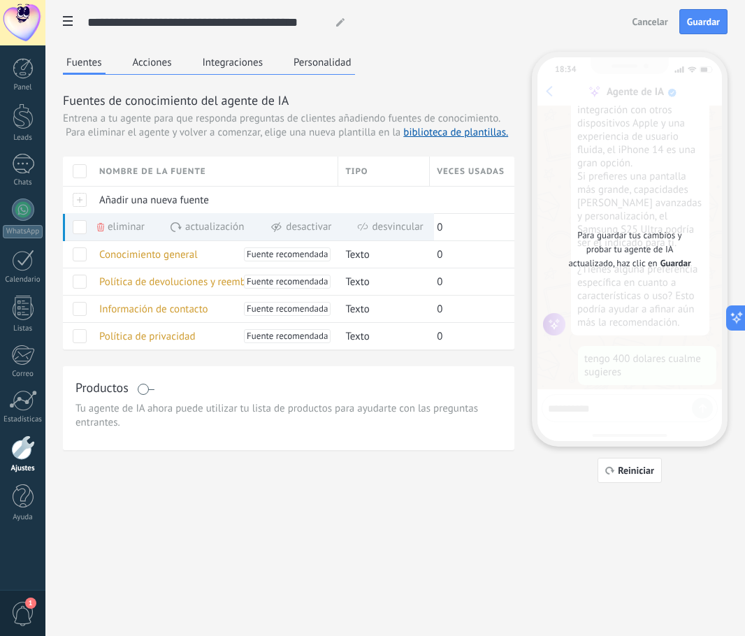
click at [229, 66] on button "Integraciones" at bounding box center [233, 62] width 68 height 21
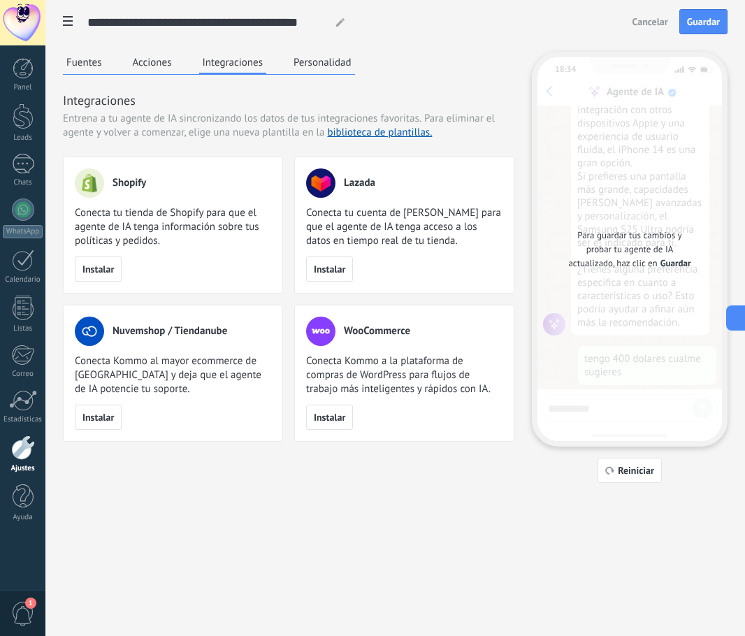
click at [336, 58] on button "Personalidad" at bounding box center [322, 62] width 65 height 21
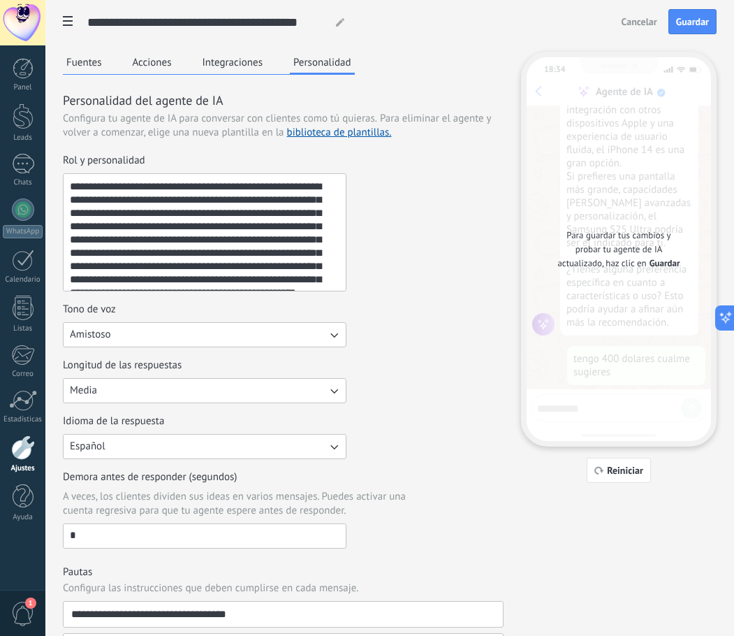
scroll to position [27, 0]
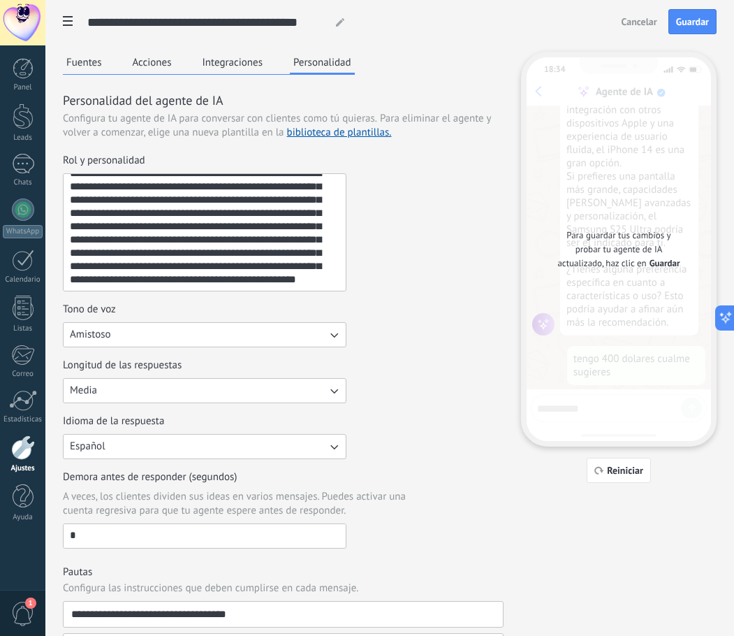
click at [173, 389] on button "Media" at bounding box center [205, 390] width 284 height 25
click at [116, 432] on li "Larga" at bounding box center [200, 438] width 291 height 24
click at [133, 390] on button "Larga" at bounding box center [205, 390] width 284 height 25
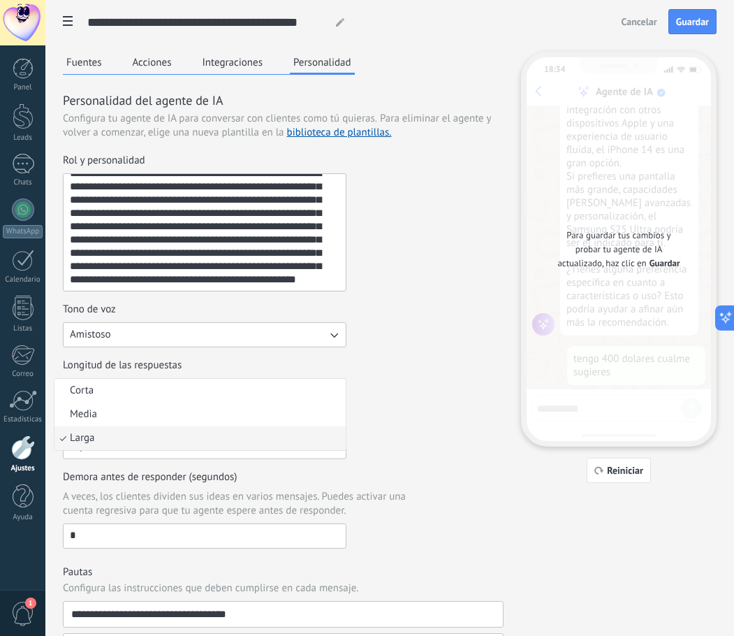
click at [416, 418] on div "Idioma de la respuesta Español" at bounding box center [283, 436] width 441 height 45
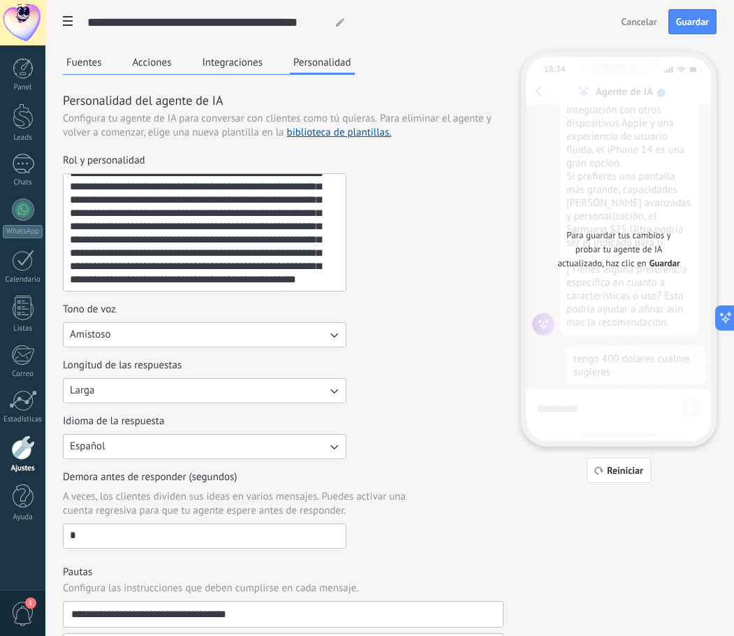
click at [125, 528] on input "*" at bounding box center [205, 535] width 282 height 22
drag, startPoint x: 96, startPoint y: 530, endPoint x: 67, endPoint y: 528, distance: 28.7
click at [67, 528] on input "*" at bounding box center [205, 535] width 282 height 22
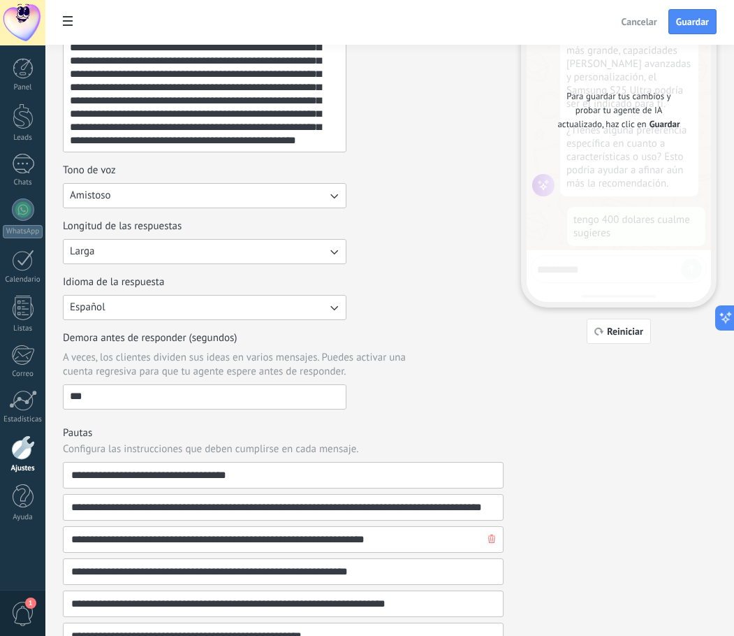
scroll to position [140, 0]
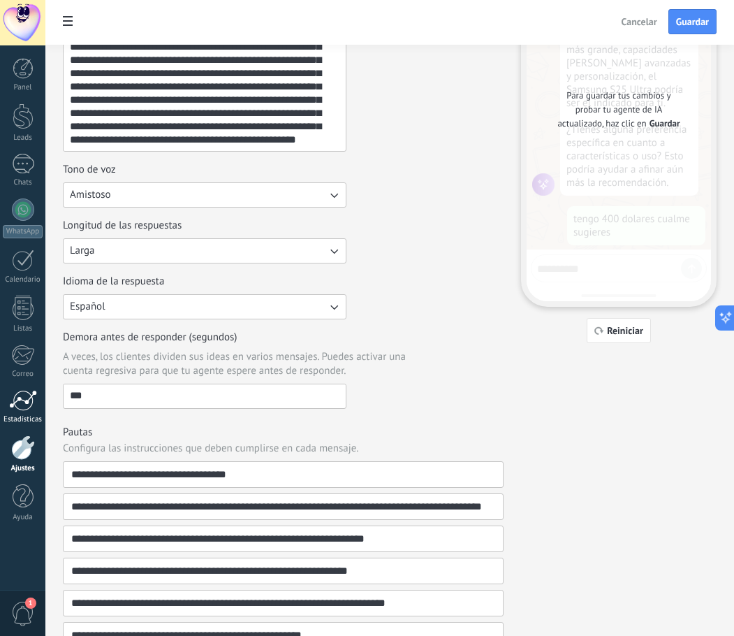
drag, startPoint x: 10, startPoint y: 391, endPoint x: 29, endPoint y: 385, distance: 19.0
click at [11, 390] on body ".abccls-1,.abccls-2{fill-rule:evenodd}.abccls-2{fill:#fff} .abfcls-1{fill:none}…" at bounding box center [367, 178] width 734 height 636
type input "**"
click at [414, 396] on div "Demora antes de responder (segundos) A veces, los clientes dividen sus ideas en…" at bounding box center [283, 370] width 441 height 78
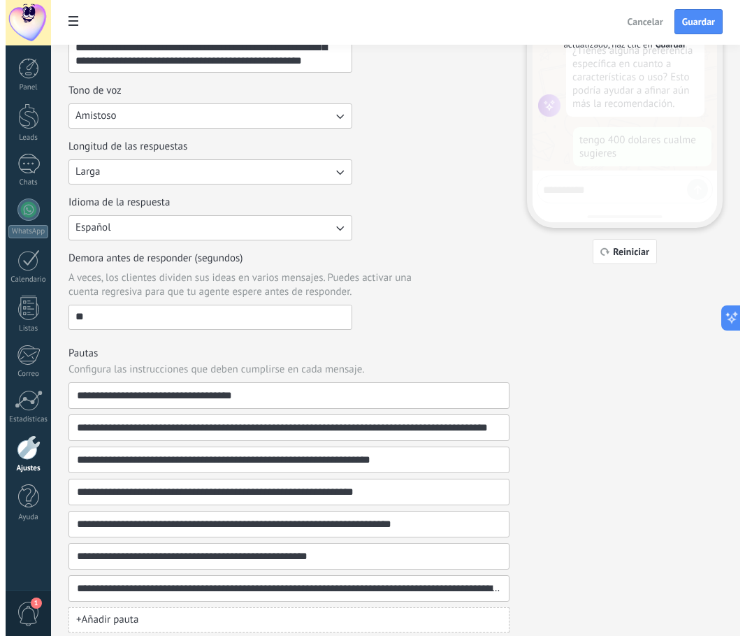
scroll to position [0, 0]
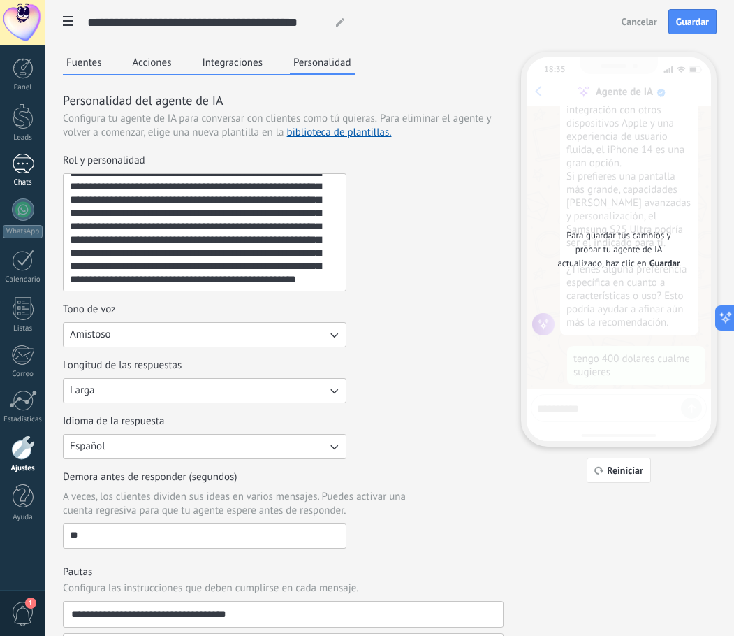
click at [22, 157] on div "1" at bounding box center [23, 164] width 22 height 20
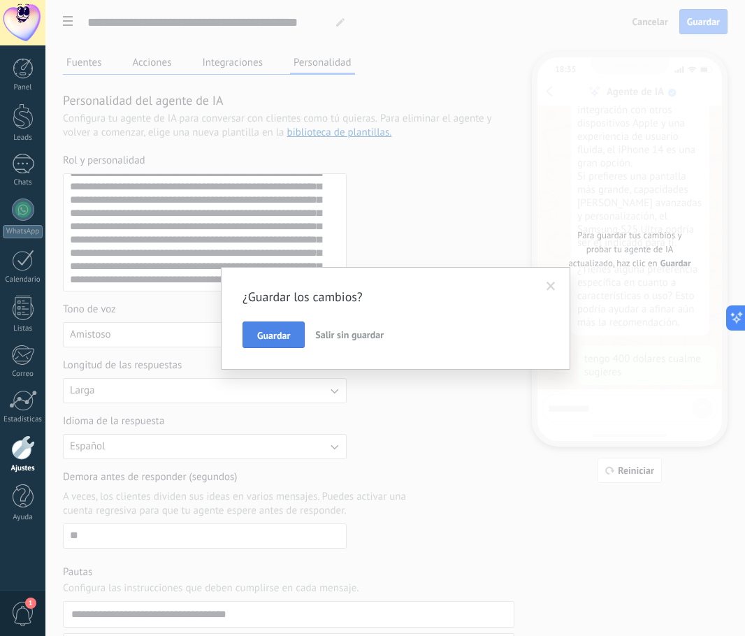
click at [284, 337] on span "Guardar" at bounding box center [273, 336] width 33 height 10
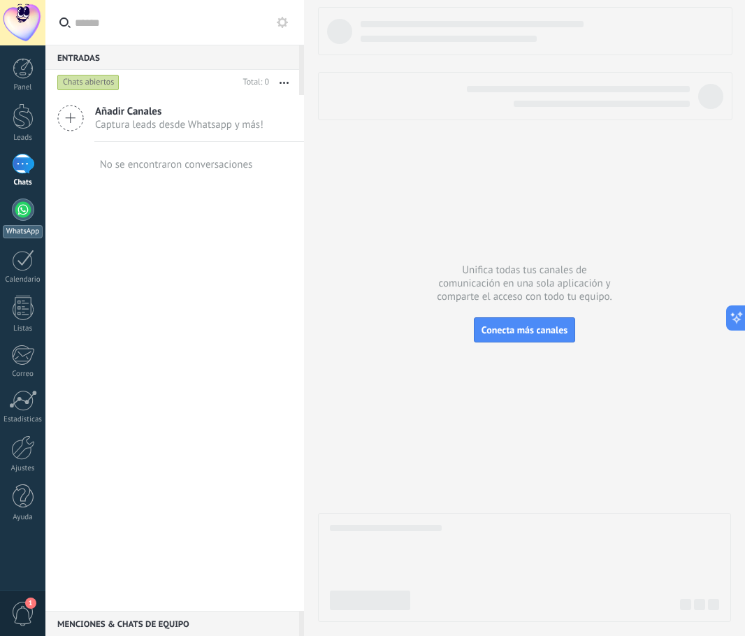
click at [22, 204] on div at bounding box center [23, 209] width 22 height 22
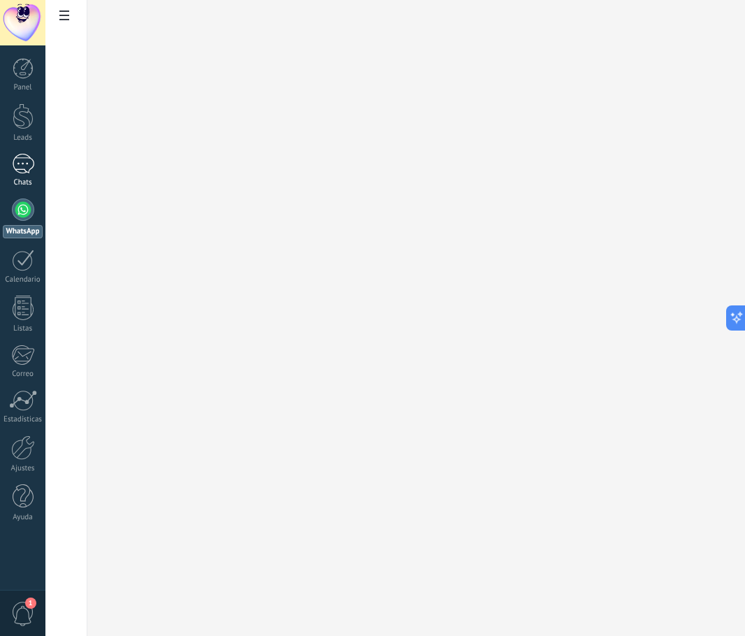
click at [29, 180] on div "Chats" at bounding box center [23, 182] width 41 height 9
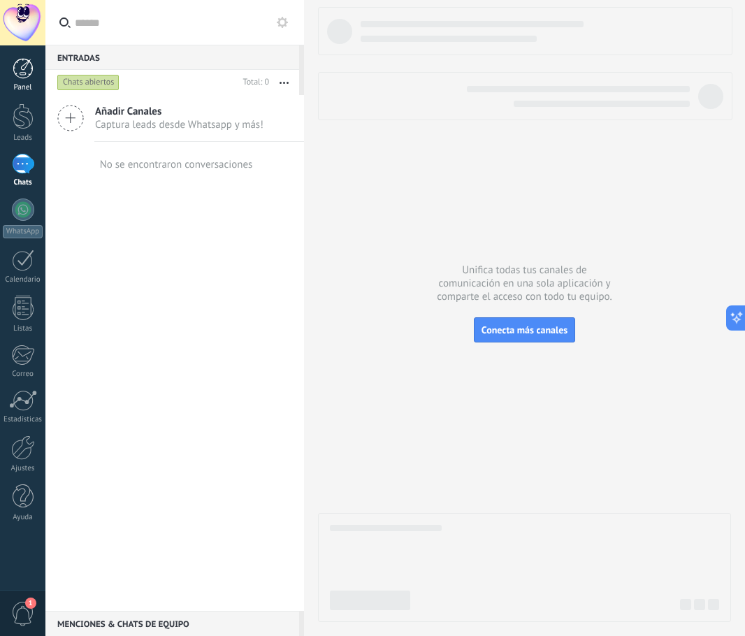
click at [27, 79] on link "Panel" at bounding box center [22, 75] width 45 height 34
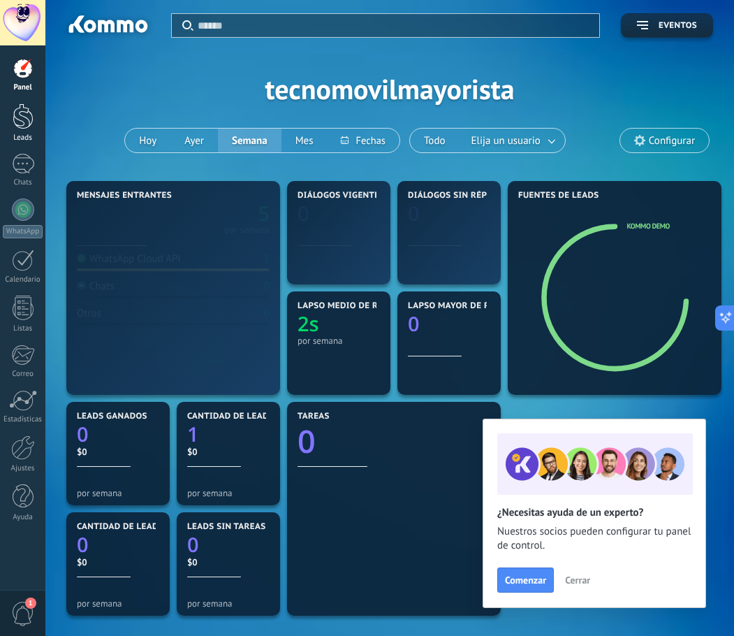
click at [18, 120] on div at bounding box center [23, 116] width 21 height 26
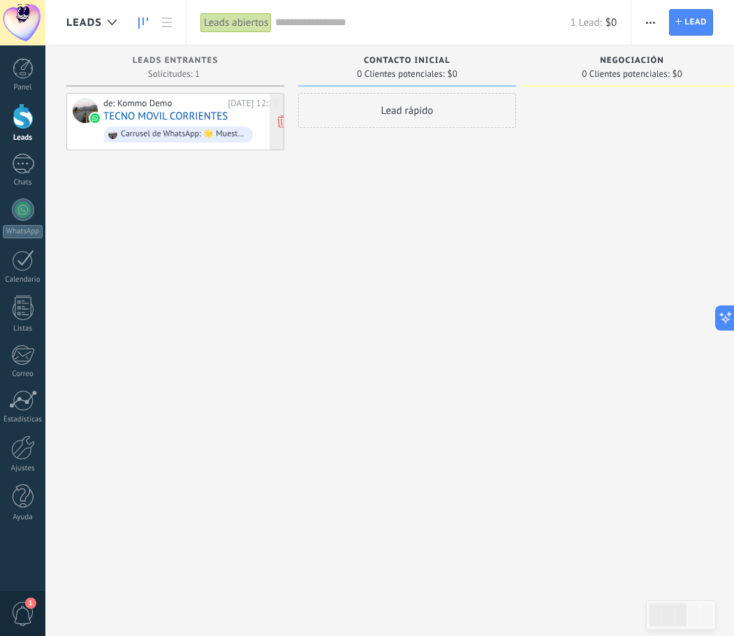
click at [193, 110] on link "TECNO MOVIL CORRIENTES" at bounding box center [165, 116] width 124 height 12
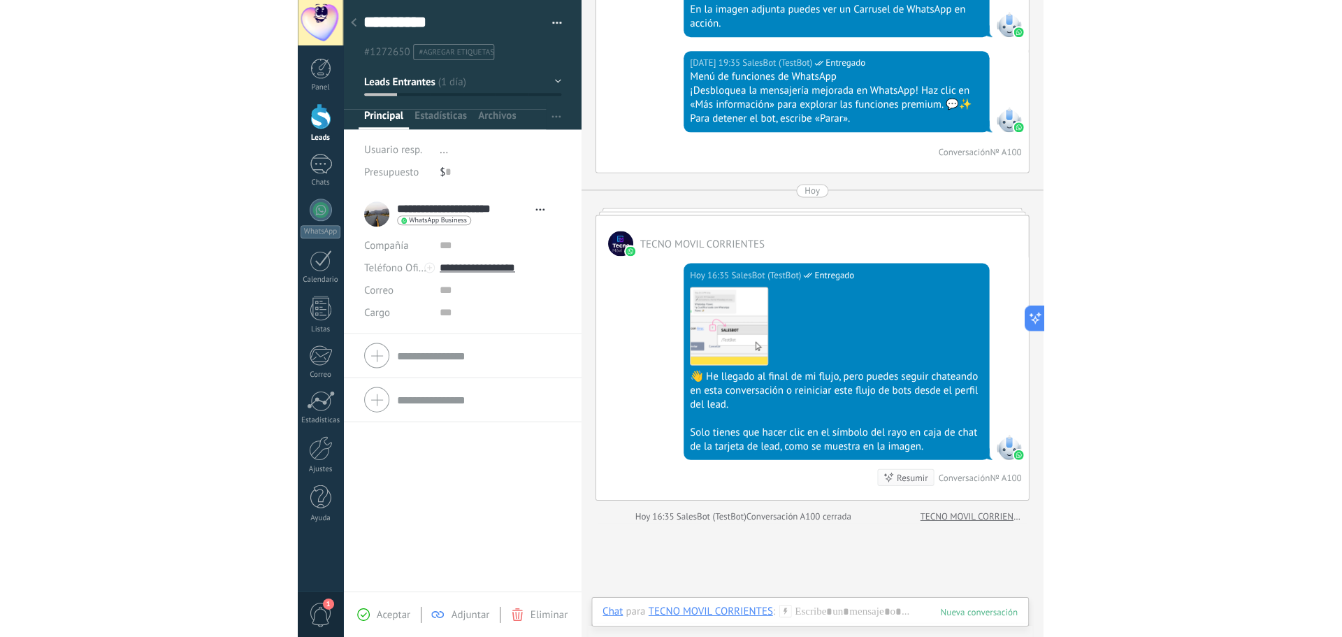
scroll to position [1343, 0]
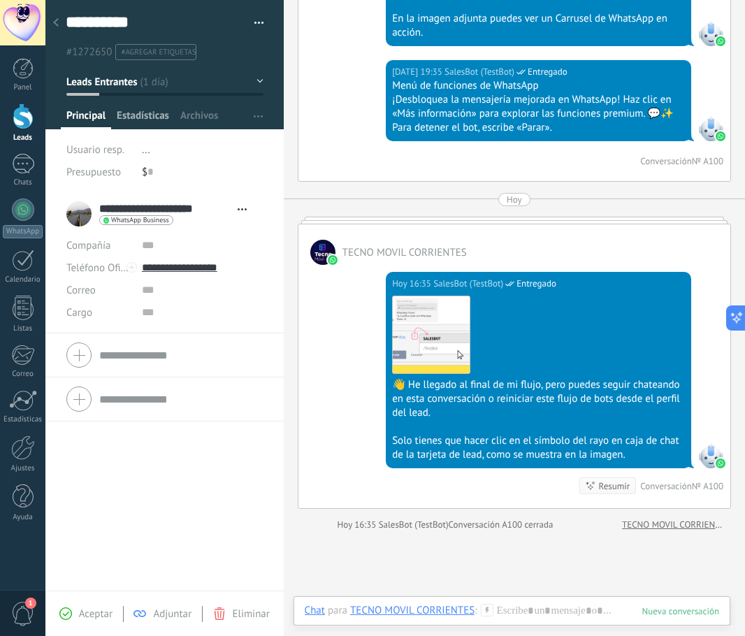
click at [150, 116] on span "Estadísticas" at bounding box center [143, 119] width 52 height 20
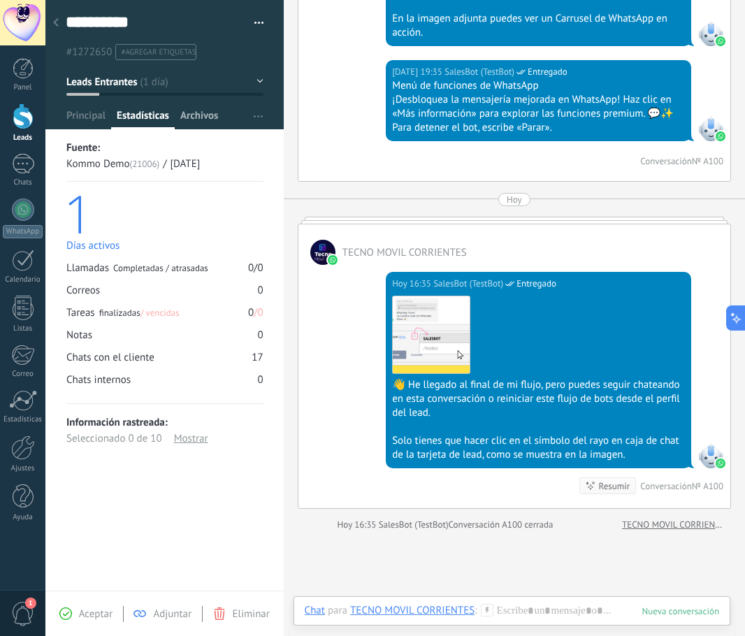
click at [191, 115] on span "Archivos" at bounding box center [199, 119] width 38 height 20
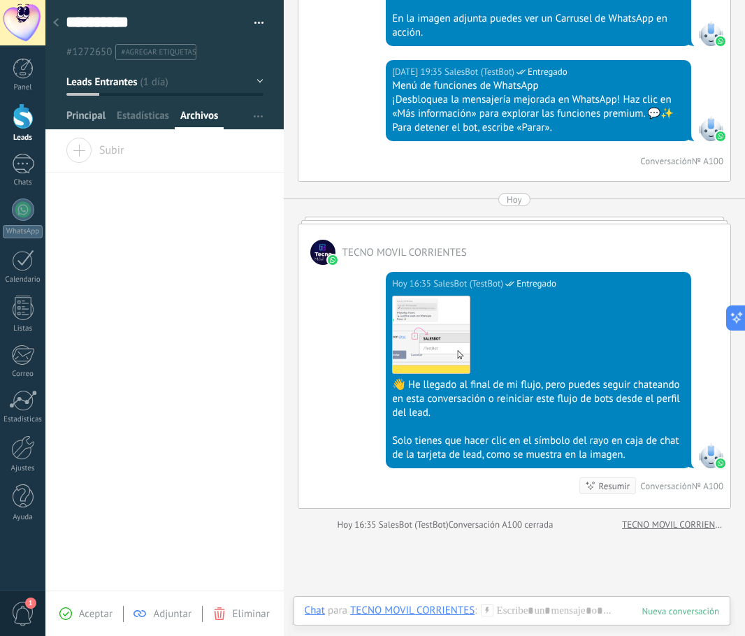
click at [92, 110] on span "Principal" at bounding box center [85, 119] width 39 height 20
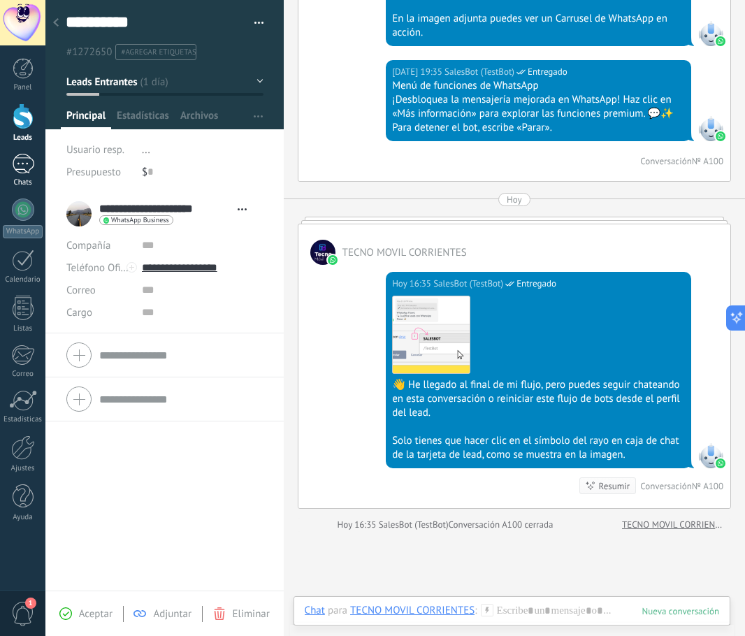
click at [27, 168] on div "1" at bounding box center [23, 164] width 22 height 20
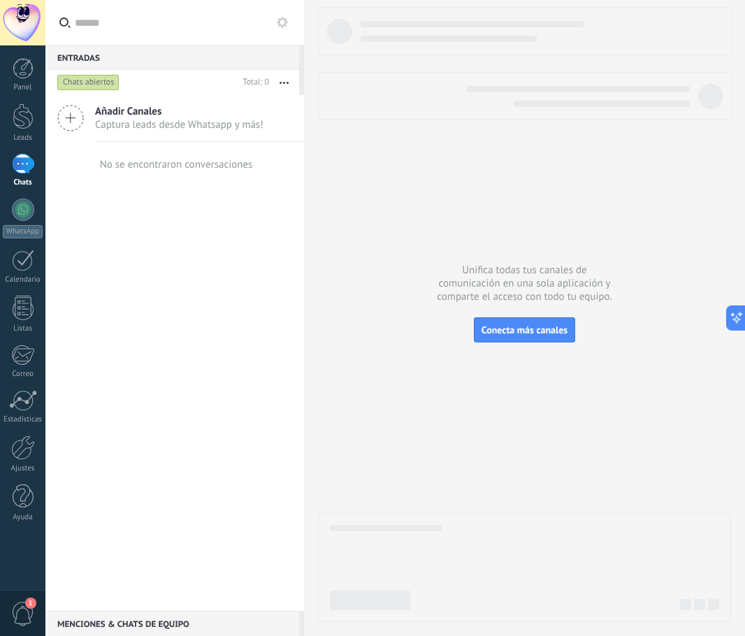
click at [118, 114] on span "Añadir Canales" at bounding box center [179, 111] width 168 height 13
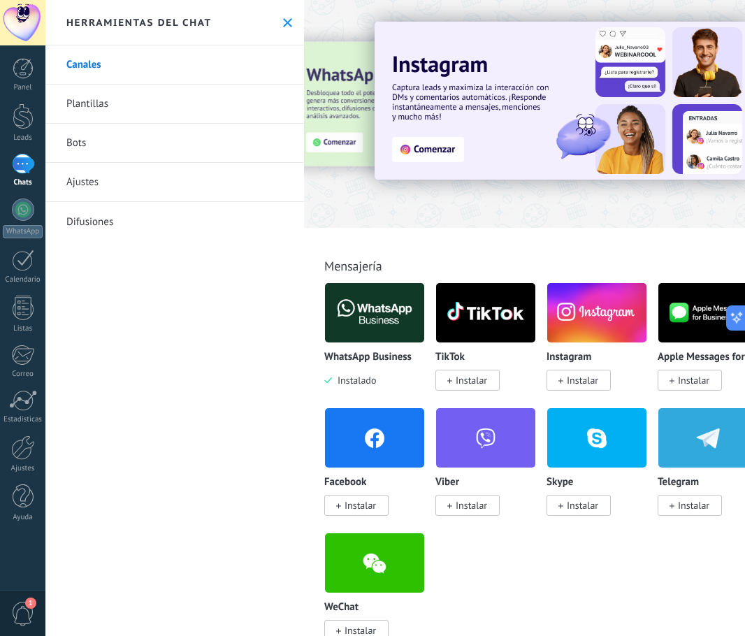
click at [134, 180] on link "Ajustes" at bounding box center [174, 182] width 259 height 39
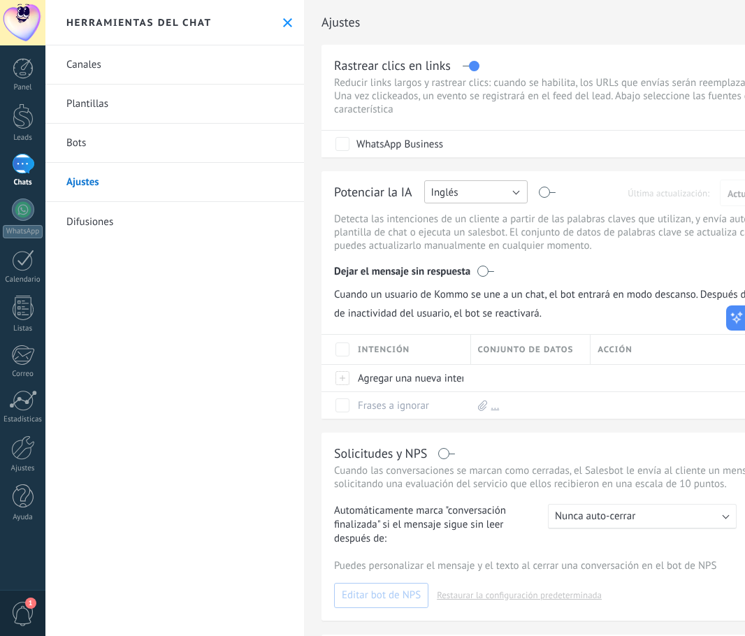
click at [500, 192] on button "Inglés" at bounding box center [475, 191] width 103 height 23
click at [470, 240] on span "Español" at bounding box center [469, 240] width 107 height 13
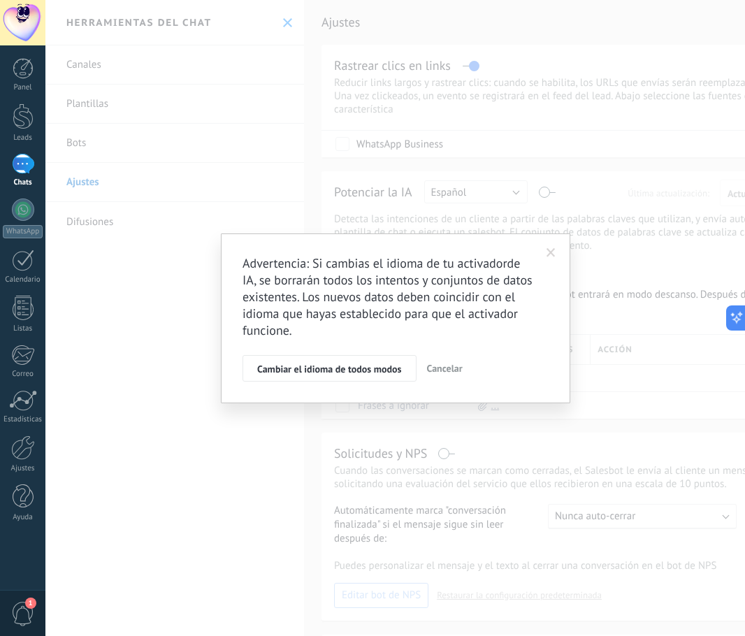
click at [520, 379] on div "Cambiar el idioma de todos modos Cancelar" at bounding box center [396, 368] width 306 height 27
click at [463, 368] on button "Cancelar" at bounding box center [444, 368] width 47 height 27
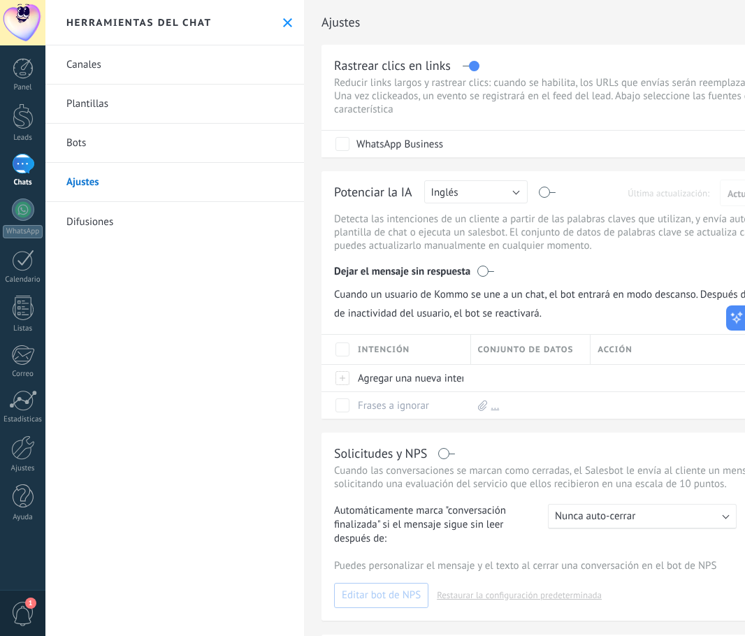
type textarea "**********"
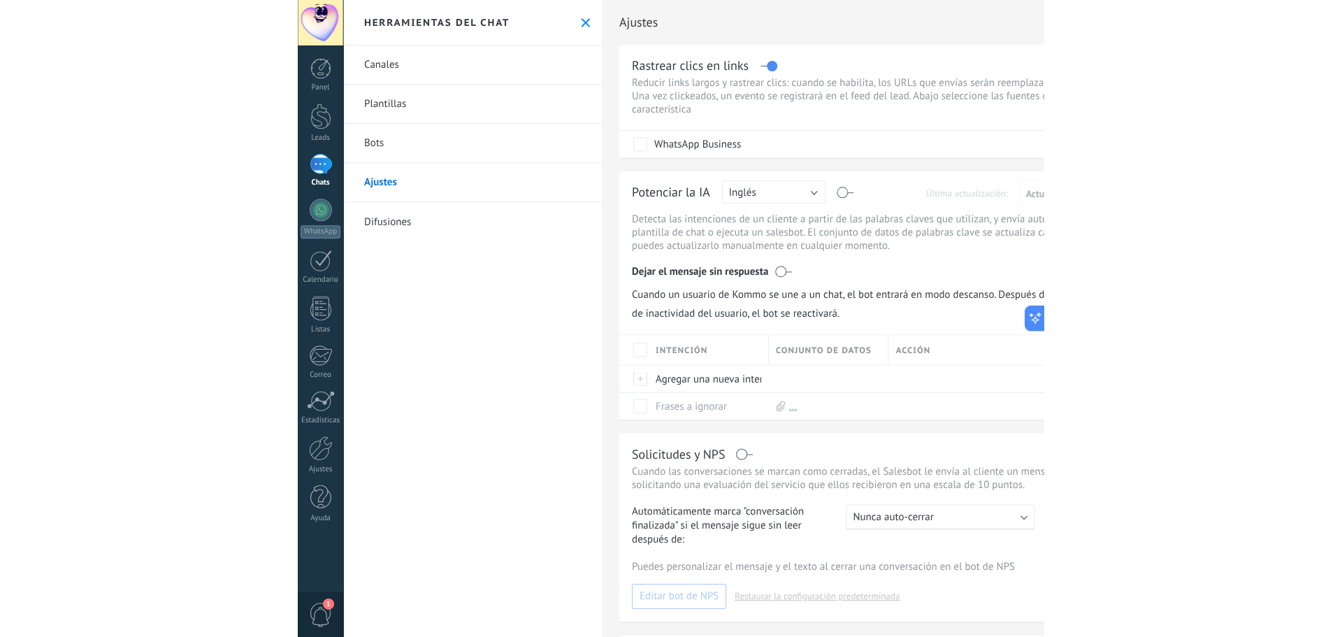
scroll to position [21, 0]
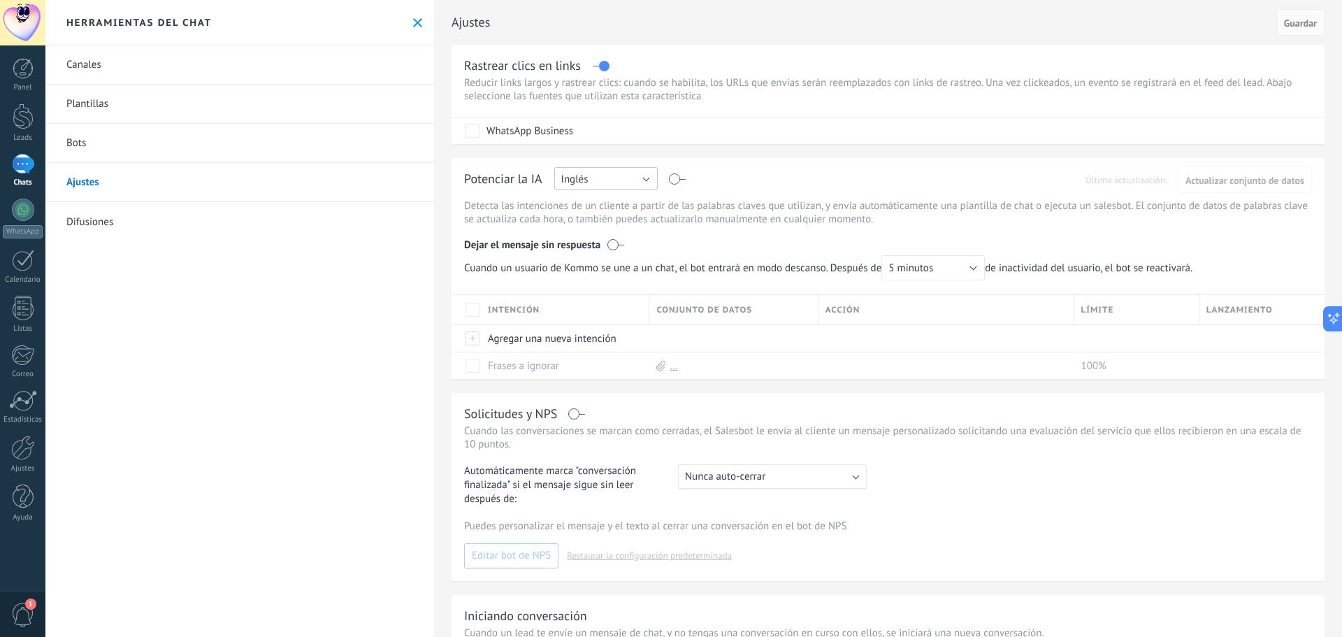
click at [603, 178] on button "Inglés" at bounding box center [605, 178] width 103 height 23
click at [605, 224] on span "Español" at bounding box center [599, 227] width 107 height 13
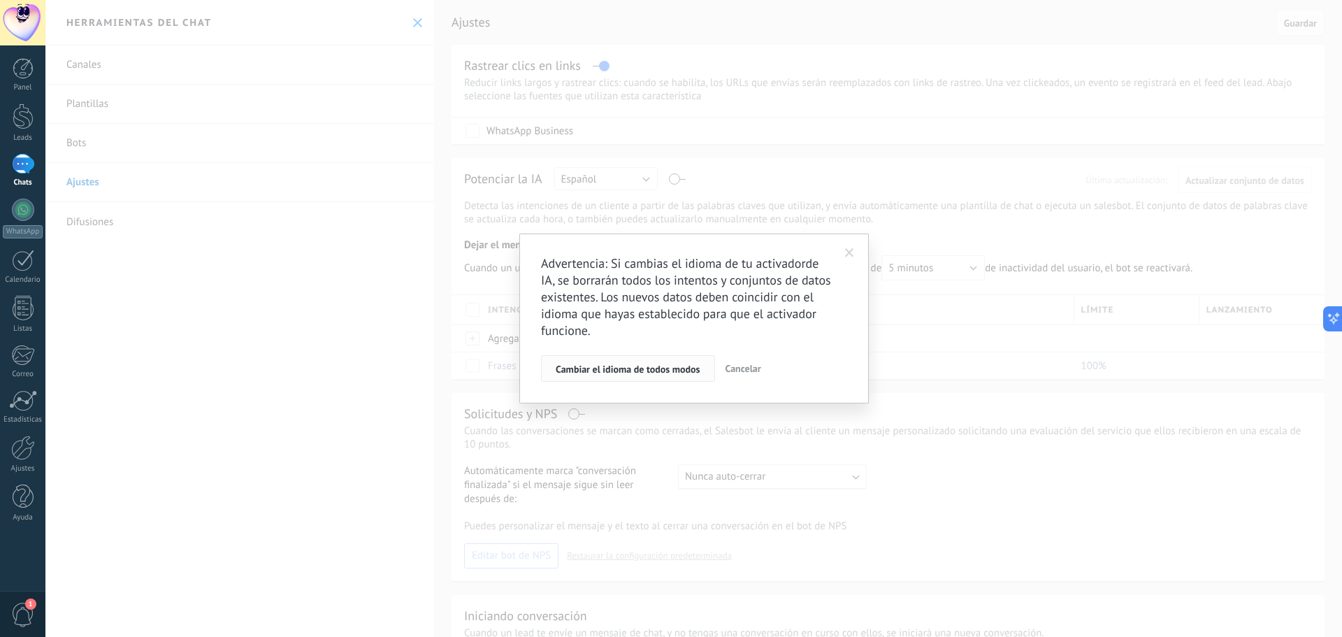
click at [681, 373] on span "Cambiar el idioma de todos modos" at bounding box center [628, 369] width 145 height 10
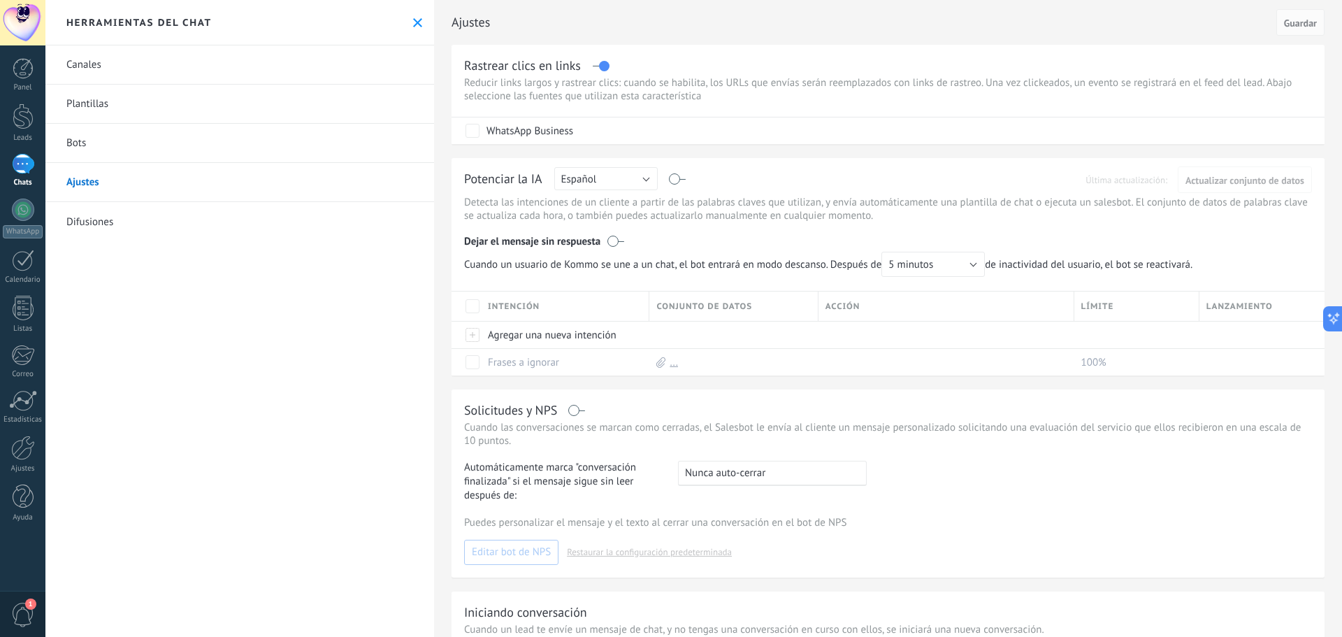
scroll to position [242, 0]
click at [120, 143] on link "Bots" at bounding box center [239, 143] width 389 height 39
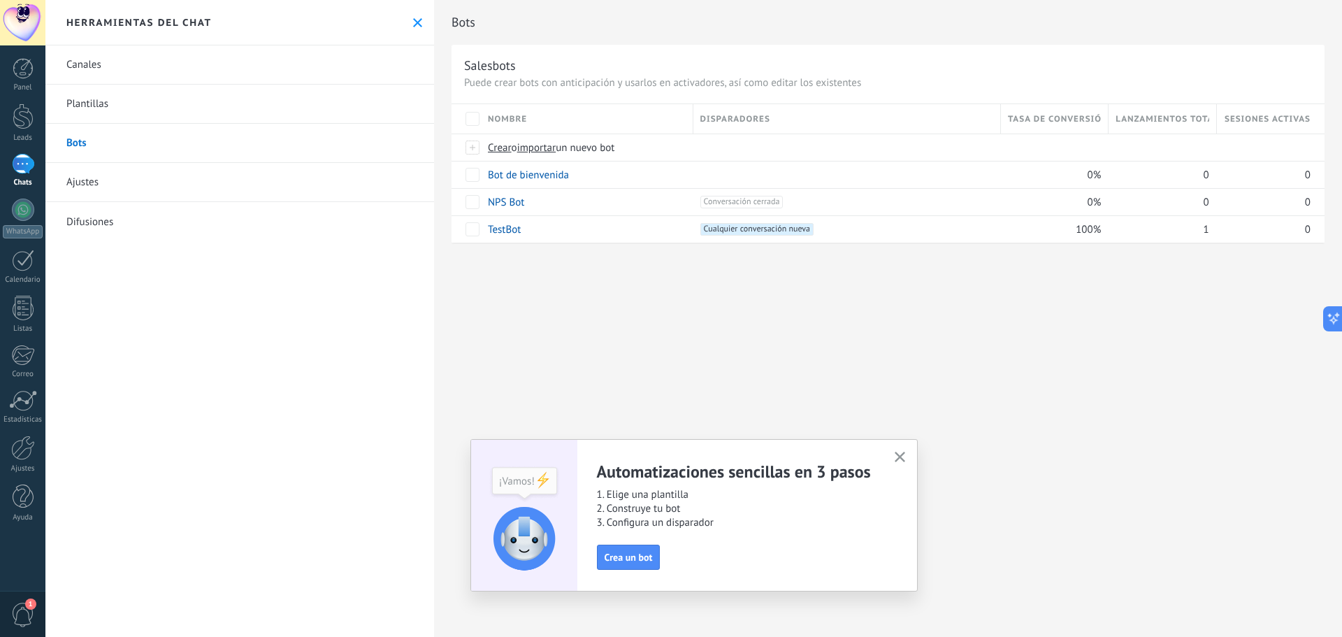
click at [148, 98] on link "Plantillas" at bounding box center [239, 104] width 389 height 39
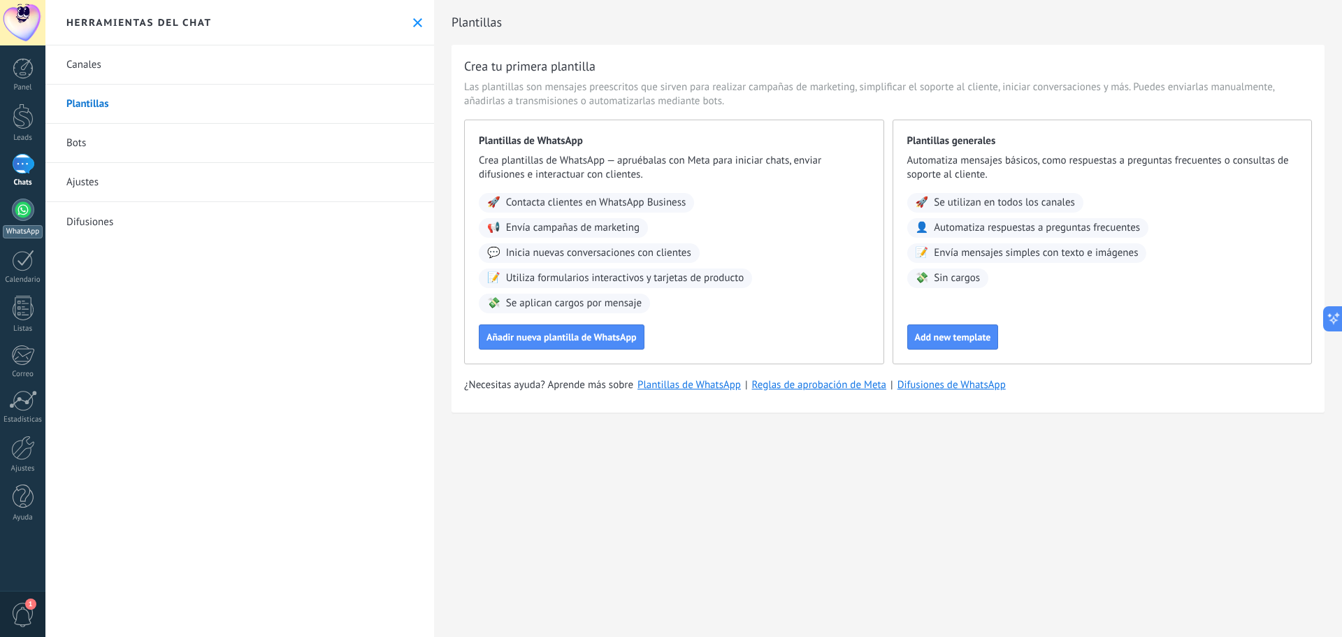
click at [18, 203] on div at bounding box center [23, 209] width 22 height 22
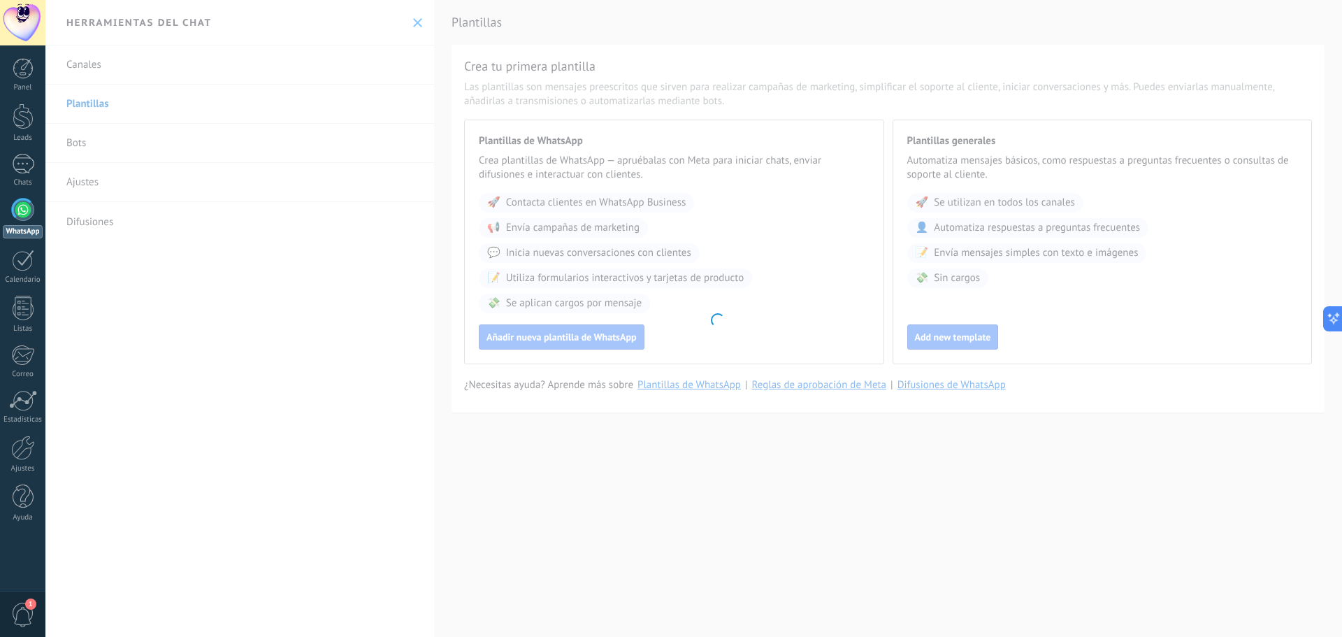
scroll to position [210, 0]
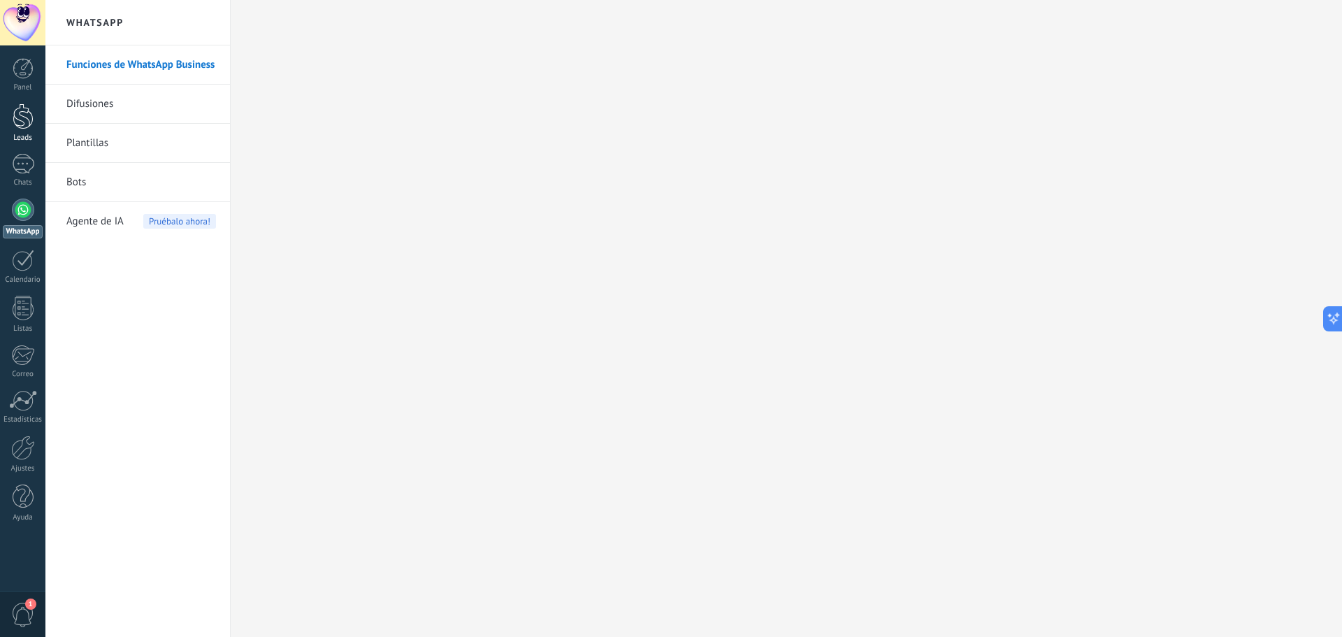
click at [24, 124] on div at bounding box center [23, 116] width 21 height 26
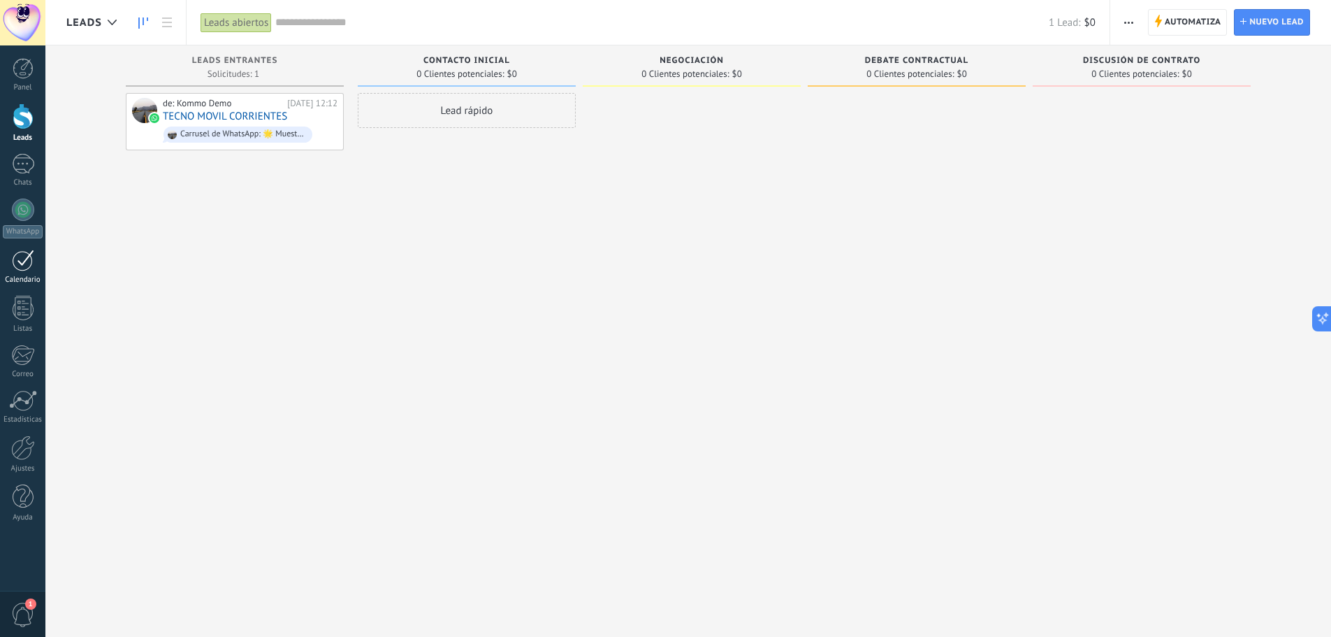
click at [34, 266] on link "Calendario" at bounding box center [22, 266] width 45 height 35
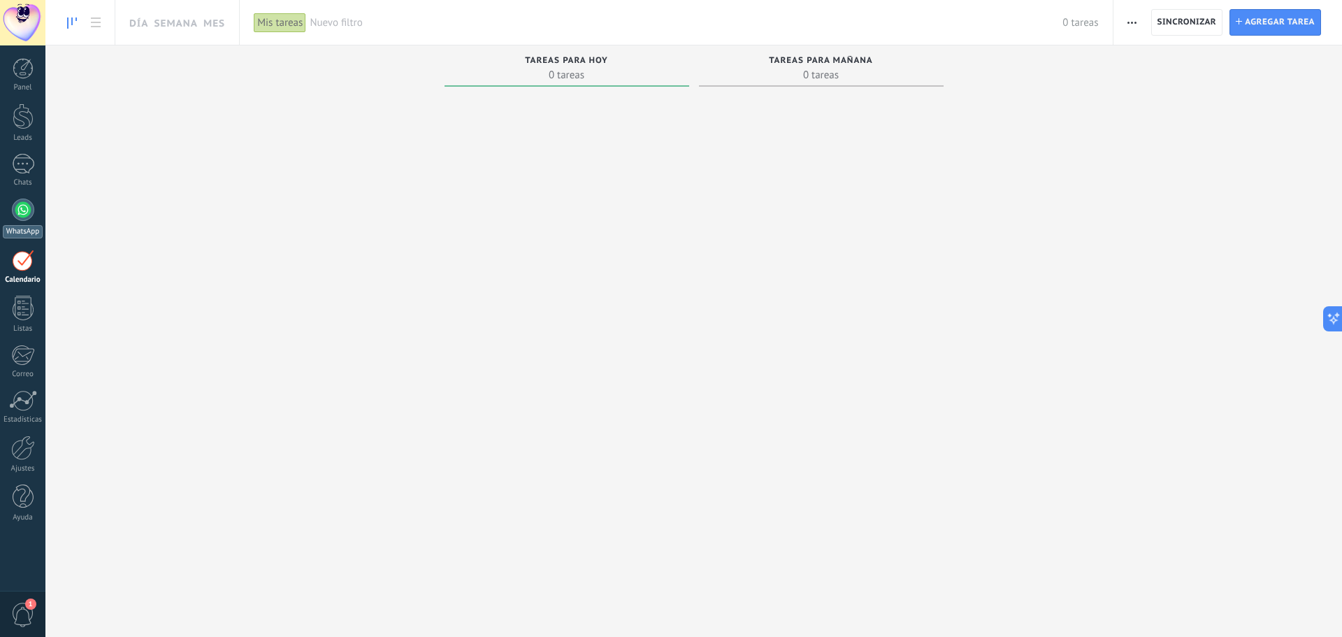
click at [15, 209] on div at bounding box center [23, 209] width 22 height 22
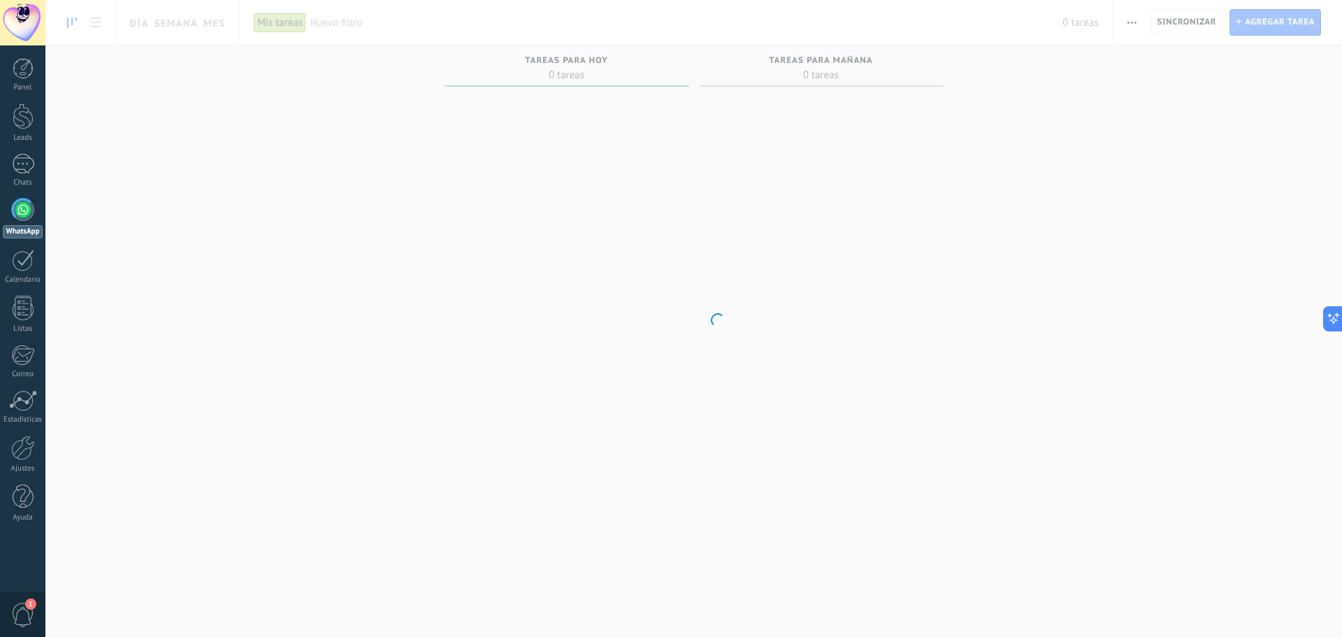
scroll to position [207, 0]
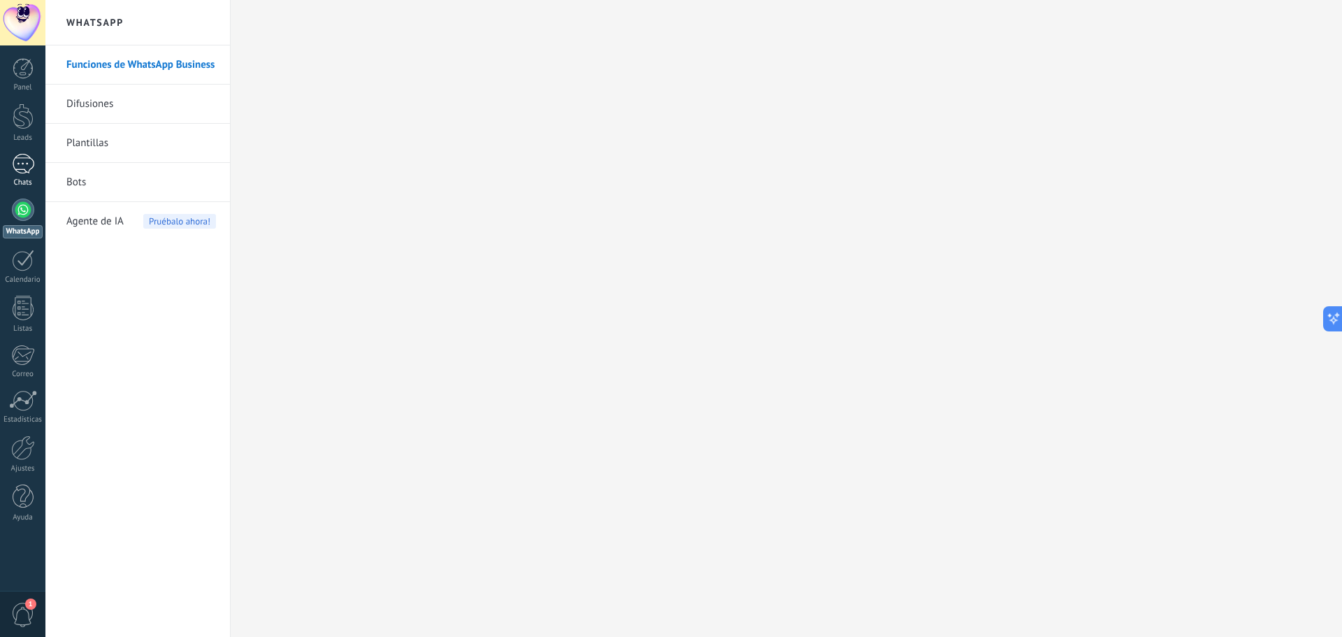
click at [18, 163] on div at bounding box center [23, 164] width 22 height 20
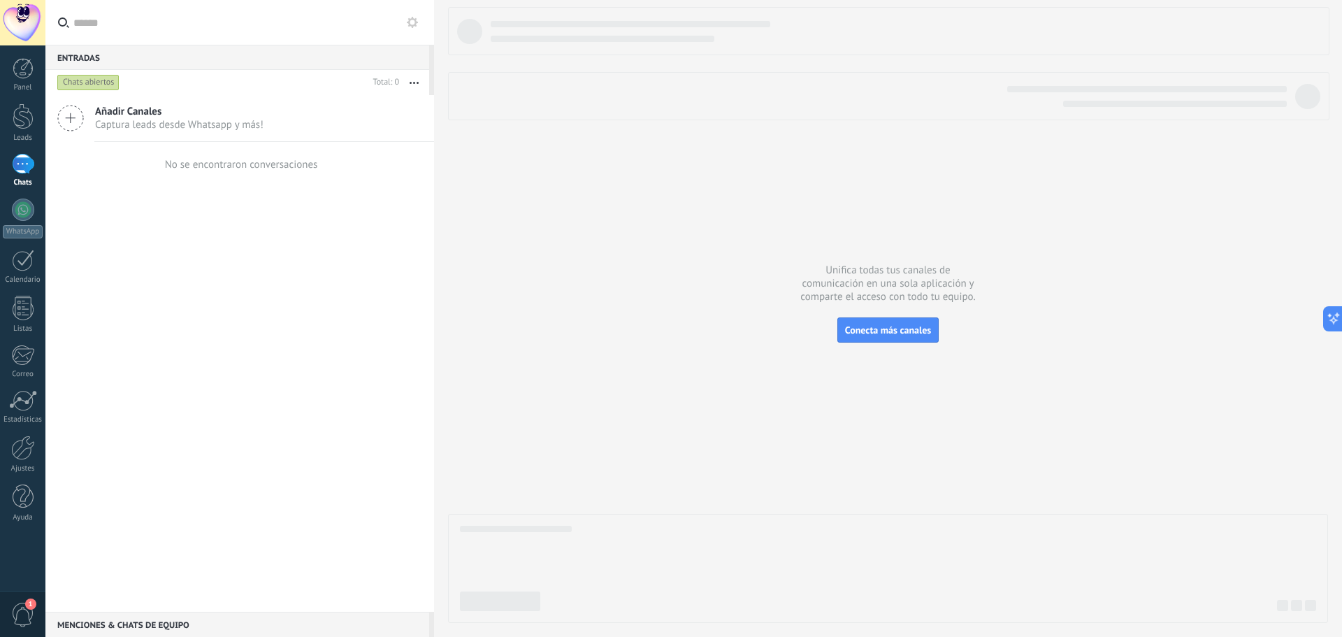
click at [180, 112] on span "Añadir Canales" at bounding box center [179, 111] width 168 height 13
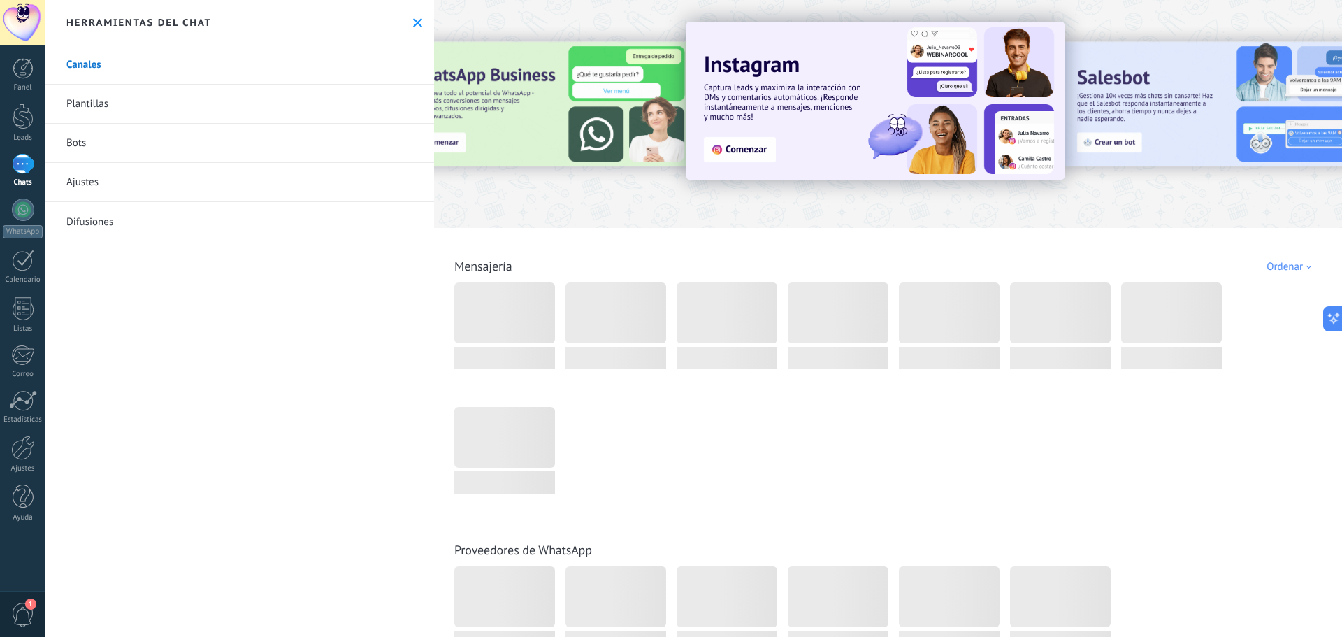
click at [117, 145] on link "Bots" at bounding box center [239, 143] width 389 height 39
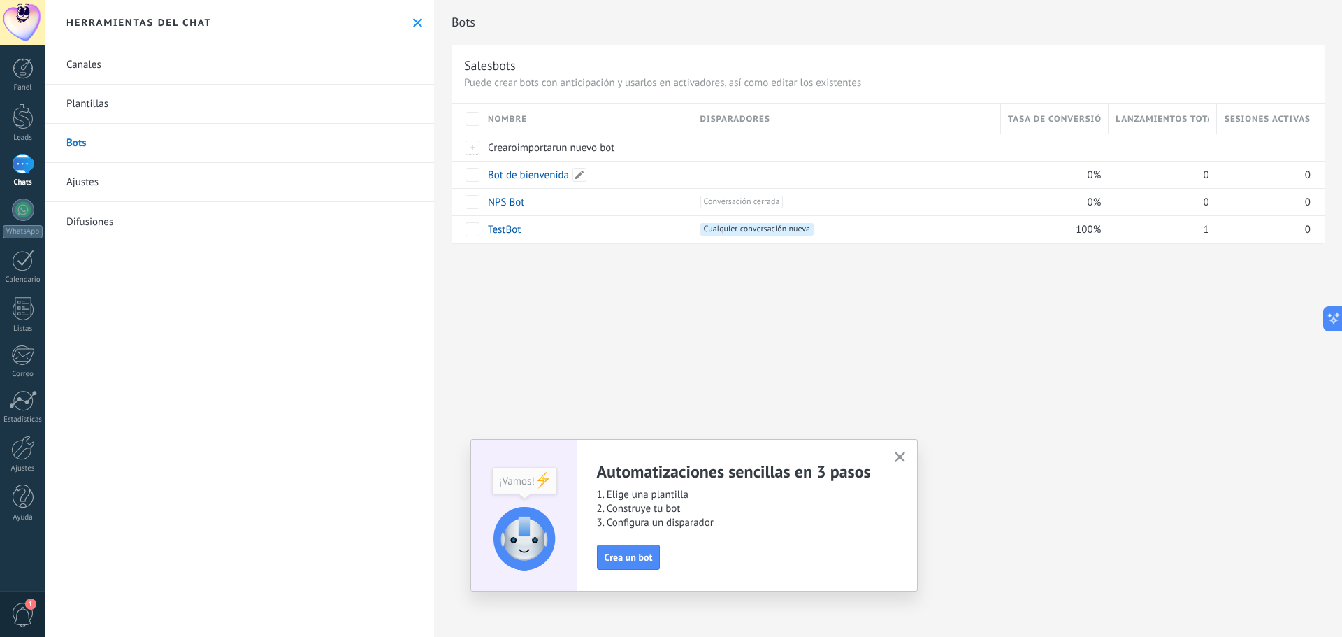
click at [665, 172] on div "Bot de bienvenida" at bounding box center [583, 174] width 205 height 27
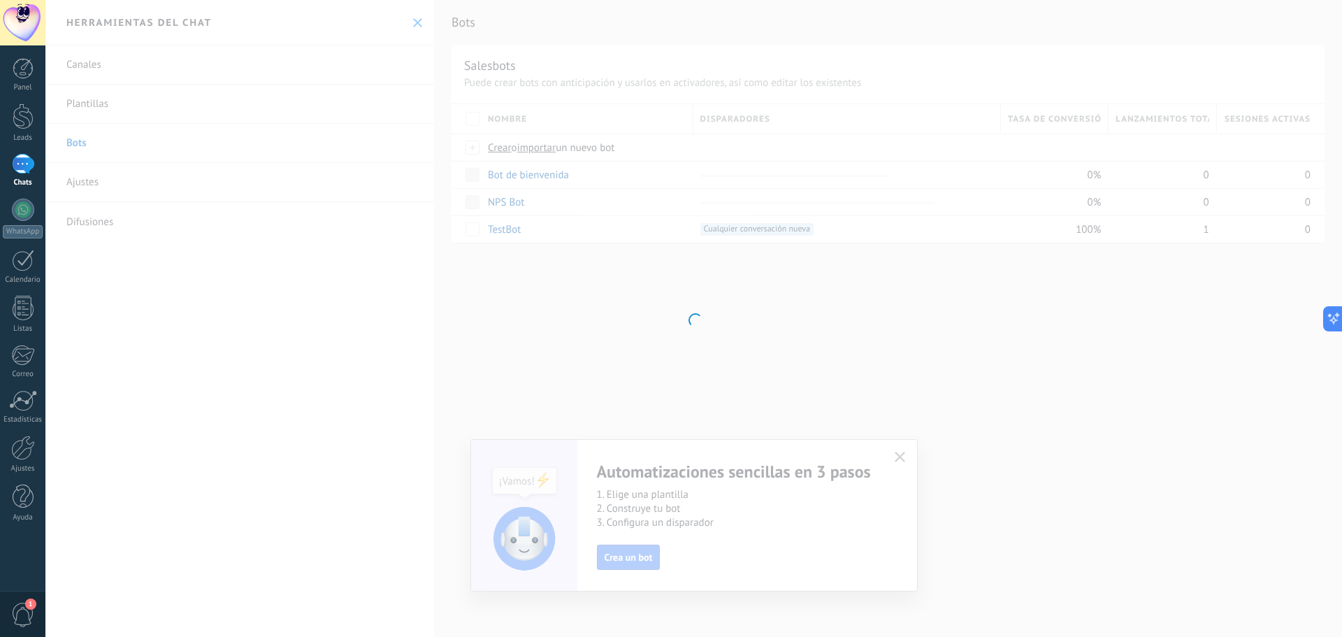
type input "**********"
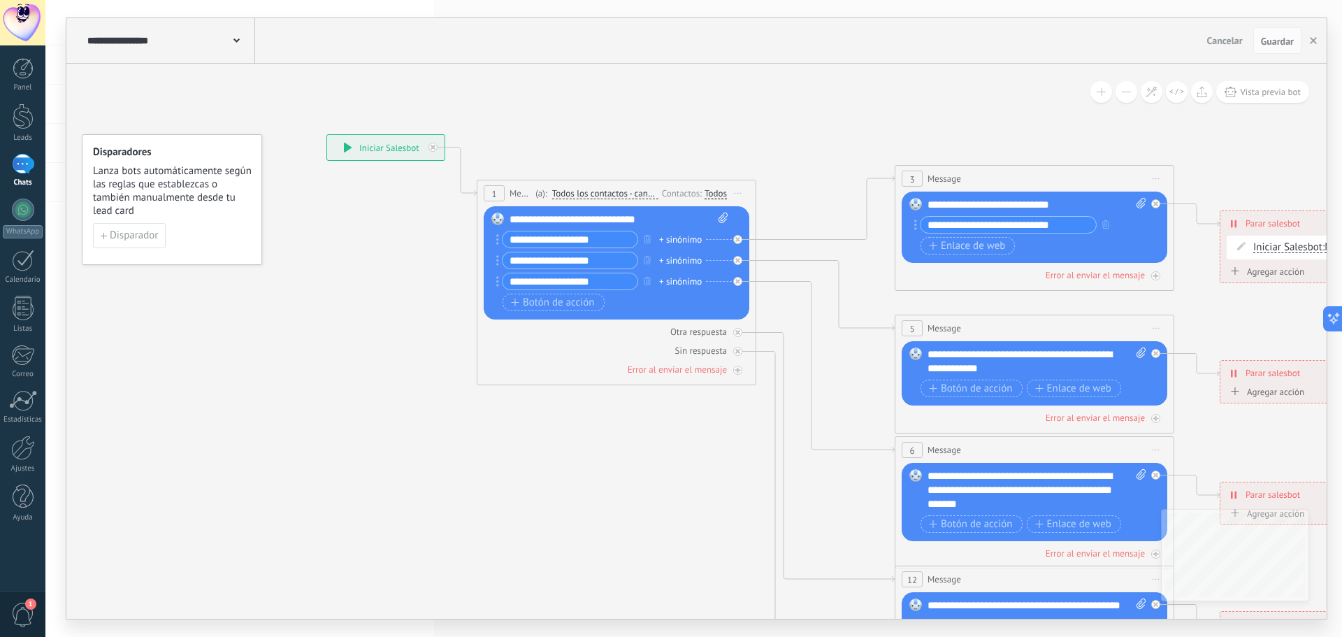
drag, startPoint x: 802, startPoint y: 119, endPoint x: 765, endPoint y: 85, distance: 50.4
click at [765, 85] on icon at bounding box center [1066, 491] width 2178 height 1412
click at [1156, 94] on icon at bounding box center [1151, 92] width 12 height 12
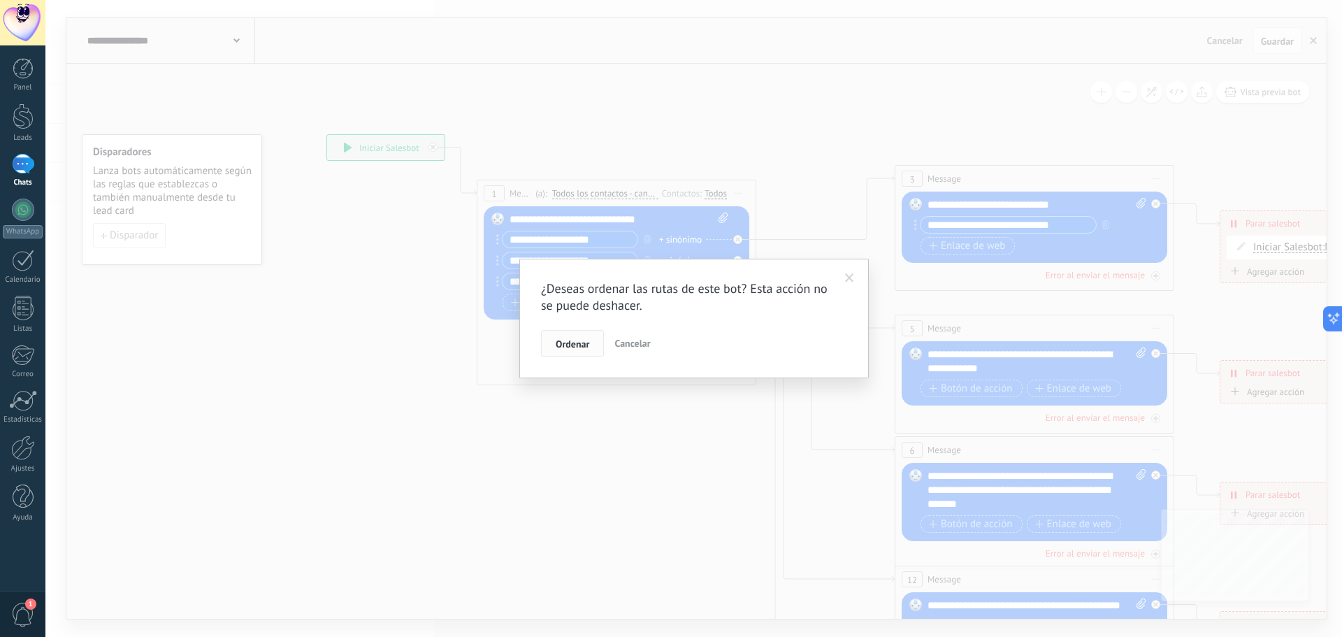
click at [584, 345] on span "Ordenar" at bounding box center [573, 344] width 34 height 10
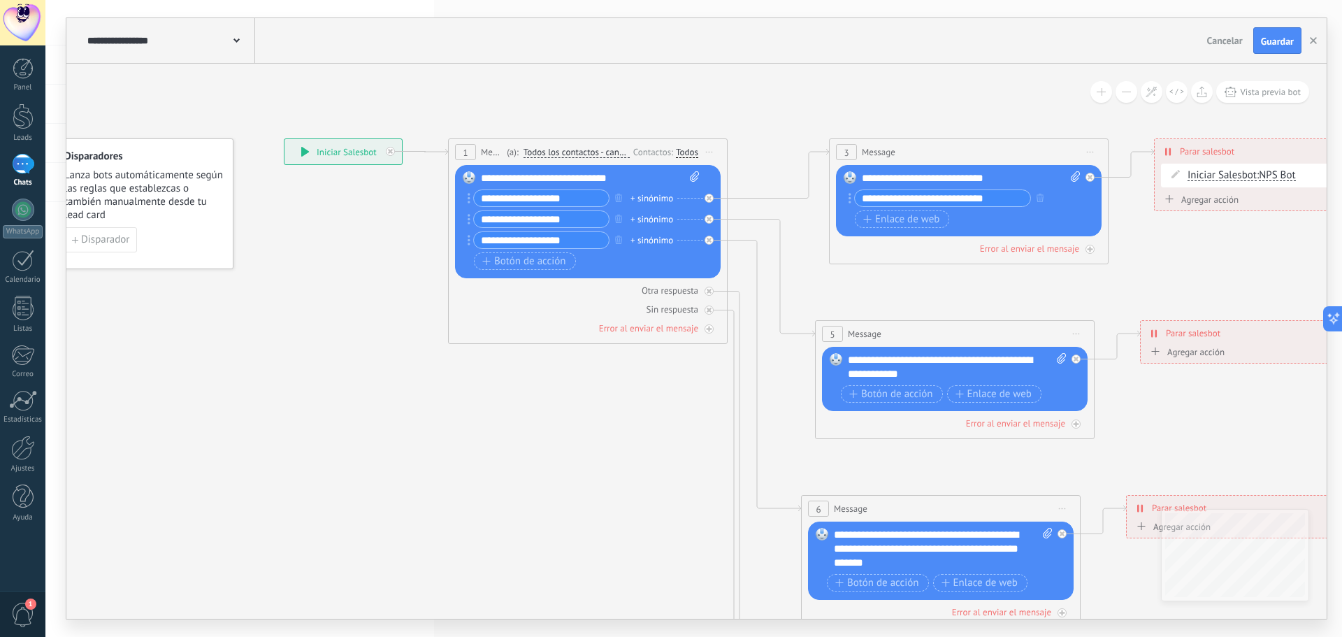
drag, startPoint x: 1058, startPoint y: 101, endPoint x: 999, endPoint y: 103, distance: 58.7
click at [995, 106] on icon at bounding box center [990, 551] width 2113 height 1524
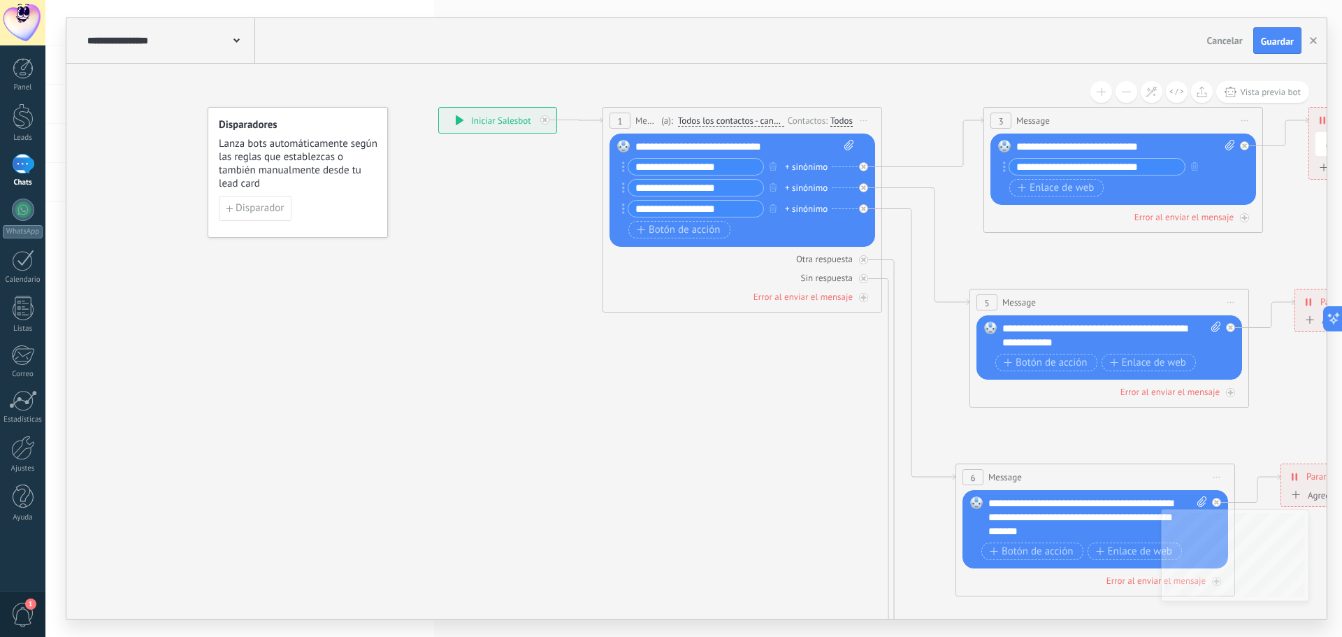
drag, startPoint x: 567, startPoint y: 109, endPoint x: 792, endPoint y: 138, distance: 226.8
click at [895, 131] on icon at bounding box center [1145, 519] width 2113 height 1524
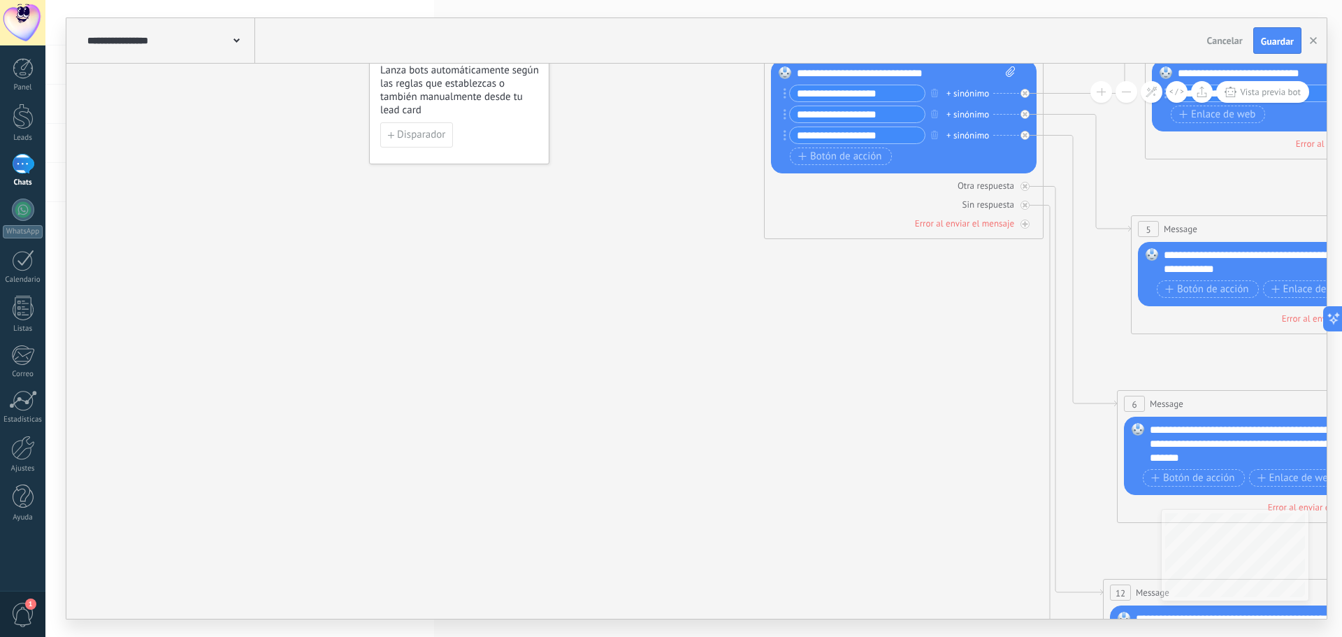
drag, startPoint x: 551, startPoint y: 338, endPoint x: 551, endPoint y: 312, distance: 26.6
click at [551, 312] on icon at bounding box center [1306, 446] width 2113 height 1524
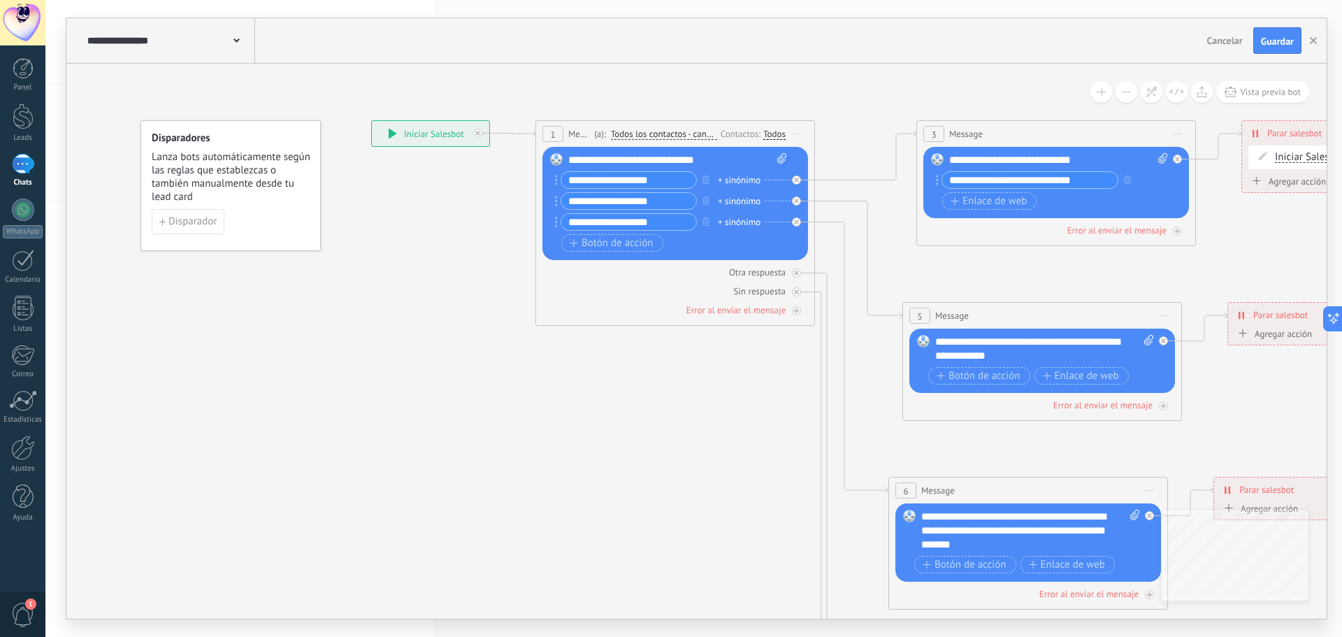
drag, startPoint x: 898, startPoint y: 479, endPoint x: 661, endPoint y: 356, distance: 266.9
click at [662, 362] on icon at bounding box center [1078, 533] width 2113 height 1524
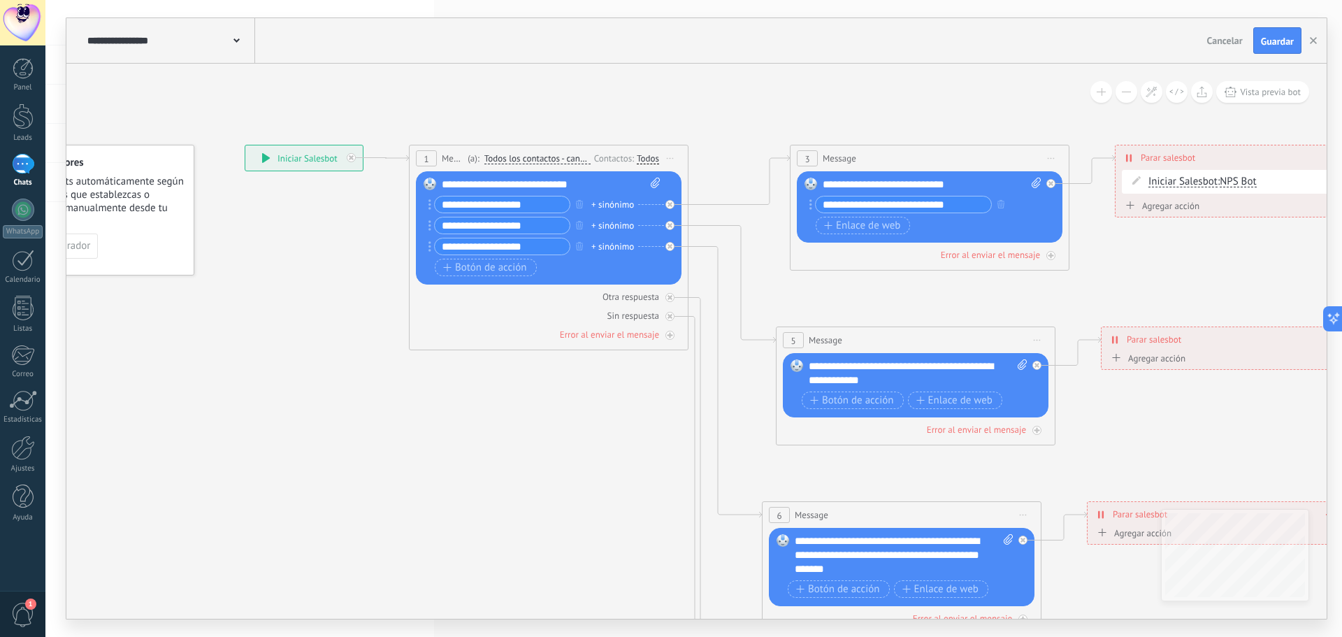
drag, startPoint x: 758, startPoint y: 365, endPoint x: 642, endPoint y: 359, distance: 115.5
click at [643, 363] on icon at bounding box center [951, 557] width 2113 height 1524
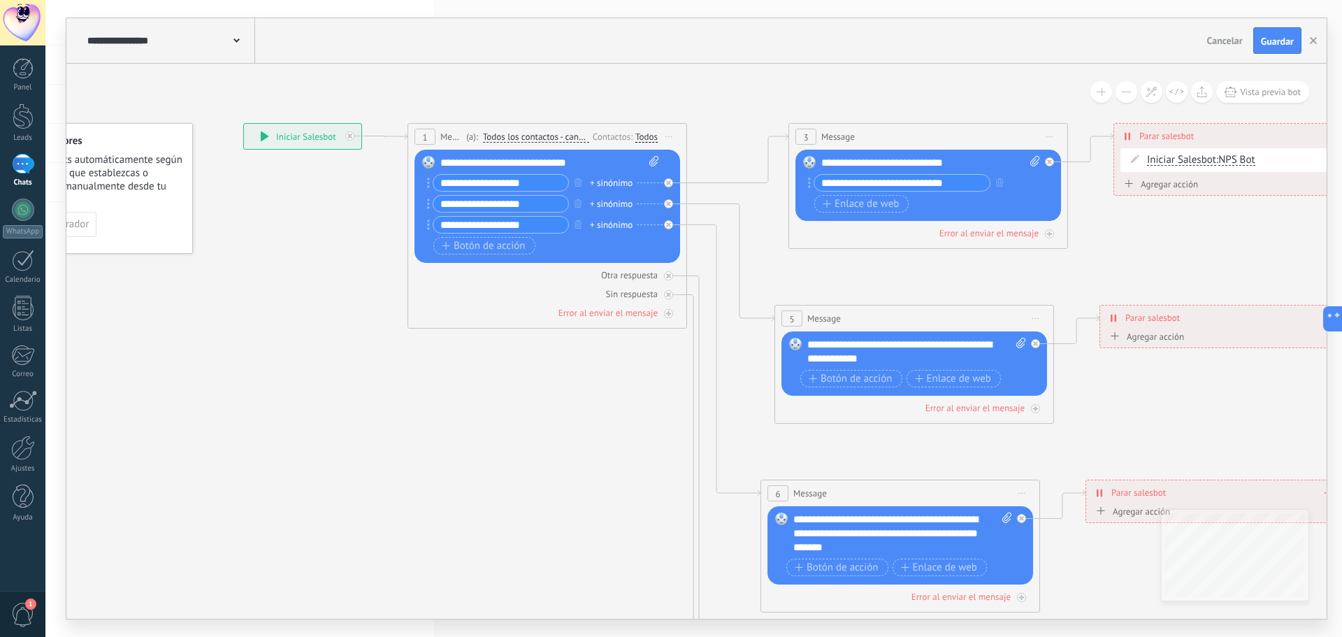
click at [20, 164] on div at bounding box center [23, 164] width 22 height 20
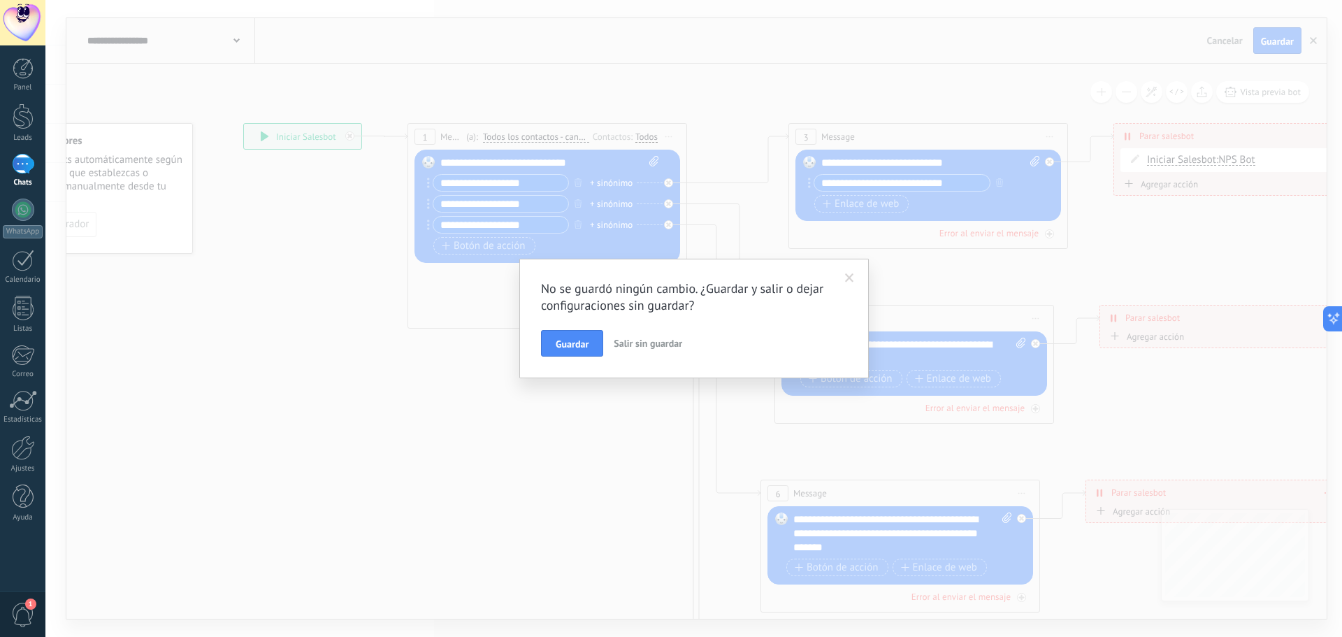
click at [631, 344] on span "Salir sin guardar" at bounding box center [648, 343] width 68 height 13
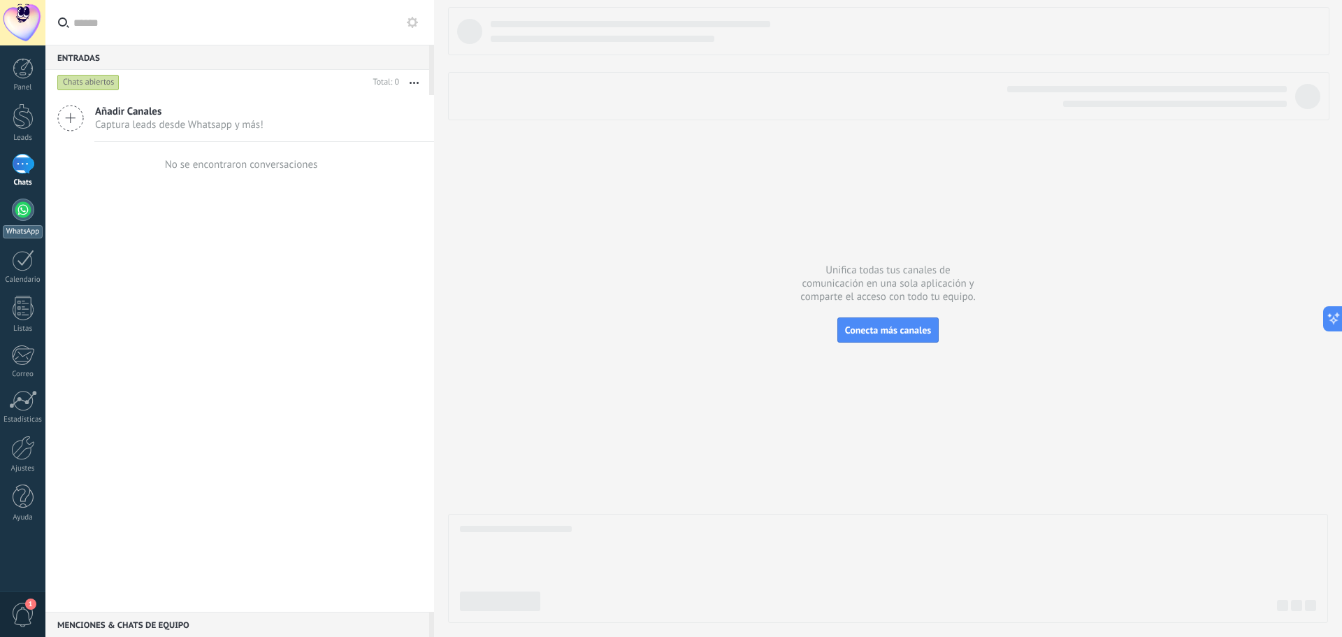
click at [22, 211] on div at bounding box center [23, 209] width 22 height 22
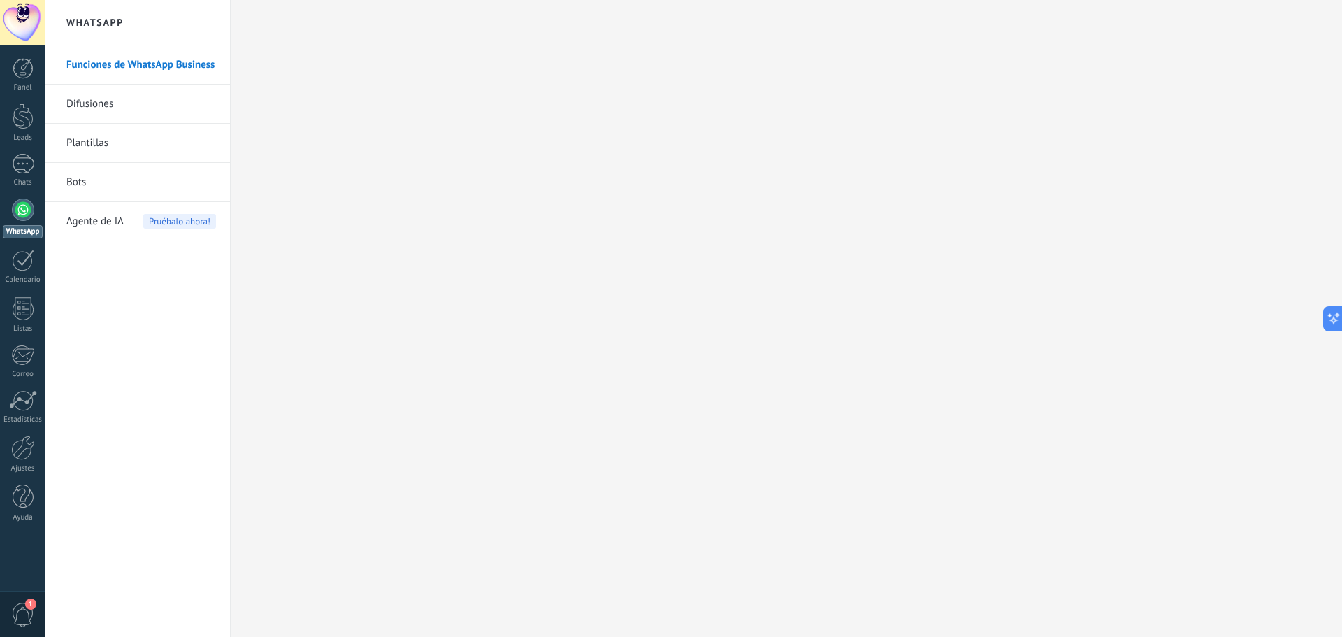
click at [141, 144] on link "Plantillas" at bounding box center [141, 143] width 150 height 39
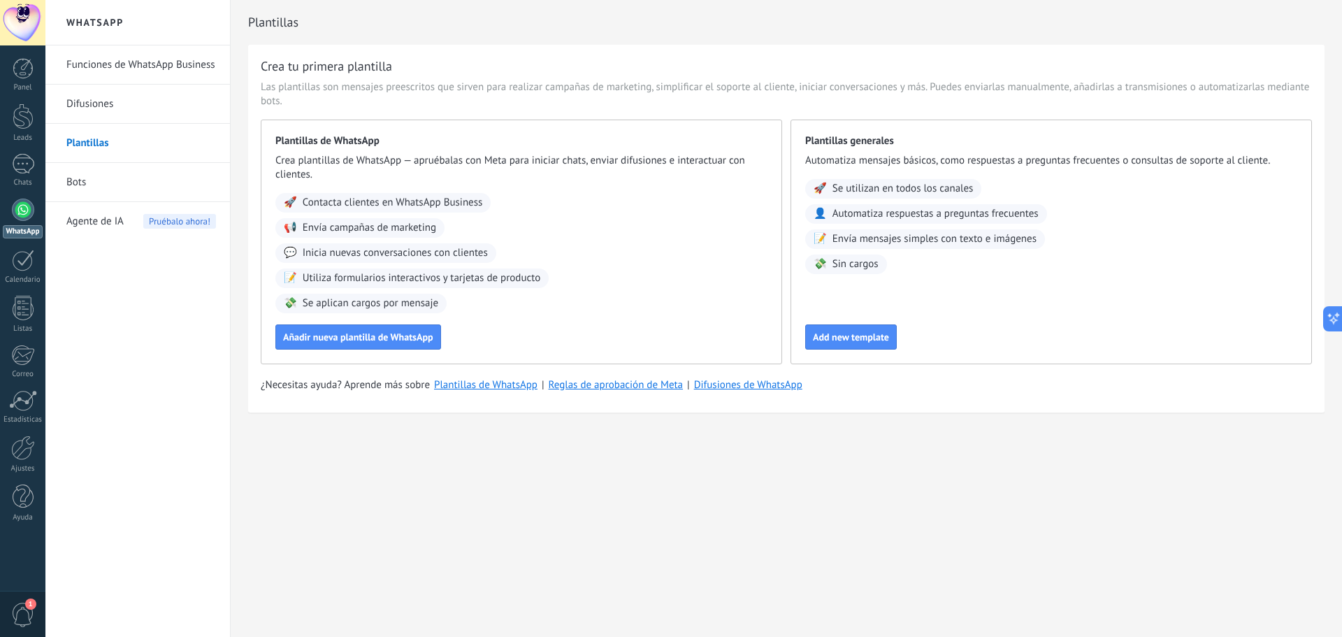
click at [143, 111] on link "Difusiones" at bounding box center [141, 104] width 150 height 39
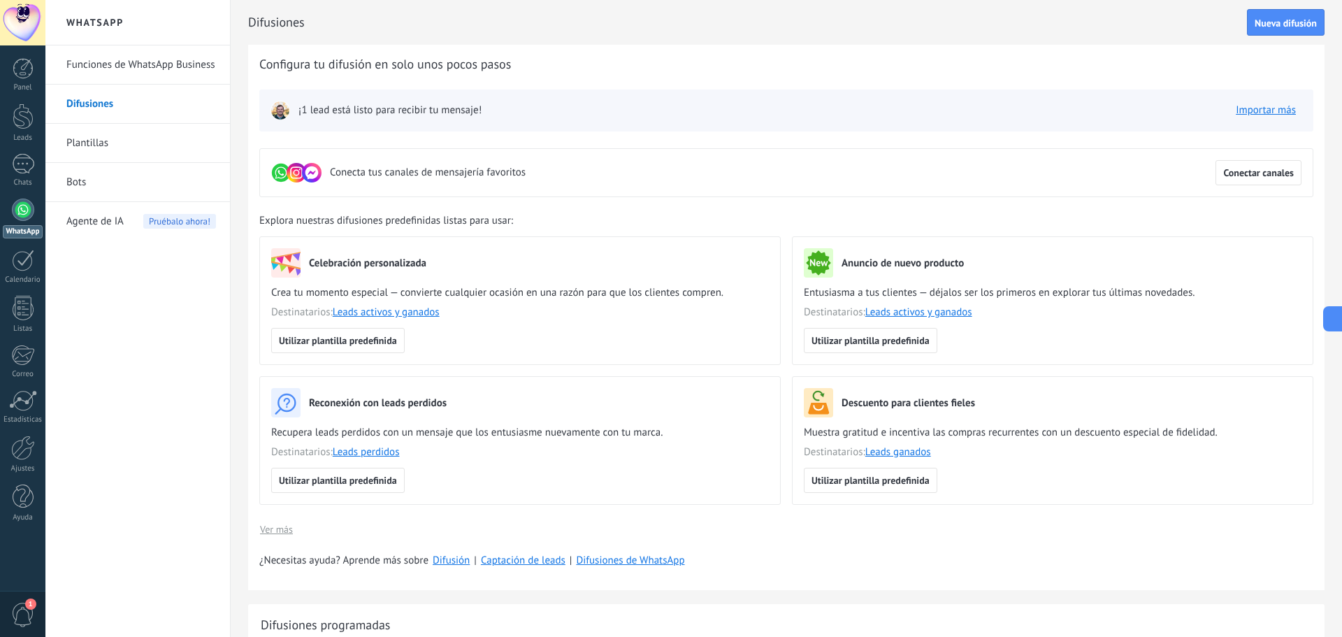
click at [154, 65] on link "Funciones de WhatsApp Business" at bounding box center [141, 64] width 150 height 39
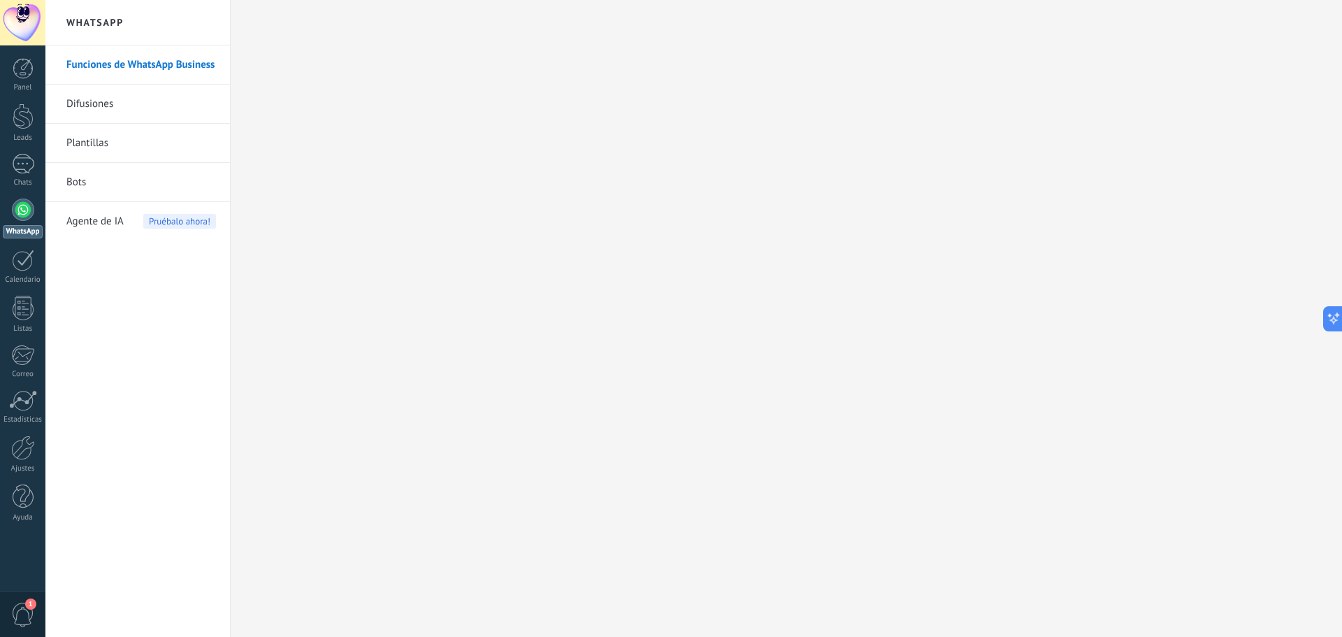
click at [124, 143] on link "Plantillas" at bounding box center [141, 143] width 150 height 39
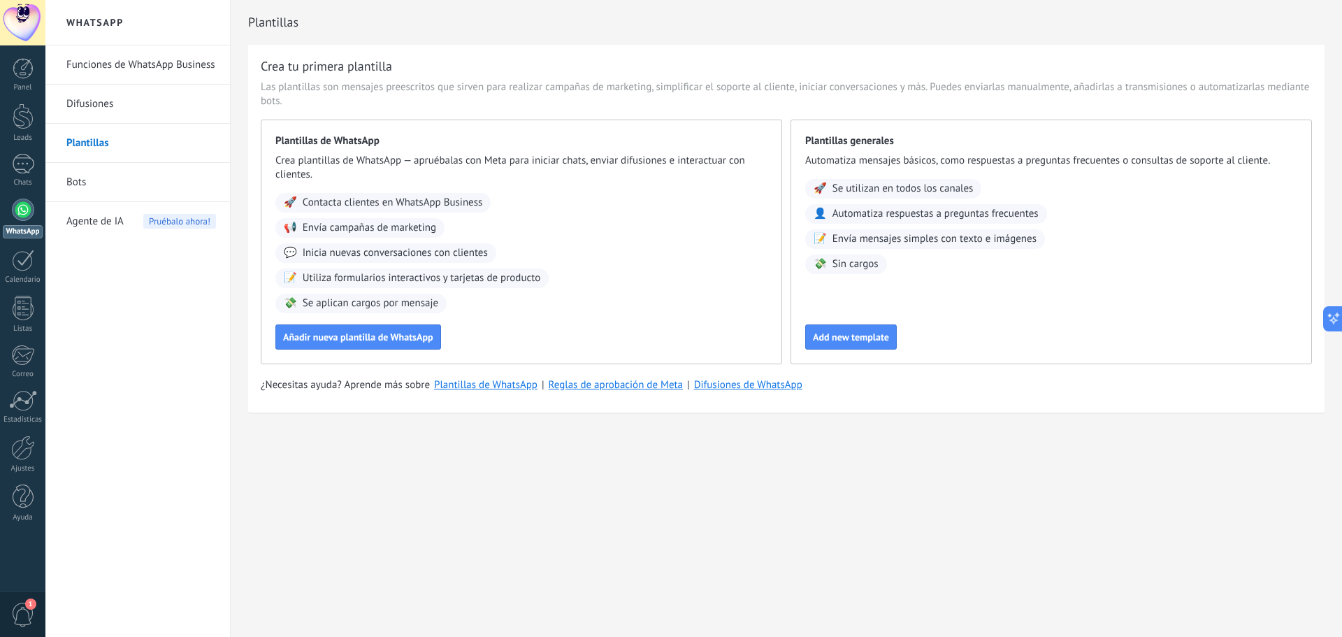
click at [128, 182] on link "Bots" at bounding box center [141, 182] width 150 height 39
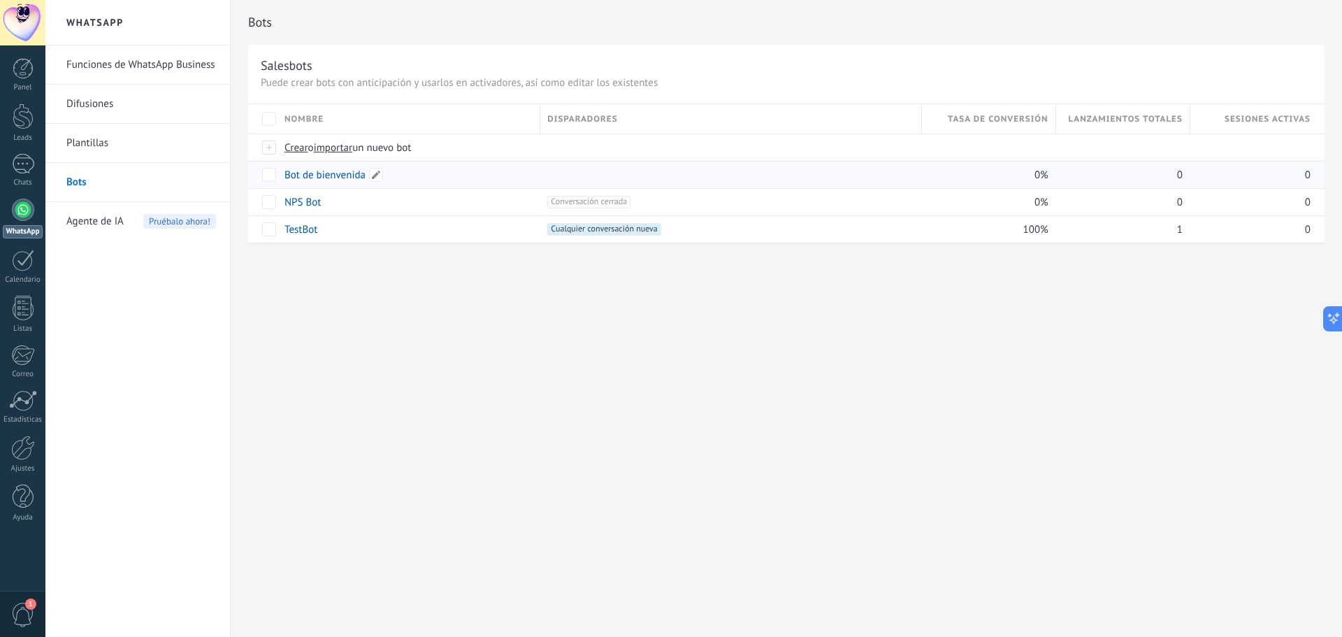
click at [331, 178] on link "Bot de bienvenida" at bounding box center [324, 174] width 81 height 13
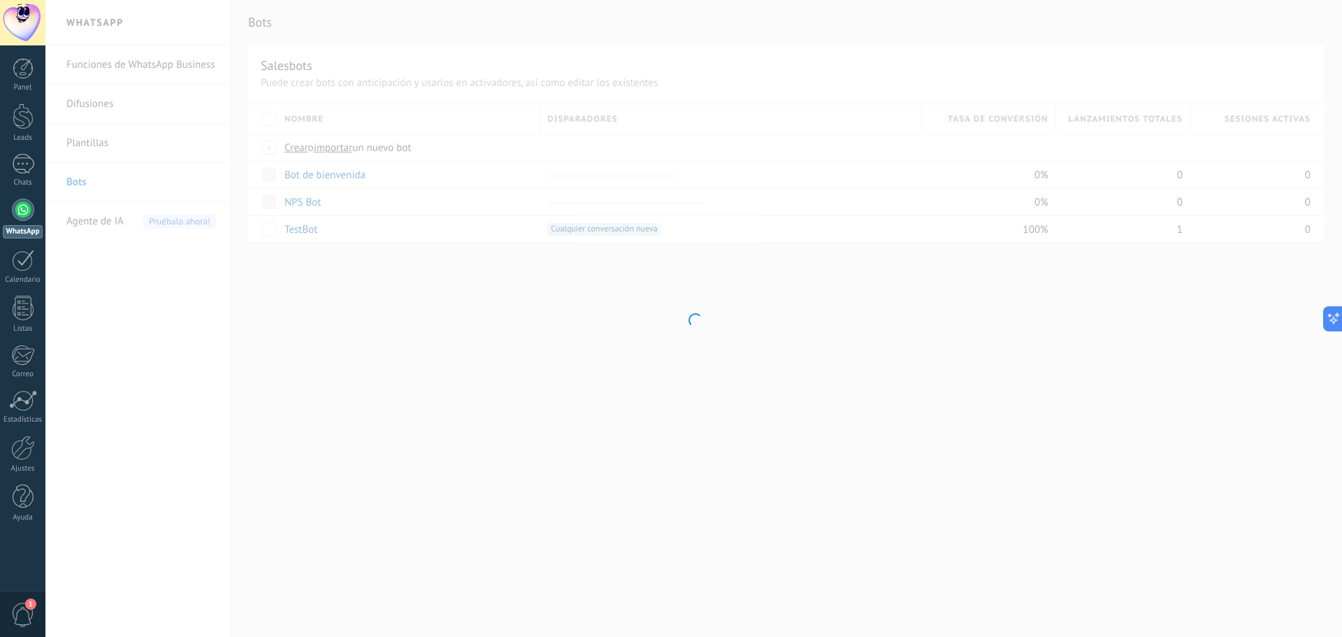
type input "**********"
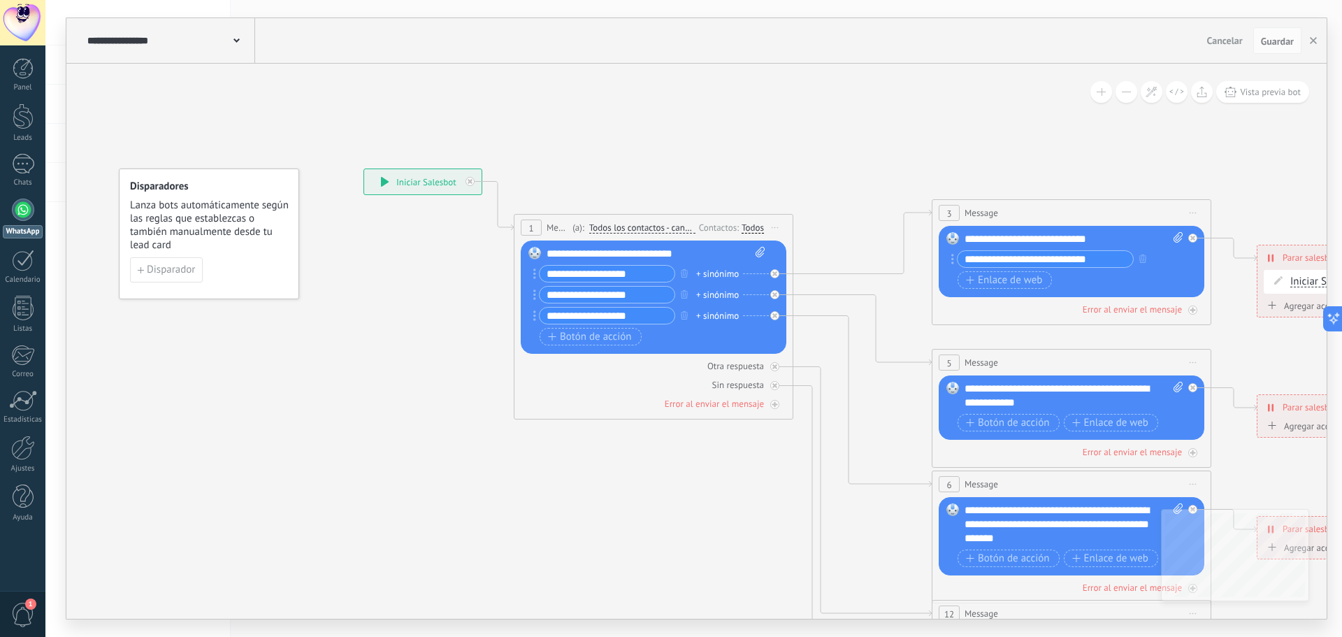
click at [23, 200] on div at bounding box center [23, 209] width 22 height 22
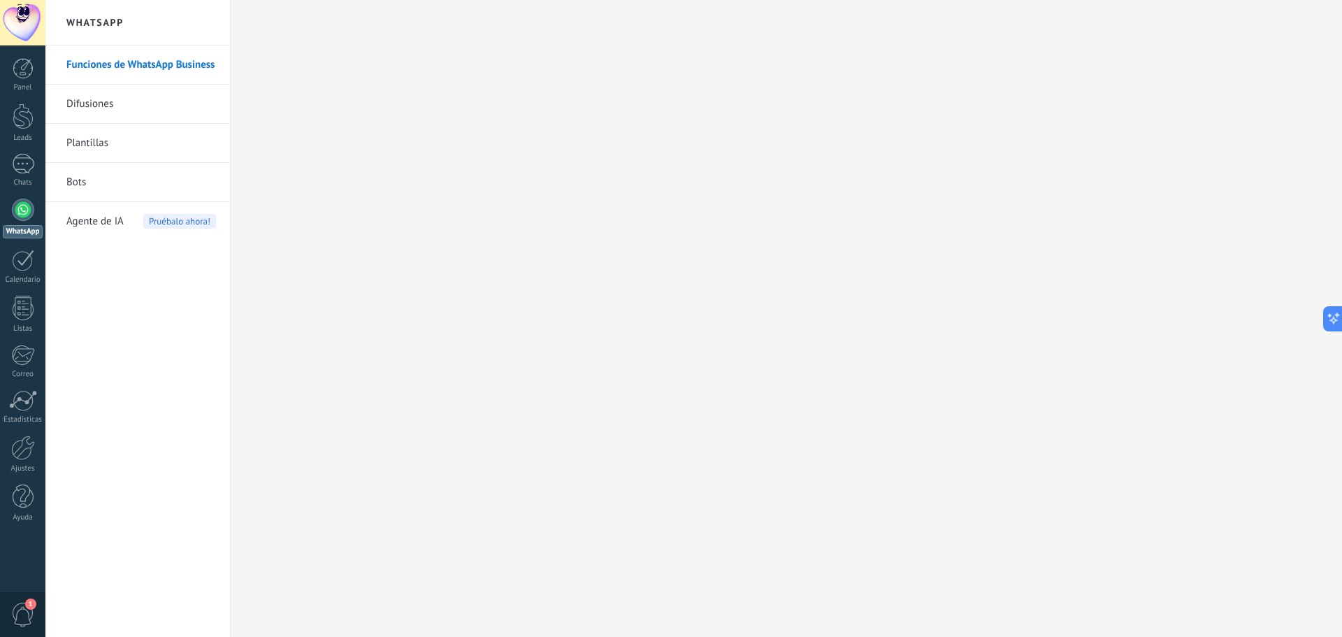
click at [127, 152] on link "Plantillas" at bounding box center [141, 143] width 150 height 39
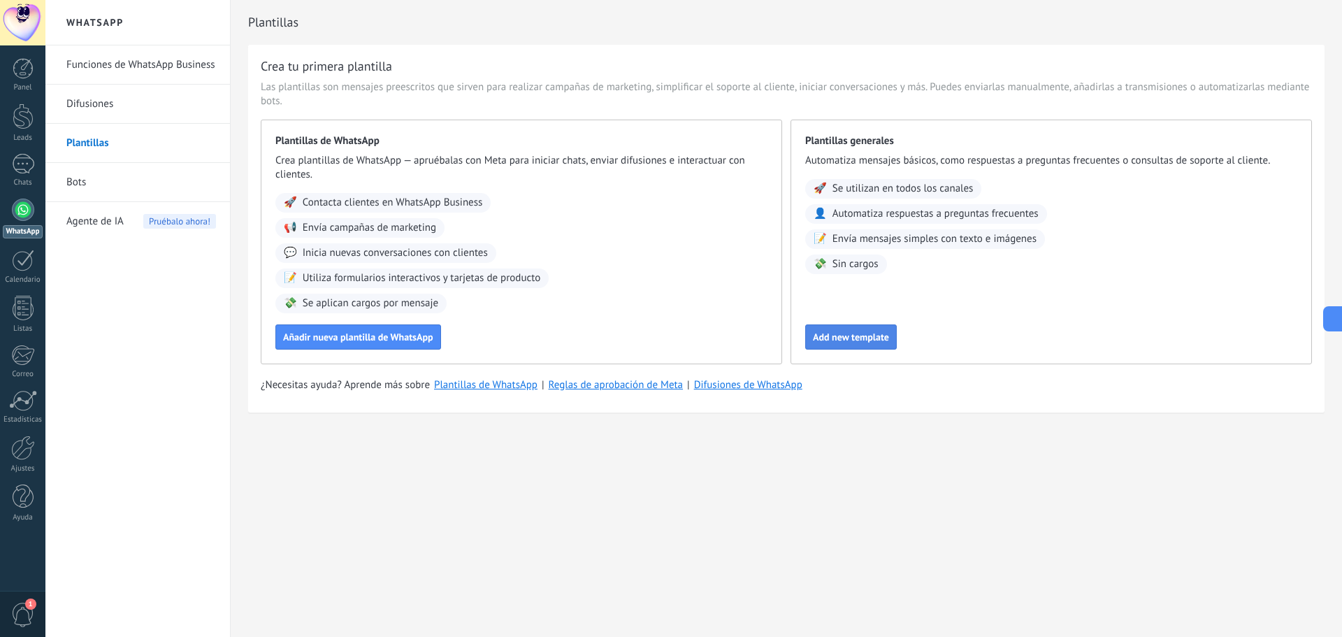
click at [860, 332] on span "Add new template" at bounding box center [851, 337] width 76 height 10
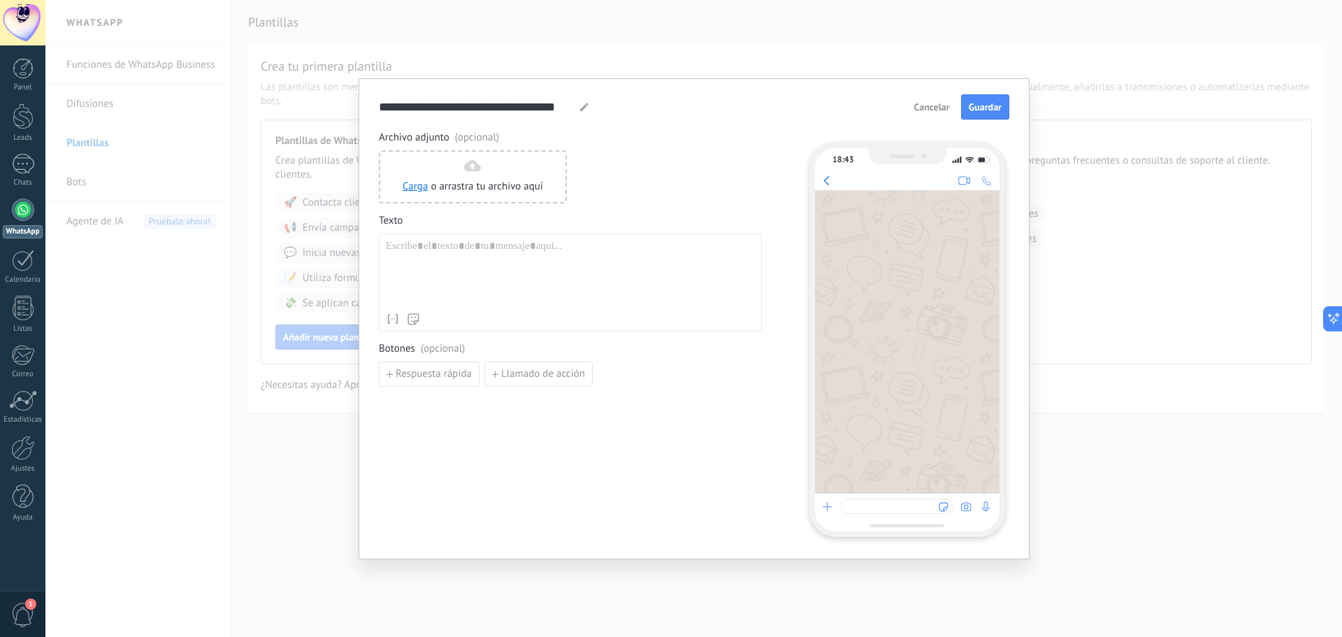
click at [945, 106] on span "Cancelar" at bounding box center [932, 107] width 36 height 10
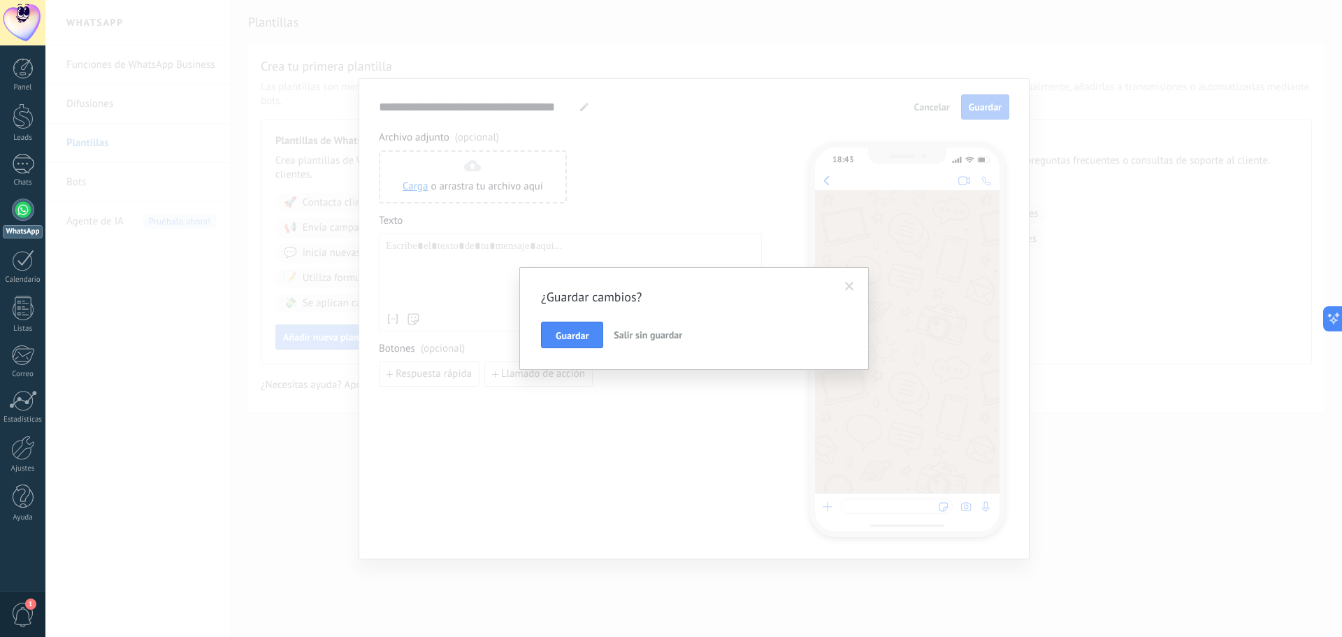
click at [640, 338] on span "Salir sin guardar" at bounding box center [648, 334] width 68 height 13
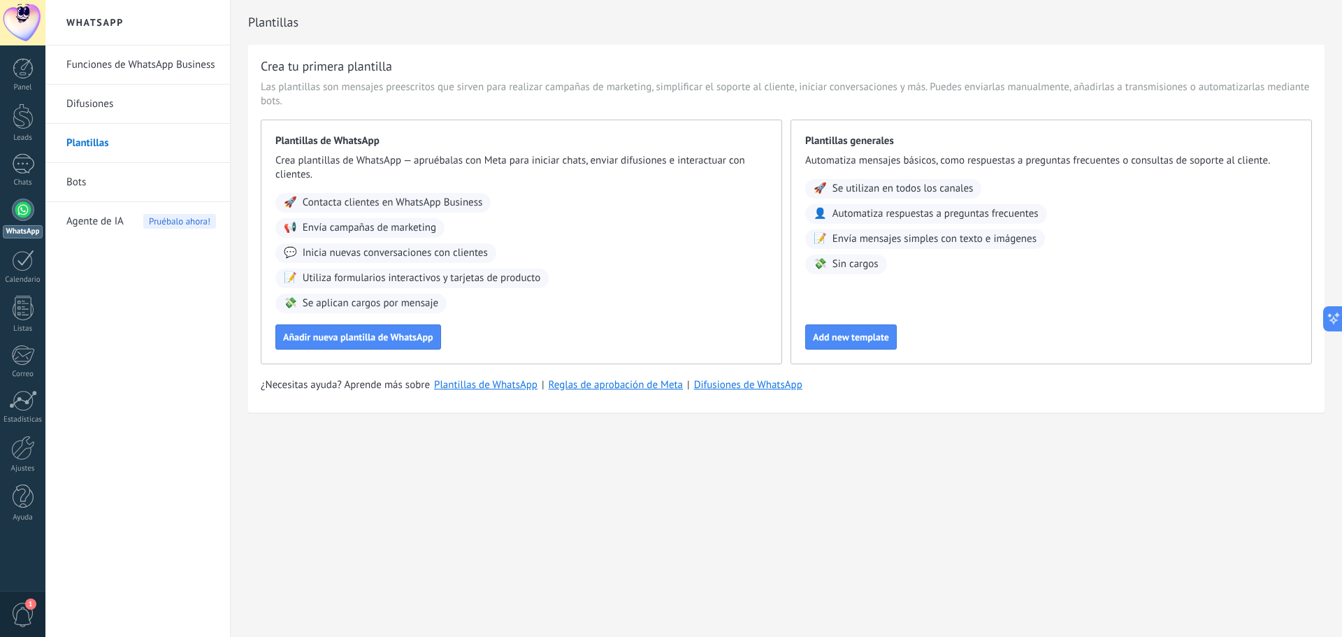
click at [99, 224] on span "Agente de IA" at bounding box center [94, 221] width 57 height 39
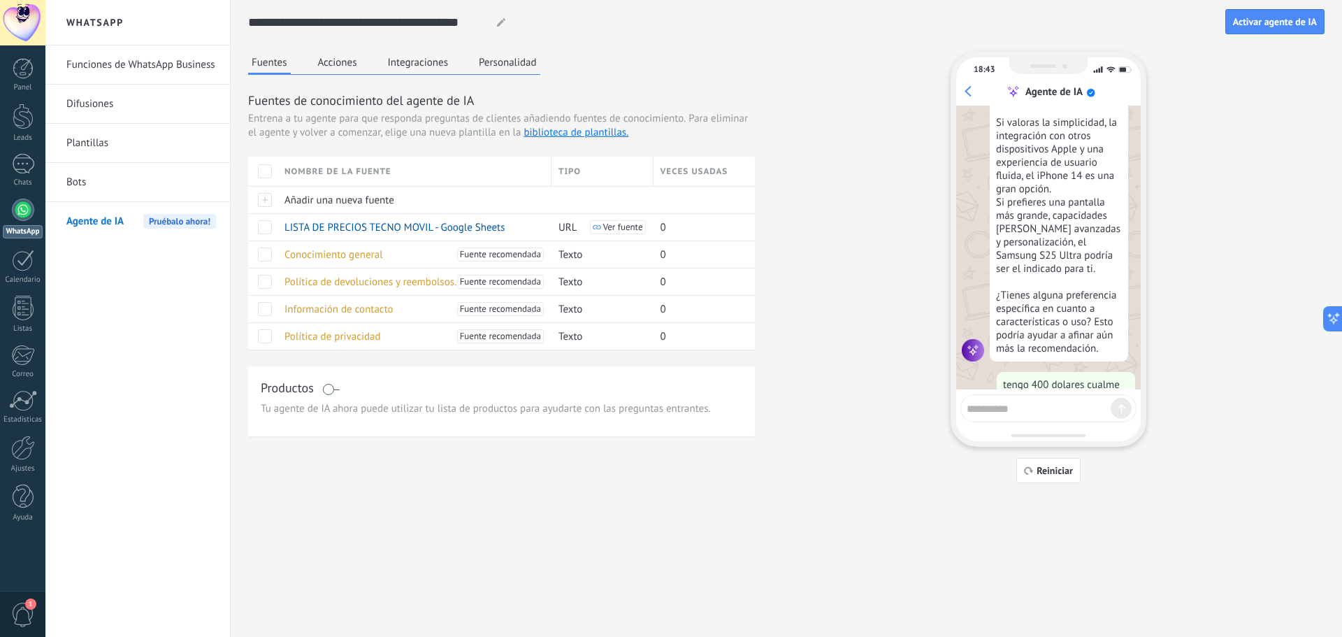
scroll to position [1726, 0]
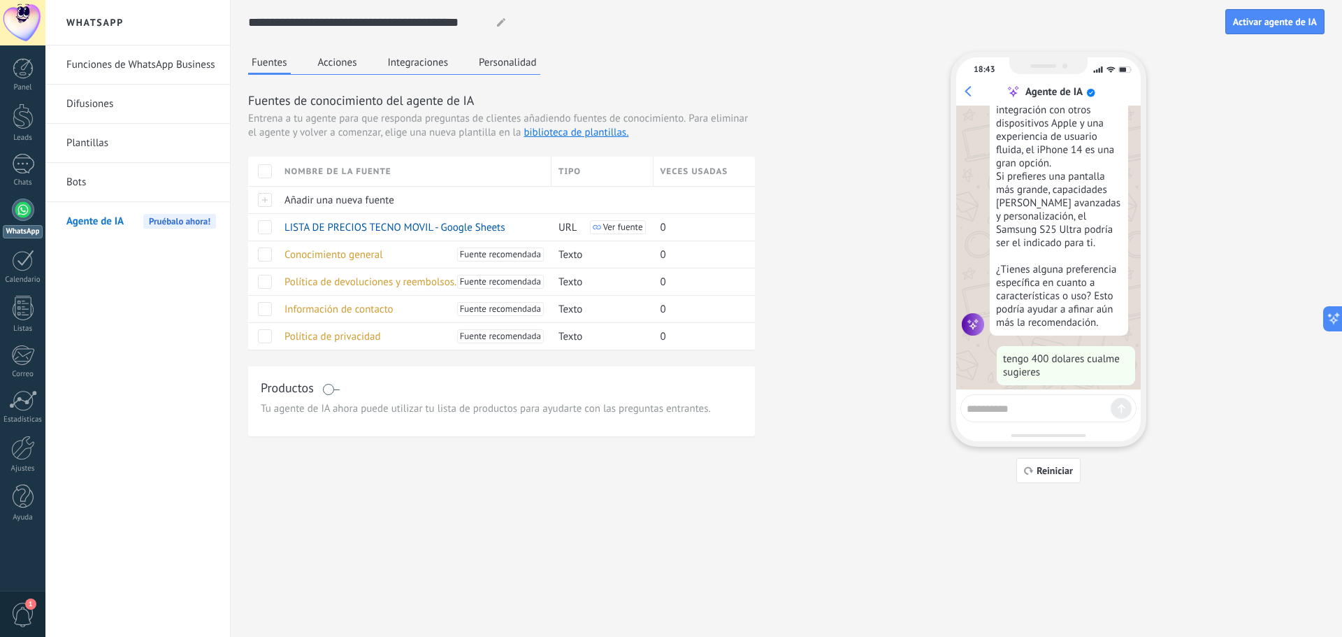
click at [79, 184] on link "Bots" at bounding box center [141, 182] width 150 height 39
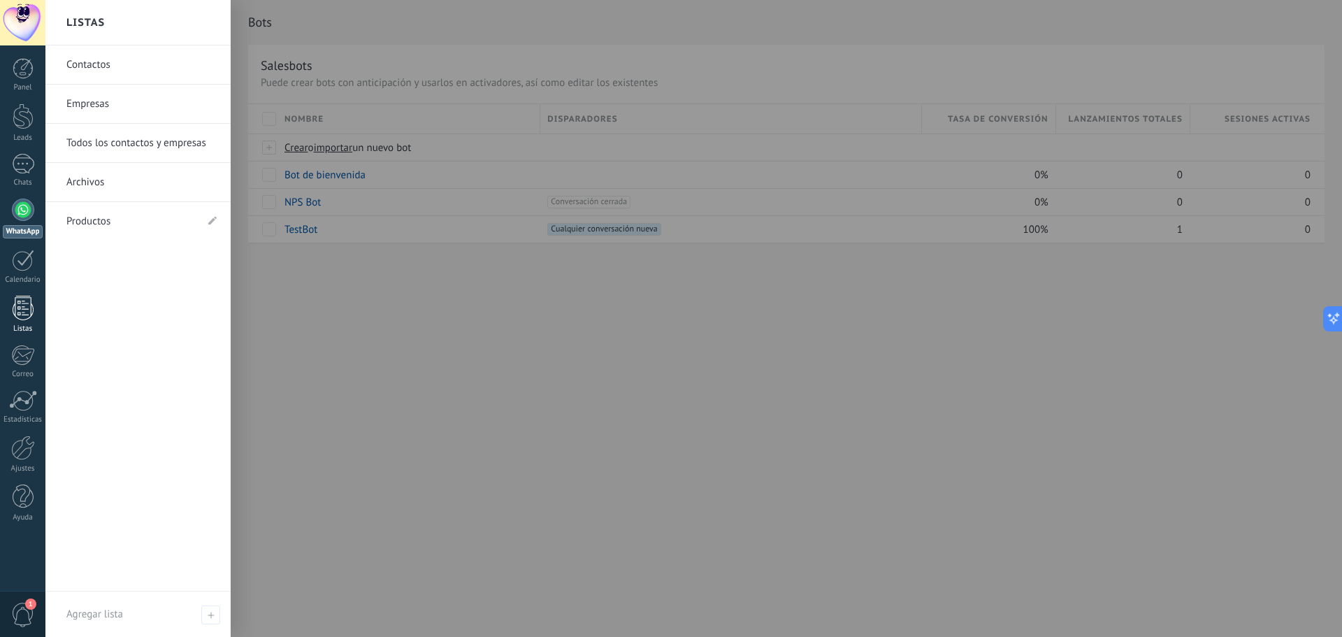
click at [30, 305] on div at bounding box center [23, 308] width 21 height 24
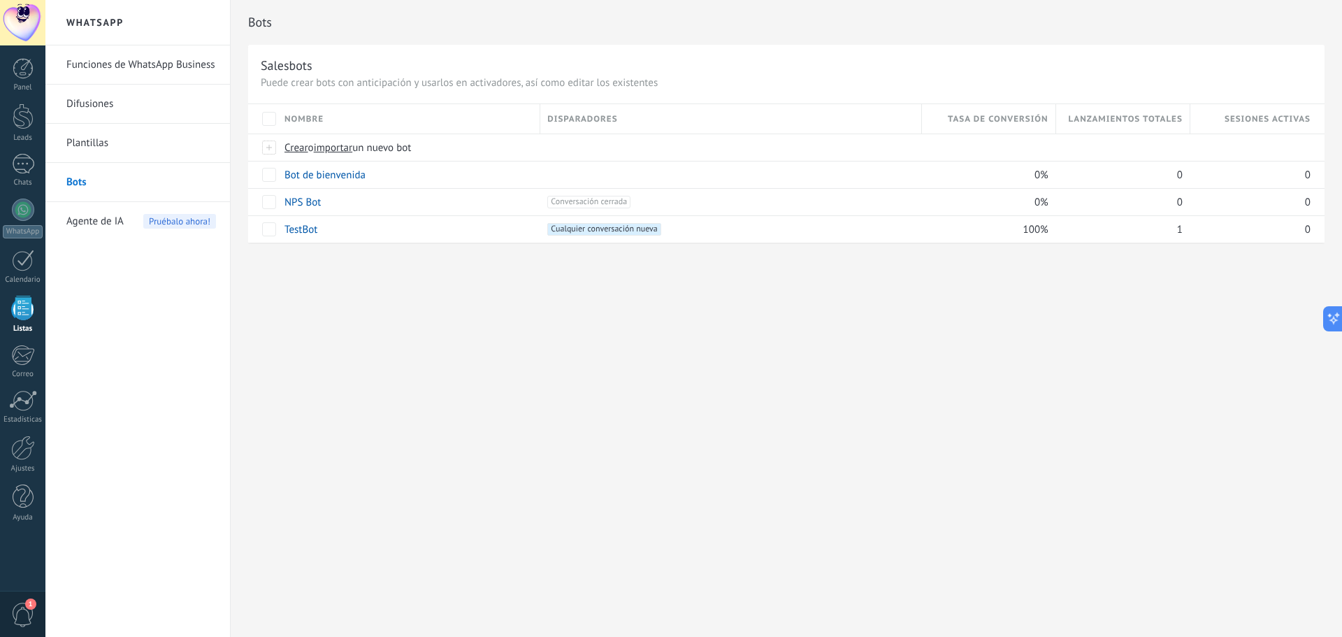
scroll to position [239, 0]
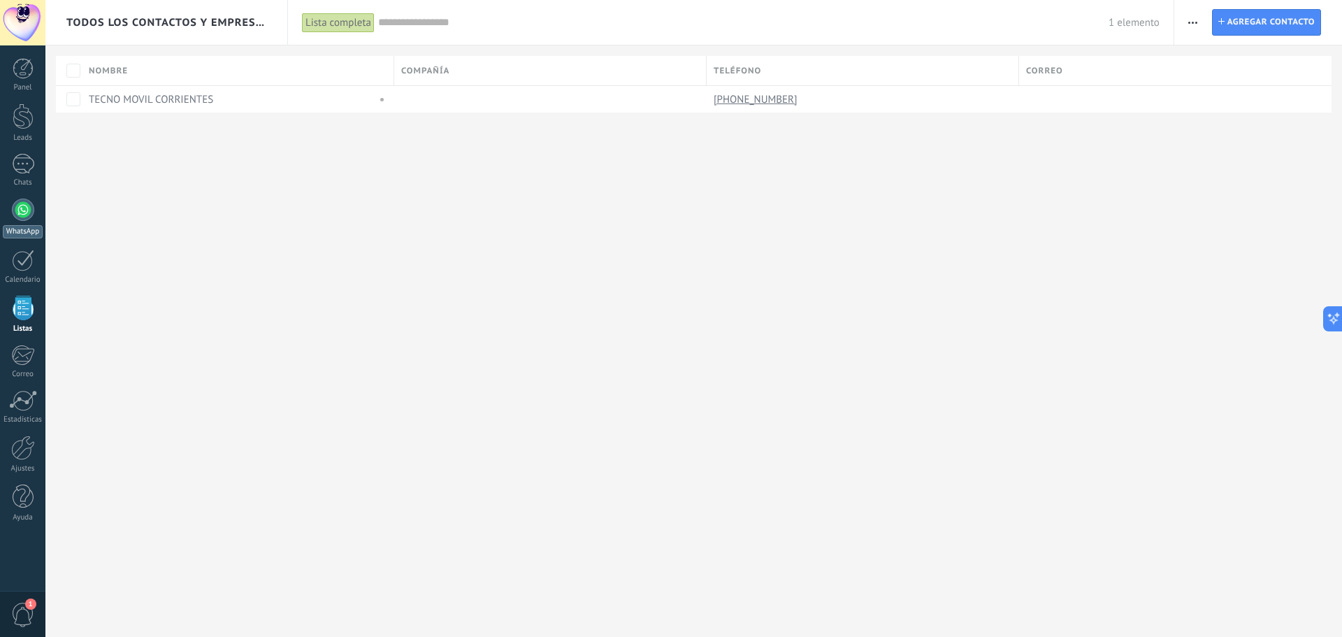
click at [32, 215] on div at bounding box center [23, 209] width 22 height 22
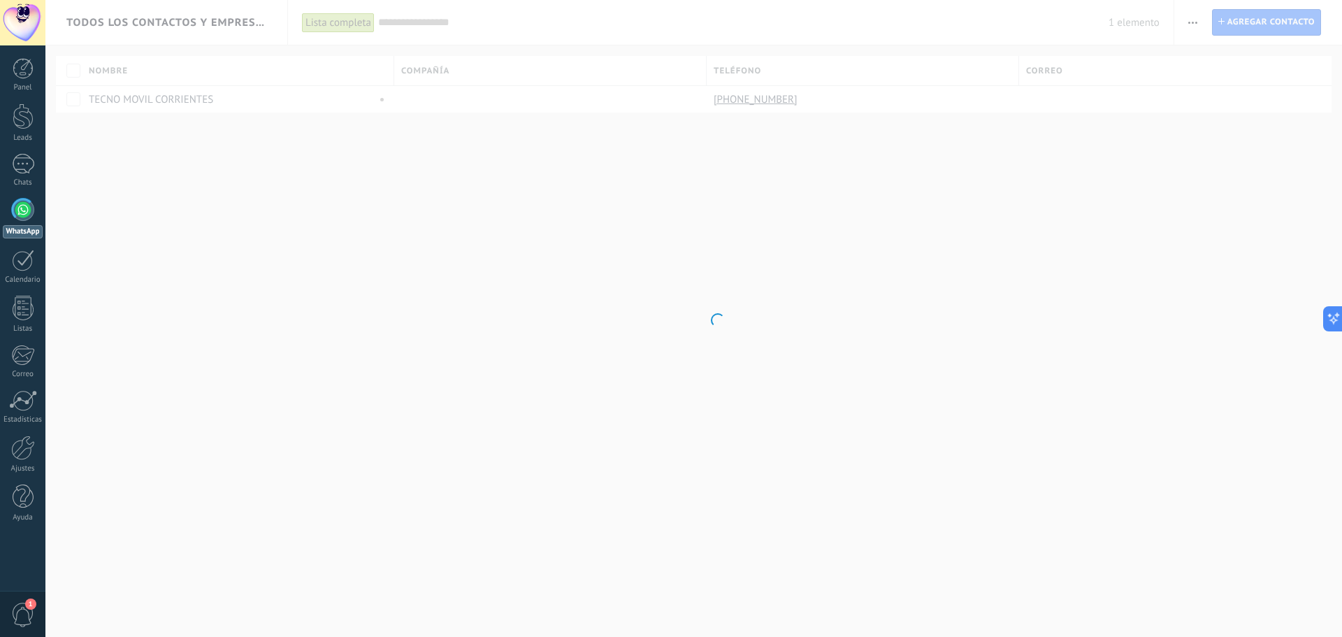
scroll to position [207, 0]
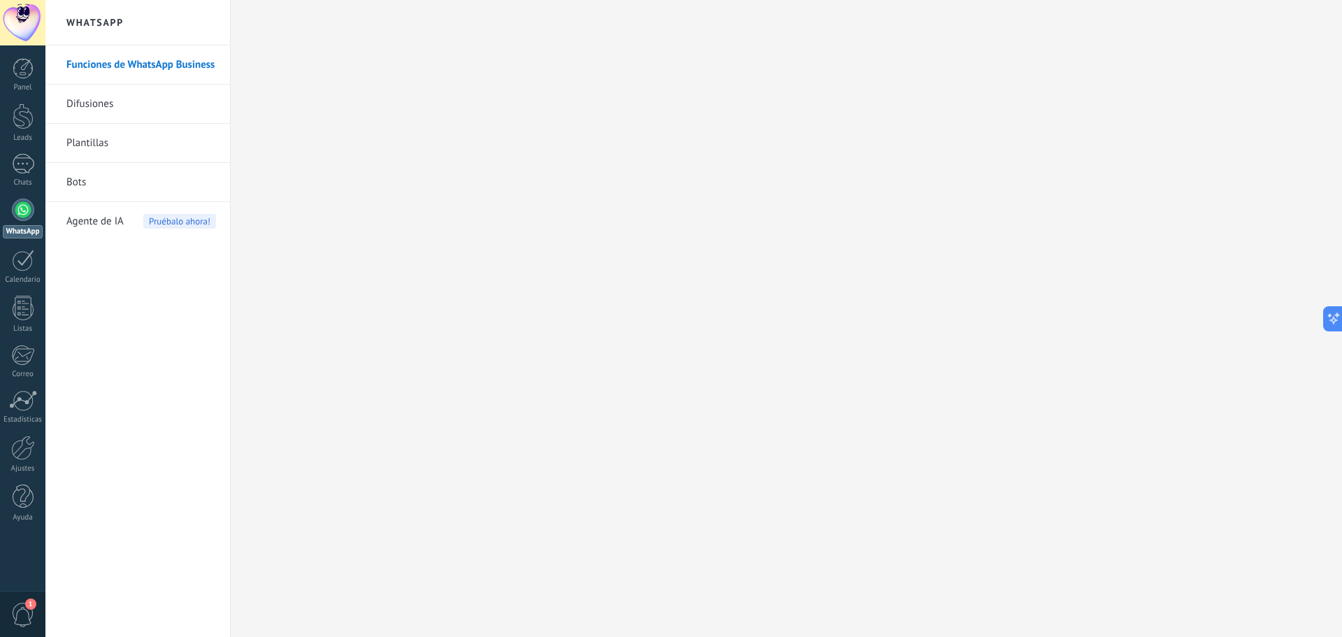
click at [126, 174] on link "Bots" at bounding box center [141, 182] width 150 height 39
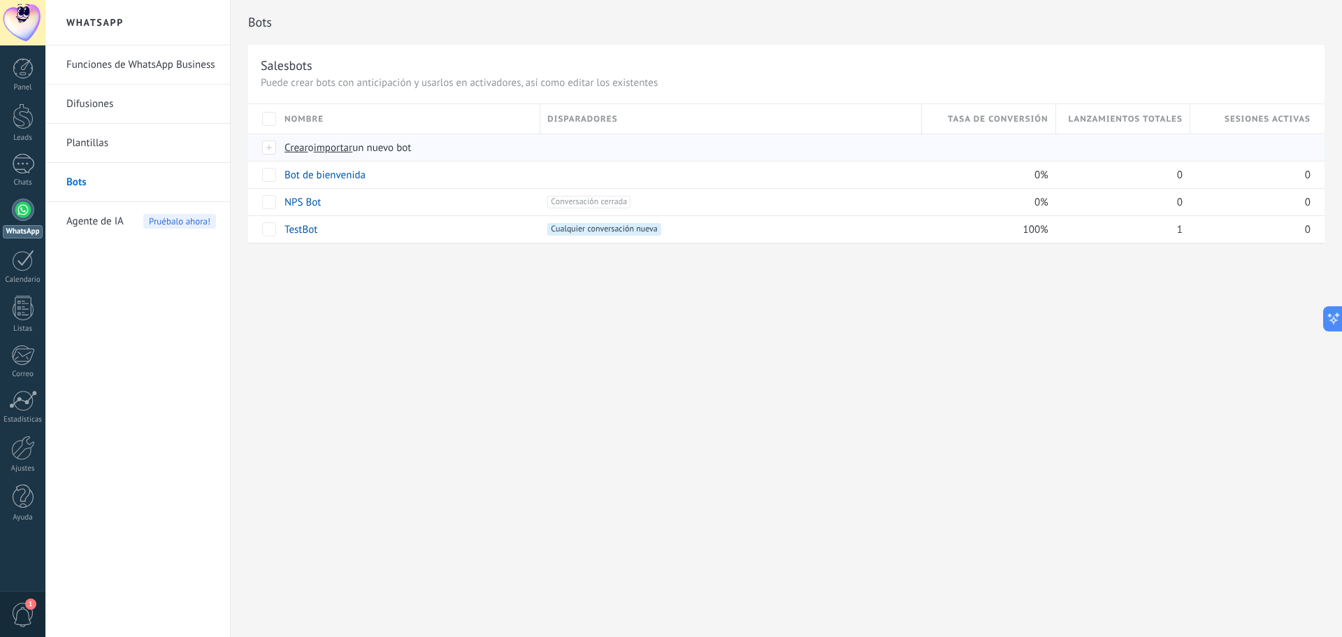
click at [304, 150] on span "Crear" at bounding box center [296, 147] width 24 height 13
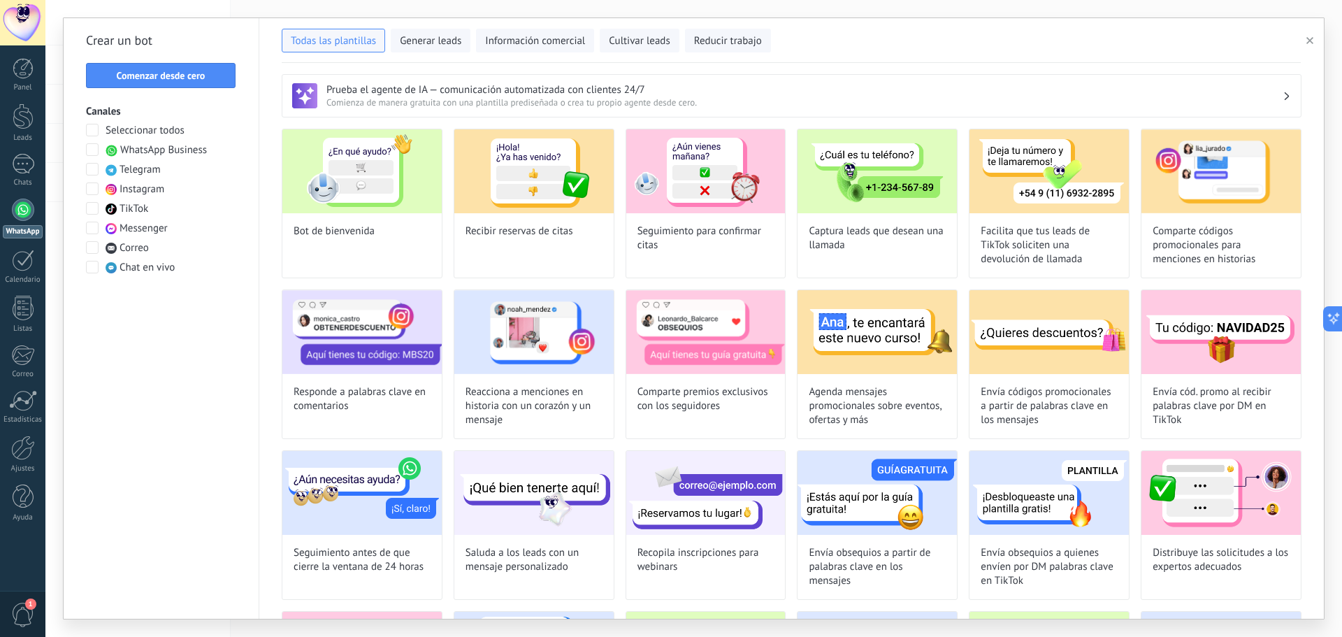
click at [128, 147] on span "WhatsApp Business" at bounding box center [163, 150] width 87 height 14
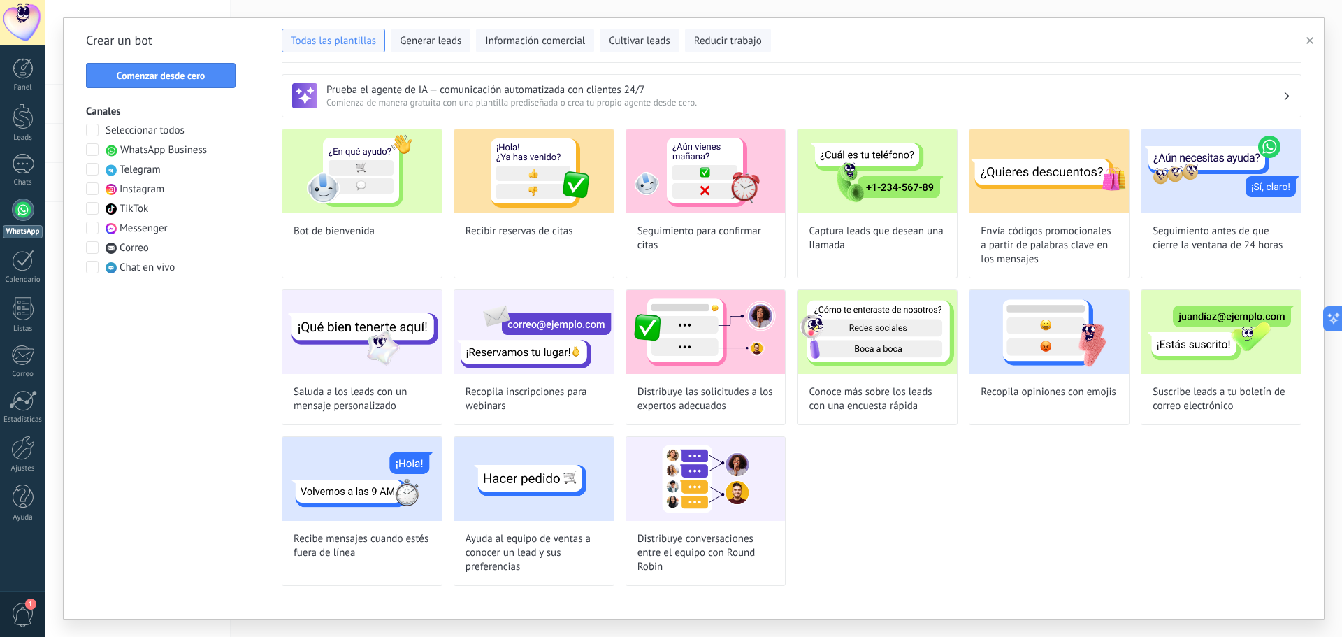
click at [126, 187] on span "Instagram" at bounding box center [142, 189] width 45 height 14
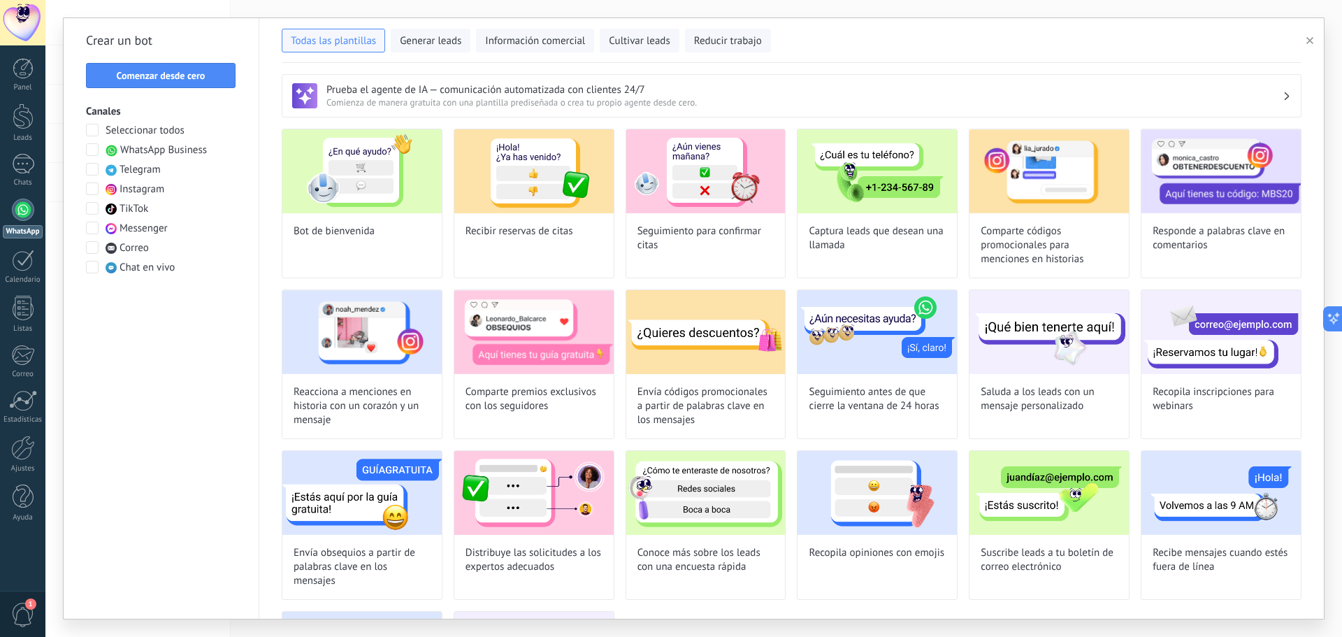
click at [136, 184] on span "Instagram" at bounding box center [142, 189] width 45 height 14
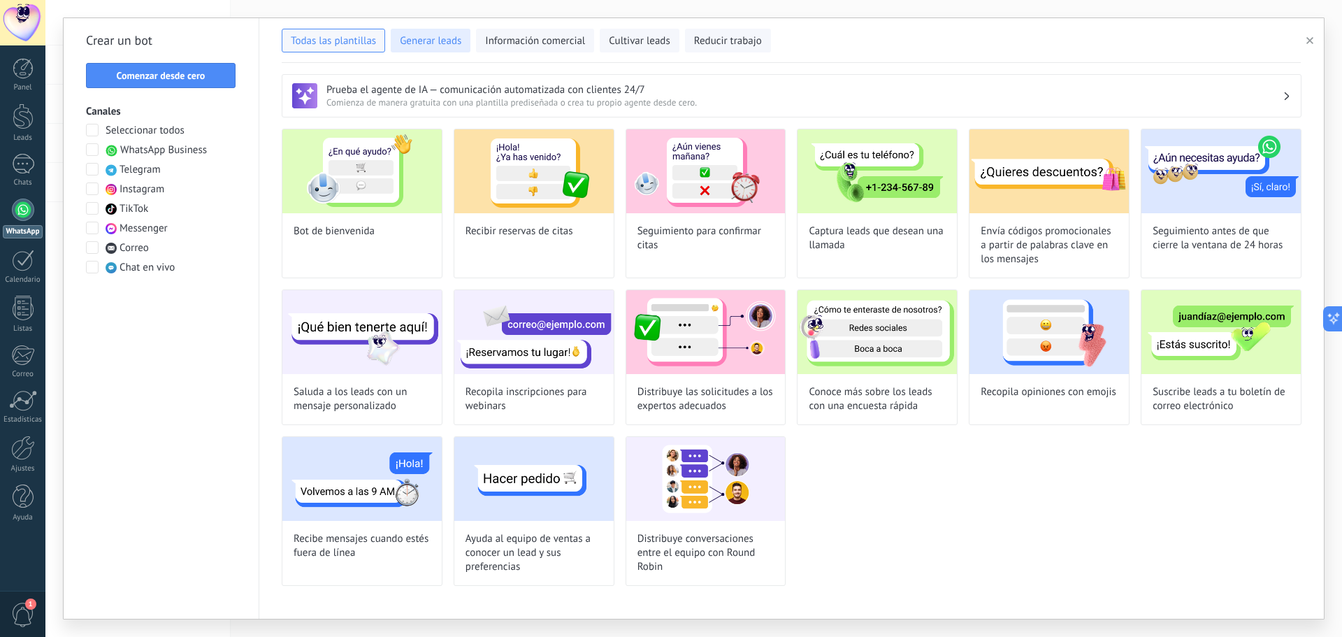
click at [415, 39] on span "Generar leads" at bounding box center [430, 41] width 61 height 14
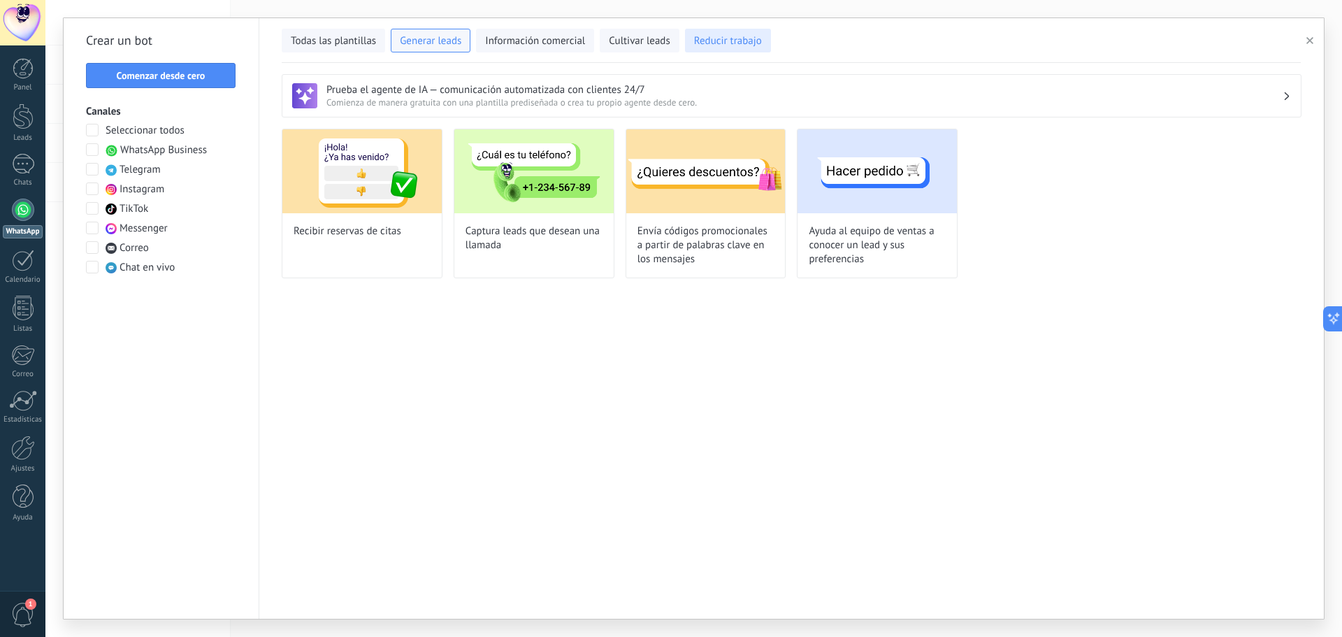
click at [730, 43] on span "Reducir trabajo" at bounding box center [728, 41] width 68 height 14
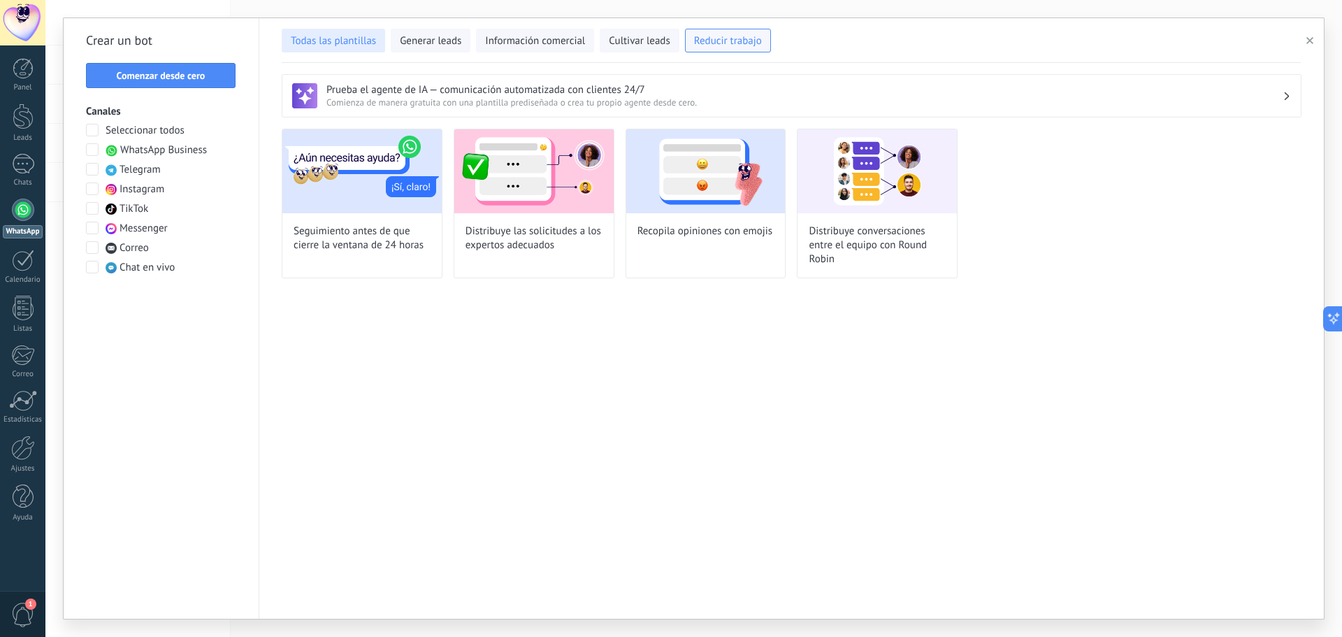
click at [318, 36] on span "Todas las plantillas" at bounding box center [333, 41] width 85 height 14
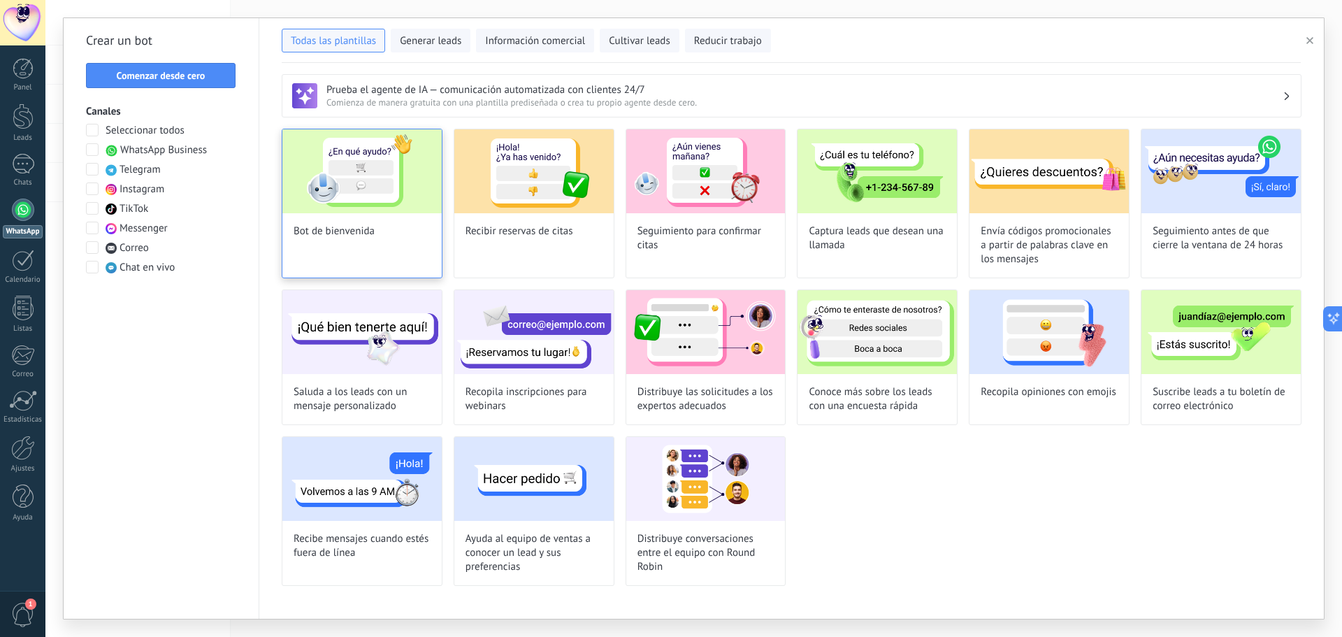
click at [380, 197] on img at bounding box center [361, 171] width 159 height 84
type input "**********"
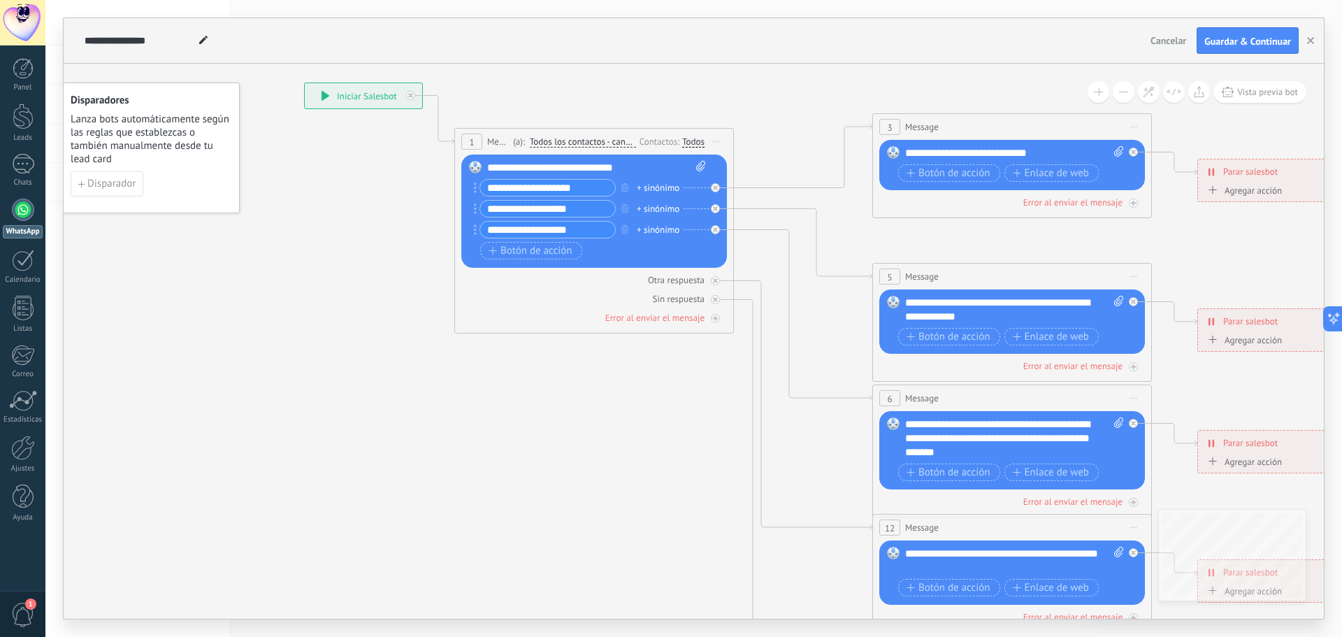
drag, startPoint x: 430, startPoint y: 380, endPoint x: 374, endPoint y: 303, distance: 95.5
click at [374, 303] on icon at bounding box center [1044, 439] width 2178 height 1412
click at [1240, 38] on span "Guardar & Continuar" at bounding box center [1247, 41] width 87 height 10
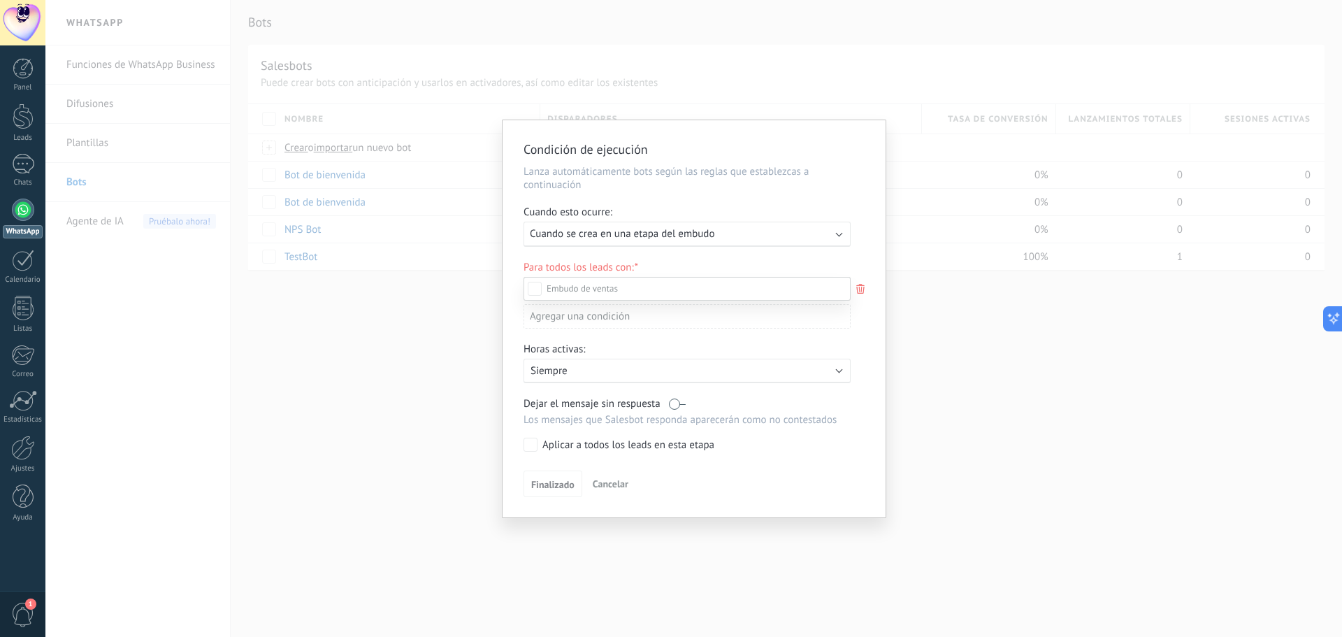
click at [645, 284] on label at bounding box center [686, 289] width 327 height 24
click at [565, 487] on div "Leads Entrantes Contacto inicial Negociación Debate contractual Discusión de co…" at bounding box center [686, 456] width 327 height 358
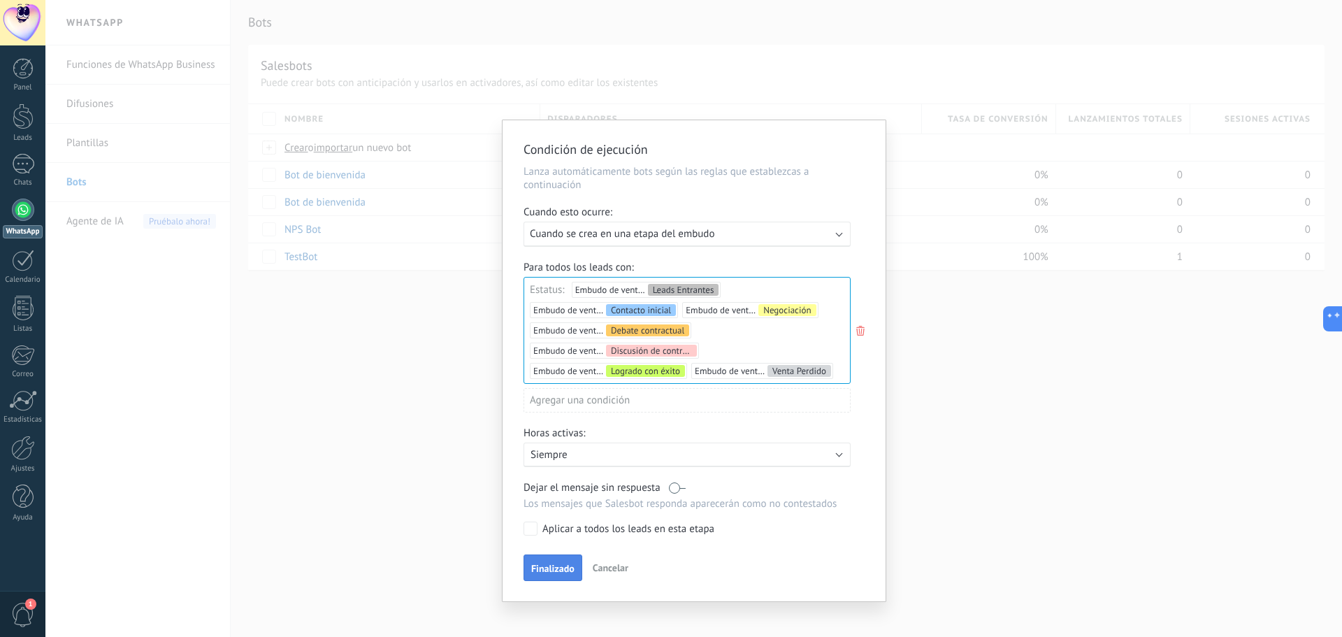
click at [563, 570] on span "Finalizado" at bounding box center [552, 568] width 43 height 10
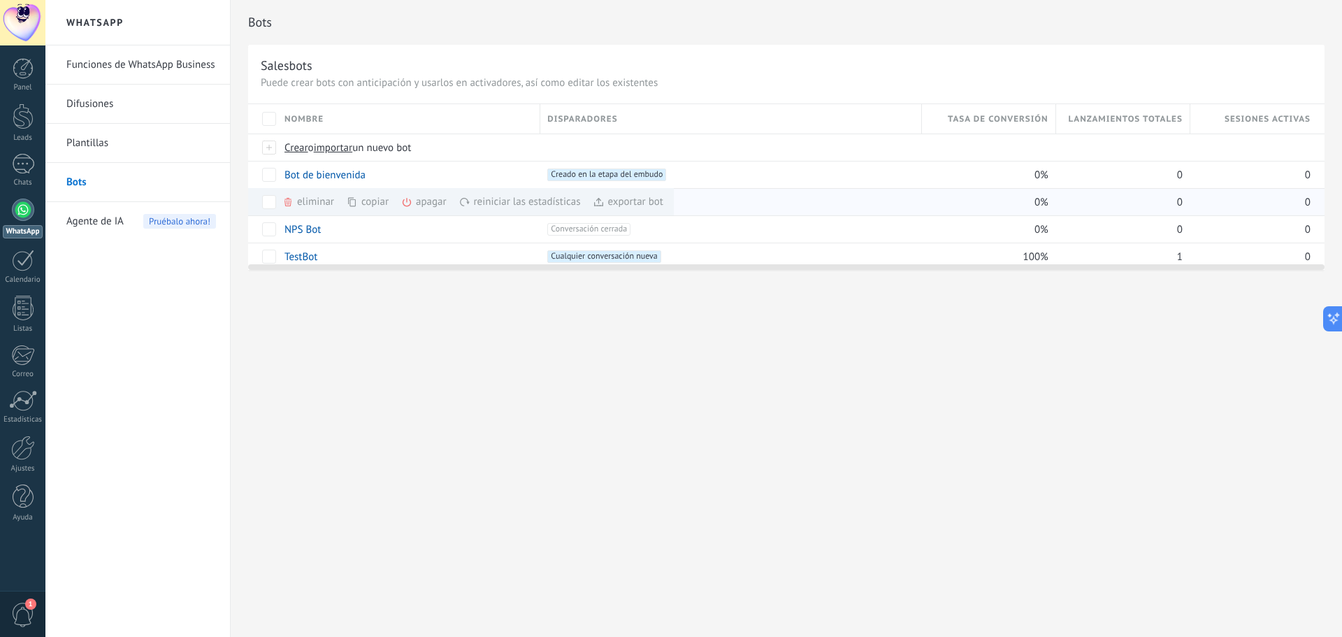
click at [292, 199] on span at bounding box center [287, 201] width 11 height 11
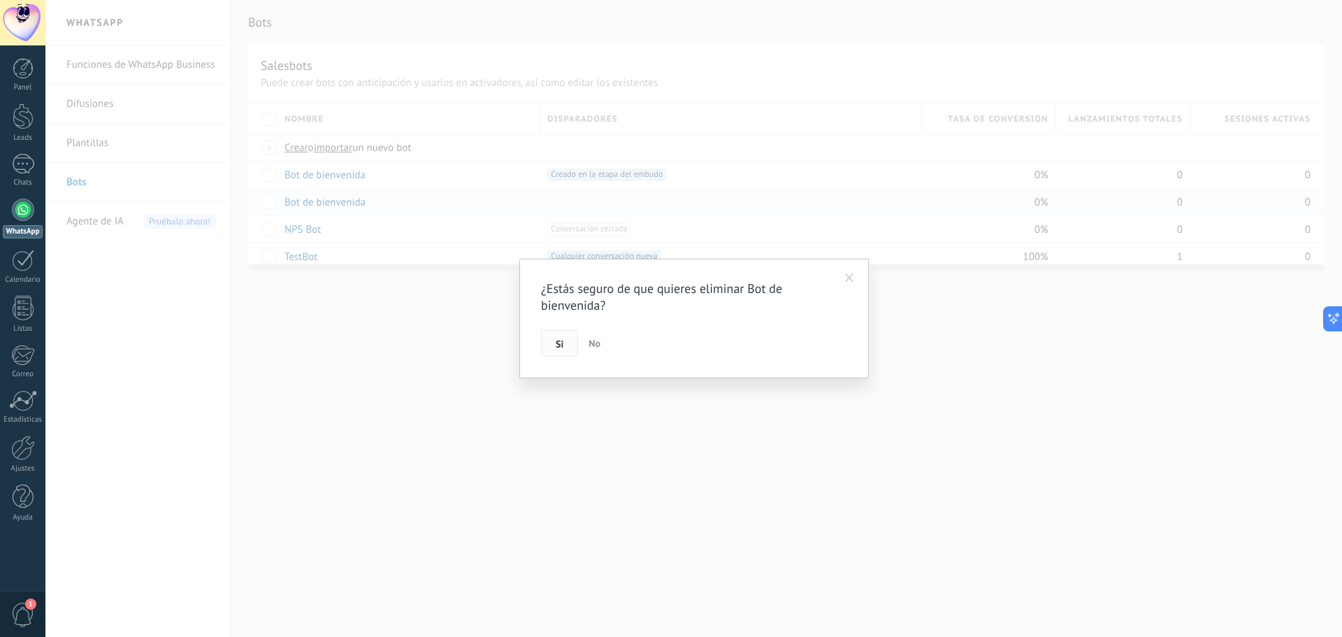
click at [561, 341] on span "Si" at bounding box center [560, 344] width 8 height 10
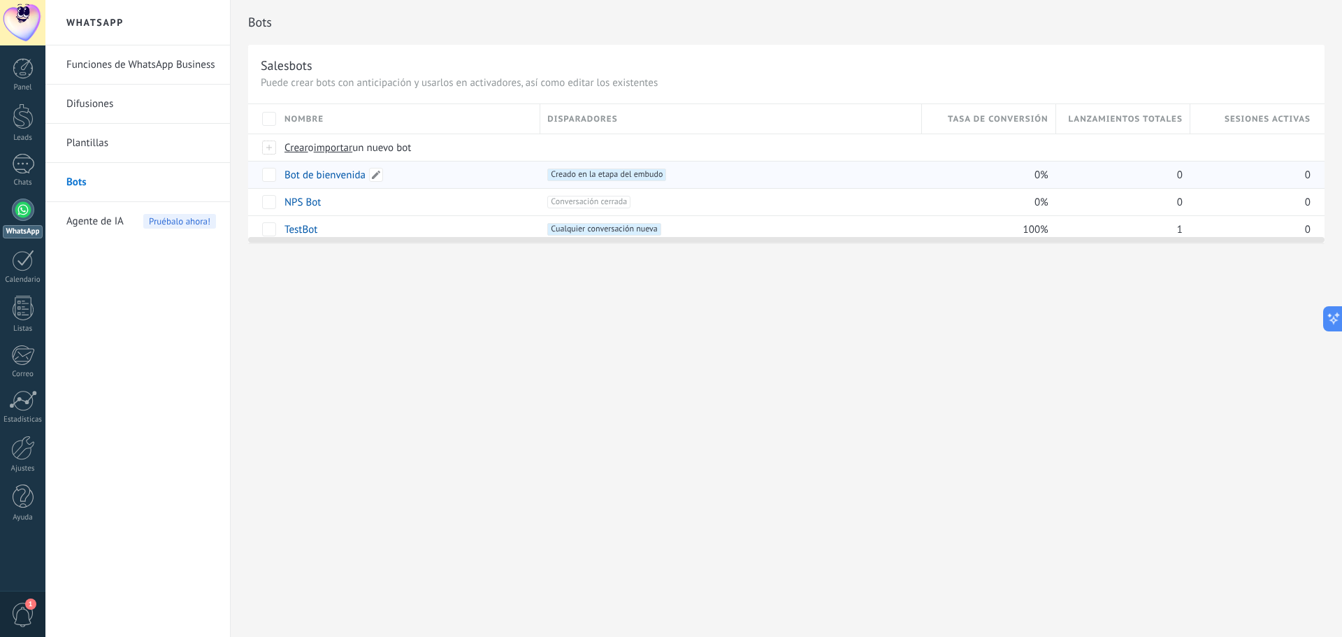
click at [322, 173] on link "Bot de bienvenida" at bounding box center [324, 174] width 81 height 13
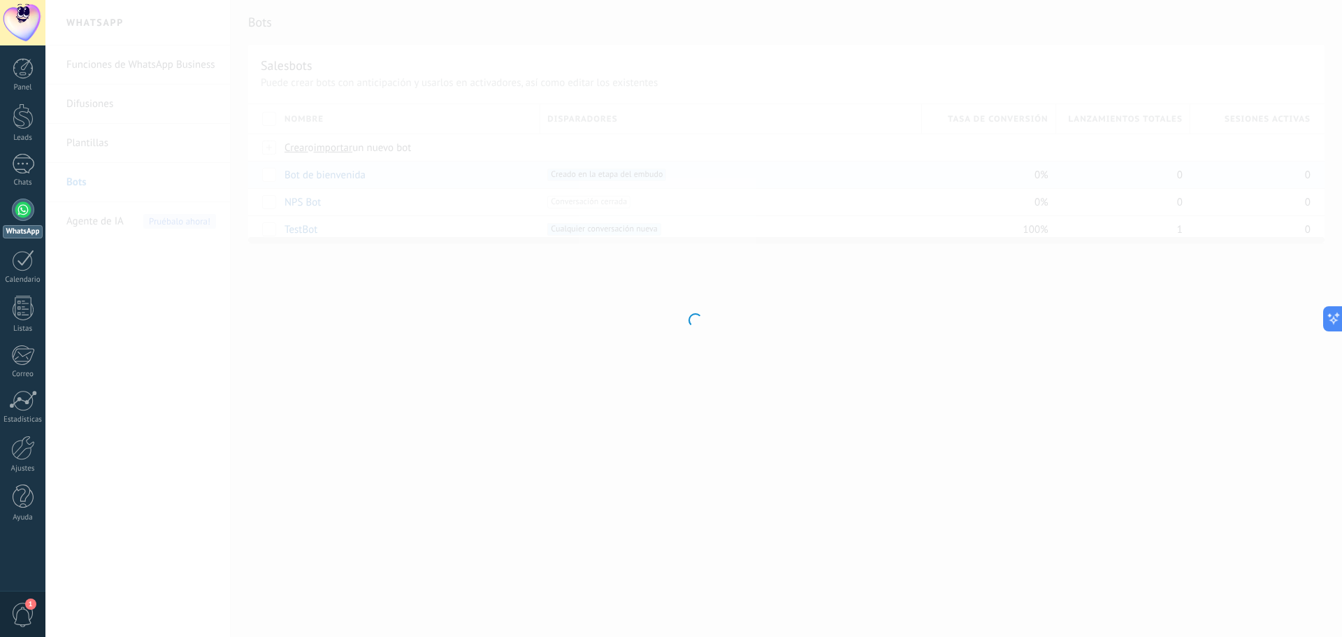
type input "**********"
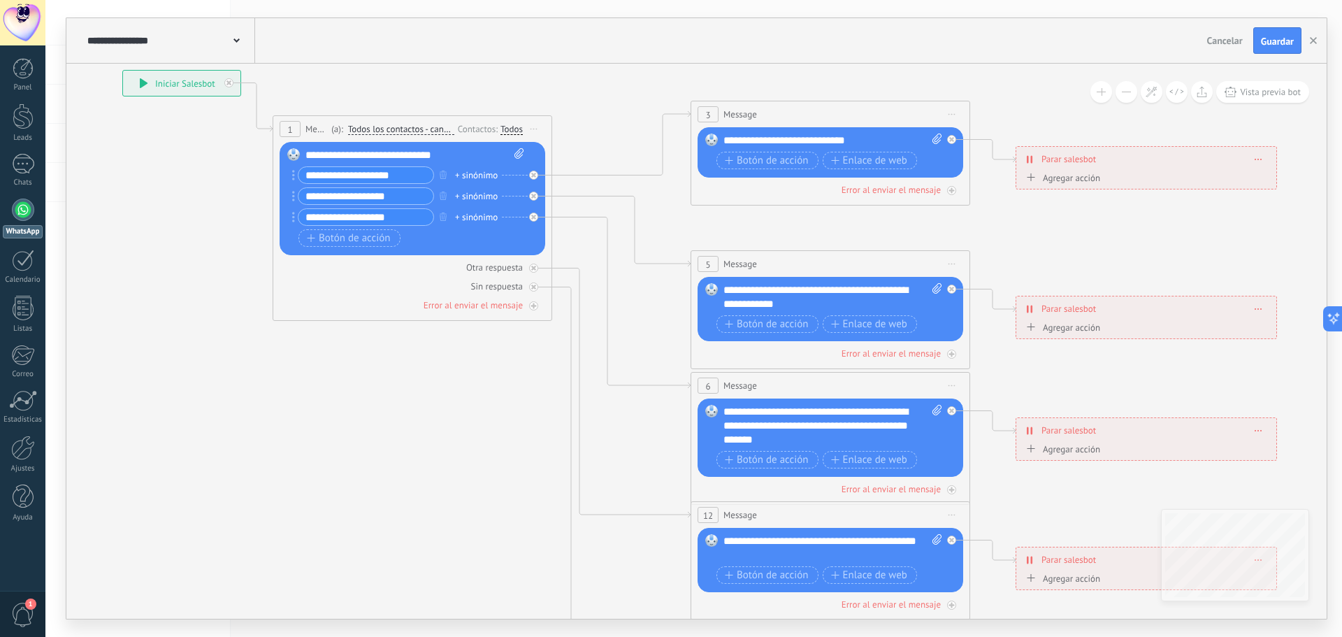
drag, startPoint x: 764, startPoint y: 526, endPoint x: 523, endPoint y: 427, distance: 260.5
click at [523, 427] on icon at bounding box center [862, 426] width 2178 height 1412
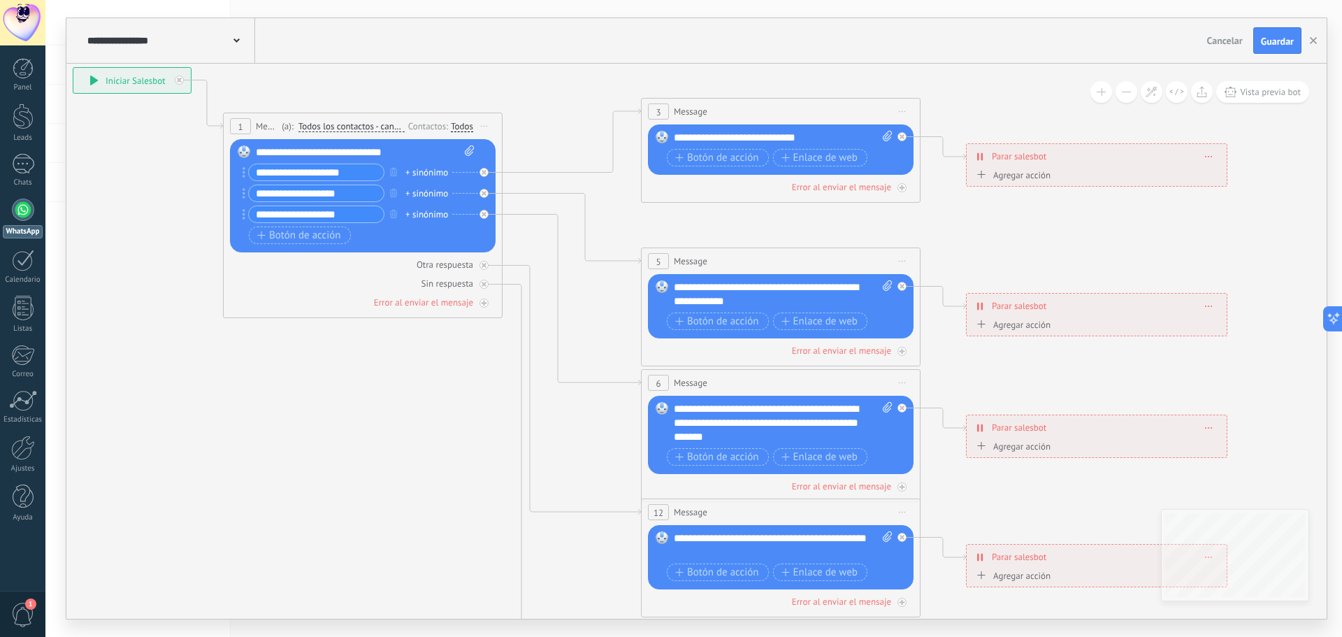
drag, startPoint x: 440, startPoint y: 466, endPoint x: 390, endPoint y: 463, distance: 49.7
click at [390, 463] on icon at bounding box center [812, 424] width 2178 height 1412
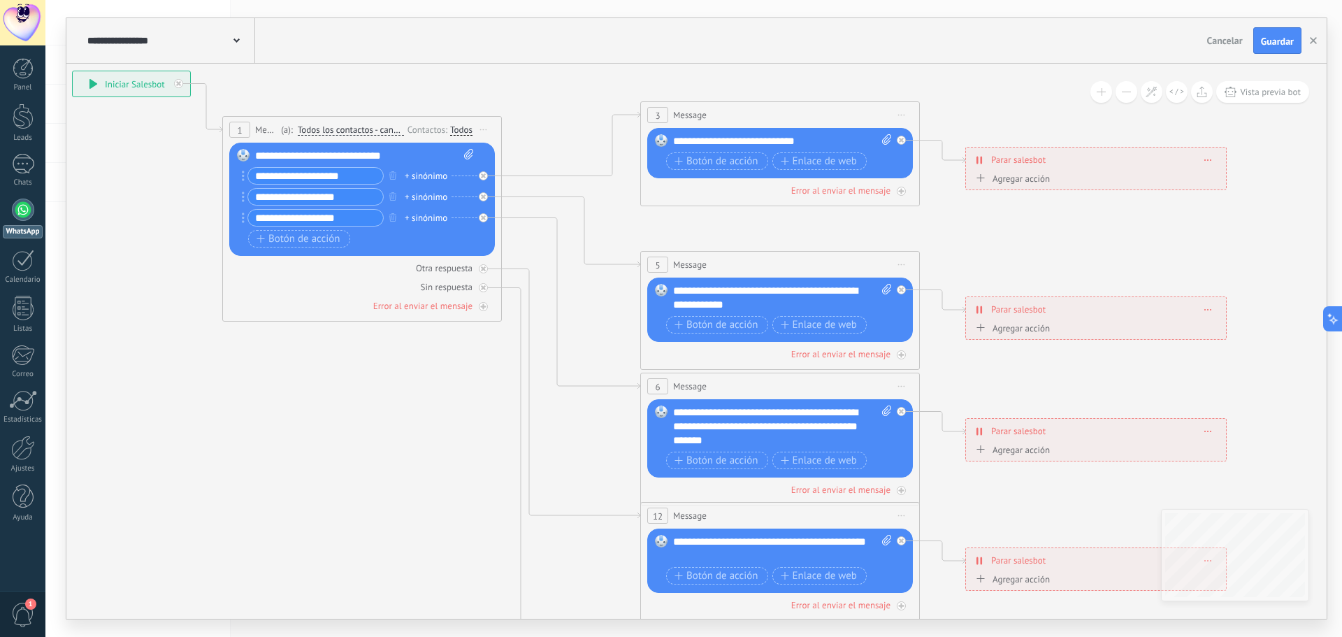
click at [360, 426] on icon at bounding box center [812, 427] width 2178 height 1412
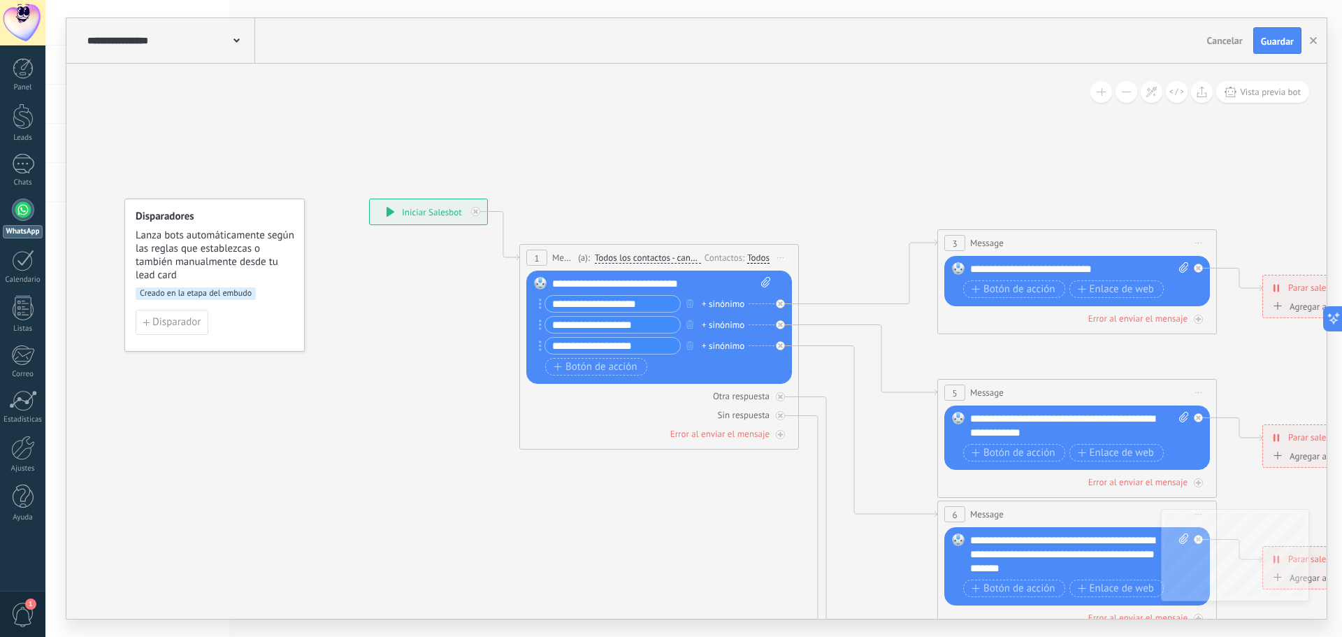
drag, startPoint x: 135, startPoint y: 179, endPoint x: 391, endPoint y: 317, distance: 291.1
click at [410, 317] on icon at bounding box center [1109, 555] width 2178 height 1412
click at [179, 326] on span "Disparador" at bounding box center [176, 322] width 48 height 10
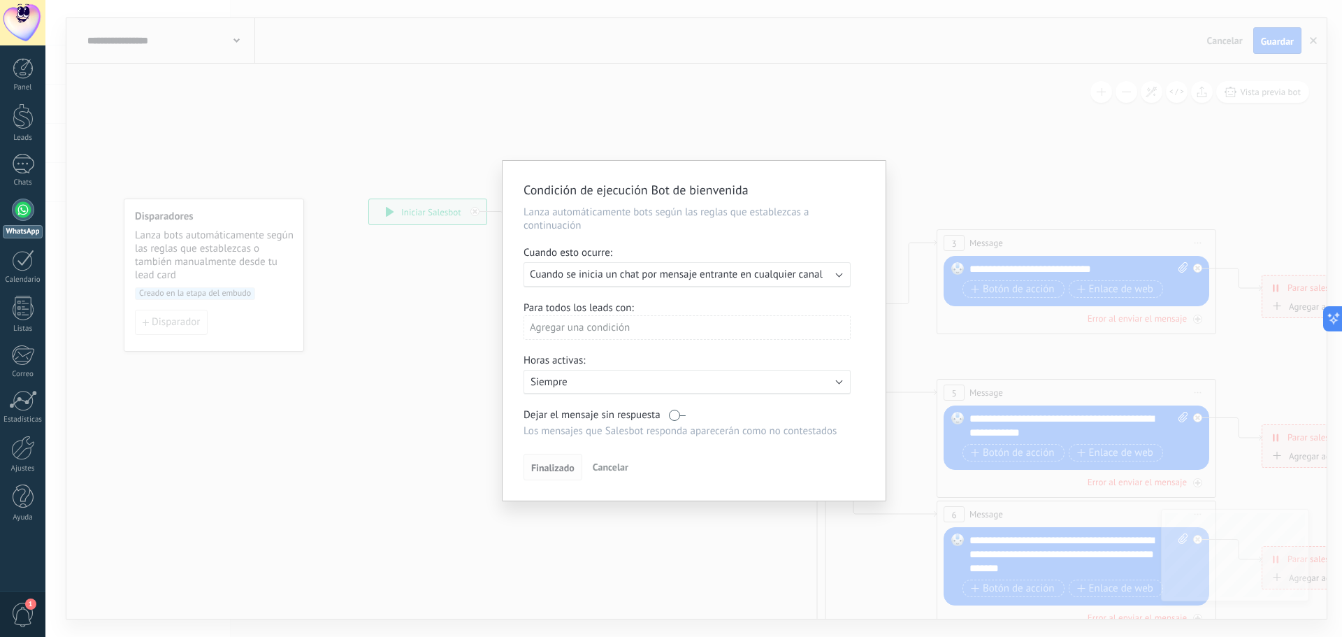
click at [566, 468] on span "Finalizado" at bounding box center [552, 468] width 43 height 10
click at [612, 470] on span "Cancelar" at bounding box center [611, 467] width 36 height 13
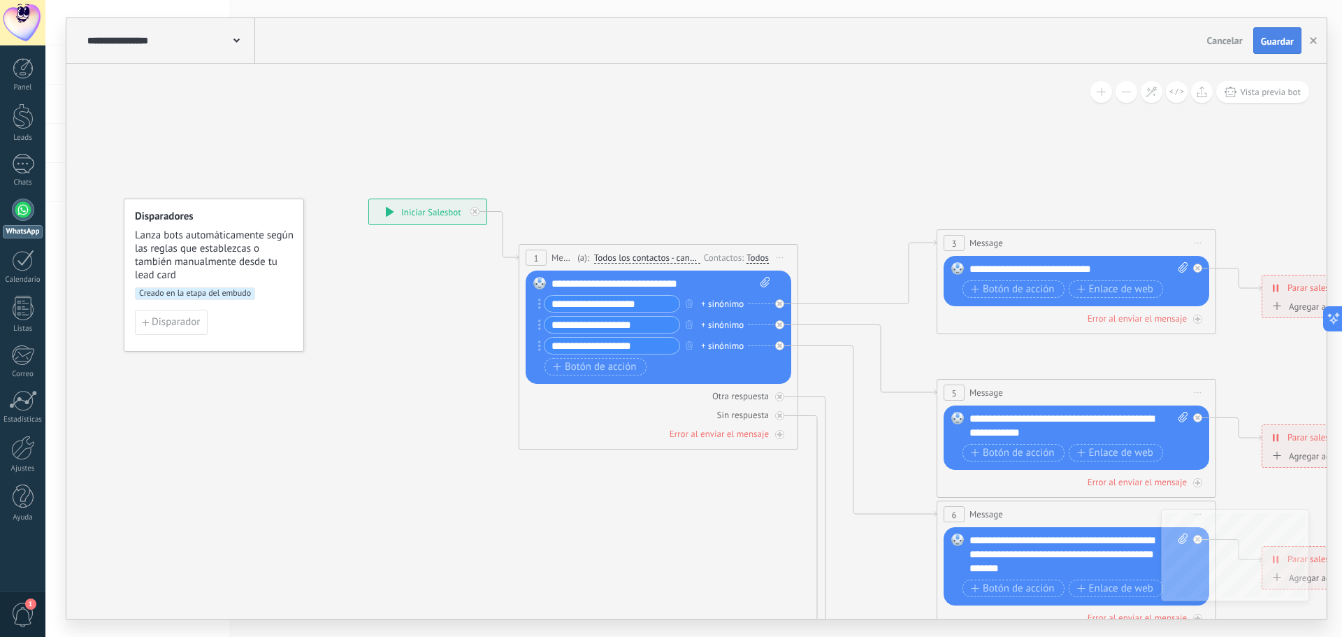
click at [1288, 41] on span "Guardar" at bounding box center [1277, 41] width 33 height 10
click at [26, 170] on div at bounding box center [23, 164] width 22 height 20
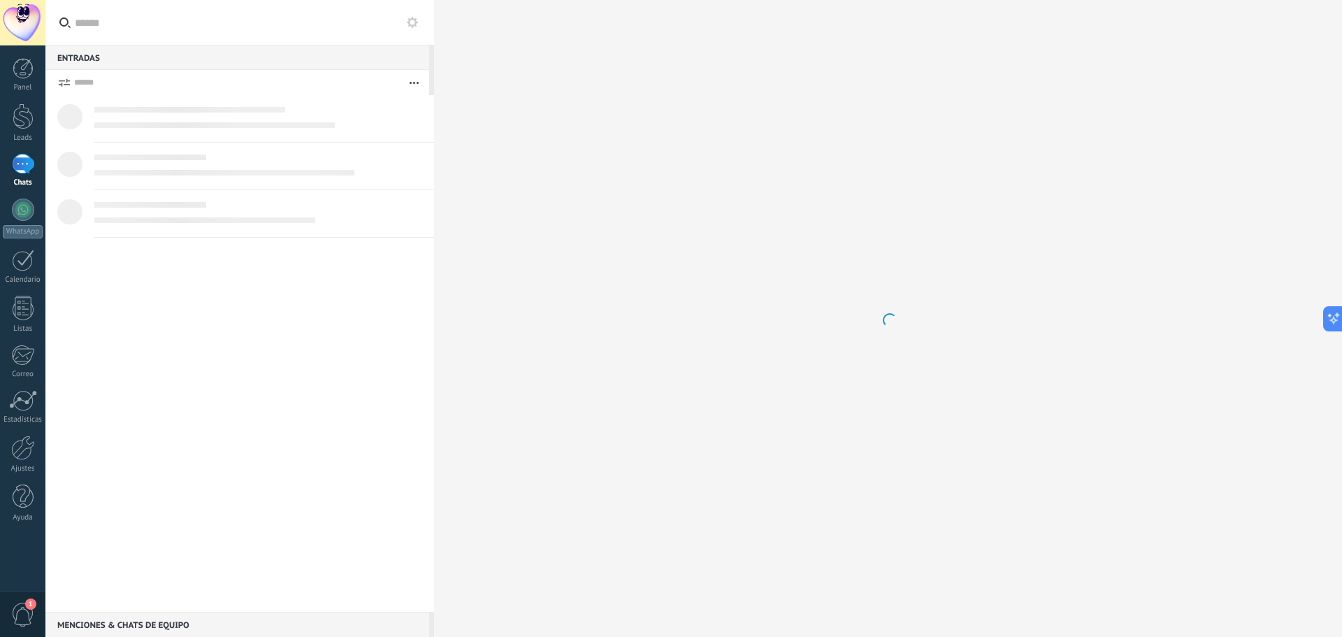
scroll to position [239, 0]
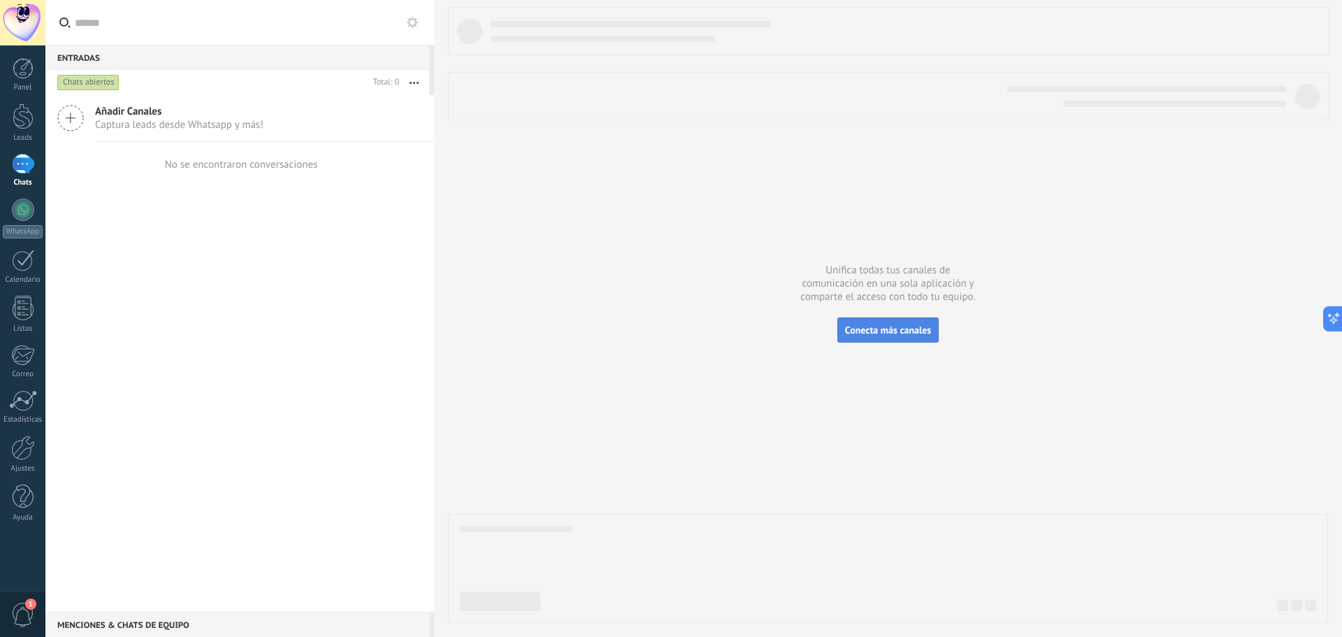
click at [897, 333] on span "Conecta más canales" at bounding box center [888, 330] width 86 height 13
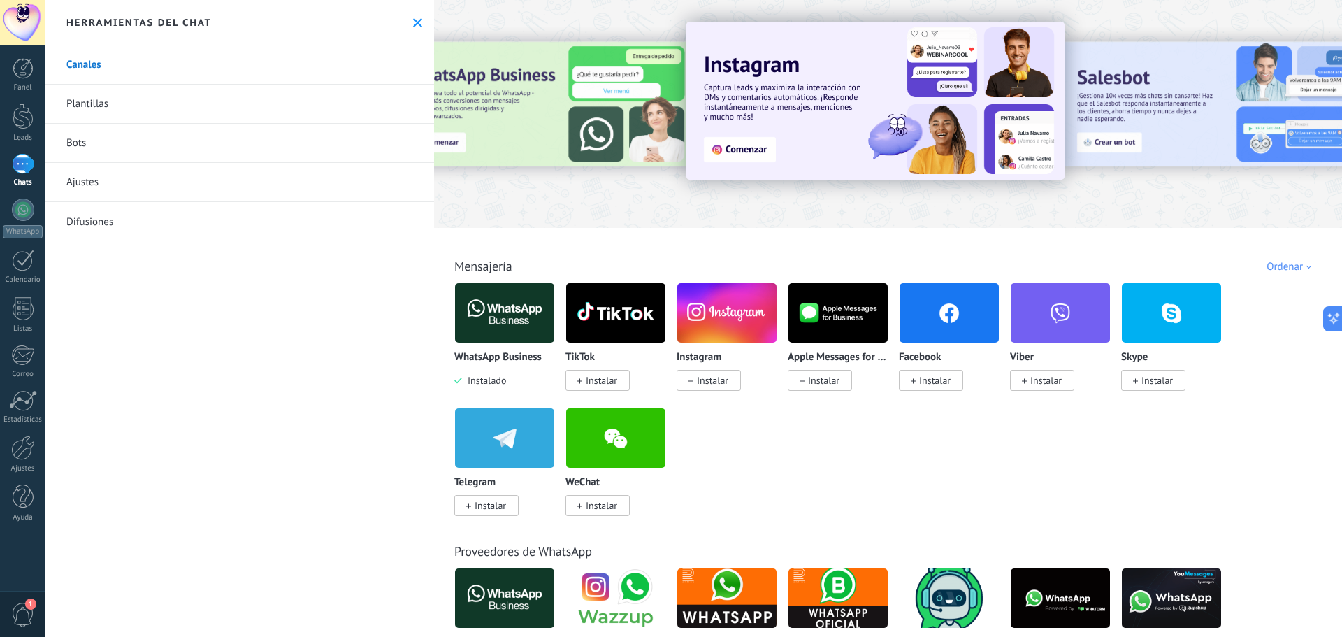
click at [141, 152] on link "Bots" at bounding box center [239, 143] width 389 height 39
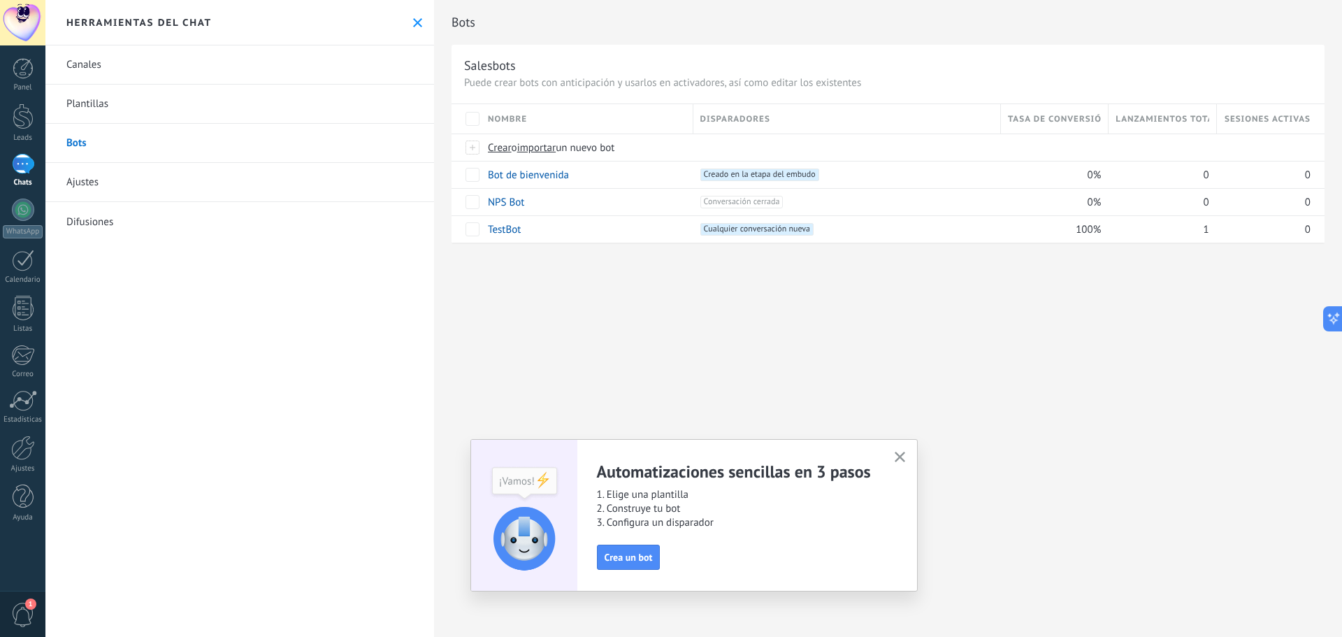
click at [127, 186] on link "Ajustes" at bounding box center [239, 182] width 389 height 39
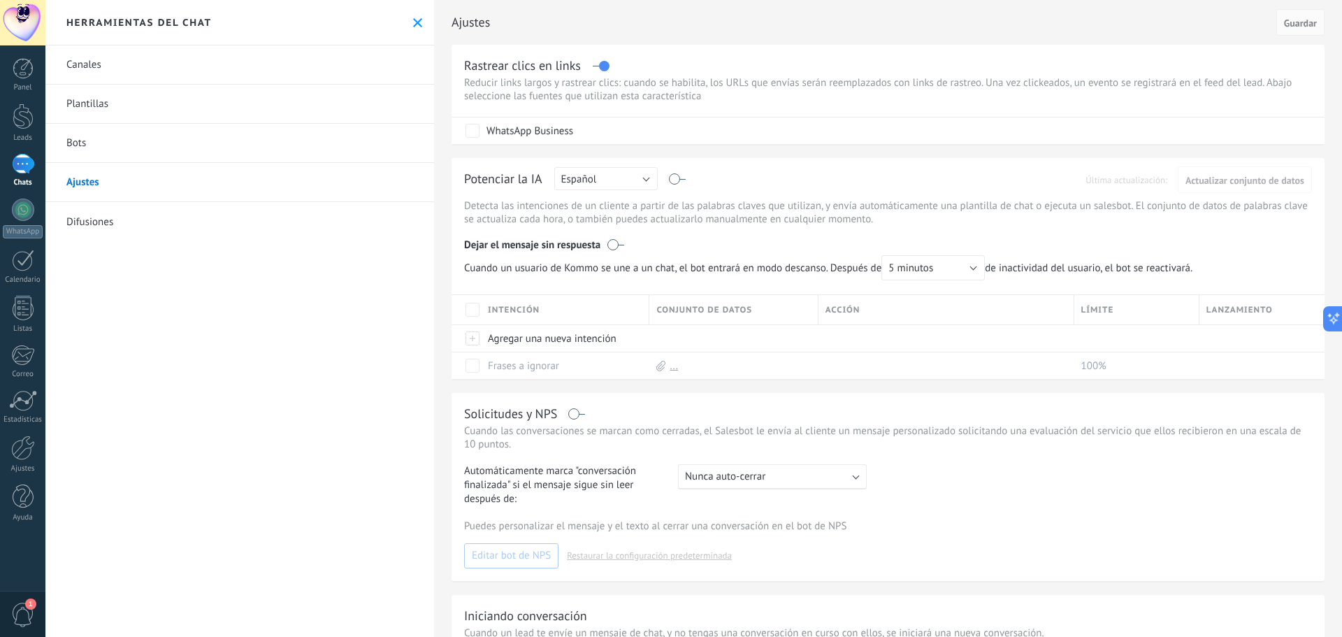
click at [115, 95] on link "Plantillas" at bounding box center [239, 104] width 389 height 39
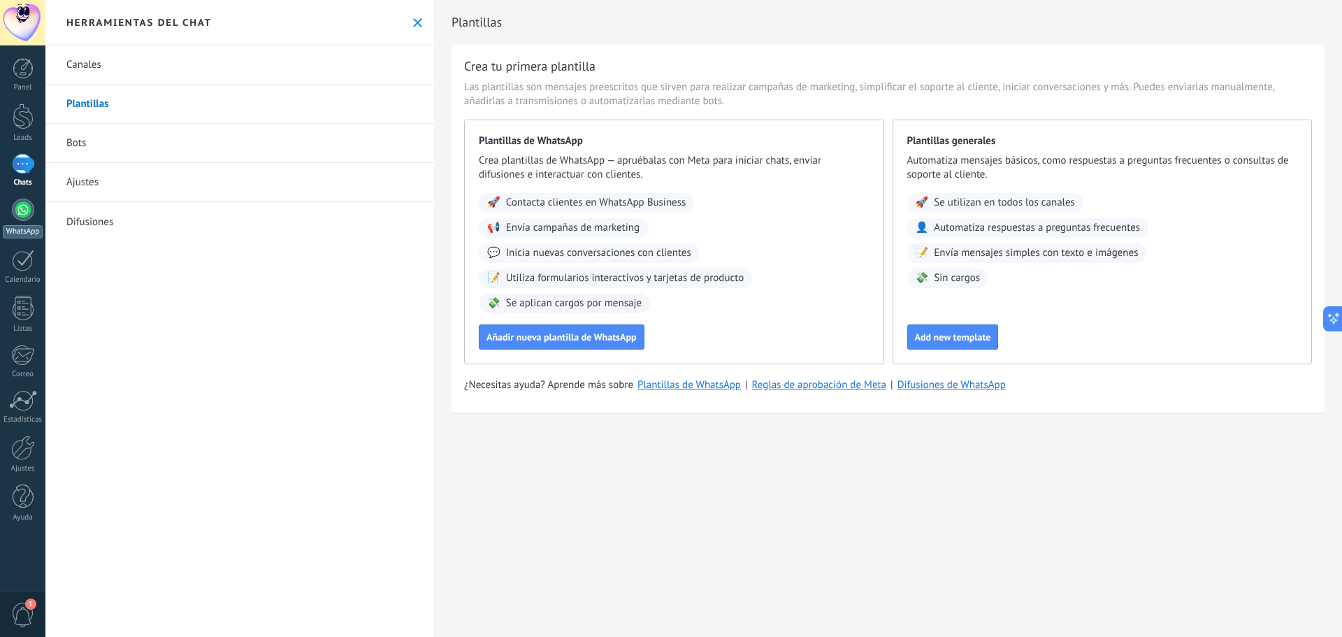
click at [34, 211] on div at bounding box center [23, 209] width 22 height 22
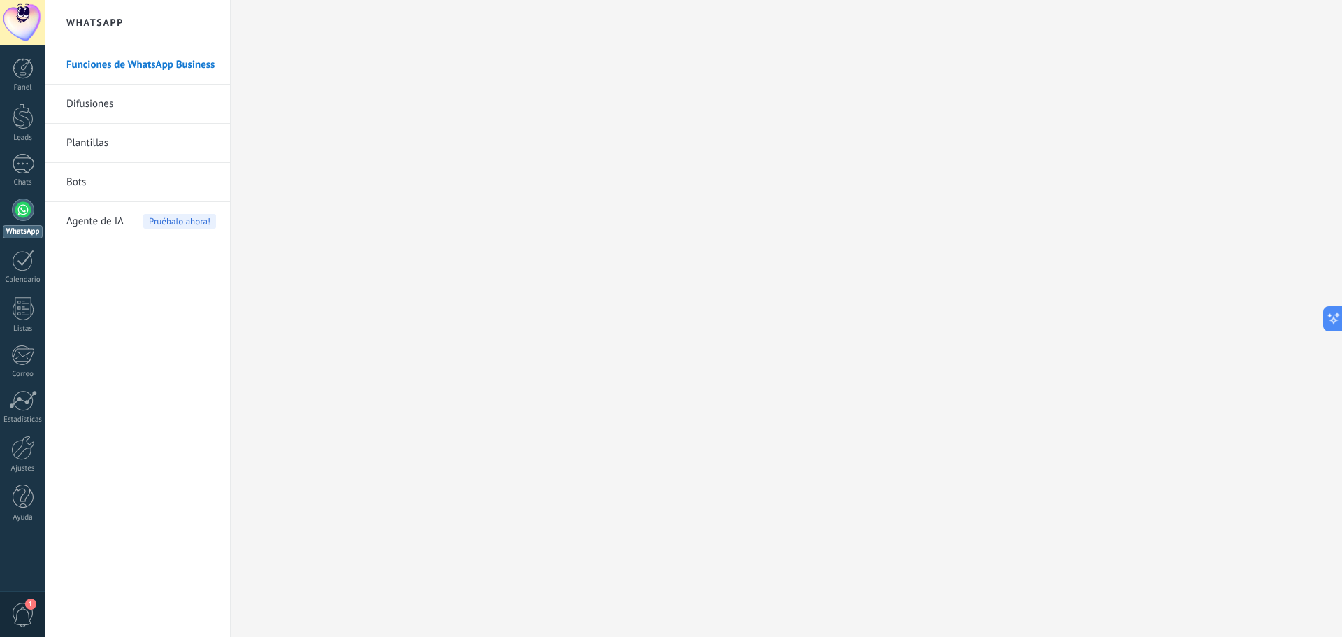
click at [126, 148] on link "Plantillas" at bounding box center [141, 143] width 150 height 39
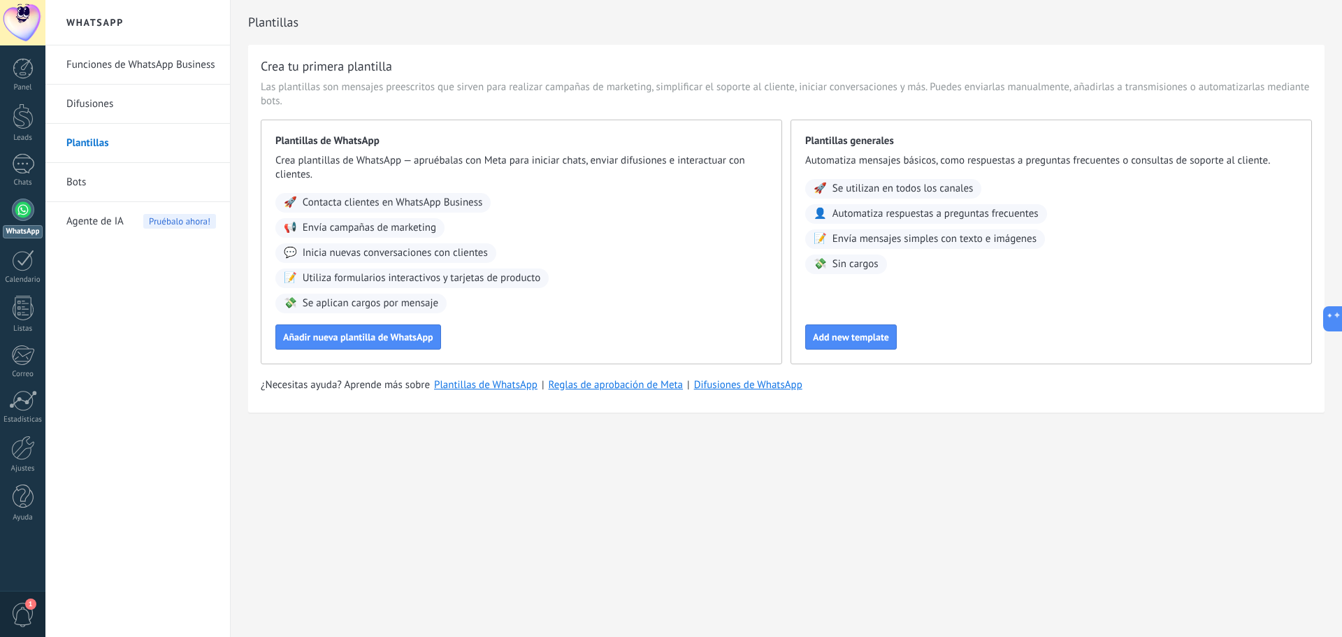
click at [106, 191] on link "Bots" at bounding box center [141, 182] width 150 height 39
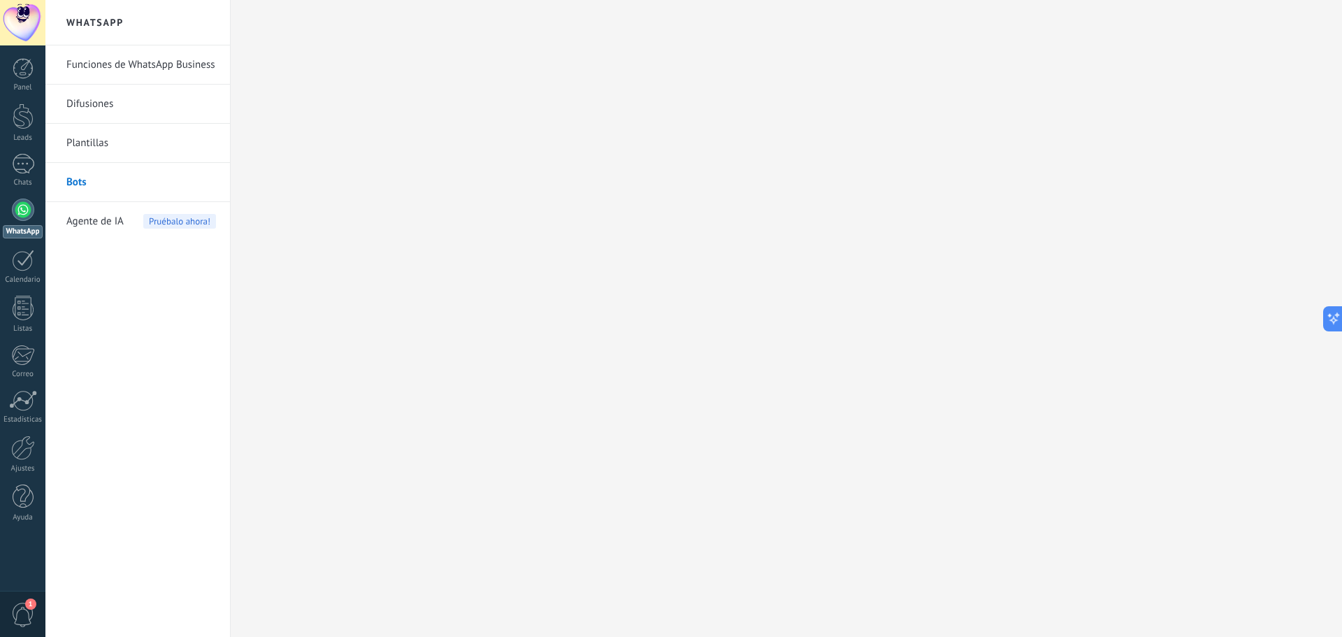
click at [112, 223] on span "Agente de IA" at bounding box center [94, 221] width 57 height 39
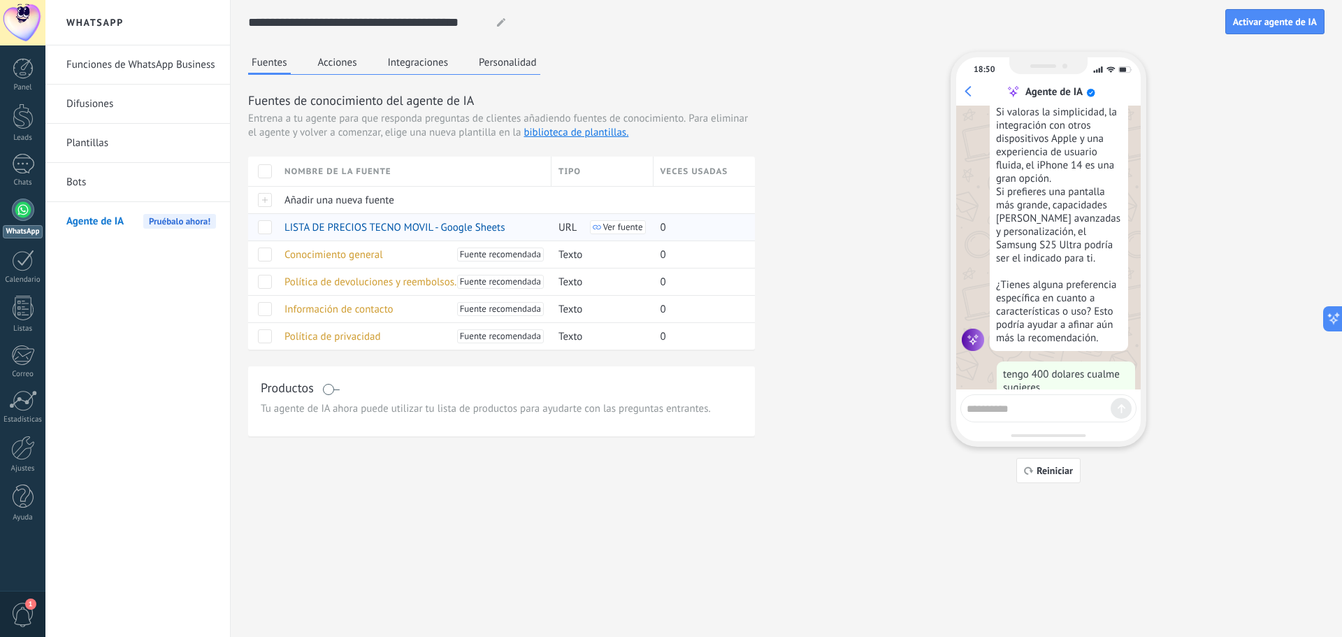
scroll to position [1726, 0]
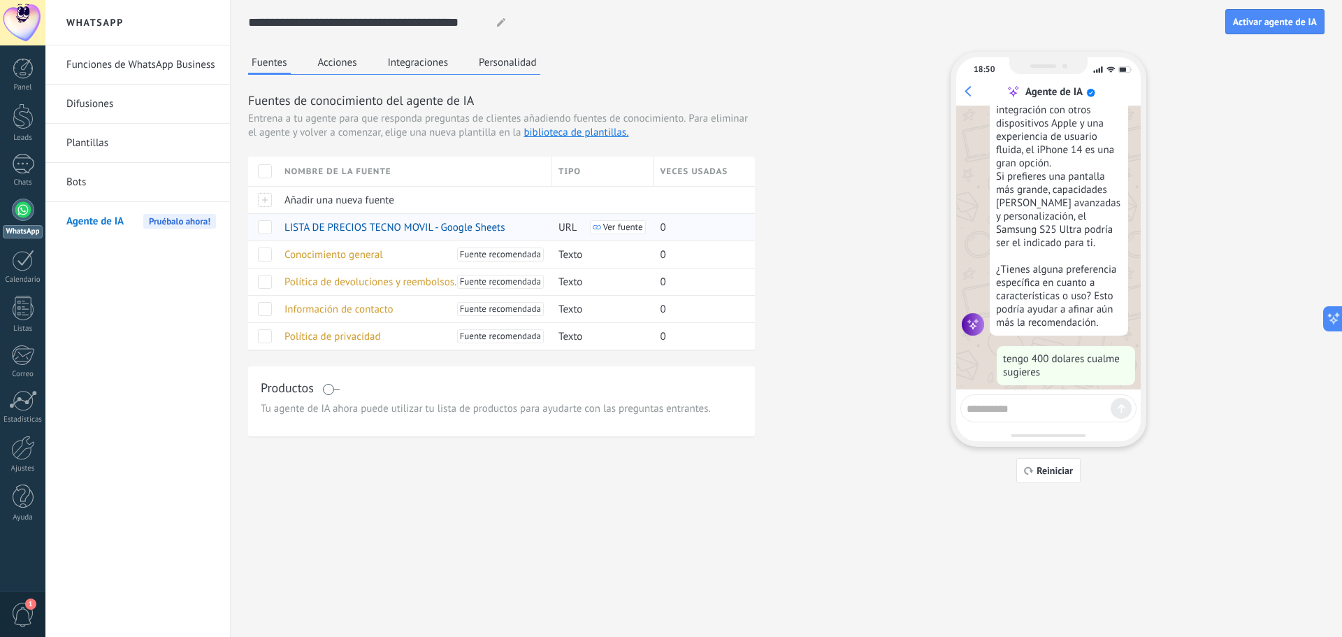
click at [266, 228] on span at bounding box center [265, 227] width 14 height 14
click at [263, 226] on span at bounding box center [265, 227] width 14 height 14
click at [344, 309] on span "Información de contacto" at bounding box center [338, 309] width 109 height 13
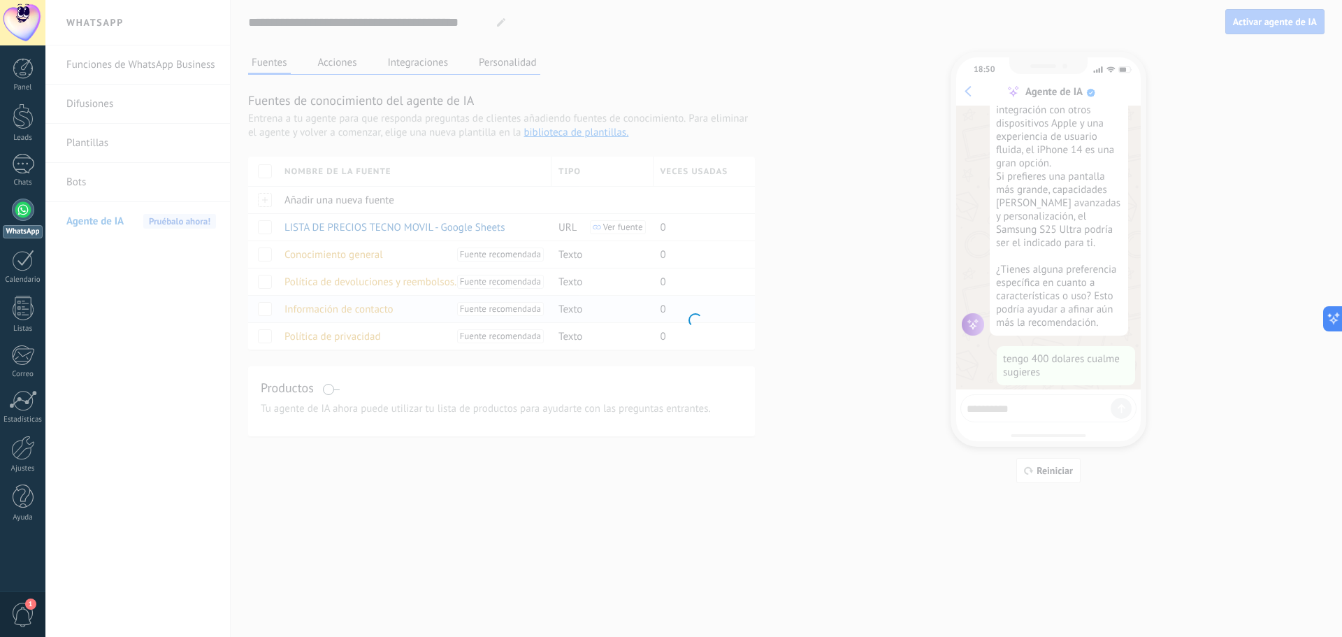
type input "**********"
type textarea "**********"
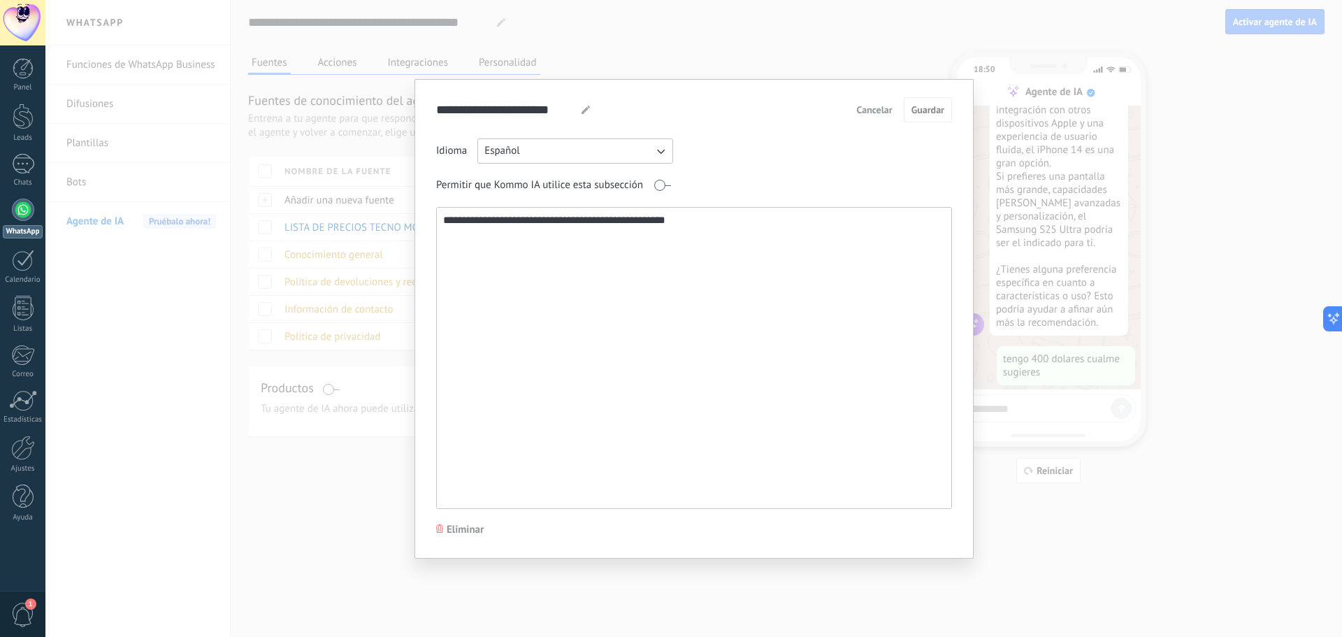
click at [615, 341] on textarea "**********" at bounding box center [693, 358] width 512 height 301
click at [882, 109] on span "Cancelar" at bounding box center [875, 110] width 36 height 10
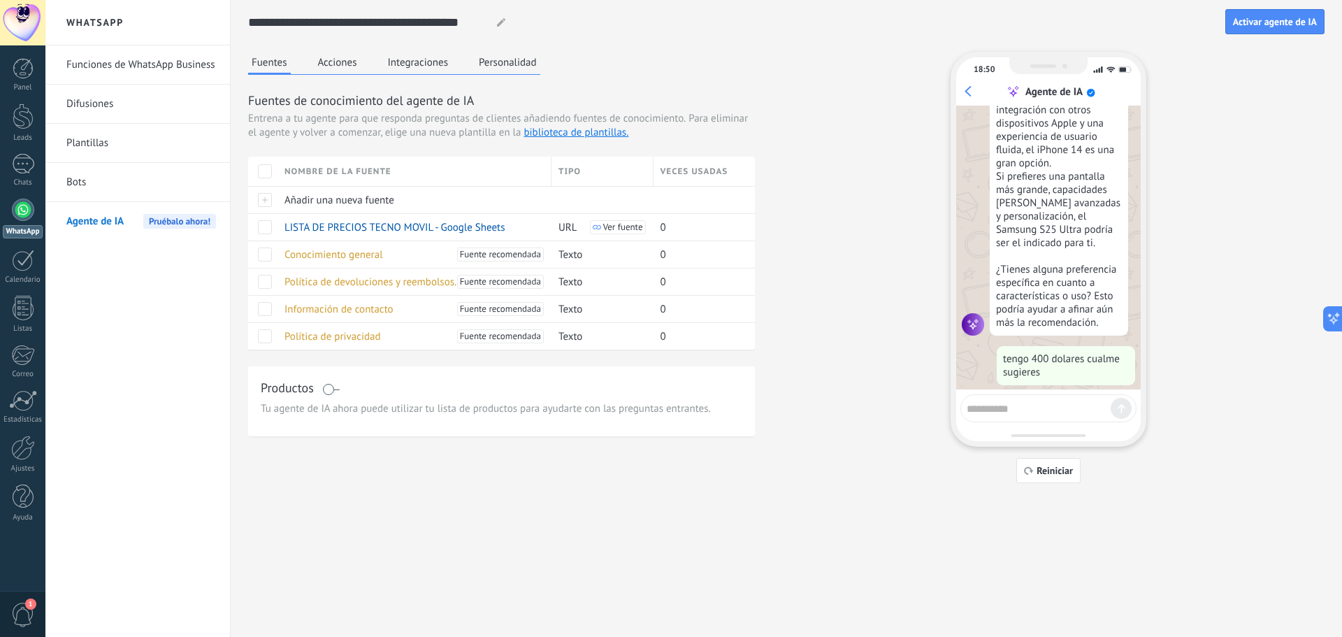
click at [109, 175] on link "Bots" at bounding box center [141, 182] width 150 height 39
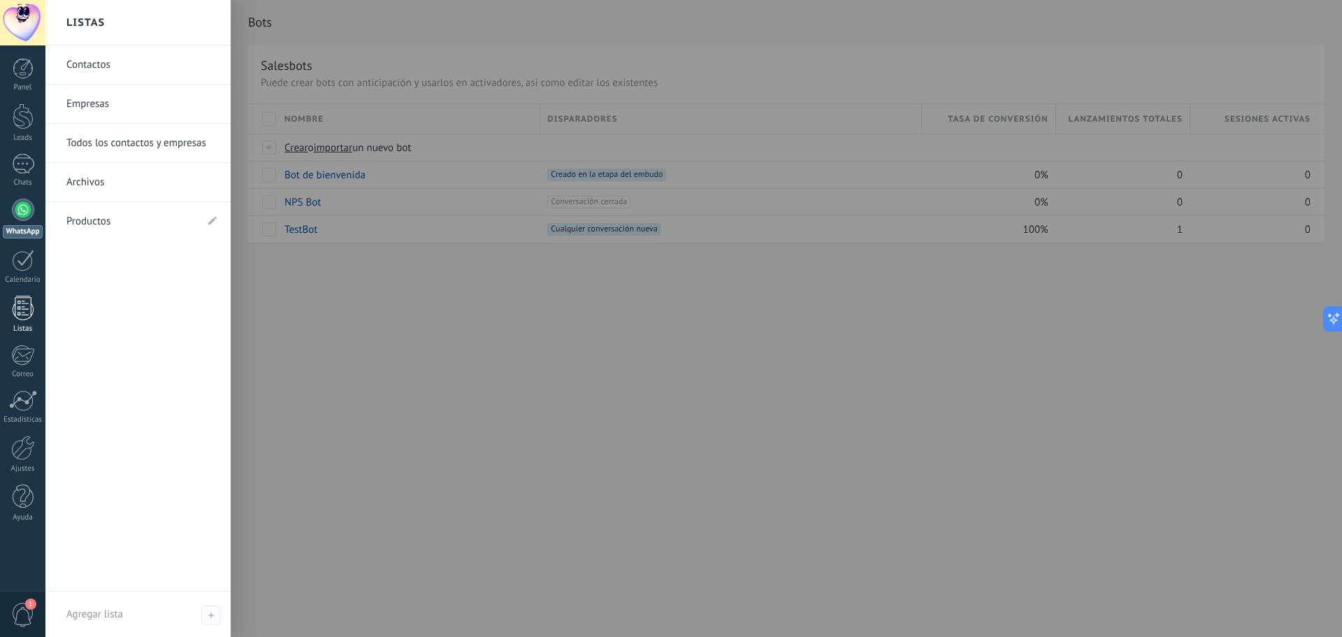
click at [27, 298] on div at bounding box center [23, 308] width 21 height 24
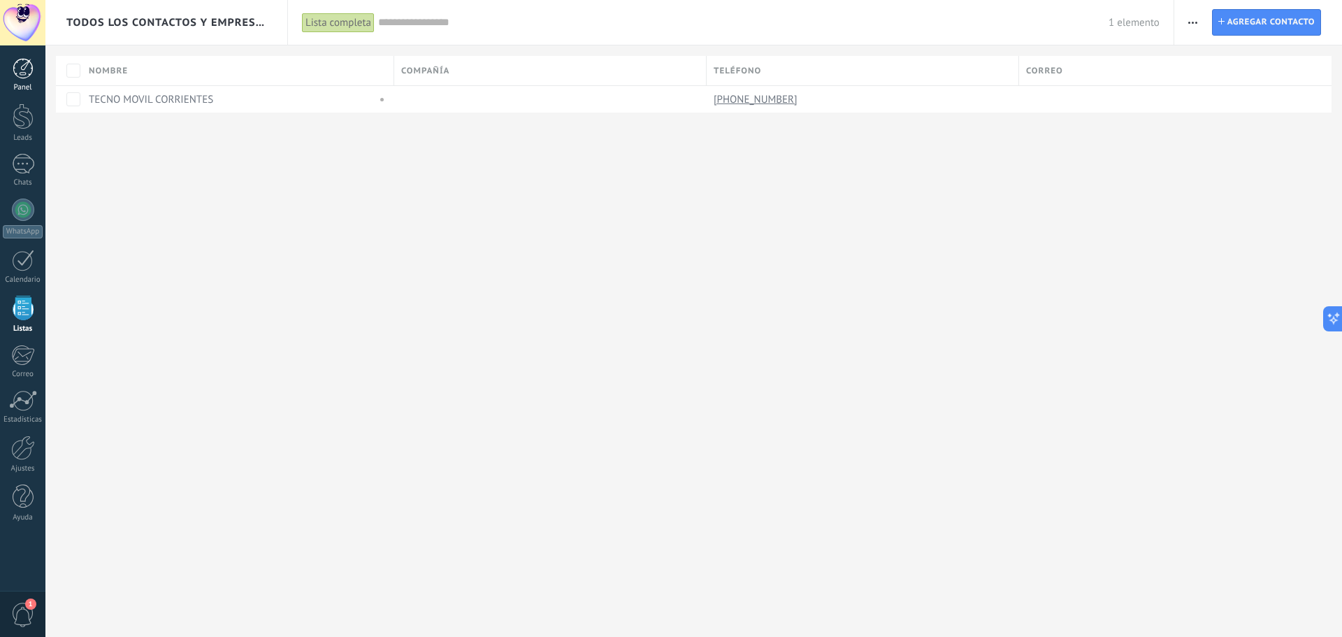
click at [24, 68] on div at bounding box center [23, 68] width 21 height 21
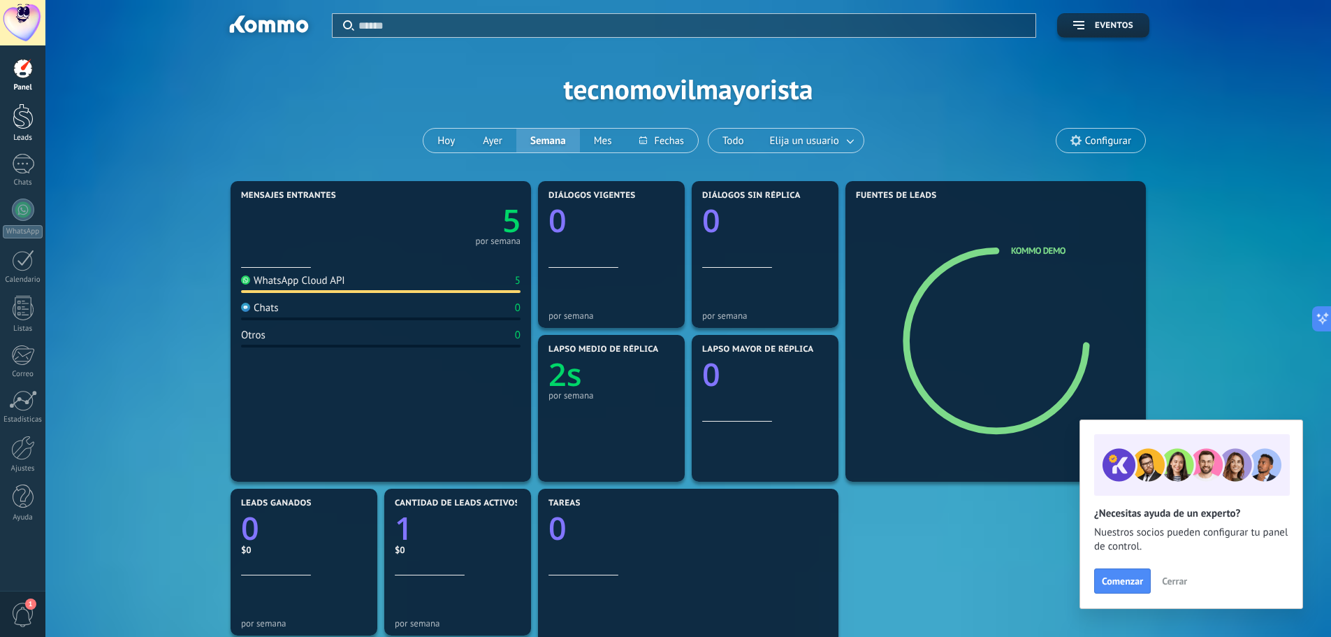
click at [24, 120] on div at bounding box center [23, 116] width 21 height 26
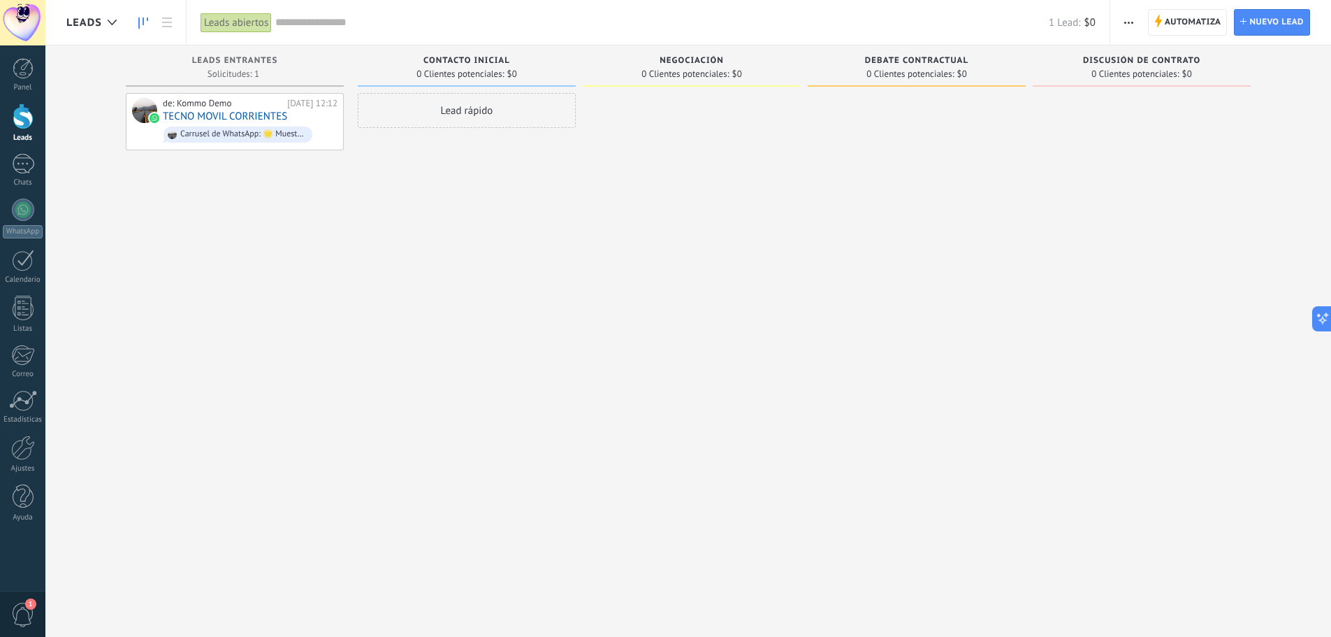
click at [438, 112] on div "Lead rápido" at bounding box center [467, 110] width 218 height 35
click at [767, 189] on div at bounding box center [692, 320] width 218 height 454
click at [445, 296] on span "Cancelar" at bounding box center [439, 297] width 36 height 13
click at [24, 168] on div at bounding box center [23, 164] width 22 height 20
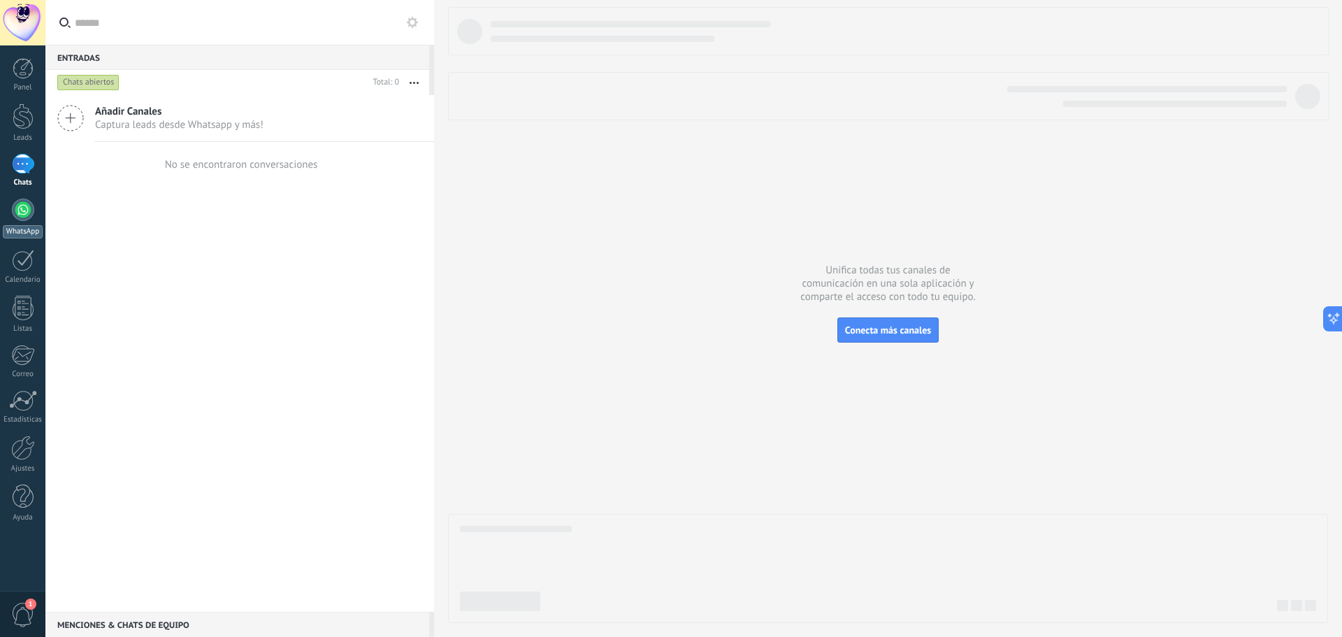
click at [23, 208] on div at bounding box center [23, 209] width 22 height 22
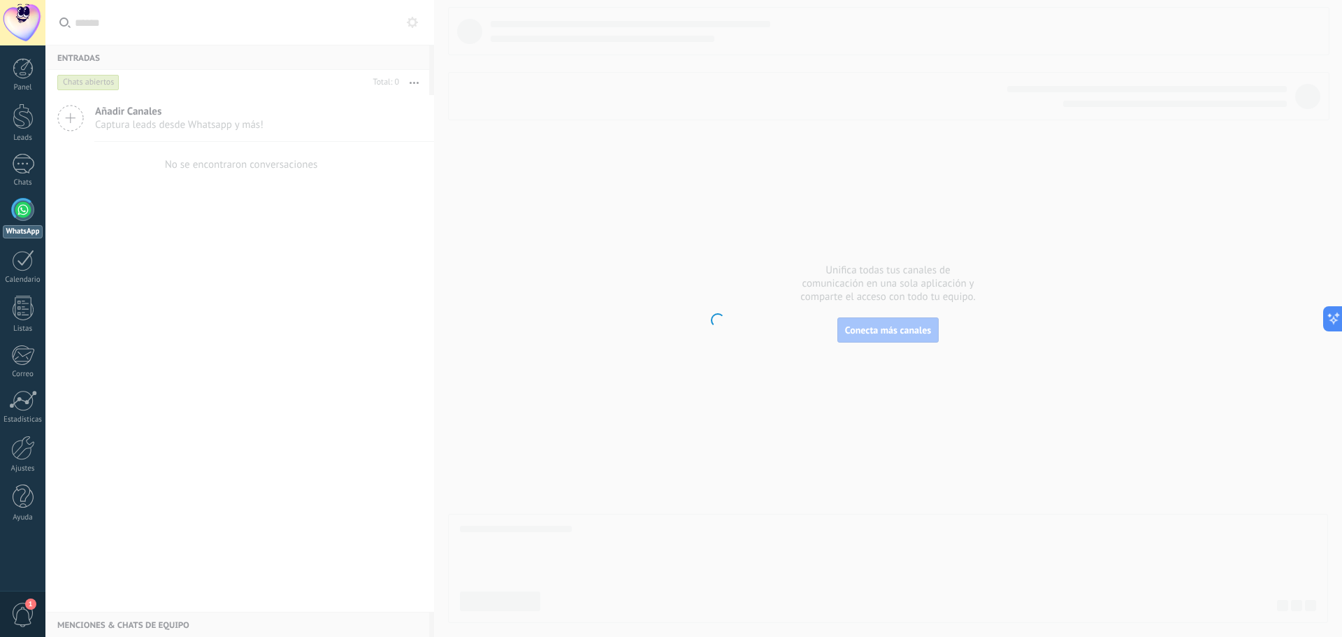
scroll to position [207, 0]
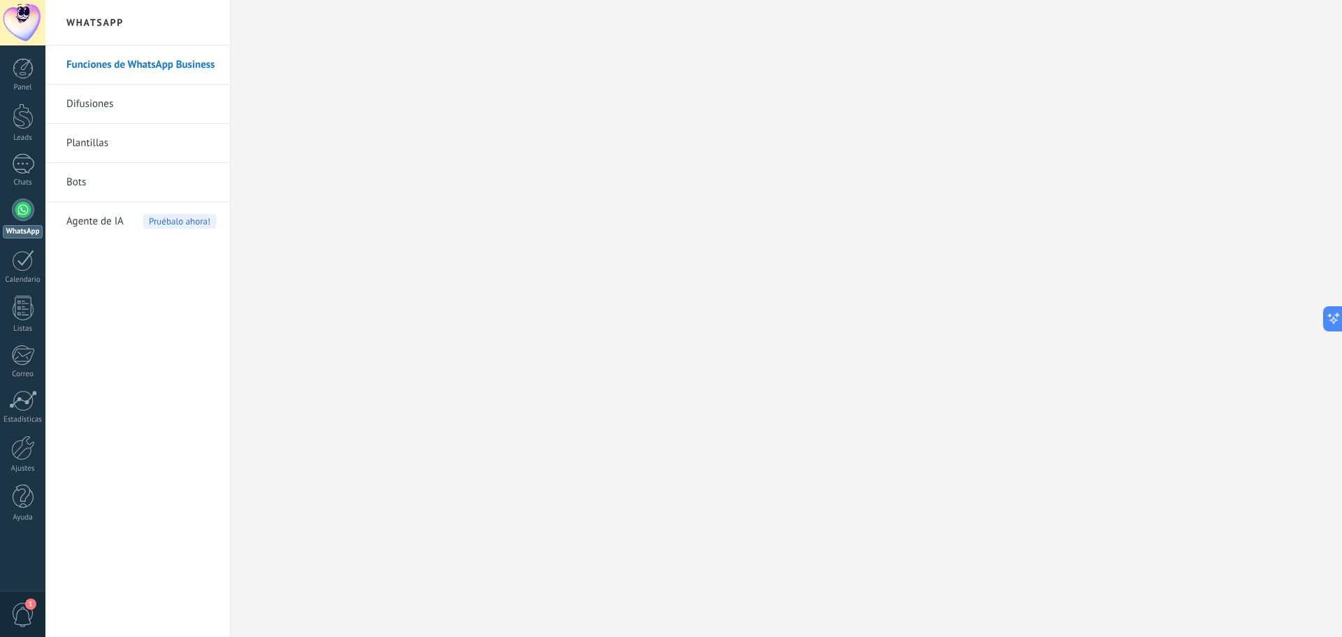
click at [115, 180] on link "Bots" at bounding box center [141, 182] width 150 height 39
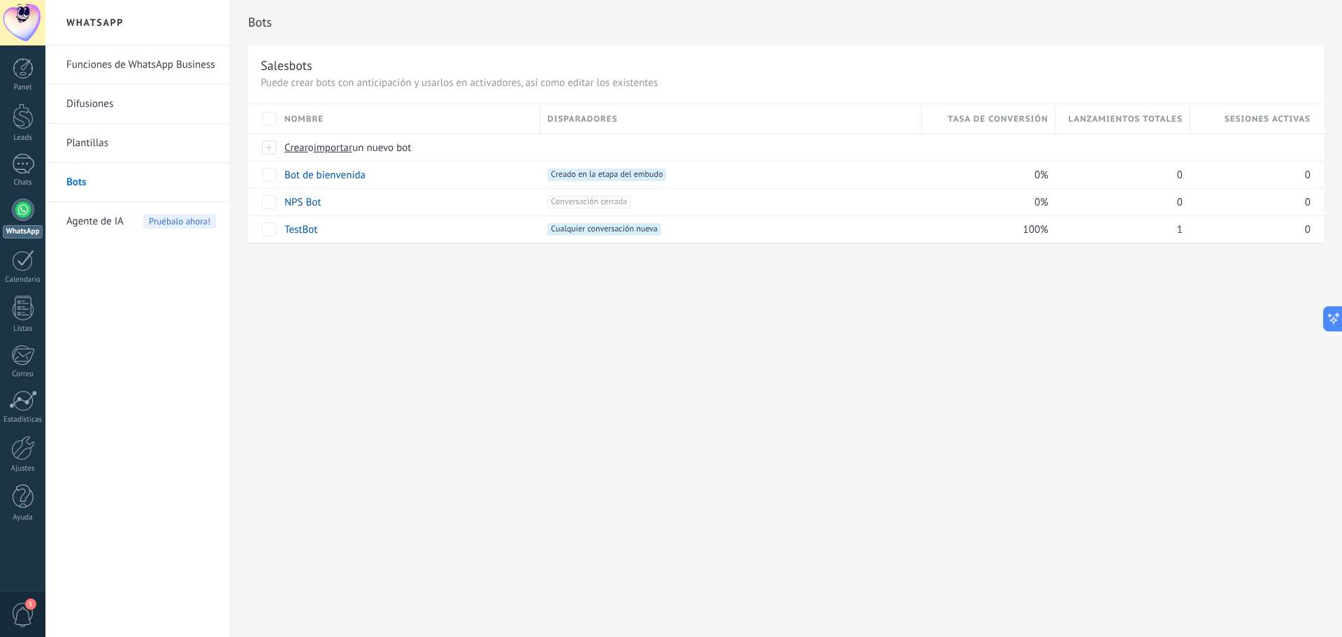
click at [126, 146] on link "Plantillas" at bounding box center [141, 143] width 150 height 39
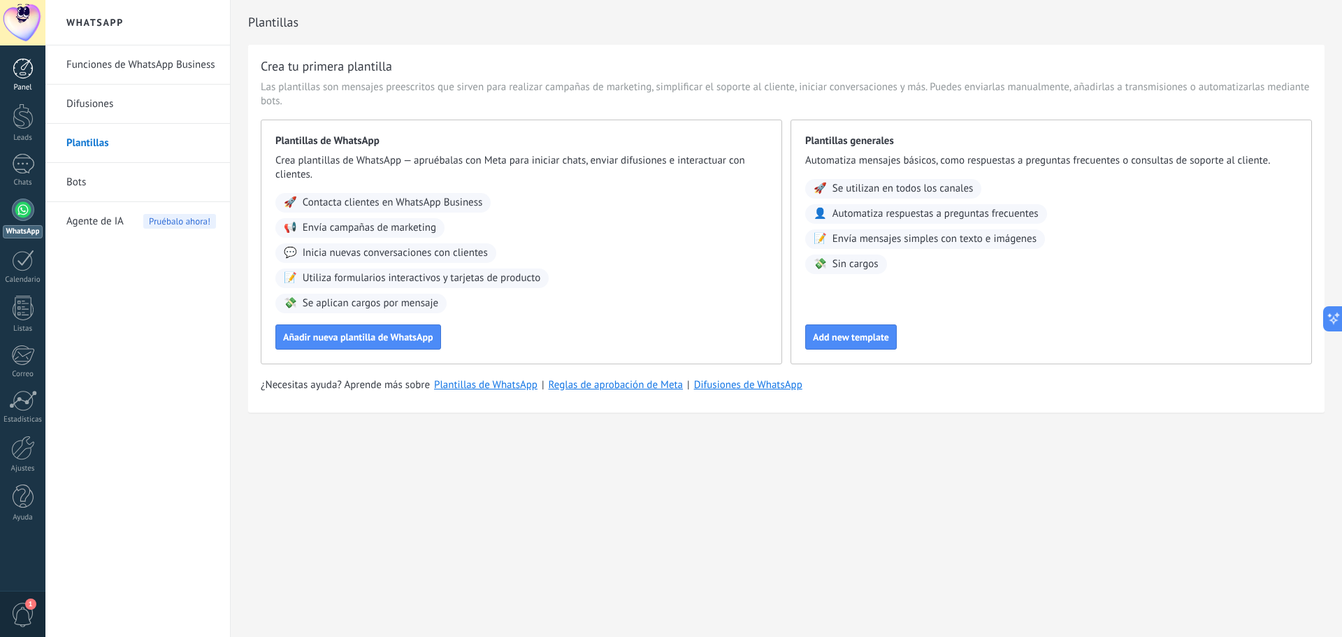
click at [30, 73] on div at bounding box center [23, 68] width 21 height 21
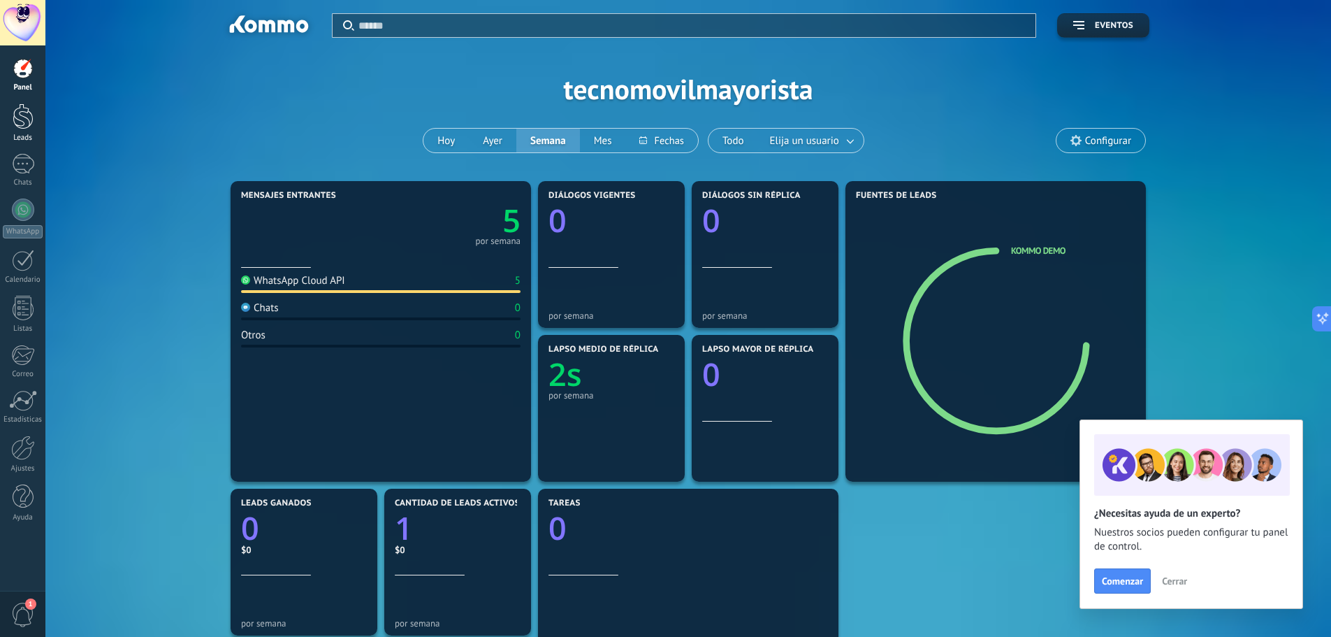
click at [21, 125] on div at bounding box center [23, 116] width 21 height 26
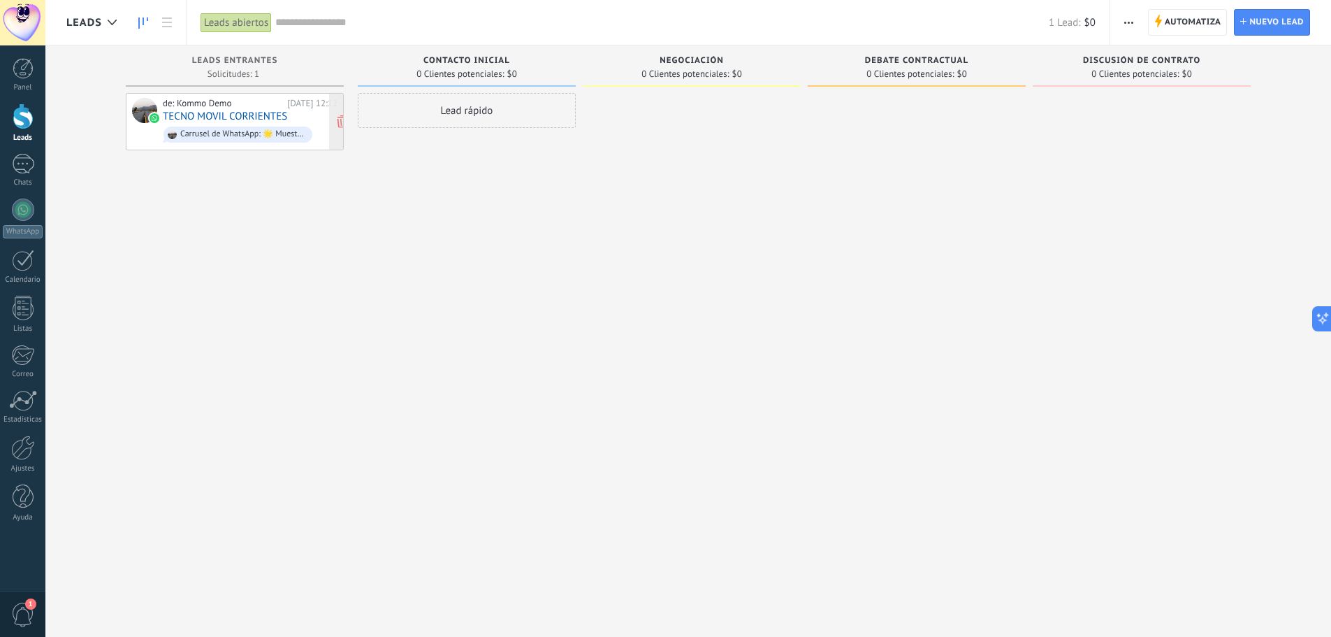
click at [252, 117] on link "TECNO MOVIL CORRIENTES" at bounding box center [225, 116] width 124 height 12
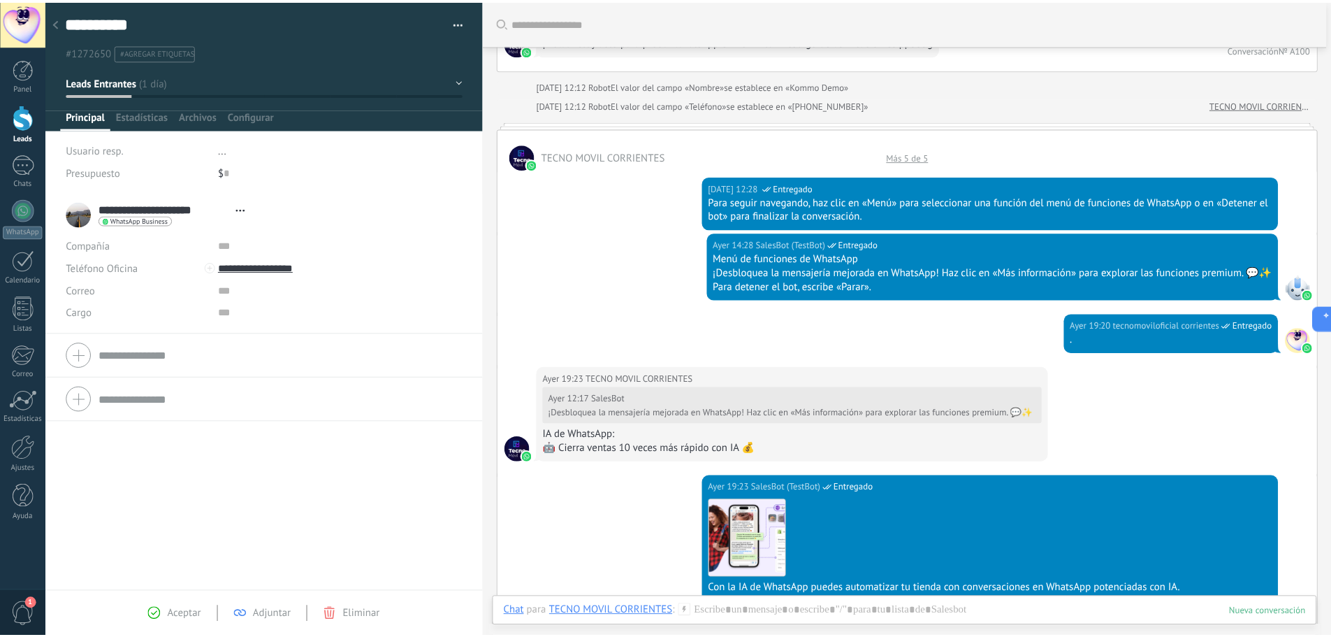
scroll to position [73, 0]
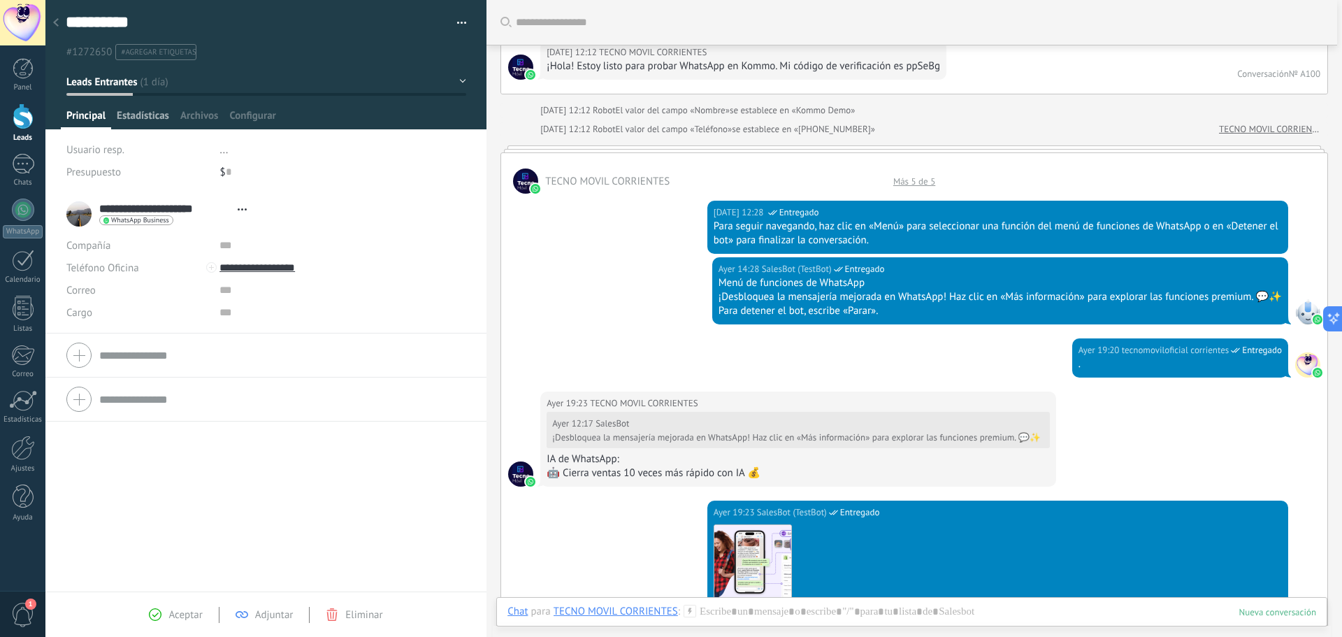
click at [147, 112] on span "Estadísticas" at bounding box center [143, 119] width 52 height 20
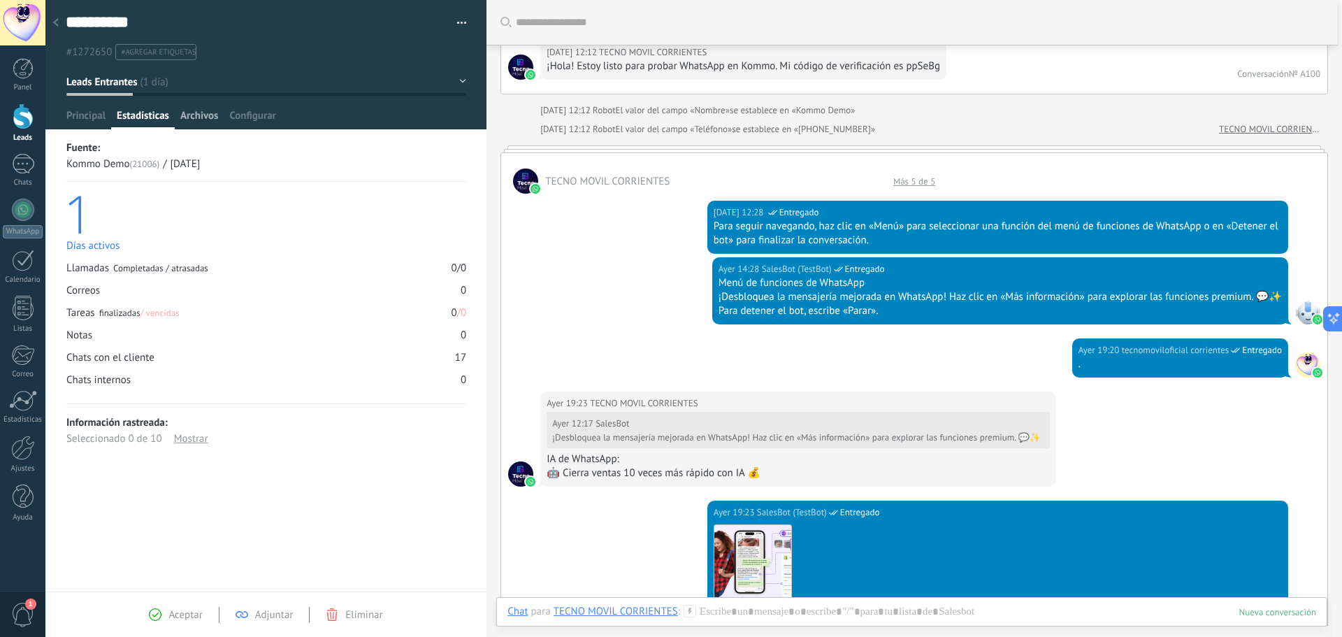
click at [211, 118] on span "Archivos" at bounding box center [199, 119] width 38 height 20
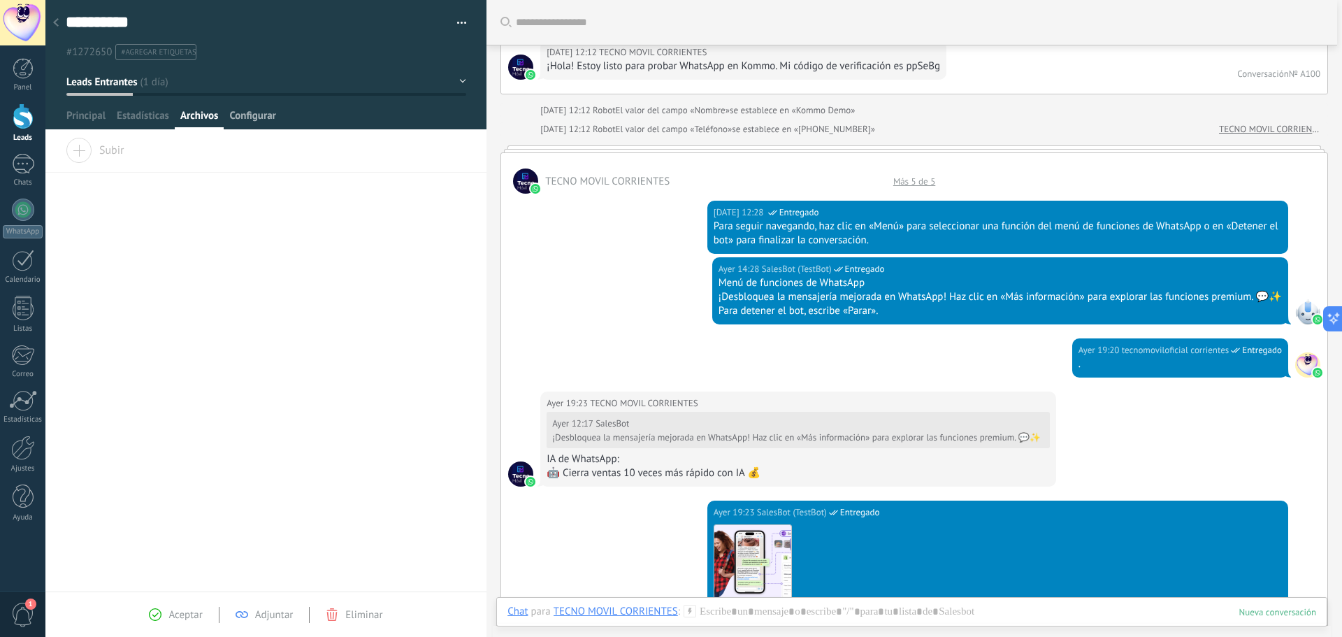
click at [262, 118] on span "Configurar" at bounding box center [252, 119] width 46 height 20
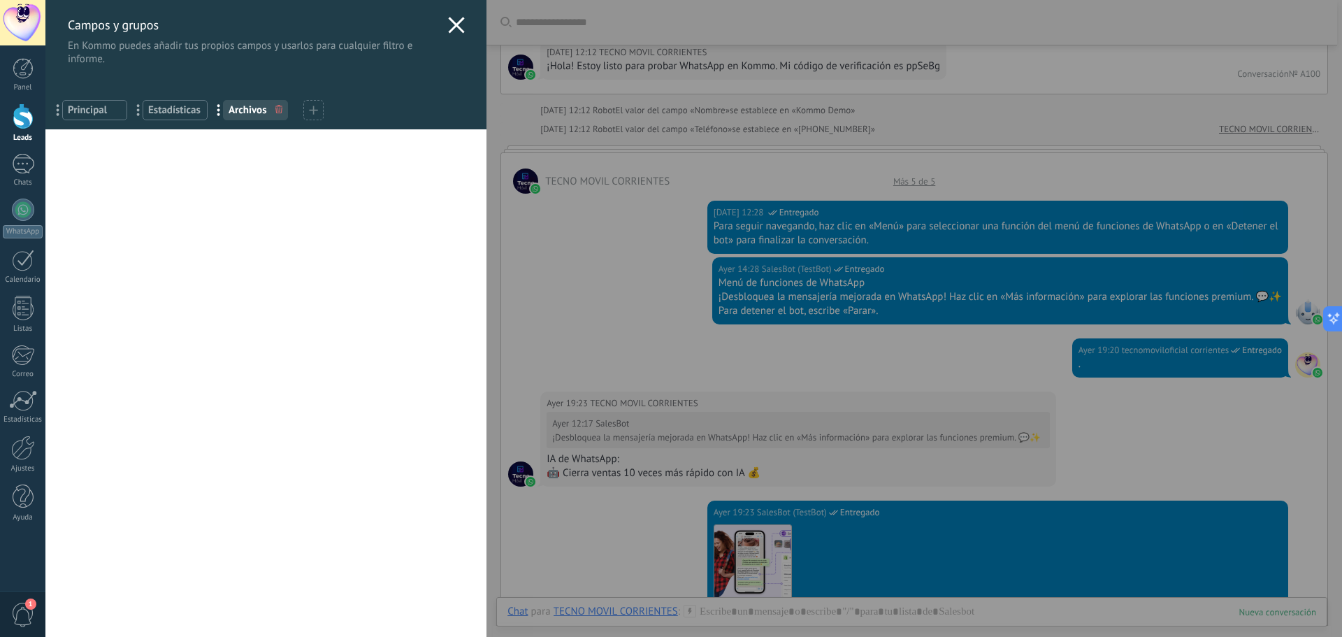
click at [450, 28] on use at bounding box center [457, 25] width 16 height 16
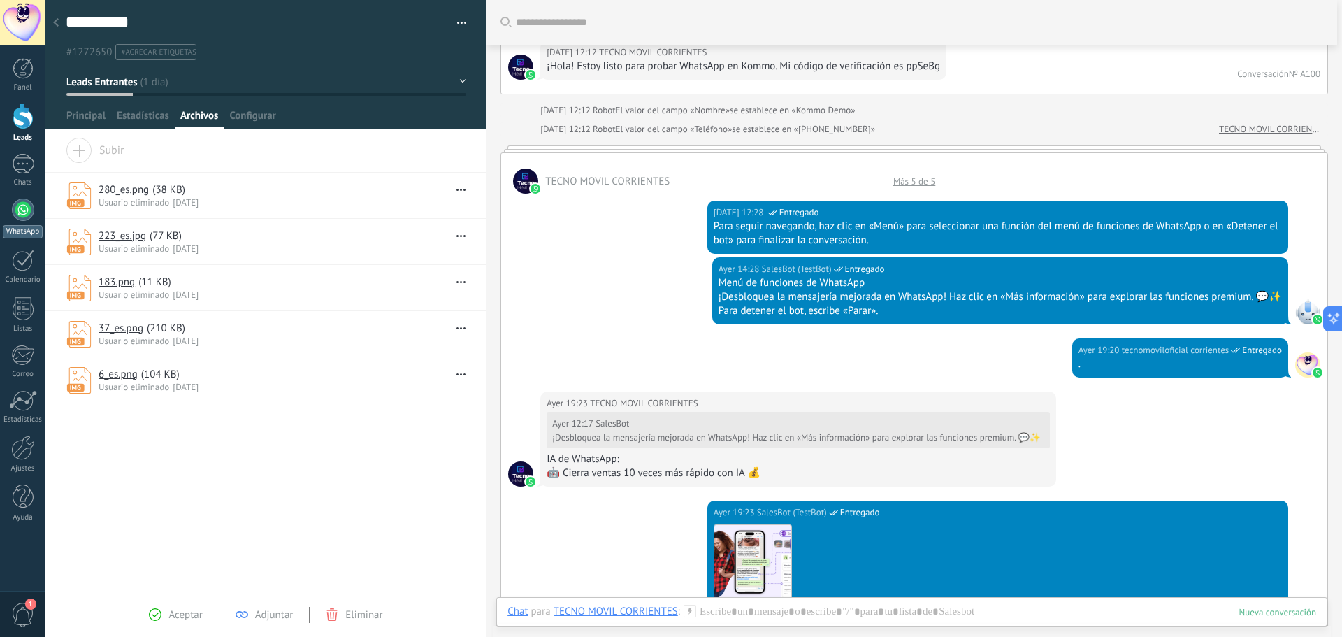
click at [28, 208] on div at bounding box center [23, 209] width 22 height 22
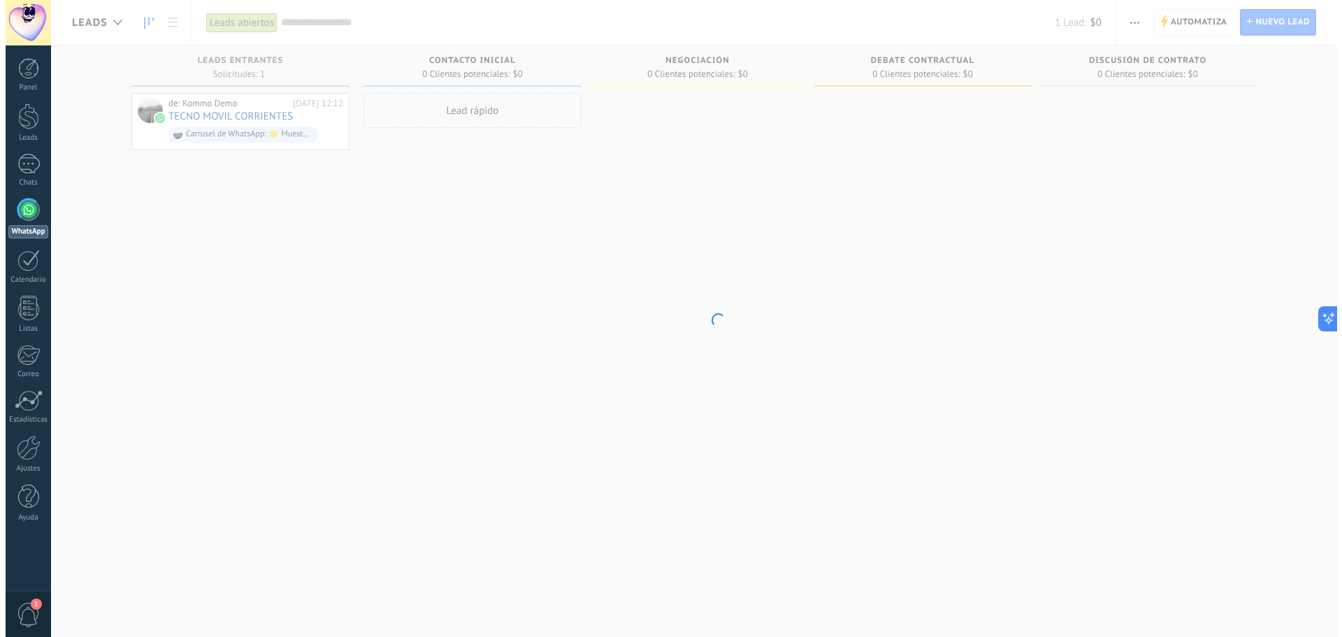
scroll to position [207, 0]
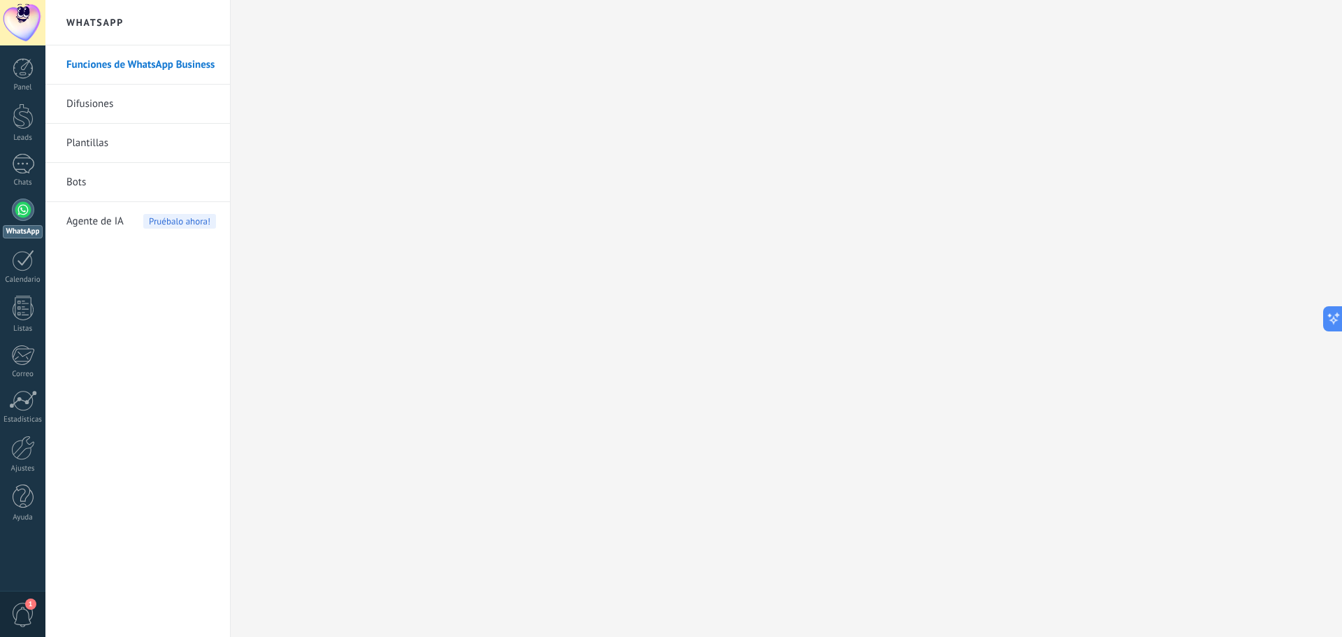
click at [106, 184] on link "Bots" at bounding box center [141, 182] width 150 height 39
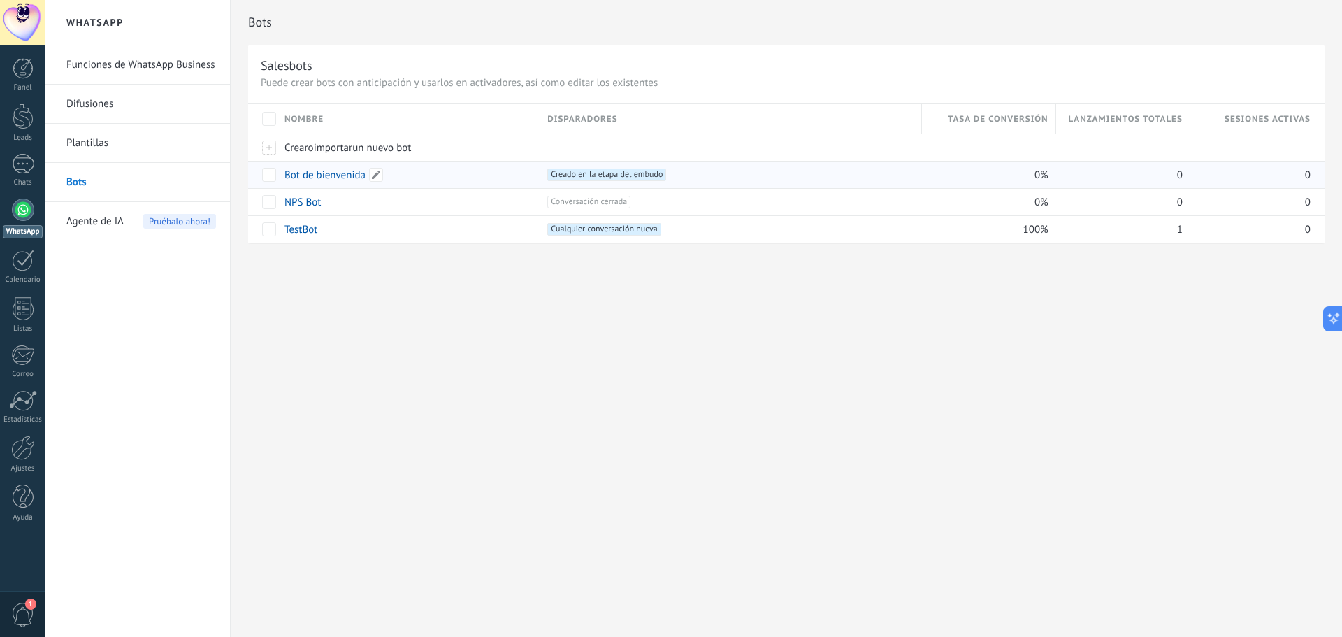
click at [442, 176] on div "Bot de bienvenida" at bounding box center [405, 174] width 256 height 27
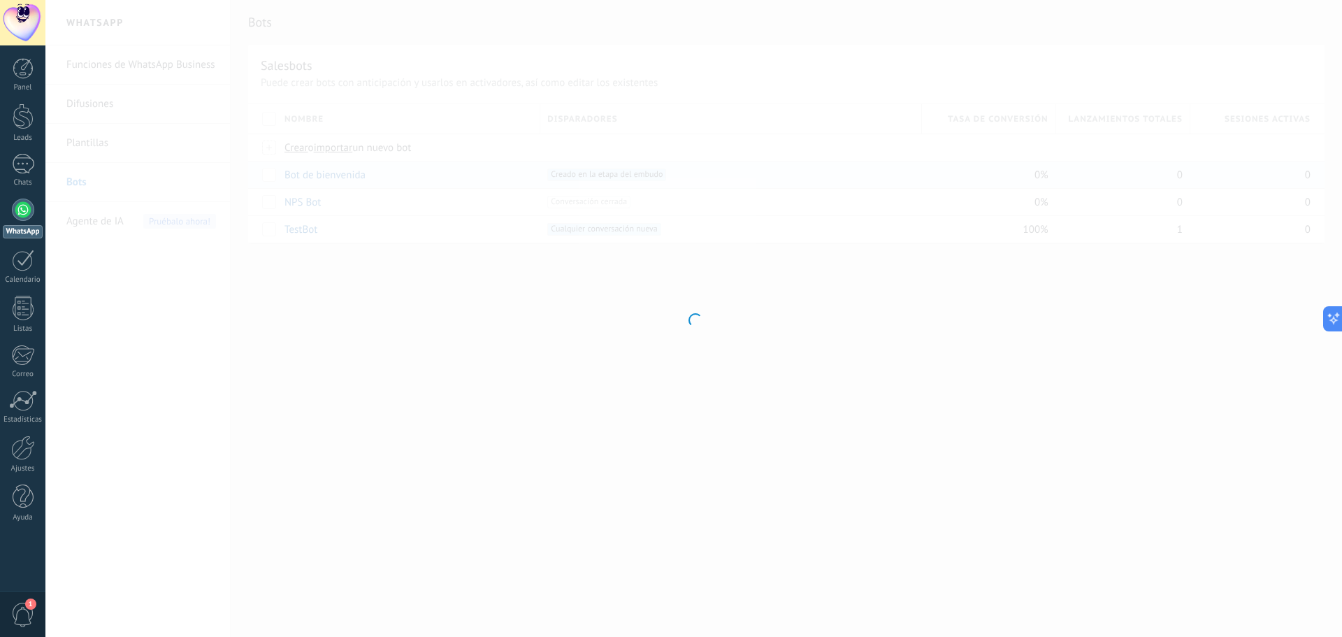
type input "**********"
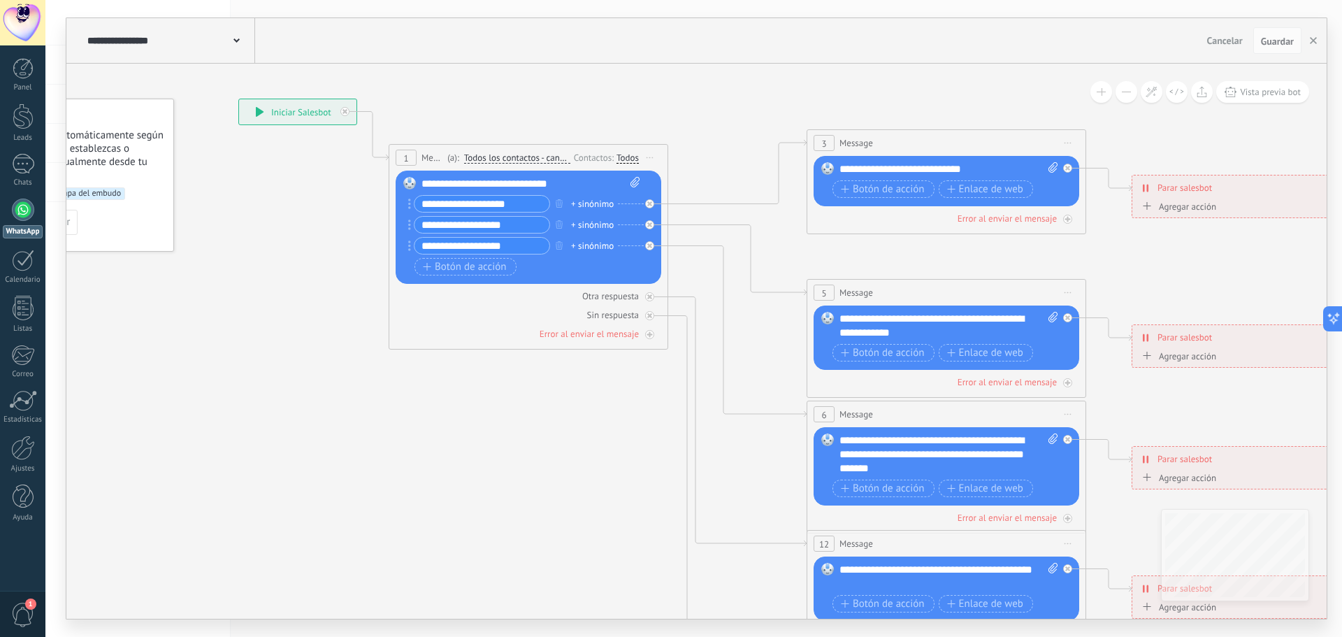
drag, startPoint x: 1090, startPoint y: 145, endPoint x: 984, endPoint y: 82, distance: 122.8
click at [984, 82] on icon at bounding box center [978, 455] width 2178 height 1412
